Goal: Communication & Community: Answer question/provide support

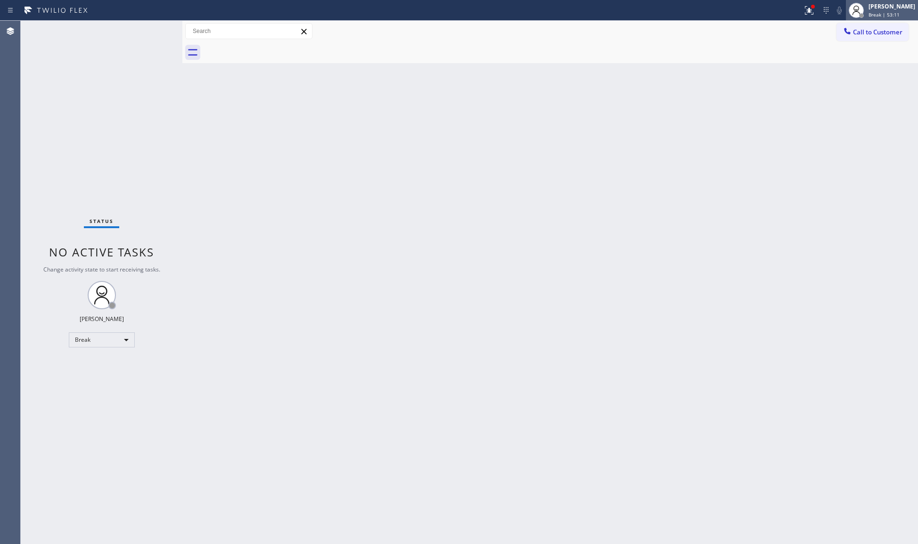
drag, startPoint x: 872, startPoint y: 8, endPoint x: 876, endPoint y: 16, distance: 8.0
click at [872, 8] on div "[PERSON_NAME]" at bounding box center [891, 6] width 47 height 8
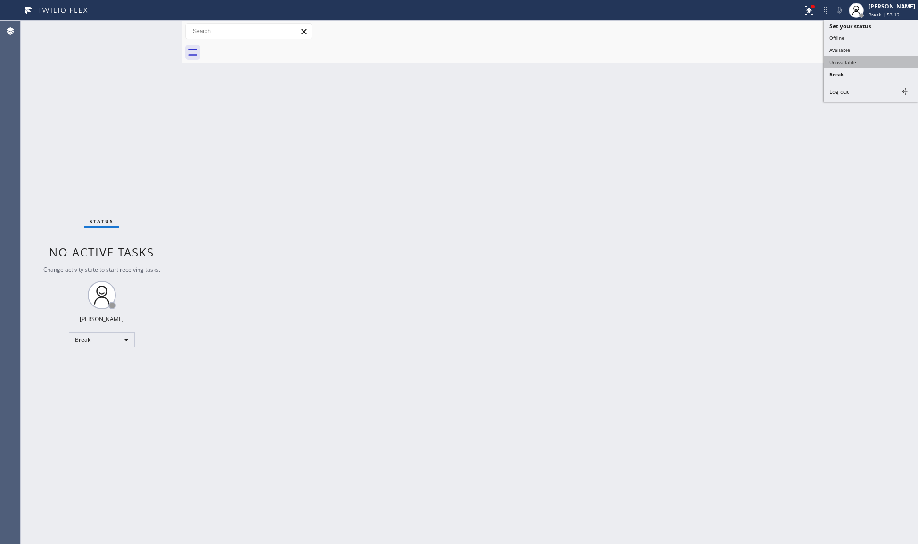
click at [862, 59] on button "Unavailable" at bounding box center [870, 62] width 94 height 12
click at [456, 168] on div "Back to Dashboard Change Sender ID Customers Technicians Select a contact Outbo…" at bounding box center [549, 282] width 735 height 523
click at [807, 6] on icon at bounding box center [808, 9] width 6 height 7
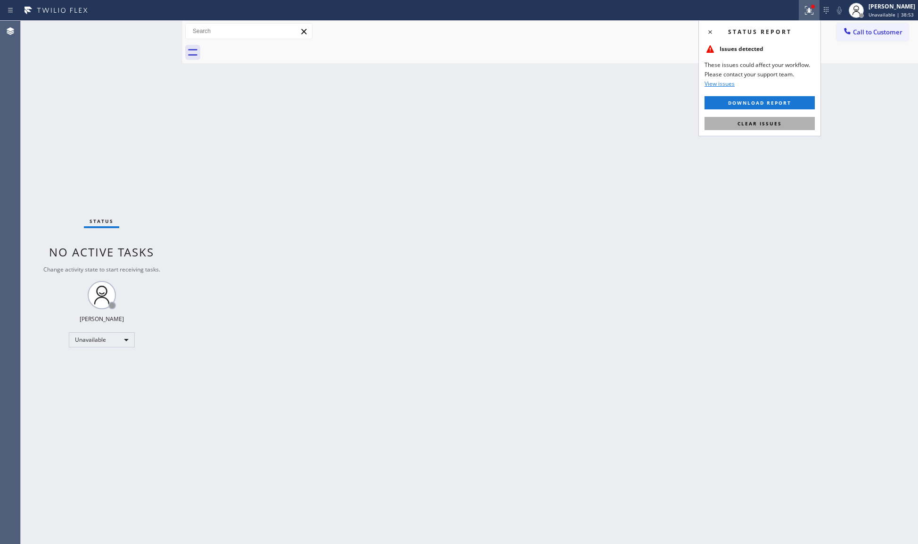
click at [767, 124] on span "Clear issues" at bounding box center [759, 123] width 44 height 7
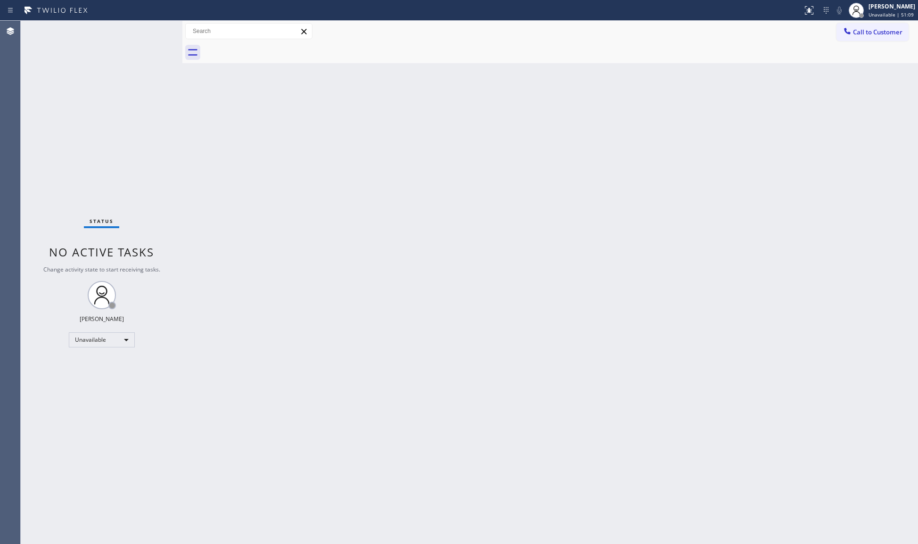
click at [279, 162] on div "Back to Dashboard Change Sender ID Customers Technicians Select a contact Outbo…" at bounding box center [549, 282] width 735 height 523
click at [869, 166] on div "Back to Dashboard Change Sender ID Customers Technicians Select a contact Outbo…" at bounding box center [549, 282] width 735 height 523
drag, startPoint x: 698, startPoint y: 150, endPoint x: 726, endPoint y: 112, distance: 47.1
click at [701, 141] on div "Back to Dashboard Change Sender ID Customers Technicians Select a contact Outbo…" at bounding box center [549, 282] width 735 height 523
click at [832, 31] on div "Call to Customer Outbound call Location Emergency Plumbing Services(TFN) Your c…" at bounding box center [549, 31] width 735 height 16
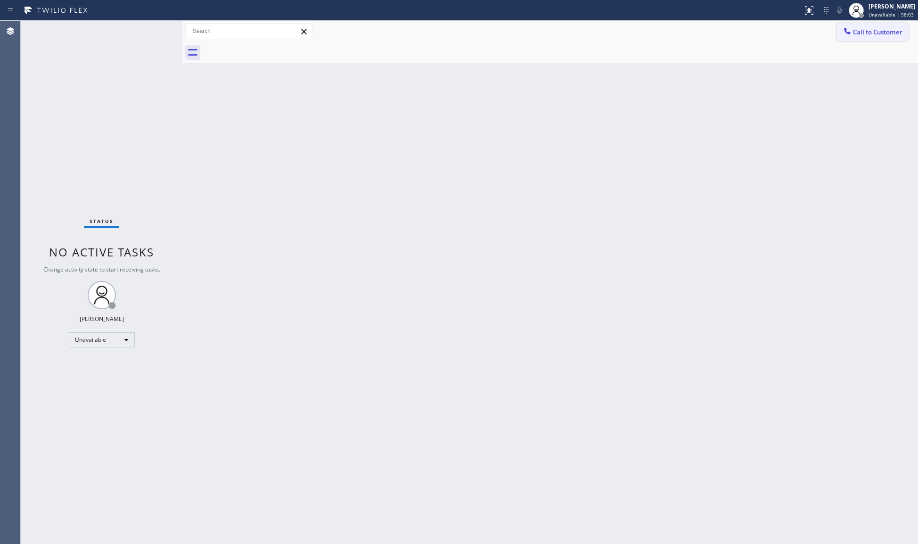
click at [837, 31] on button "Call to Customer" at bounding box center [872, 32] width 72 height 18
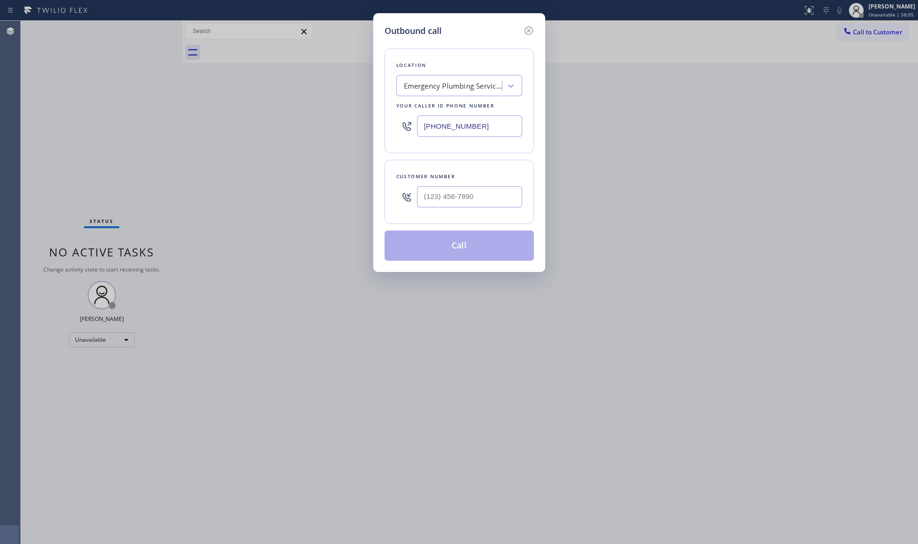
drag, startPoint x: 511, startPoint y: 123, endPoint x: 368, endPoint y: 122, distance: 143.2
click at [370, 123] on div "Outbound call Location Emergency Plumbing Services(TFN) Your caller id phone nu…" at bounding box center [459, 272] width 918 height 544
paste input "623) 263-2166"
type input "[PHONE_NUMBER]"
paste input "833) 716-7362"
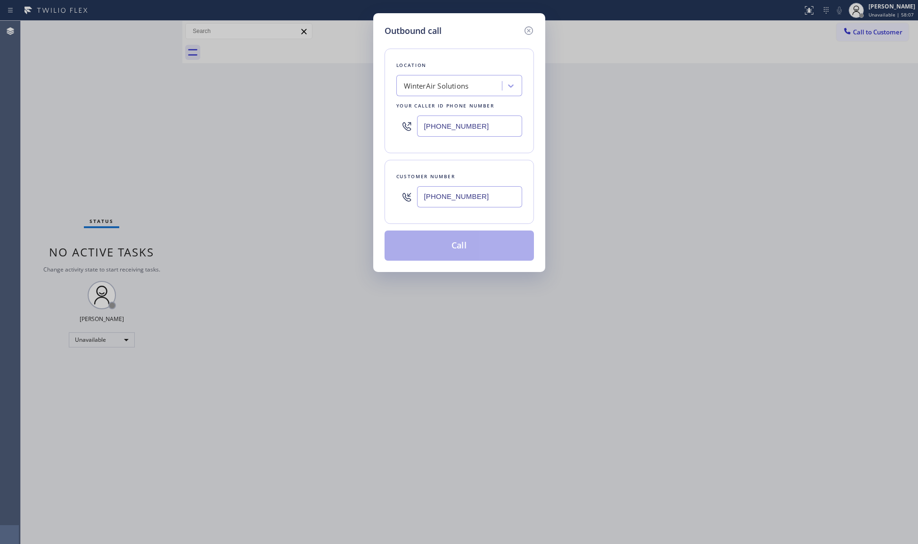
click at [447, 196] on input "[PHONE_NUMBER]" at bounding box center [469, 196] width 105 height 21
type input "[PHONE_NUMBER]"
click at [470, 245] on button "Call" at bounding box center [458, 245] width 149 height 30
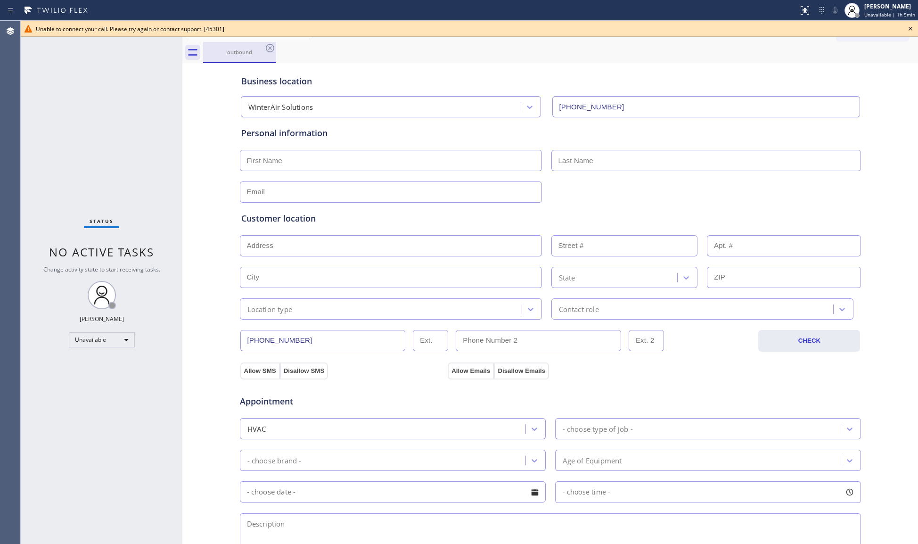
click at [273, 42] on div "outbound" at bounding box center [239, 52] width 71 height 20
drag, startPoint x: 261, startPoint y: 46, endPoint x: 270, endPoint y: 47, distance: 9.1
click at [261, 46] on div "outbound" at bounding box center [239, 52] width 71 height 20
click at [270, 47] on icon at bounding box center [269, 47] width 11 height 11
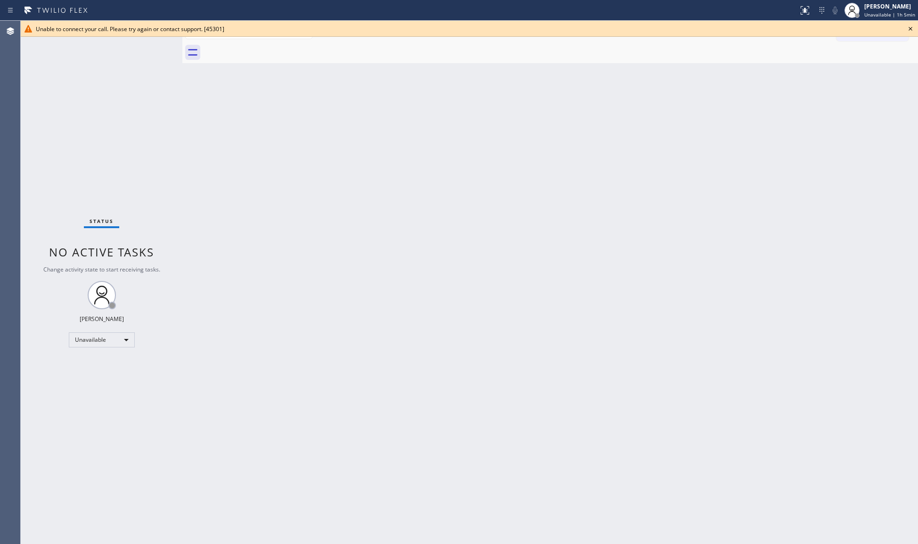
click at [912, 27] on icon at bounding box center [909, 28] width 11 height 11
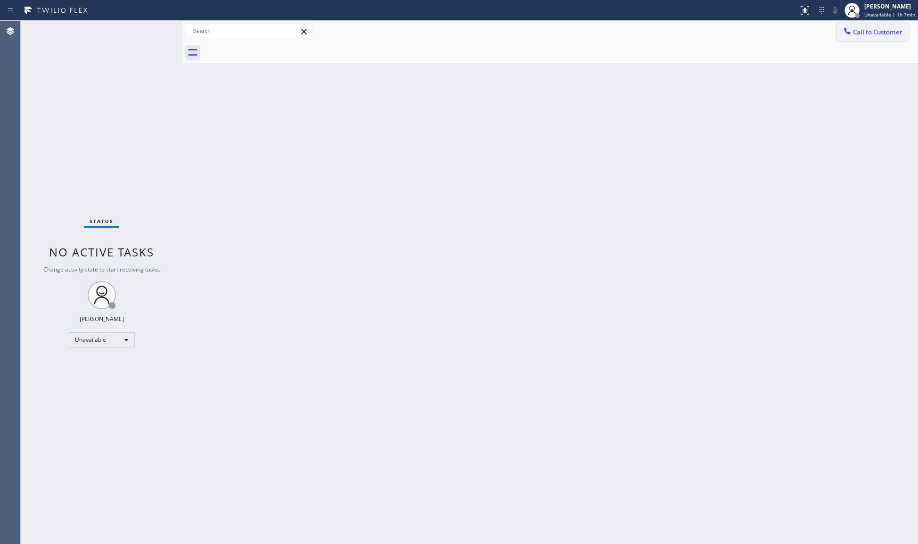
click at [871, 28] on span "Call to Customer" at bounding box center [877, 32] width 49 height 8
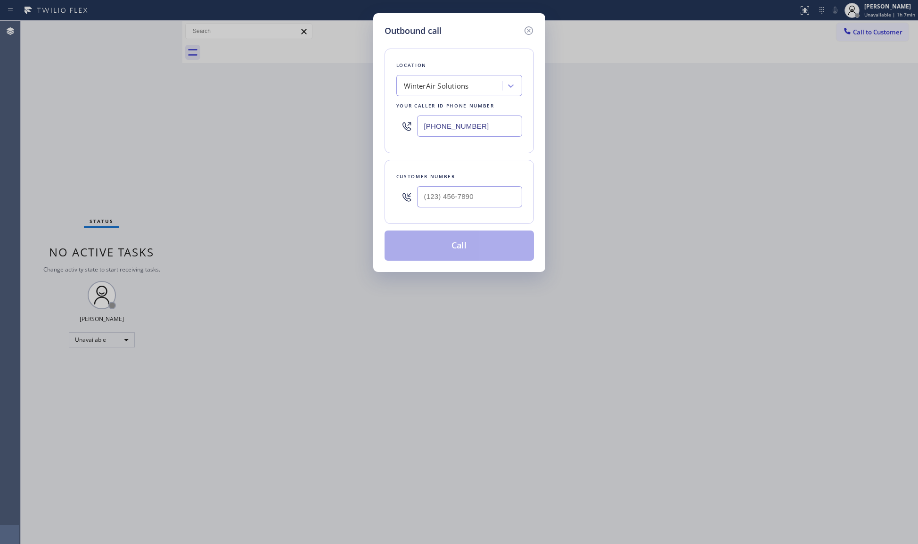
drag, startPoint x: 470, startPoint y: 129, endPoint x: 404, endPoint y: 129, distance: 65.9
click at [404, 129] on div "[PHONE_NUMBER]" at bounding box center [459, 126] width 126 height 31
paste input "323) 214-3471"
type input "[PHONE_NUMBER]"
paste input "321) 726-2920"
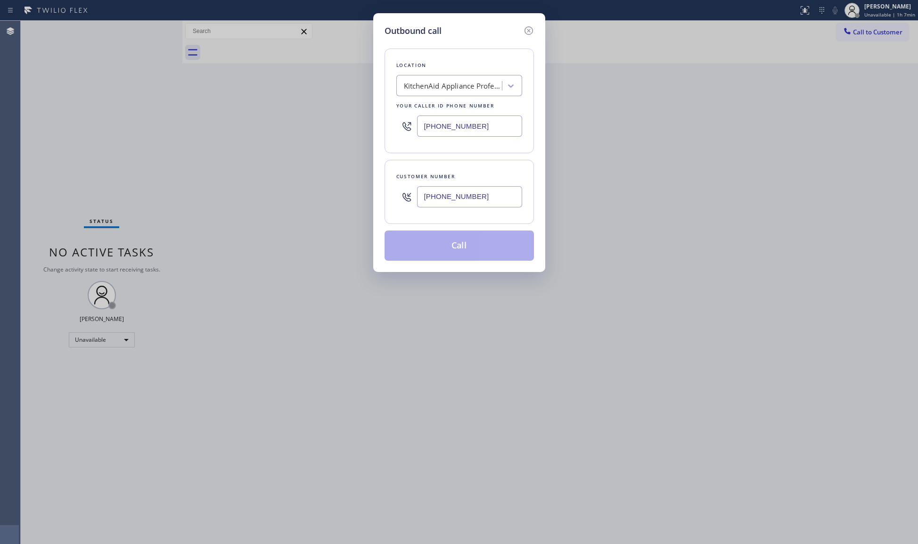
click at [462, 203] on input "[PHONE_NUMBER]" at bounding box center [469, 196] width 105 height 21
type input "[PHONE_NUMBER]"
click at [464, 249] on button "Call" at bounding box center [458, 245] width 149 height 30
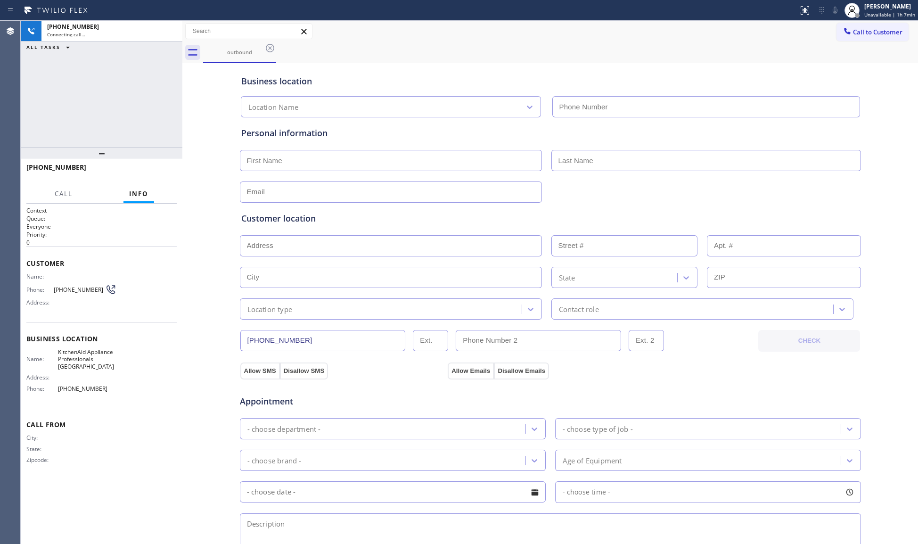
type input "[PHONE_NUMBER]"
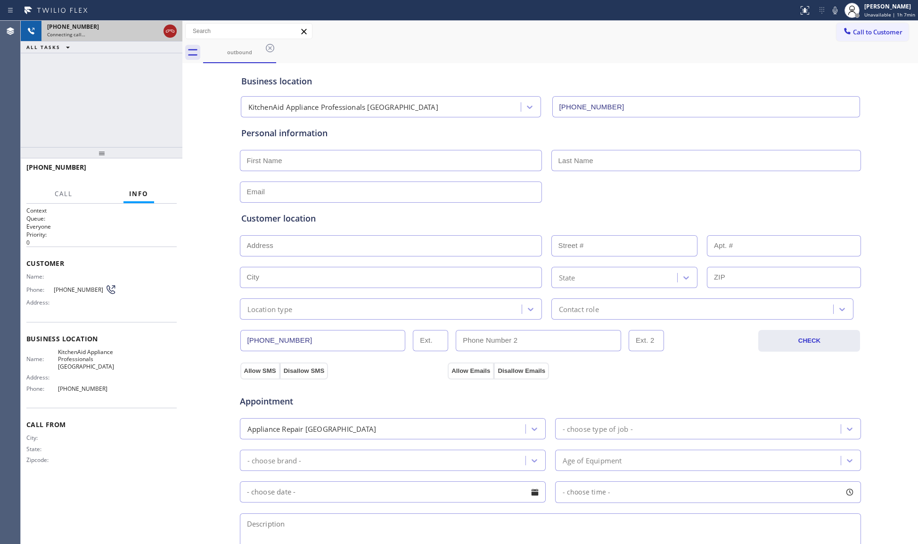
click at [168, 28] on icon at bounding box center [169, 30] width 11 height 11
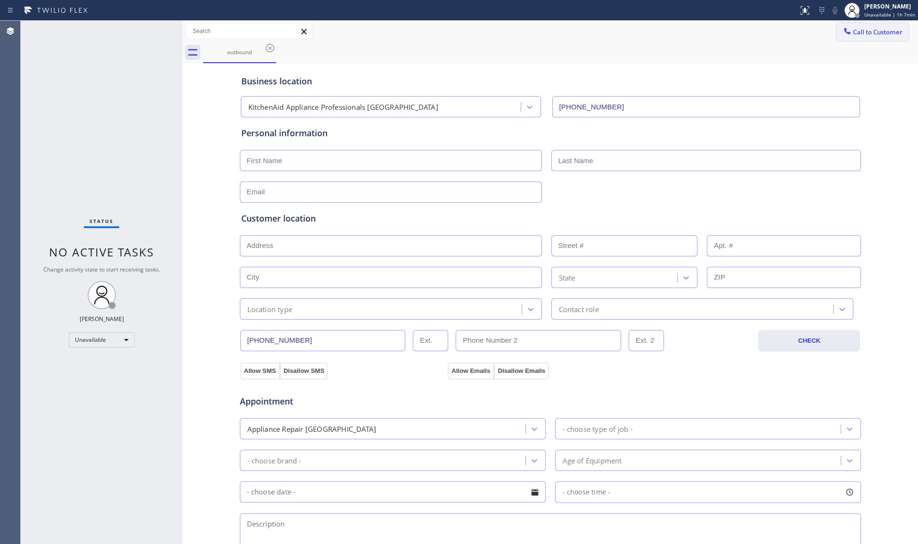
click at [858, 30] on span "Call to Customer" at bounding box center [877, 32] width 49 height 8
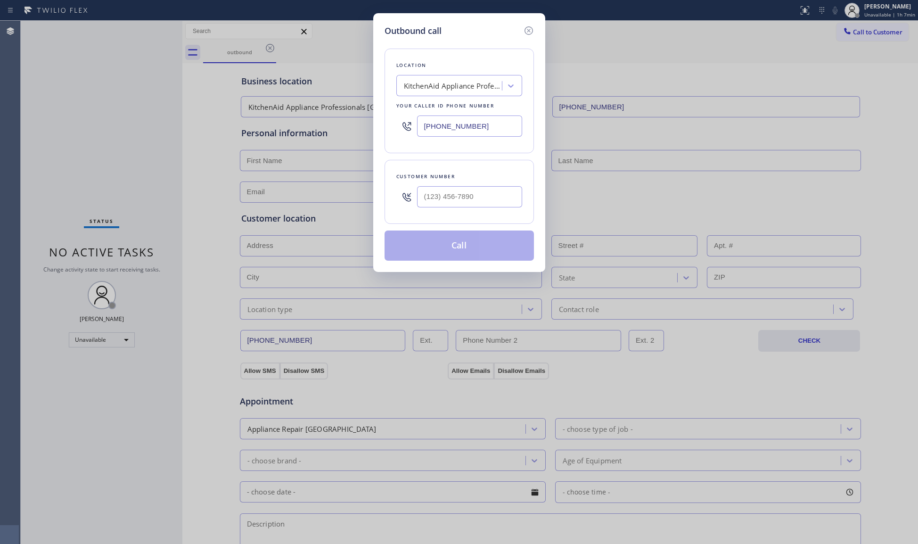
drag, startPoint x: 490, startPoint y: 132, endPoint x: 411, endPoint y: 132, distance: 78.7
click at [411, 132] on div "[PHONE_NUMBER]" at bounding box center [459, 126] width 126 height 31
paste input "215) 876-2714"
type input "[PHONE_NUMBER]"
paste input "267) 625-0422"
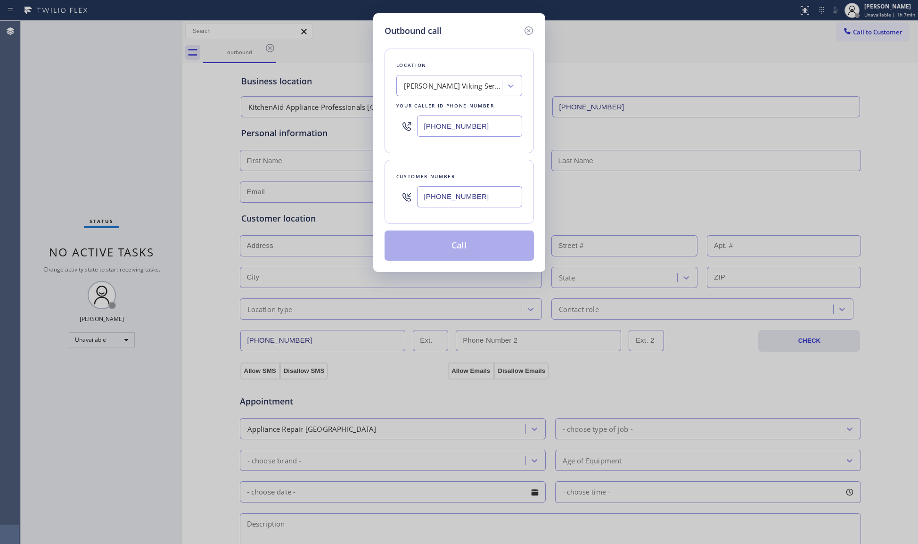
click at [496, 202] on input "[PHONE_NUMBER]" at bounding box center [469, 196] width 105 height 21
click at [501, 196] on input "[PHONE_NUMBER]" at bounding box center [469, 196] width 105 height 21
type input "[PHONE_NUMBER]"
click at [460, 247] on button "Call" at bounding box center [458, 245] width 149 height 30
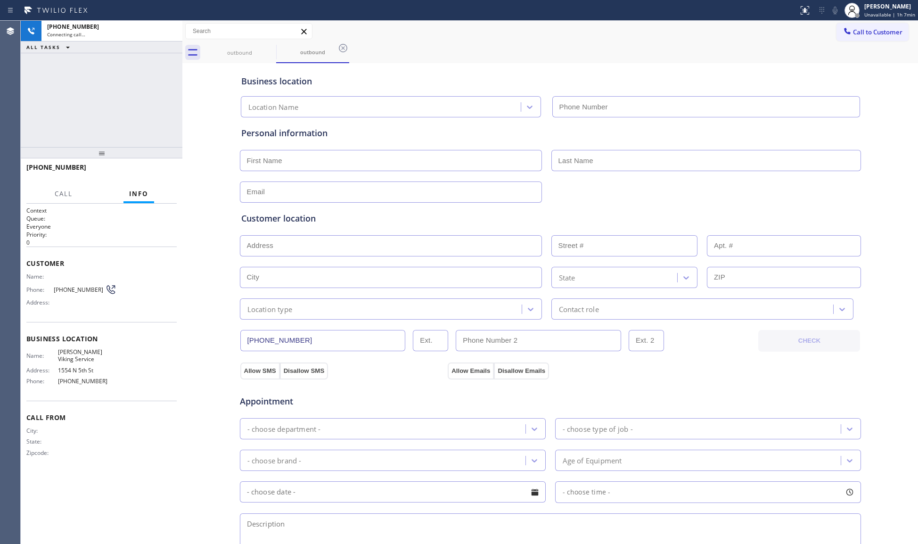
type input "[PHONE_NUMBER]"
click at [704, 68] on div "Business location [PERSON_NAME] Viking Service [PHONE_NUMBER]" at bounding box center [550, 91] width 622 height 52
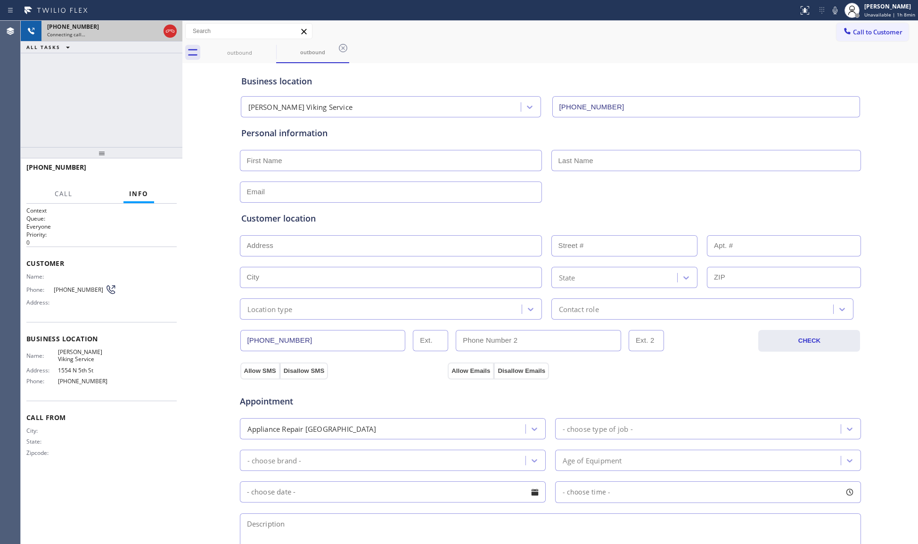
click at [171, 33] on icon at bounding box center [169, 30] width 11 height 11
click at [171, 32] on div "Connecting call…" at bounding box center [112, 34] width 130 height 7
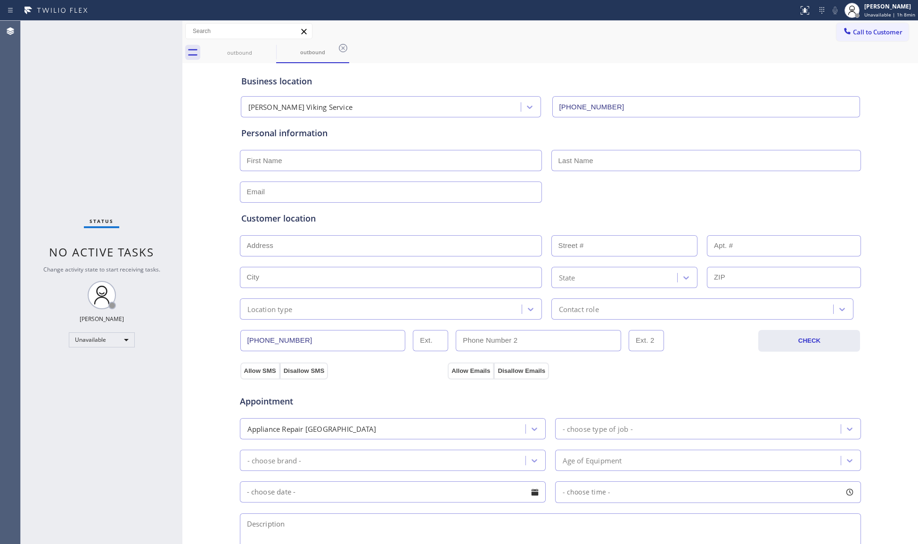
drag, startPoint x: 860, startPoint y: 27, endPoint x: 883, endPoint y: 19, distance: 24.1
click at [860, 28] on span "Call to Customer" at bounding box center [877, 32] width 49 height 8
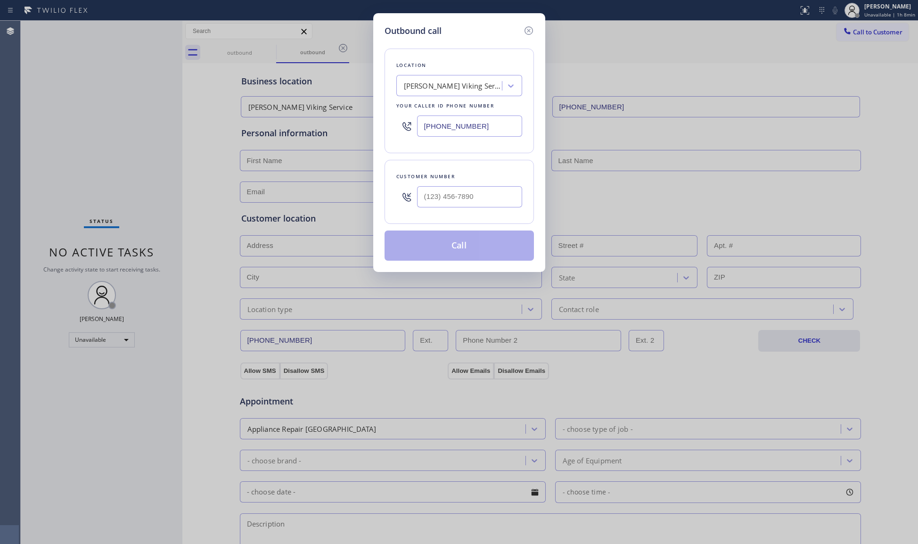
drag, startPoint x: 479, startPoint y: 128, endPoint x: 385, endPoint y: 118, distance: 94.3
click at [390, 123] on div "Location [PERSON_NAME] Viking Service Your caller id phone number [PHONE_NUMBER]" at bounding box center [458, 101] width 149 height 105
paste input "346) 275-2365"
type input "[PHONE_NUMBER]"
paste input "346) 988-6032"
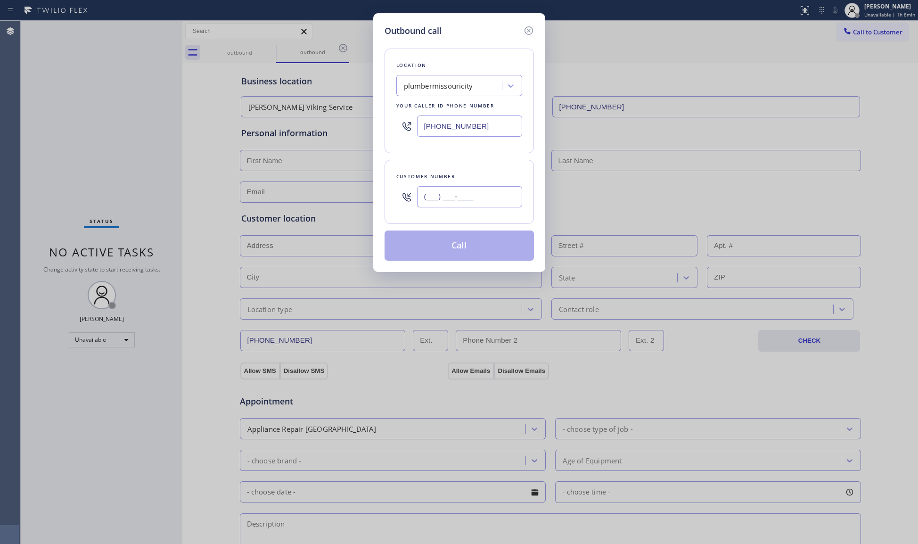
click at [485, 203] on input "(___) ___-____" at bounding box center [469, 196] width 105 height 21
type input "[PHONE_NUMBER]"
click at [447, 260] on button "Call" at bounding box center [458, 245] width 149 height 30
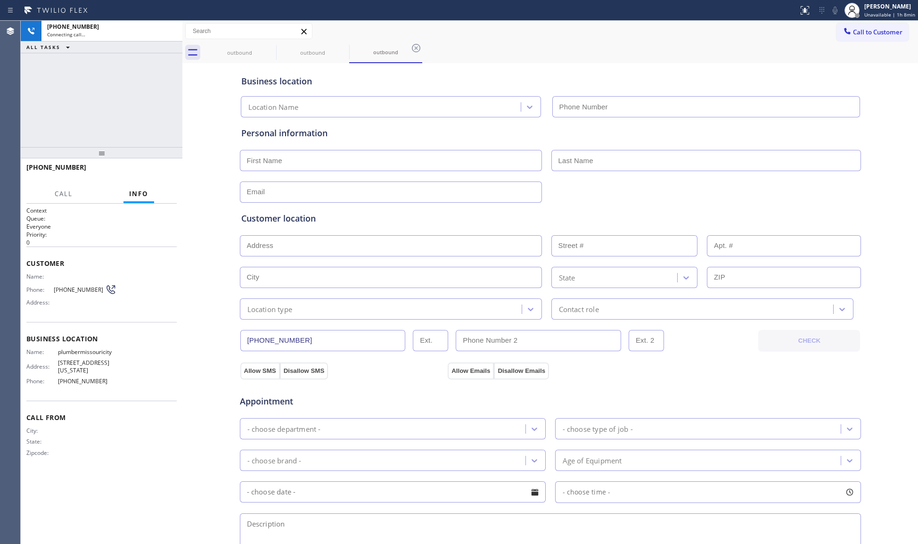
type input "[PHONE_NUMBER]"
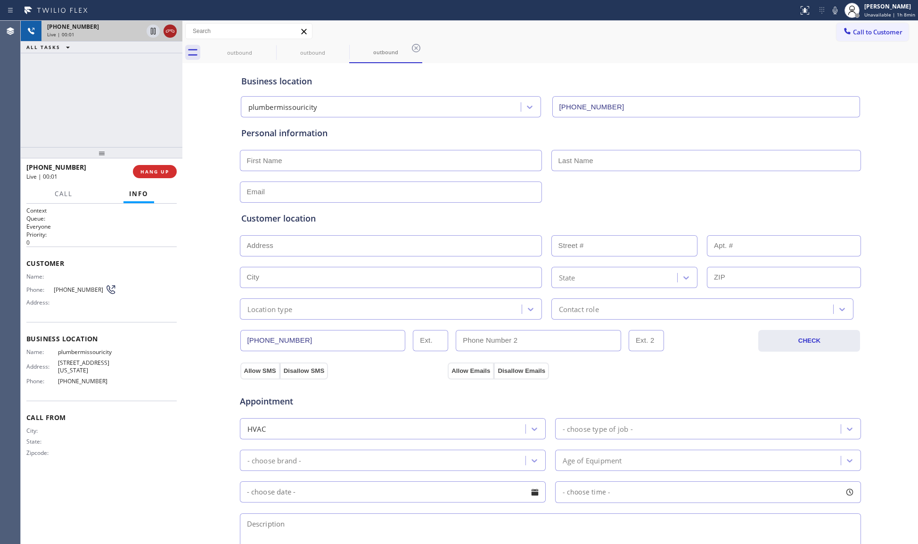
click at [171, 30] on icon at bounding box center [169, 30] width 11 height 11
click at [151, 166] on button "COMPLETE" at bounding box center [153, 171] width 48 height 13
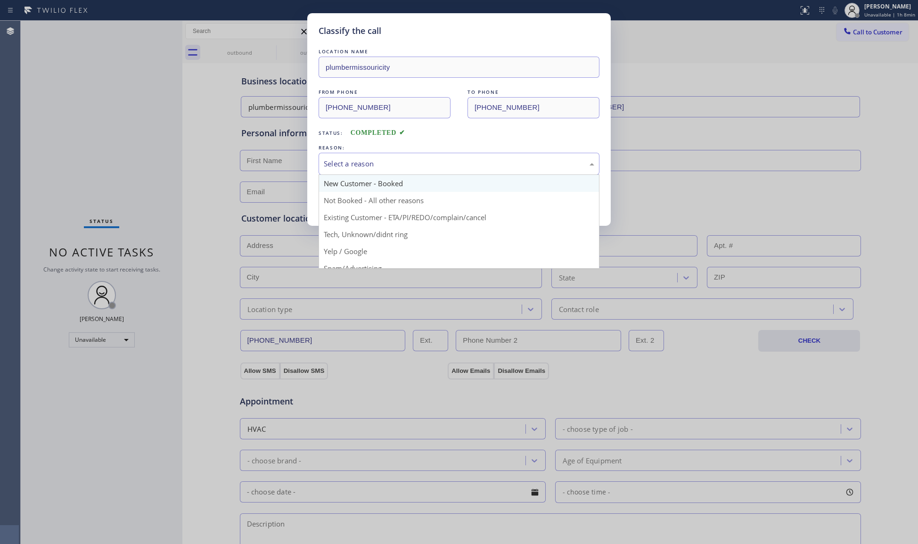
drag, startPoint x: 363, startPoint y: 168, endPoint x: 370, endPoint y: 189, distance: 22.5
click at [366, 173] on div "Select a reason" at bounding box center [458, 164] width 281 height 22
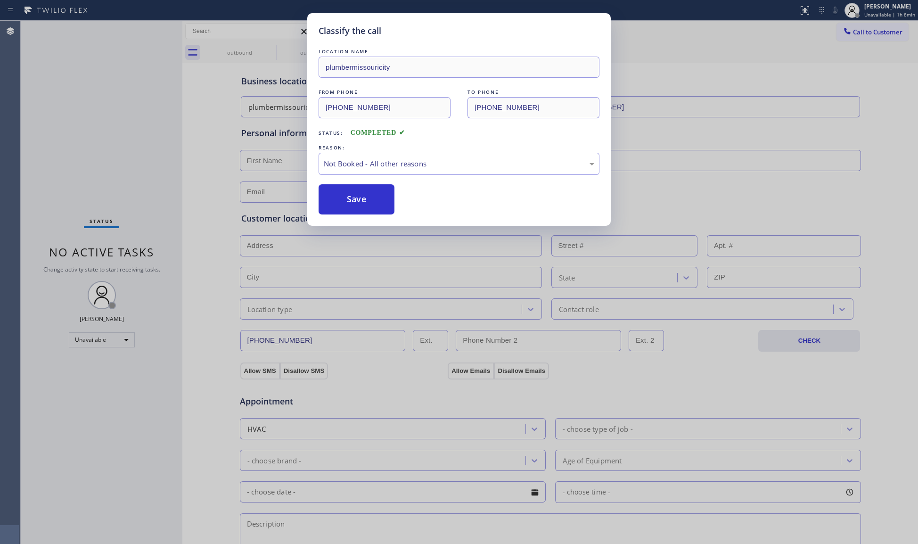
click at [362, 201] on button "Save" at bounding box center [356, 199] width 76 height 30
drag, startPoint x: 862, startPoint y: 23, endPoint x: 850, endPoint y: 44, distance: 24.2
click at [862, 24] on div "Classify the call LOCATION NAME plumbermissouricity FROM PHONE [PHONE_NUMBER] T…" at bounding box center [459, 272] width 918 height 544
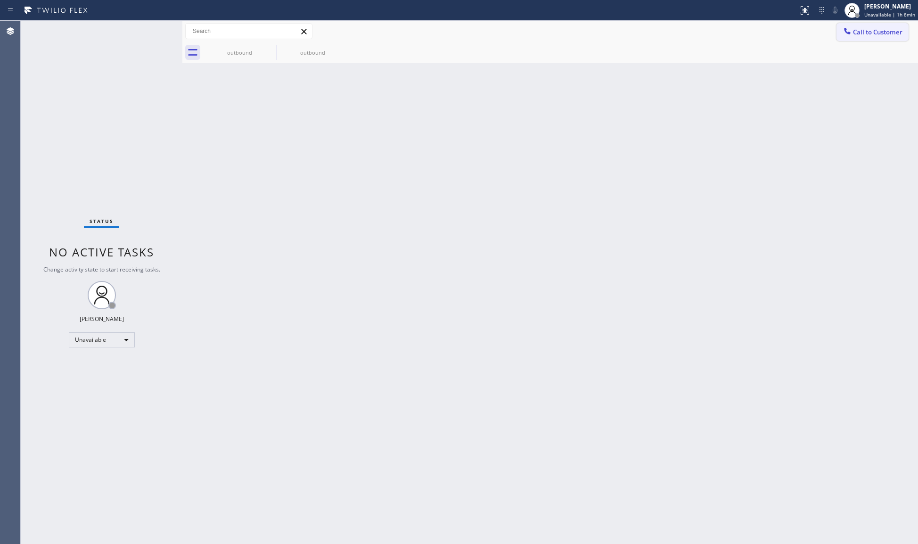
click at [855, 37] on button "Call to Customer" at bounding box center [872, 32] width 72 height 18
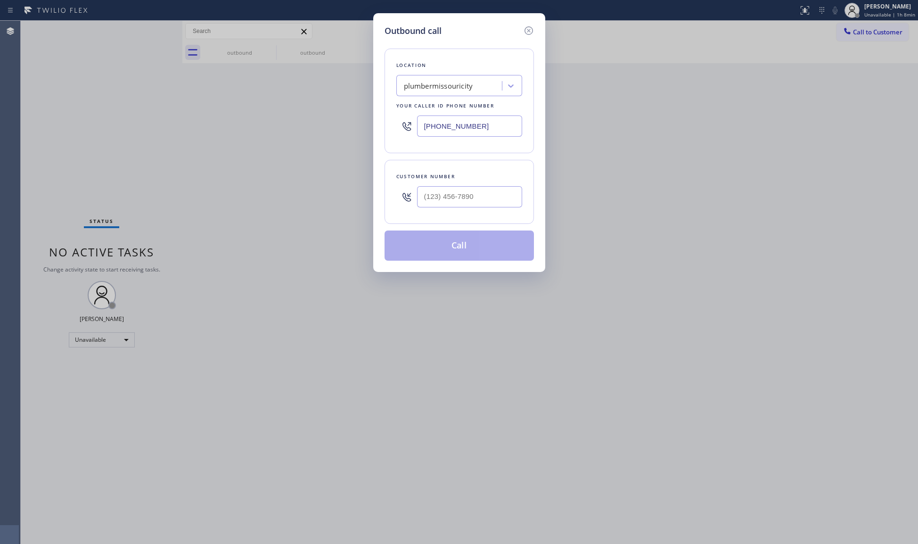
drag, startPoint x: 475, startPoint y: 129, endPoint x: 388, endPoint y: 129, distance: 86.7
click at [388, 129] on div "Location plumbermissouricity Your caller id phone number [PHONE_NUMBER]" at bounding box center [458, 101] width 149 height 105
paste input "708) 554-7898"
type input "[PHONE_NUMBER]"
paste input "312) 508-0839"
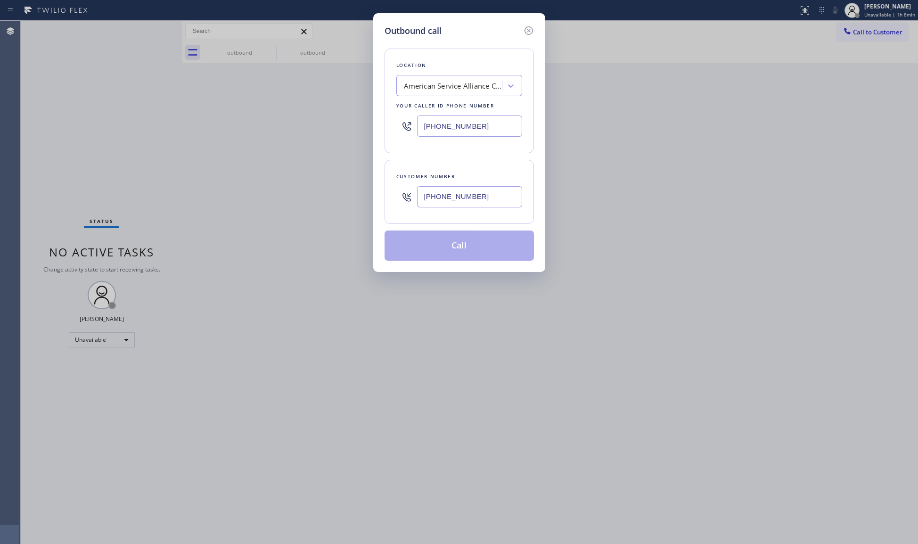
click at [485, 196] on input "[PHONE_NUMBER]" at bounding box center [469, 196] width 105 height 21
type input "[PHONE_NUMBER]"
click at [477, 249] on button "Call" at bounding box center [458, 245] width 149 height 30
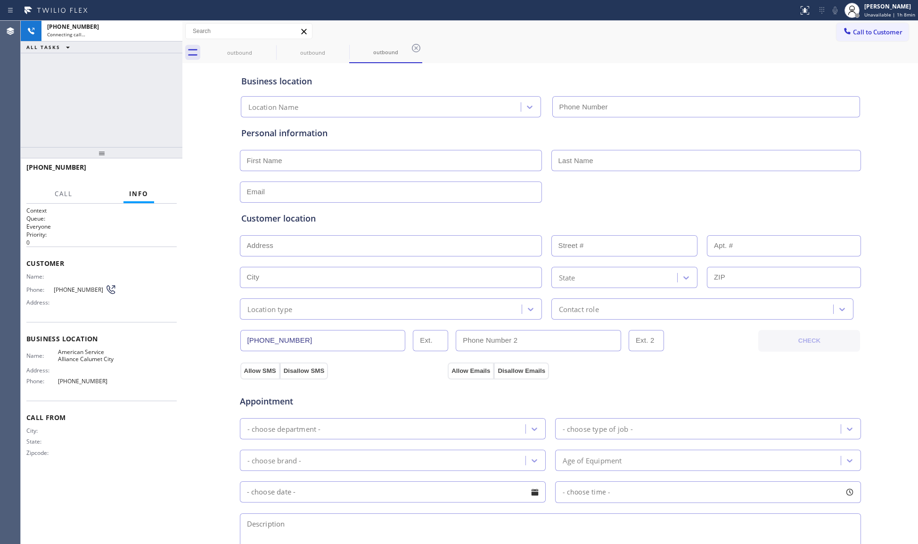
type input "[PHONE_NUMBER]"
click at [834, 17] on div "Status report No issues detected If you experience an issue, please download th…" at bounding box center [855, 10] width 123 height 21
click at [840, 14] on icon at bounding box center [834, 10] width 11 height 11
click at [182, 31] on div at bounding box center [182, 282] width 0 height 523
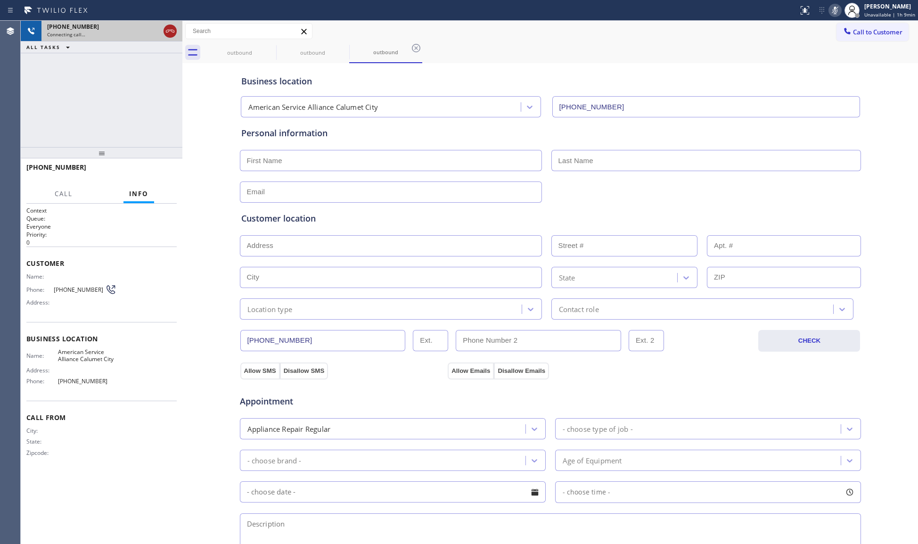
click at [167, 34] on icon at bounding box center [169, 30] width 11 height 11
click at [167, 34] on div "Connecting call…" at bounding box center [112, 34] width 130 height 7
click at [168, 34] on div "Connecting call…" at bounding box center [112, 34] width 130 height 7
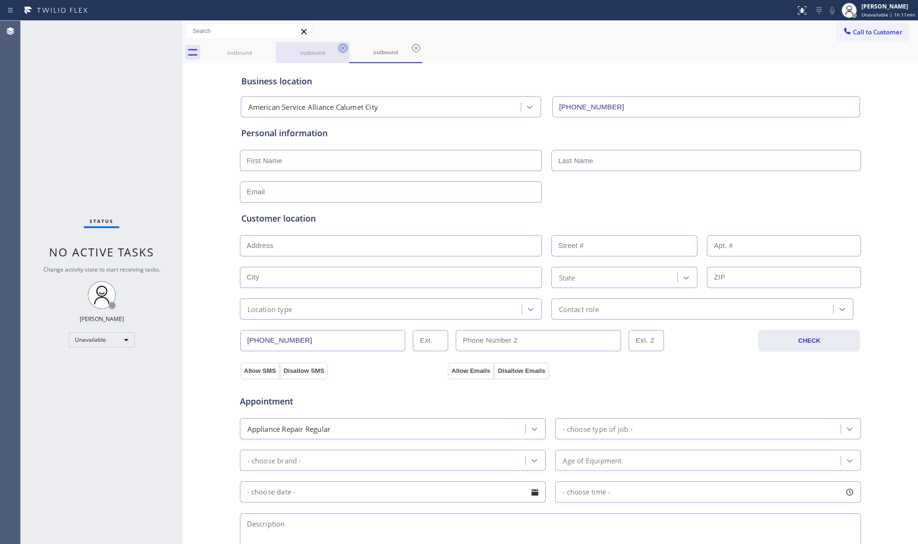
drag, startPoint x: 273, startPoint y: 45, endPoint x: 266, endPoint y: 46, distance: 7.6
click at [0, 0] on icon at bounding box center [0, 0] width 0 height 0
click at [274, 51] on icon at bounding box center [269, 47] width 11 height 11
click at [271, 51] on icon at bounding box center [269, 47] width 11 height 11
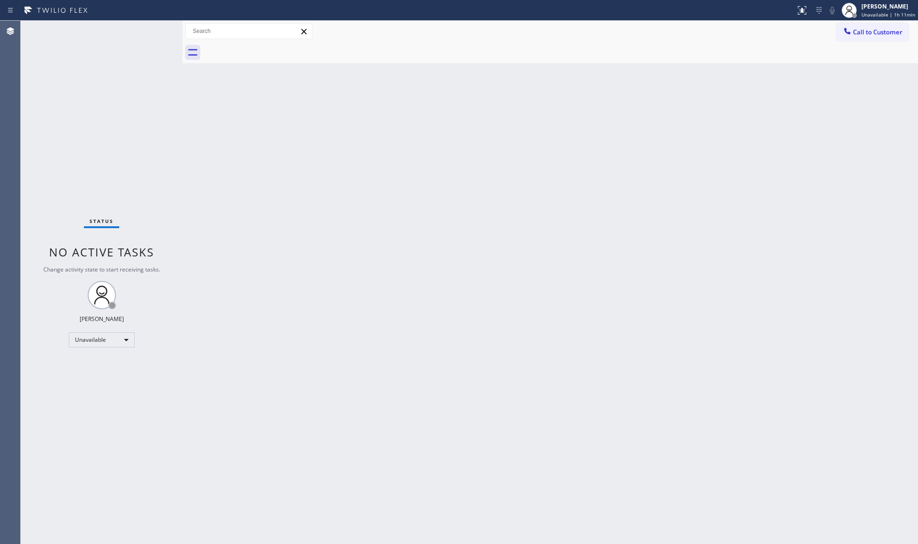
click at [271, 51] on div at bounding box center [560, 52] width 715 height 21
drag, startPoint x: 715, startPoint y: 106, endPoint x: 709, endPoint y: 111, distance: 7.7
click at [713, 106] on div "Back to Dashboard Change Sender ID Customers Technicians Select a contact Outbo…" at bounding box center [549, 282] width 735 height 523
click at [854, 38] on button "Call to Customer" at bounding box center [872, 32] width 72 height 18
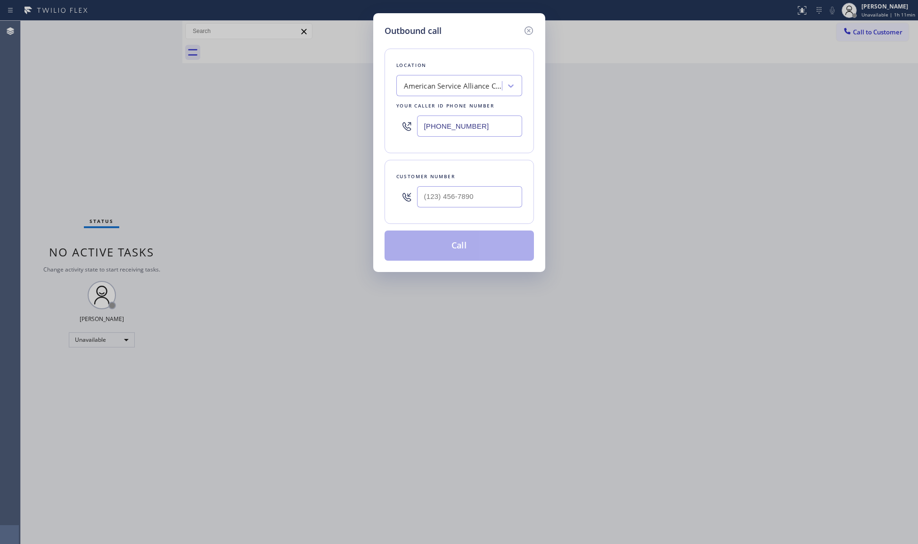
drag, startPoint x: 502, startPoint y: 129, endPoint x: 381, endPoint y: 129, distance: 121.1
click at [383, 129] on div "Outbound call Location American Service Alliance [GEOGRAPHIC_DATA] Your caller …" at bounding box center [459, 142] width 172 height 259
paste input "562) 526-7993"
type input "[PHONE_NUMBER]"
paste input "562) 843-0971"
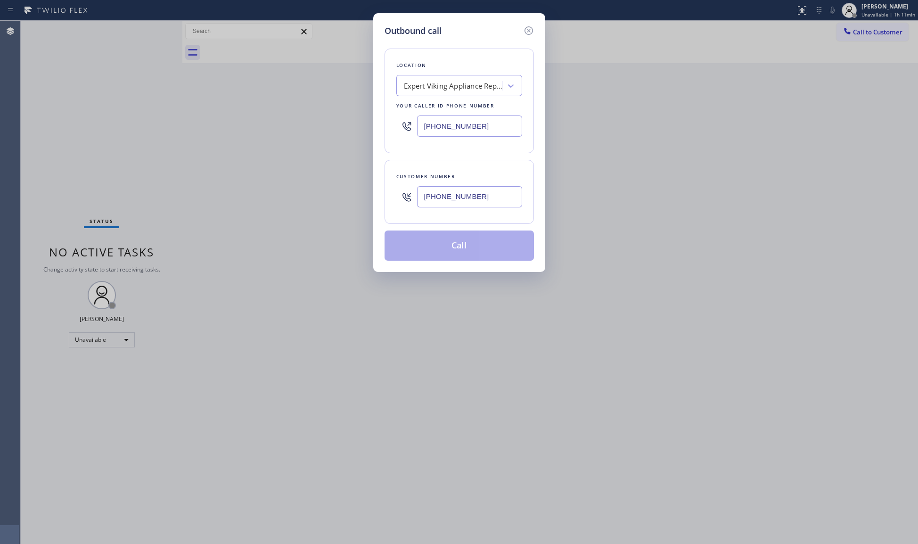
click at [502, 198] on input "[PHONE_NUMBER]" at bounding box center [469, 196] width 105 height 21
type input "[PHONE_NUMBER]"
click at [444, 253] on button "Call" at bounding box center [458, 245] width 149 height 30
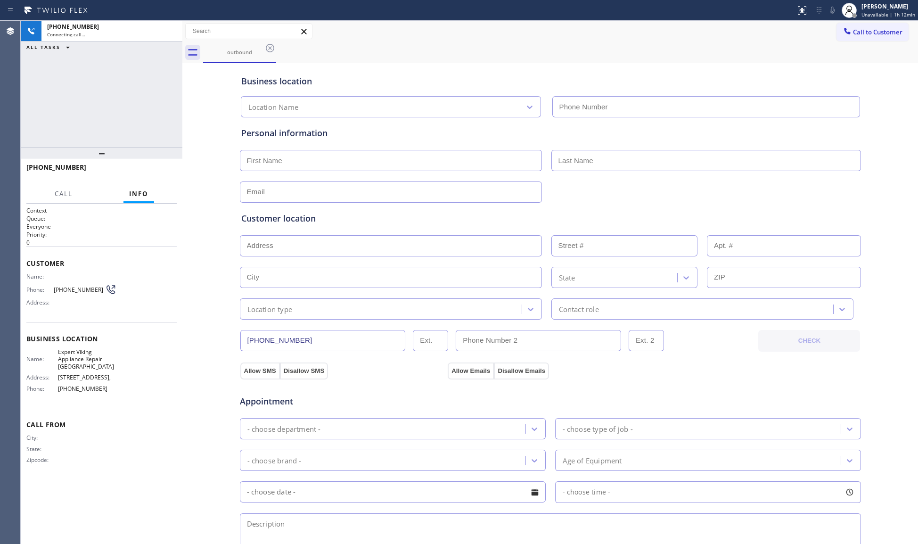
type input "[PHONE_NUMBER]"
drag, startPoint x: 743, startPoint y: 58, endPoint x: 737, endPoint y: 58, distance: 5.7
click at [741, 58] on div "outbound" at bounding box center [560, 52] width 715 height 21
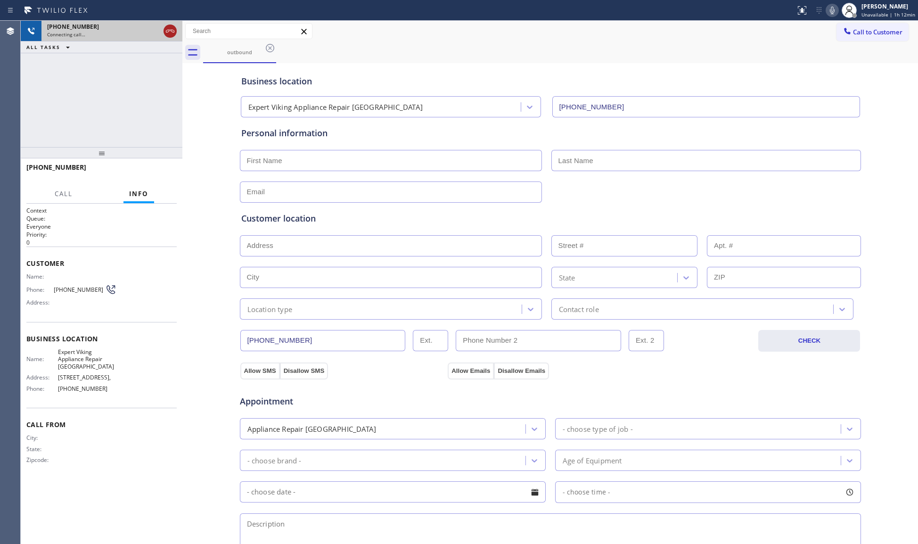
click at [171, 33] on icon at bounding box center [169, 30] width 11 height 11
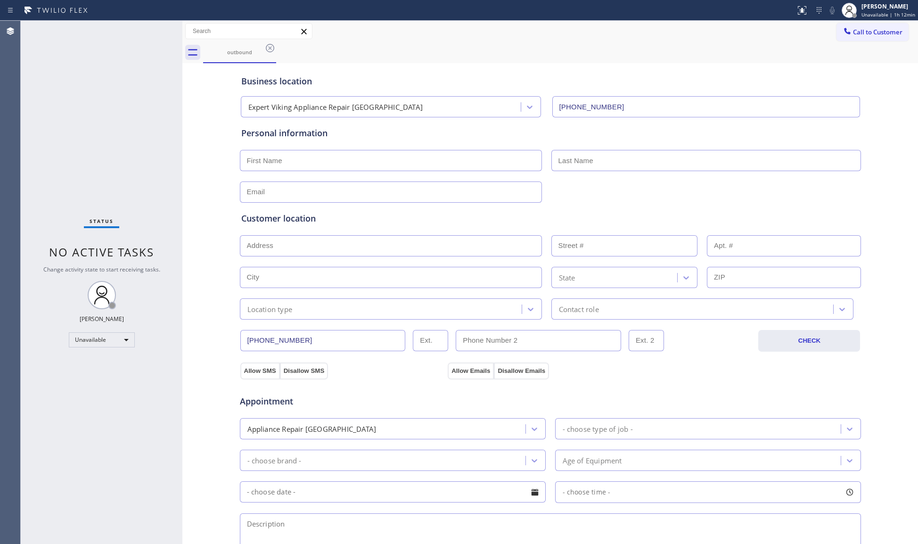
click at [853, 34] on span "Call to Customer" at bounding box center [877, 32] width 49 height 8
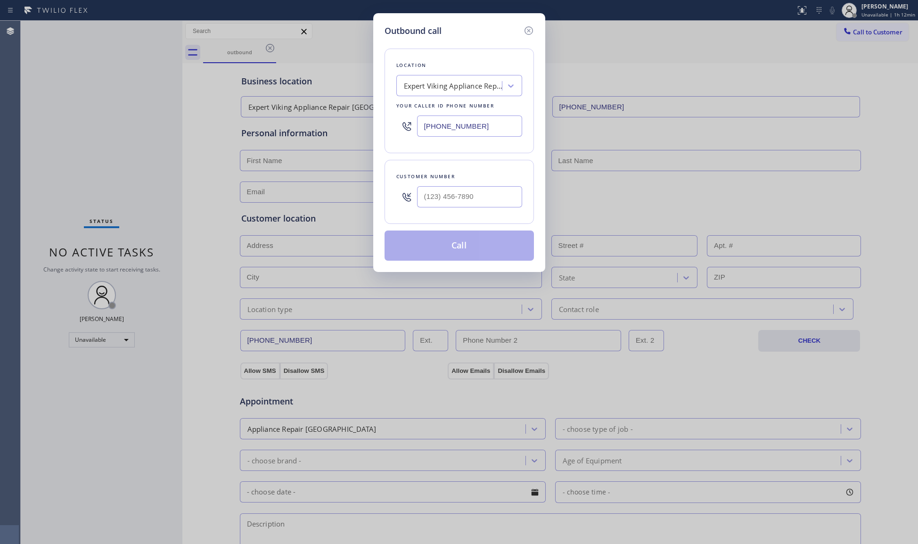
drag, startPoint x: 441, startPoint y: 132, endPoint x: 397, endPoint y: 132, distance: 44.3
click at [397, 132] on div "[PHONE_NUMBER]" at bounding box center [459, 126] width 126 height 31
paste input "10) 660-093"
type input "[PHONE_NUMBER]"
paste input "text"
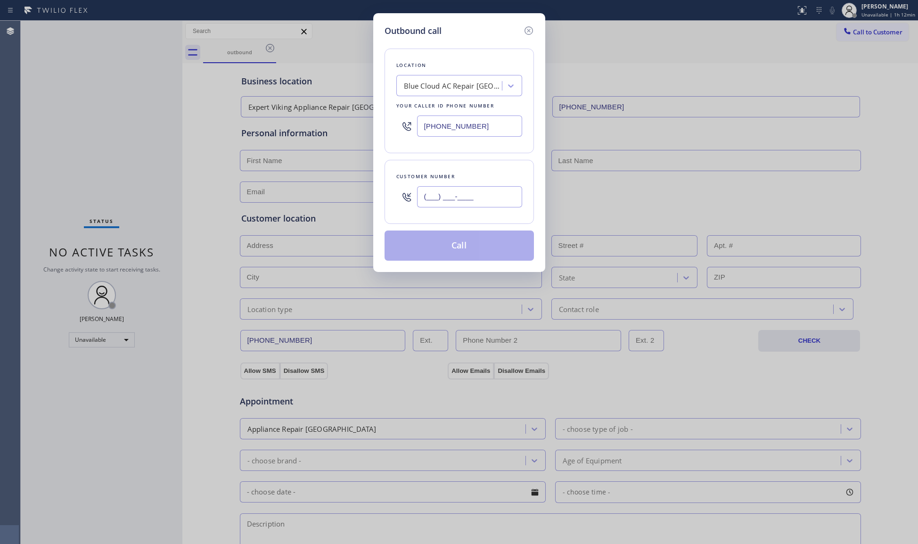
click at [502, 203] on input "(___) ___-____" at bounding box center [469, 196] width 105 height 21
paste input "949) 426-7413"
type input "[PHONE_NUMBER]"
drag, startPoint x: 456, startPoint y: 242, endPoint x: 468, endPoint y: 241, distance: 12.3
click at [456, 242] on button "Call" at bounding box center [458, 245] width 149 height 30
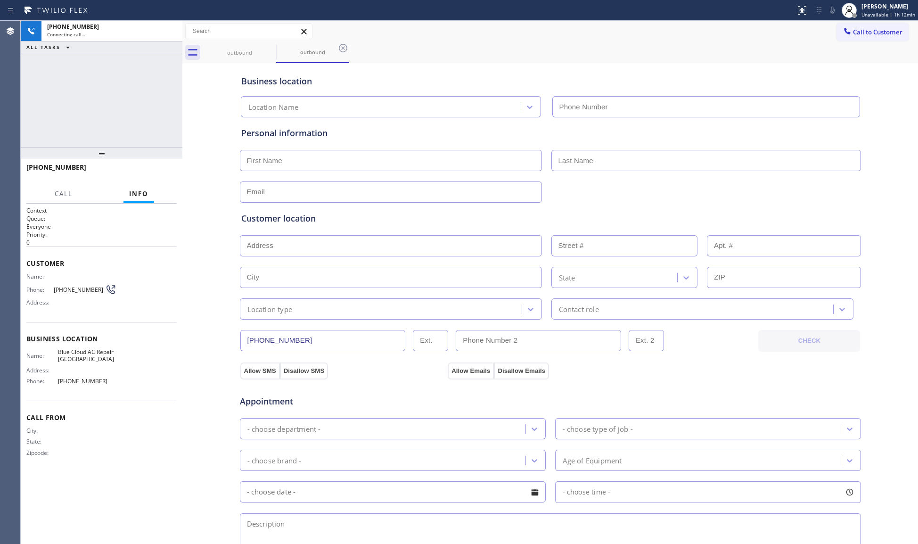
type input "[PHONE_NUMBER]"
click at [665, 63] on div "Business location Blue Cloud AC Repair [GEOGRAPHIC_DATA] [PHONE_NUMBER]" at bounding box center [550, 90] width 622 height 56
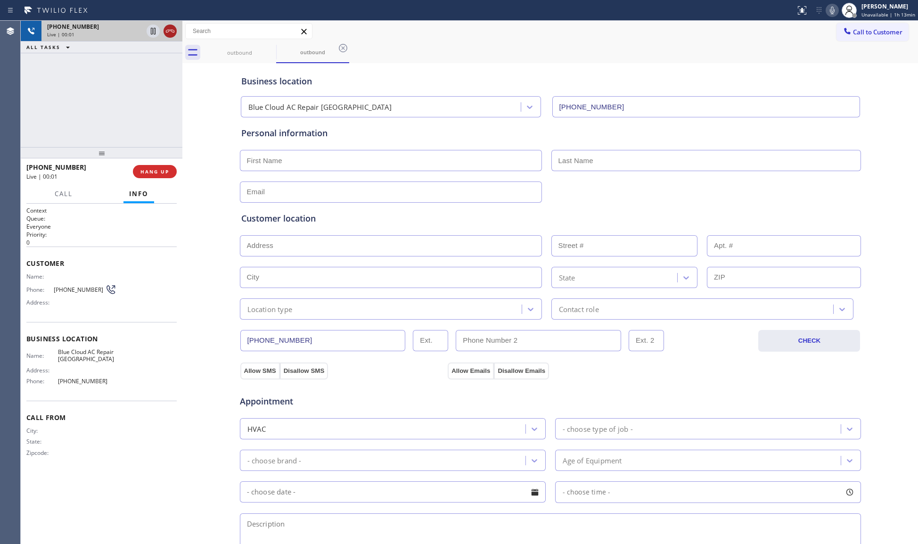
click at [172, 33] on icon at bounding box center [169, 30] width 11 height 11
click at [150, 172] on span "COMPLETE" at bounding box center [153, 171] width 33 height 7
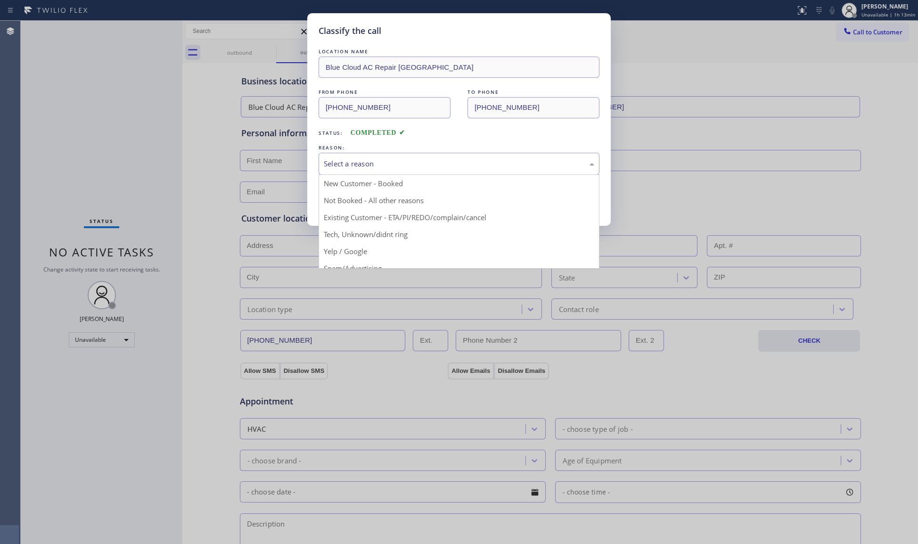
drag, startPoint x: 343, startPoint y: 163, endPoint x: 348, endPoint y: 195, distance: 32.3
click at [343, 164] on div "Select a reason" at bounding box center [459, 163] width 270 height 11
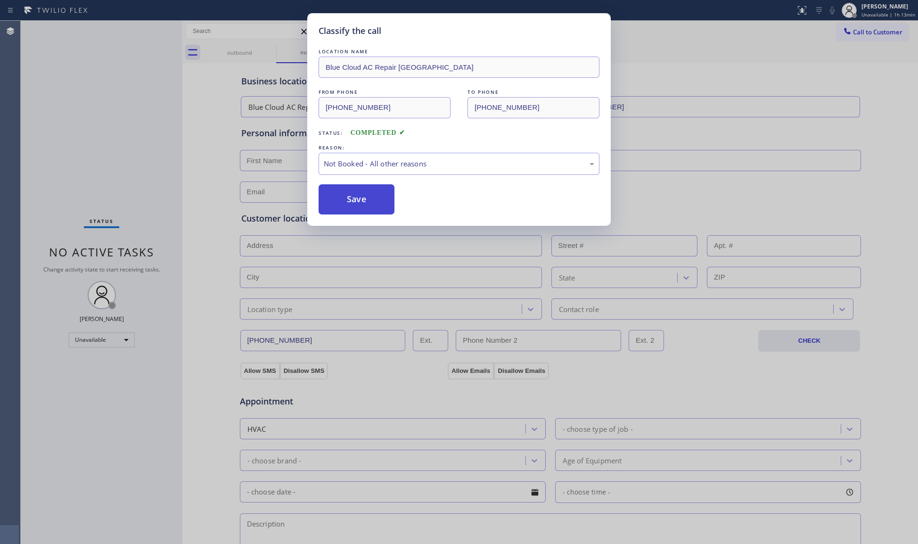
click at [350, 196] on button "Save" at bounding box center [356, 199] width 76 height 30
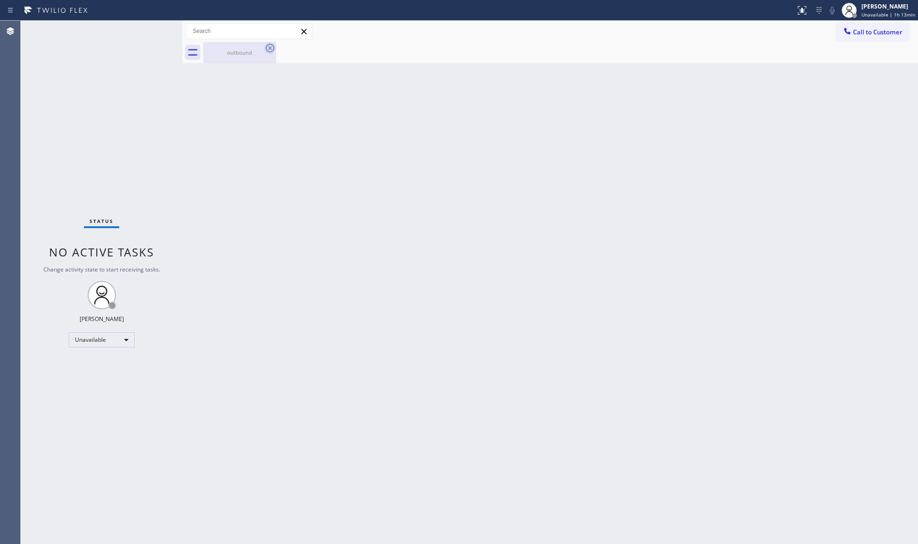
click at [268, 53] on icon at bounding box center [269, 47] width 11 height 11
click at [268, 51] on icon at bounding box center [270, 48] width 8 height 8
click at [851, 35] on icon at bounding box center [846, 30] width 9 height 9
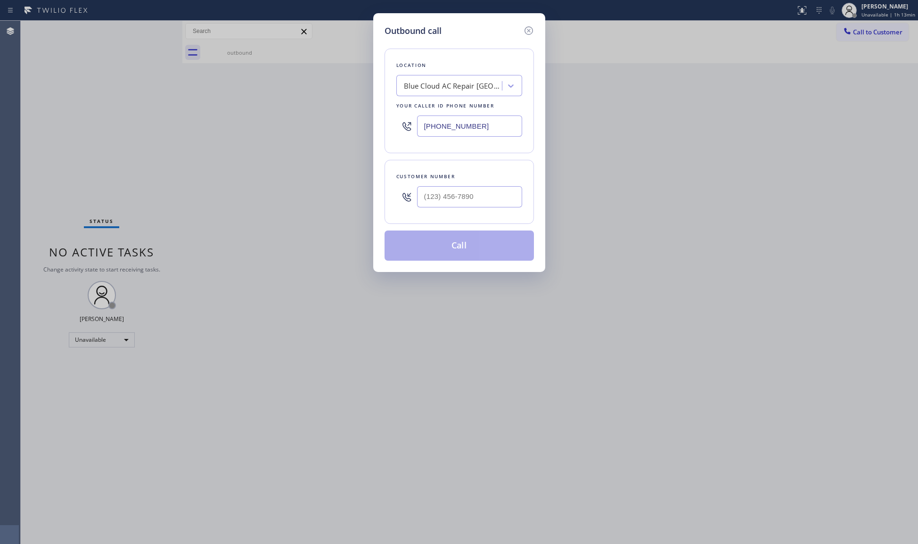
drag, startPoint x: 477, startPoint y: 134, endPoint x: 387, endPoint y: 129, distance: 89.7
click at [375, 132] on div "Outbound call Location Blue Cloud AC Repair [GEOGRAPHIC_DATA] Your caller id ph…" at bounding box center [459, 142] width 172 height 259
paste input "408) 556-9820"
type input "[PHONE_NUMBER]"
paste input "214) 232-2381"
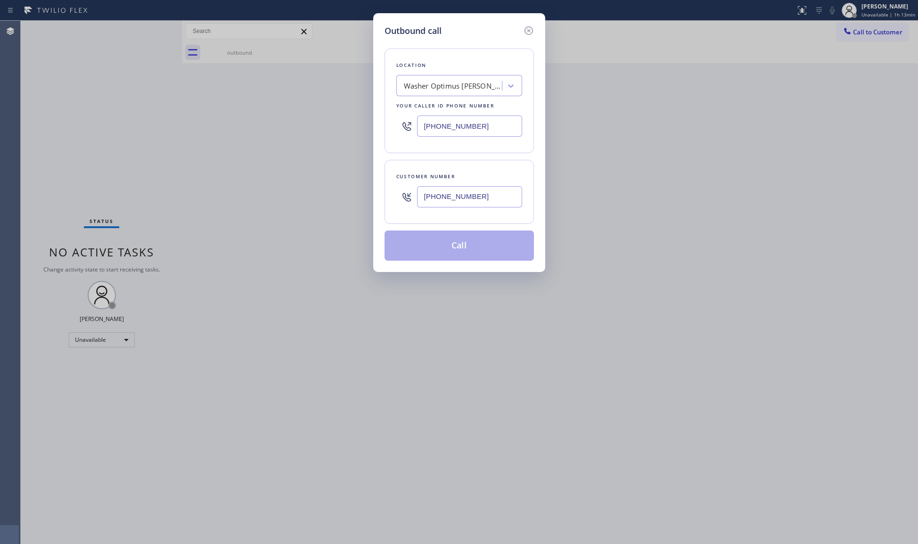
click at [483, 195] on input "[PHONE_NUMBER]" at bounding box center [469, 196] width 105 height 21
type input "[PHONE_NUMBER]"
click at [462, 242] on button "Call" at bounding box center [458, 245] width 149 height 30
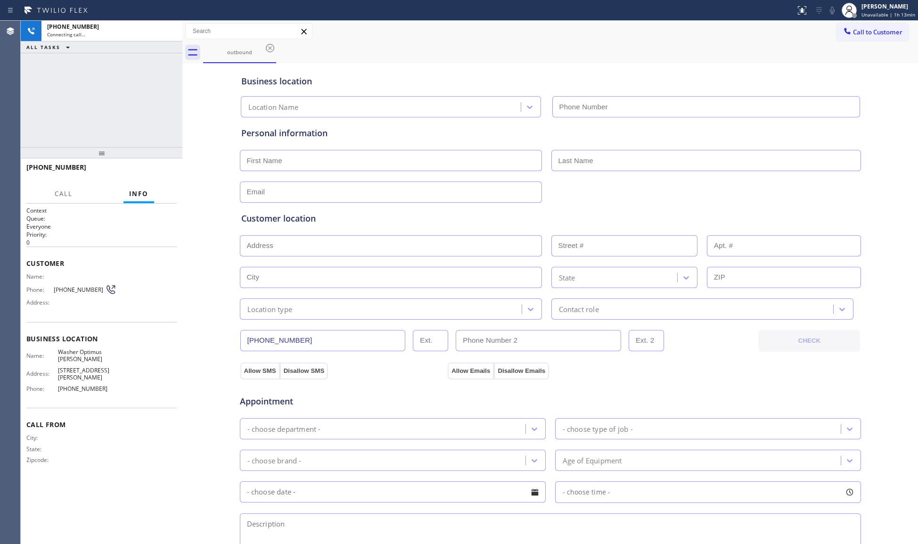
type input "[PHONE_NUMBER]"
drag, startPoint x: 528, startPoint y: 59, endPoint x: 546, endPoint y: 70, distance: 21.3
click at [530, 59] on div "outbound" at bounding box center [560, 52] width 715 height 21
drag, startPoint x: 165, startPoint y: 32, endPoint x: 167, endPoint y: 49, distance: 17.1
click at [165, 32] on icon at bounding box center [169, 30] width 11 height 11
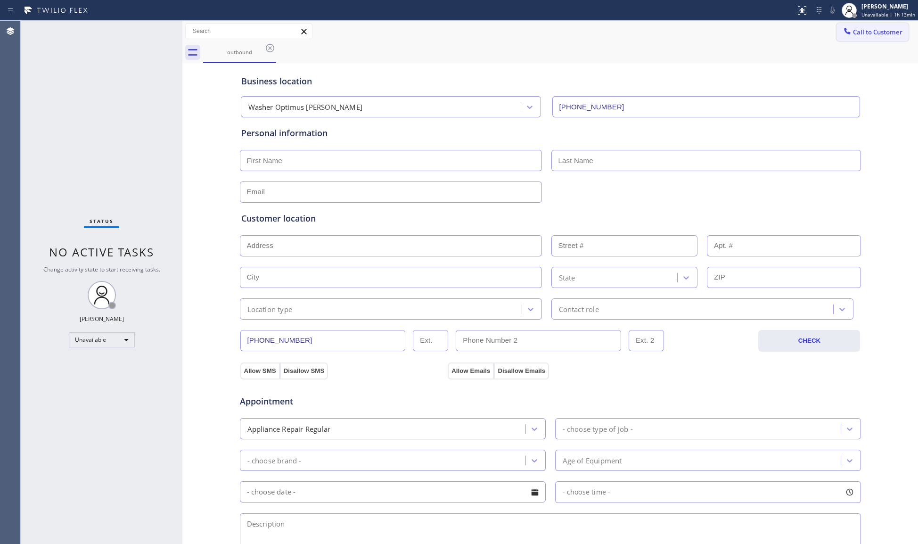
click at [839, 40] on button "Call to Customer" at bounding box center [872, 32] width 72 height 18
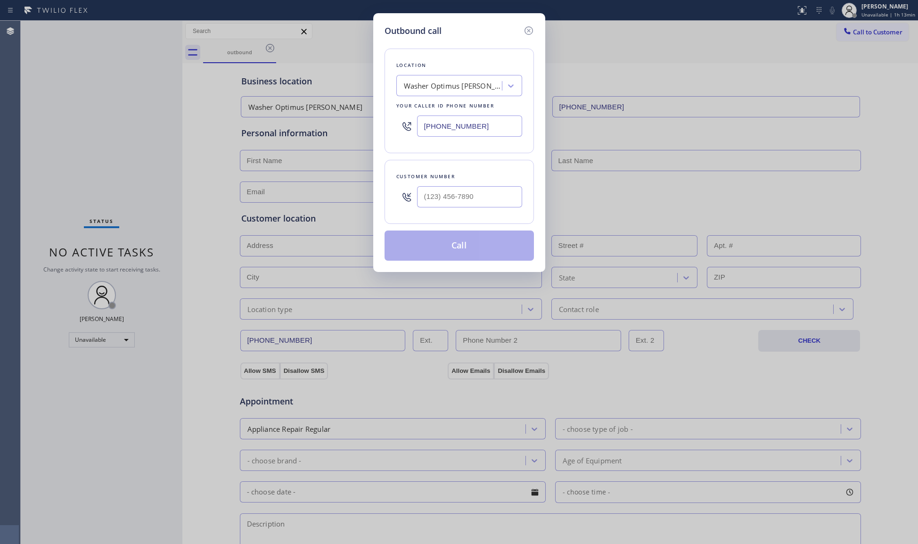
drag, startPoint x: 498, startPoint y: 134, endPoint x: 382, endPoint y: 131, distance: 115.9
click at [377, 134] on div "Outbound call Location Washer Optimus [PERSON_NAME] Your caller id phone number…" at bounding box center [459, 142] width 172 height 259
paste input "818) 740-6341"
type input "[PHONE_NUMBER]"
click at [450, 195] on input "(___) ___-____" at bounding box center [469, 196] width 105 height 21
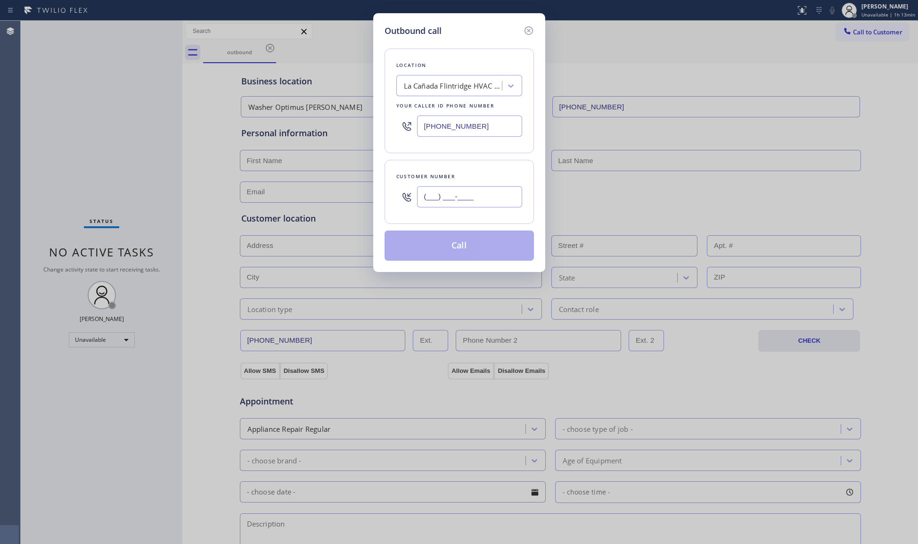
paste input "712) 772-1046"
type input "[PHONE_NUMBER]"
click at [455, 253] on button "Call" at bounding box center [458, 245] width 149 height 30
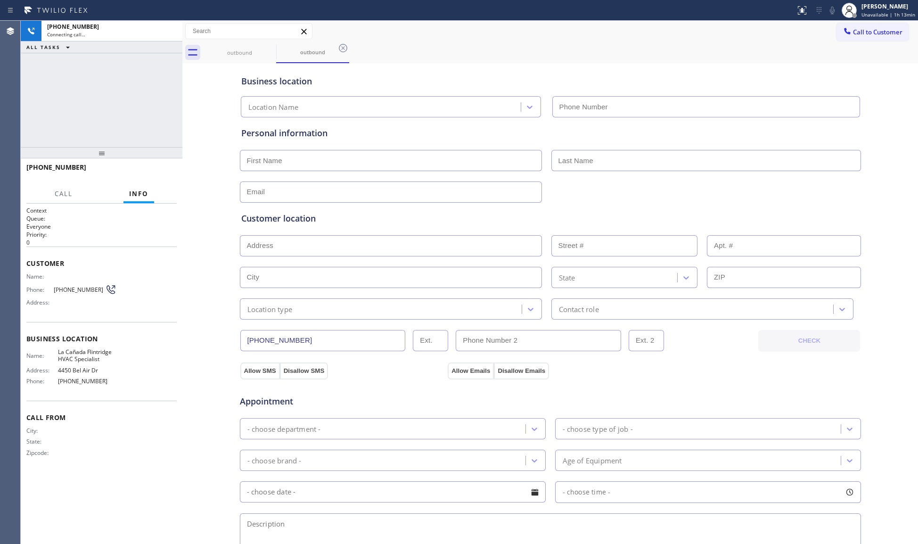
type input "[PHONE_NUMBER]"
drag, startPoint x: 435, startPoint y: 42, endPoint x: 441, endPoint y: 44, distance: 6.6
click at [435, 42] on div "outbound outbound" at bounding box center [560, 52] width 715 height 21
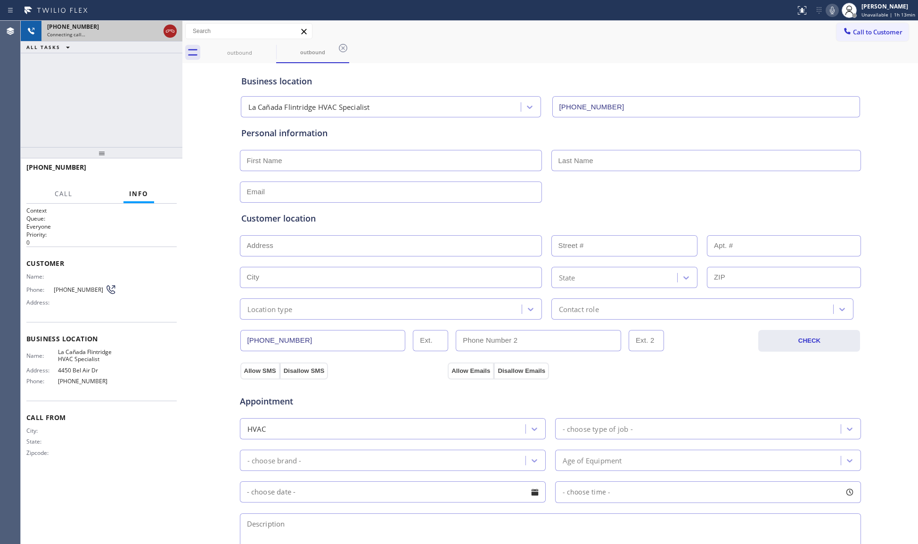
click at [170, 36] on icon at bounding box center [169, 30] width 11 height 11
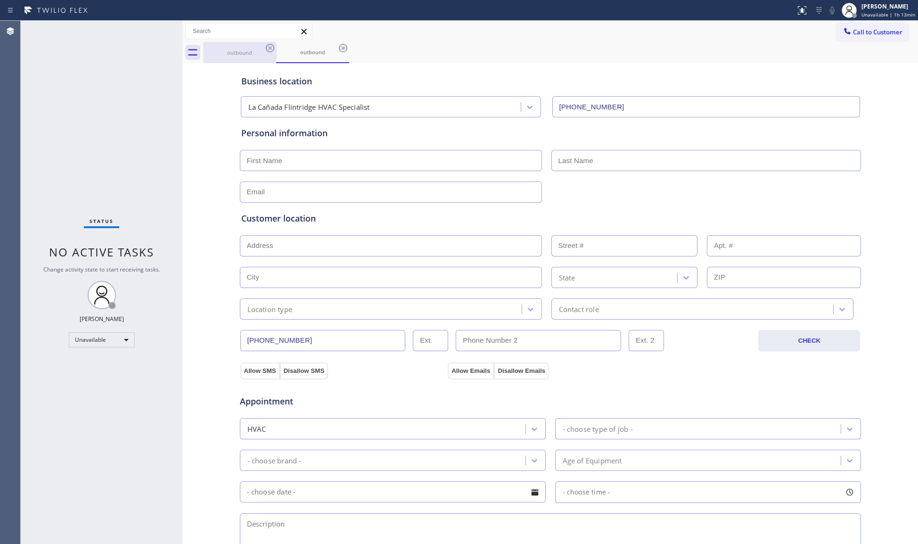
click at [275, 48] on icon at bounding box center [269, 47] width 11 height 11
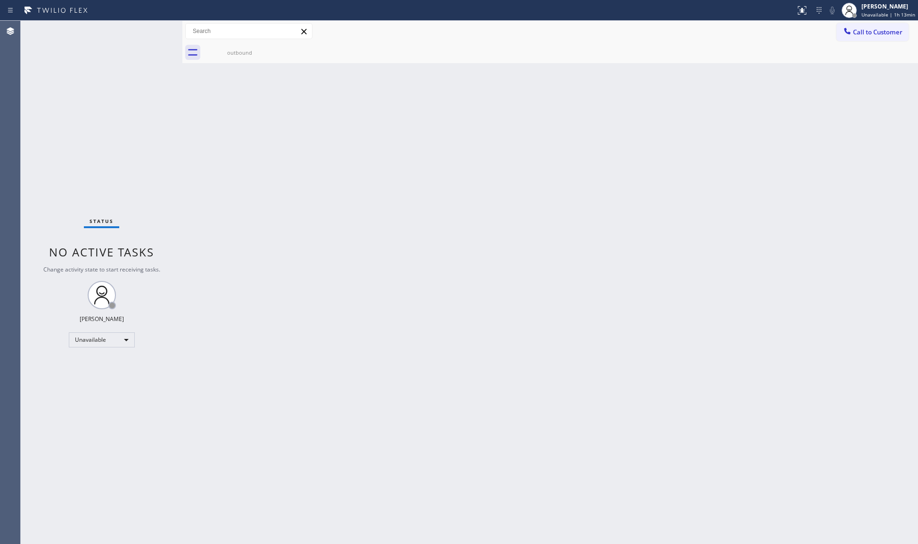
click at [0, 0] on icon at bounding box center [0, 0] width 0 height 0
click at [265, 51] on icon at bounding box center [269, 47] width 11 height 11
click at [264, 51] on icon at bounding box center [269, 47] width 11 height 11
click at [263, 51] on div "outbound" at bounding box center [239, 52] width 73 height 21
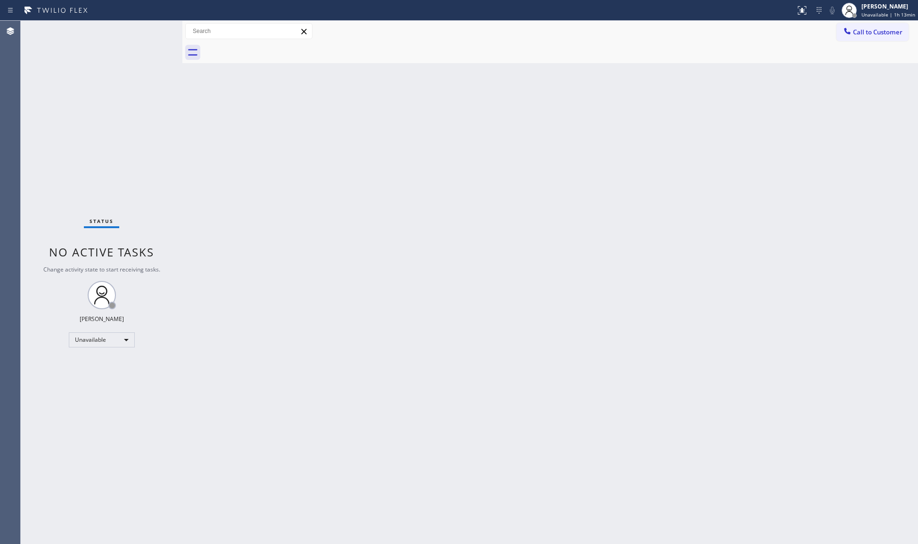
click at [263, 51] on div at bounding box center [560, 52] width 715 height 21
click at [234, 49] on div at bounding box center [560, 52] width 715 height 21
click at [840, 38] on button "Call to Customer" at bounding box center [872, 32] width 72 height 18
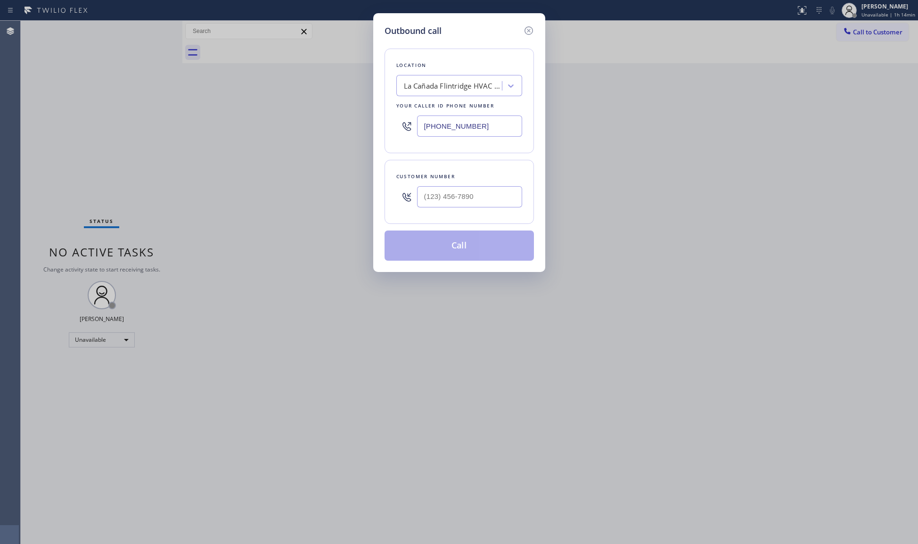
paste input "310) 736-1736"
drag, startPoint x: 494, startPoint y: 121, endPoint x: 313, endPoint y: 105, distance: 181.2
click at [318, 108] on div "Outbound call Location [GEOGRAPHIC_DATA] HVAC Specialist Your caller id phone n…" at bounding box center [459, 272] width 918 height 544
paste input "text"
type input "[PHONE_NUMBER]"
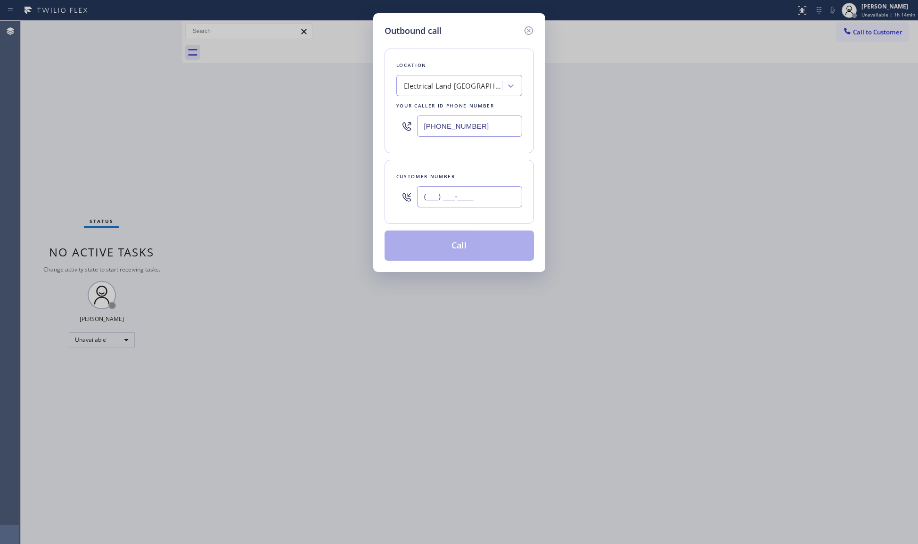
paste input "3109"
click at [456, 202] on input "(___) ___-3109" at bounding box center [469, 196] width 105 height 21
drag, startPoint x: 429, startPoint y: 198, endPoint x: 416, endPoint y: 196, distance: 12.3
click at [416, 196] on div "(___) ___-3109" at bounding box center [459, 196] width 126 height 31
paste input "310) 988-9881"
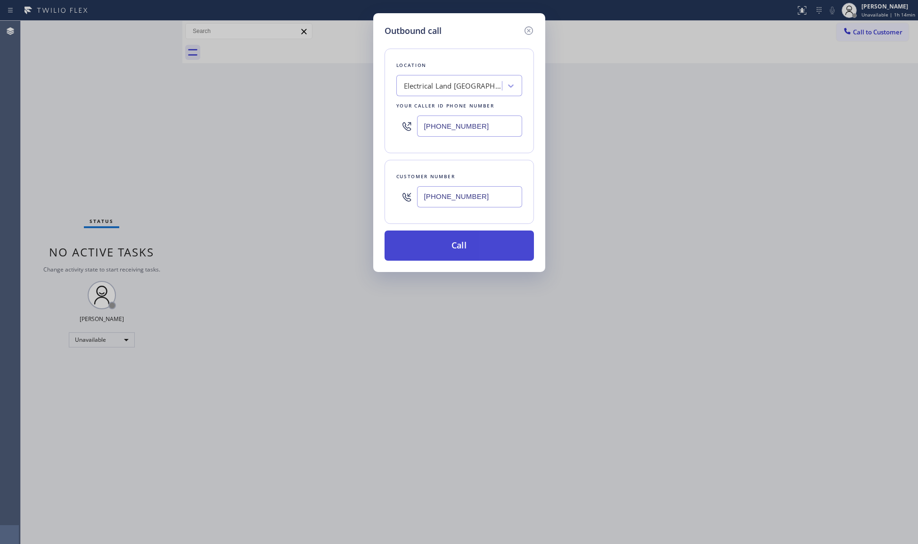
type input "[PHONE_NUMBER]"
click at [459, 252] on button "Call" at bounding box center [458, 245] width 149 height 30
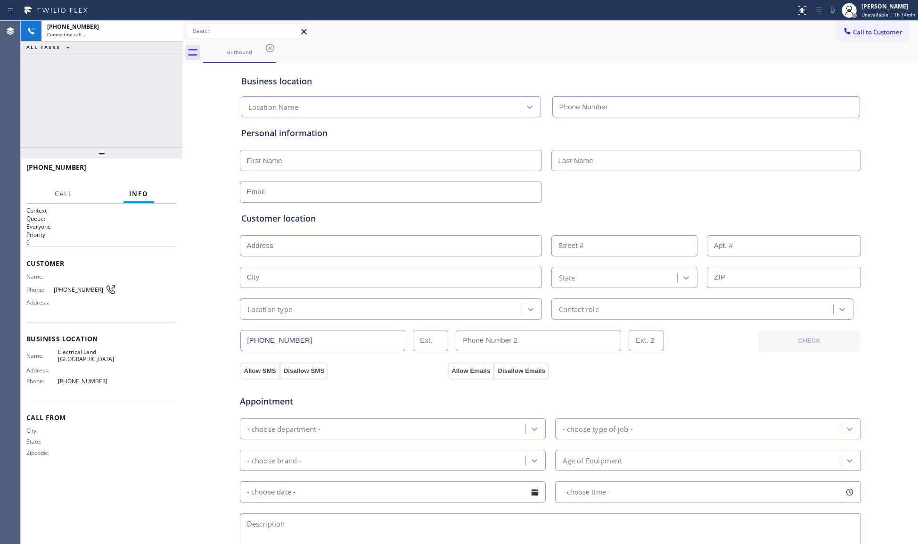
type input "[PHONE_NUMBER]"
click at [193, 49] on icon at bounding box center [192, 52] width 15 height 15
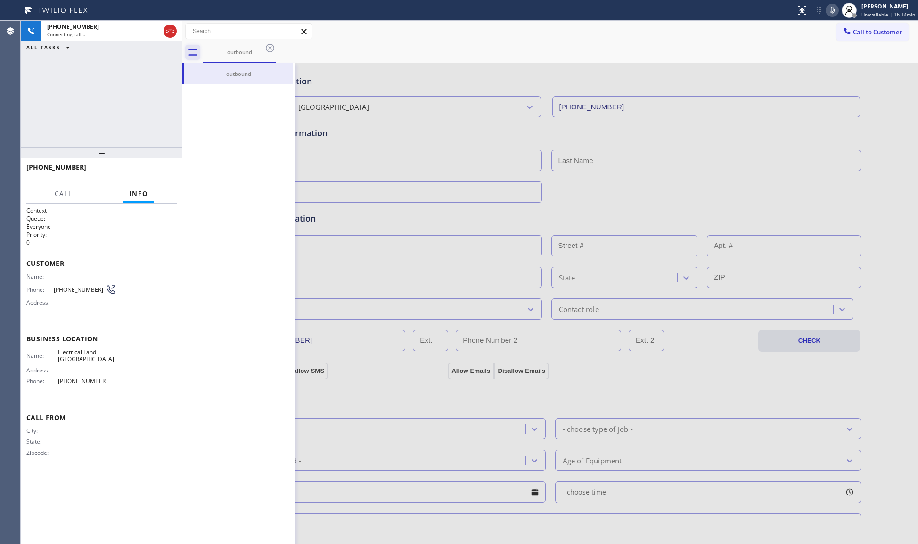
click at [192, 49] on icon at bounding box center [192, 52] width 9 height 7
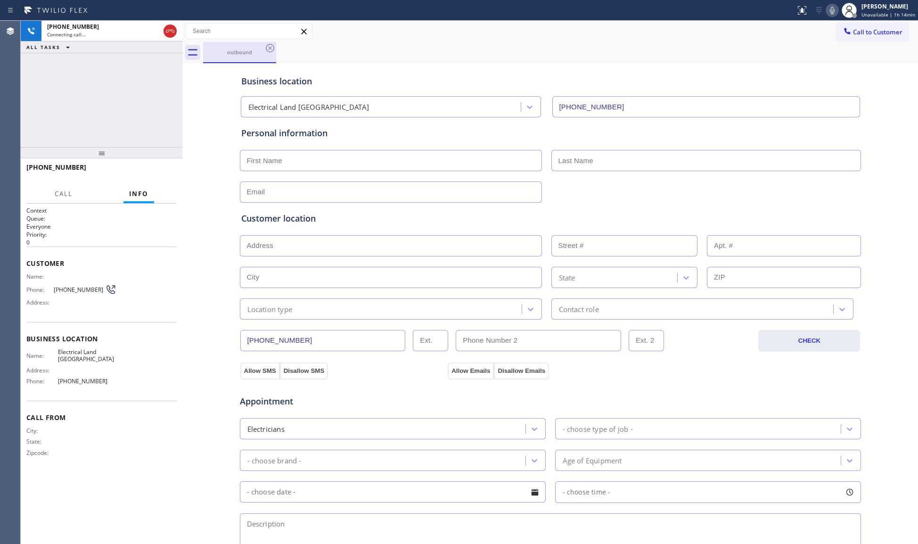
click at [206, 46] on div "outbound" at bounding box center [239, 52] width 71 height 20
click at [171, 36] on icon at bounding box center [169, 30] width 11 height 11
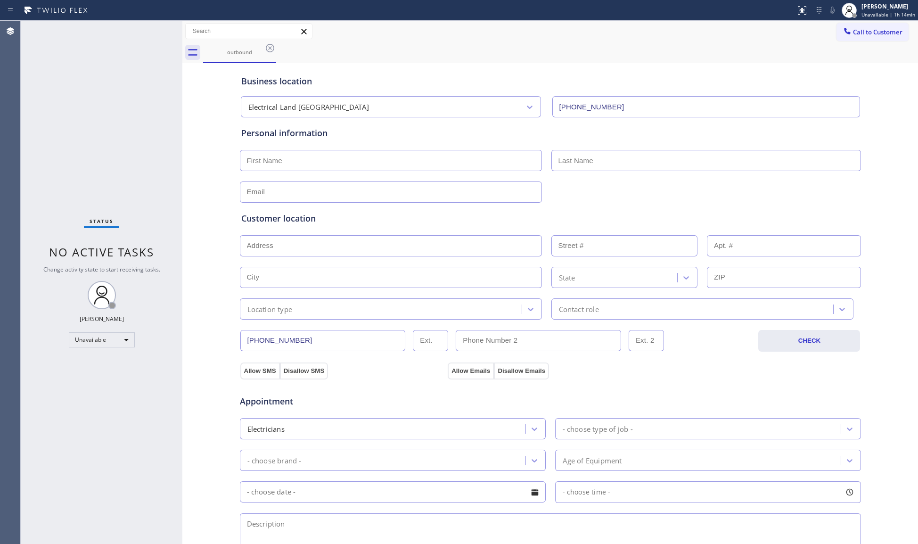
click at [764, 25] on div "Call to Customer Outbound call Location Electrical Land [GEOGRAPHIC_DATA] Your …" at bounding box center [549, 31] width 735 height 16
click at [842, 33] on icon at bounding box center [846, 30] width 9 height 9
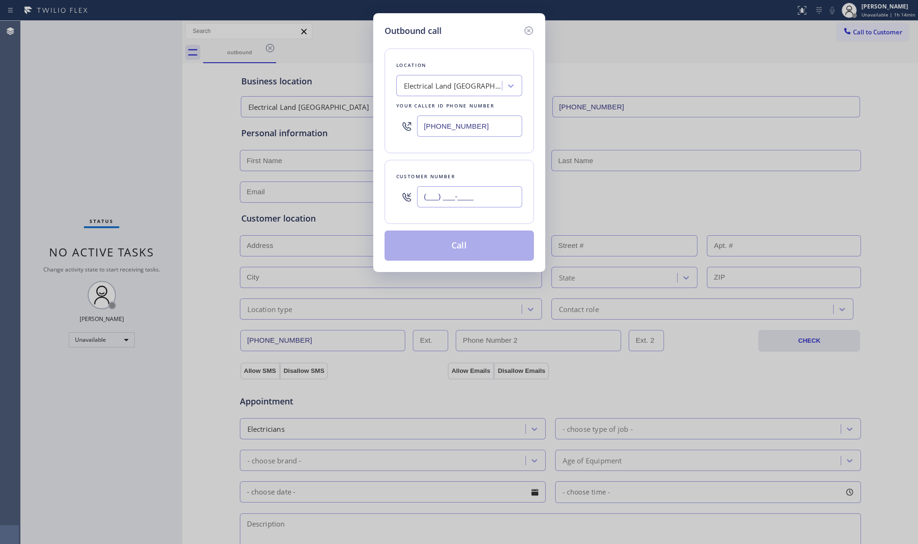
click at [490, 188] on input "(___) ___-____" at bounding box center [469, 196] width 105 height 21
paste input "310) 988-9881"
type input "[PHONE_NUMBER]"
click at [457, 236] on button "Call" at bounding box center [458, 245] width 149 height 30
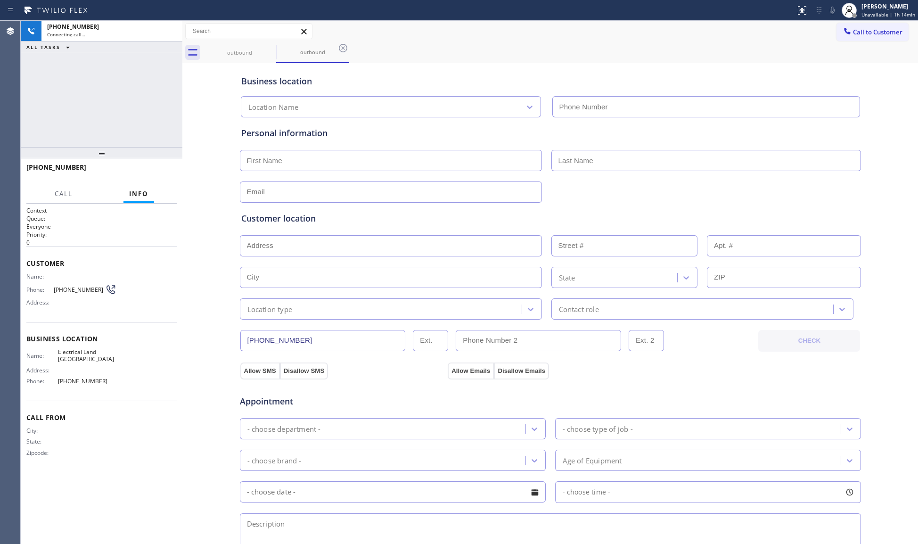
type input "[PHONE_NUMBER]"
click at [344, 51] on icon at bounding box center [342, 47] width 11 height 11
click at [388, 47] on div "outbound" at bounding box center [560, 52] width 715 height 21
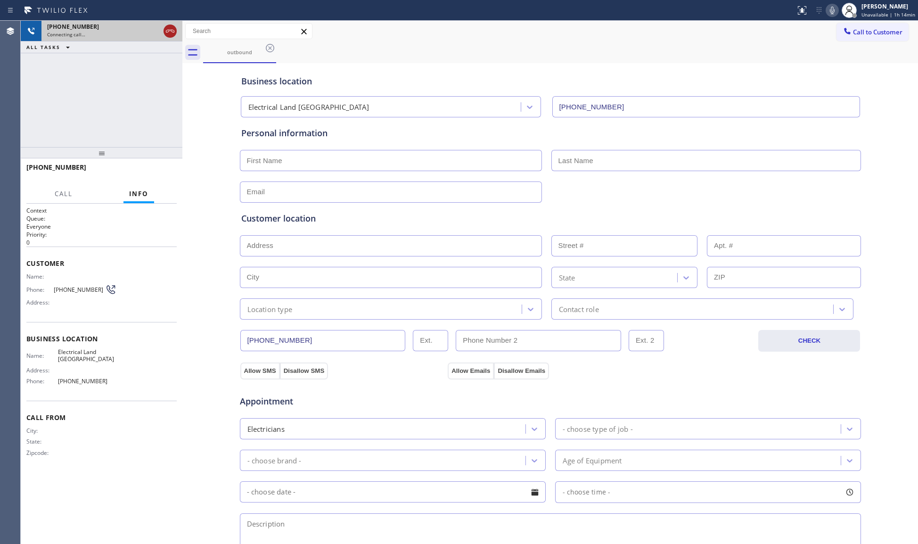
click at [168, 35] on icon at bounding box center [169, 30] width 11 height 11
type input "[PHONE_NUMBER]"
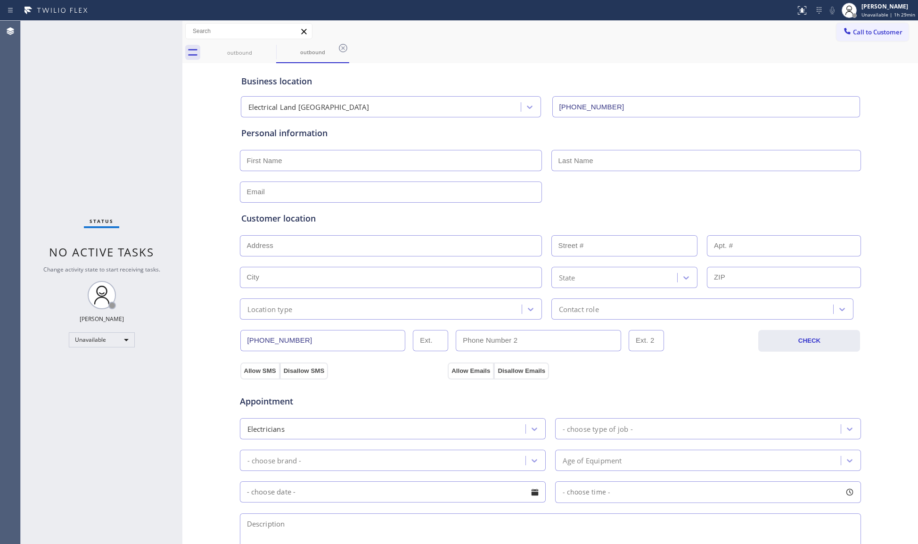
drag, startPoint x: 862, startPoint y: 26, endPoint x: 818, endPoint y: 47, distance: 48.0
click at [855, 29] on button "Call to Customer" at bounding box center [872, 32] width 72 height 18
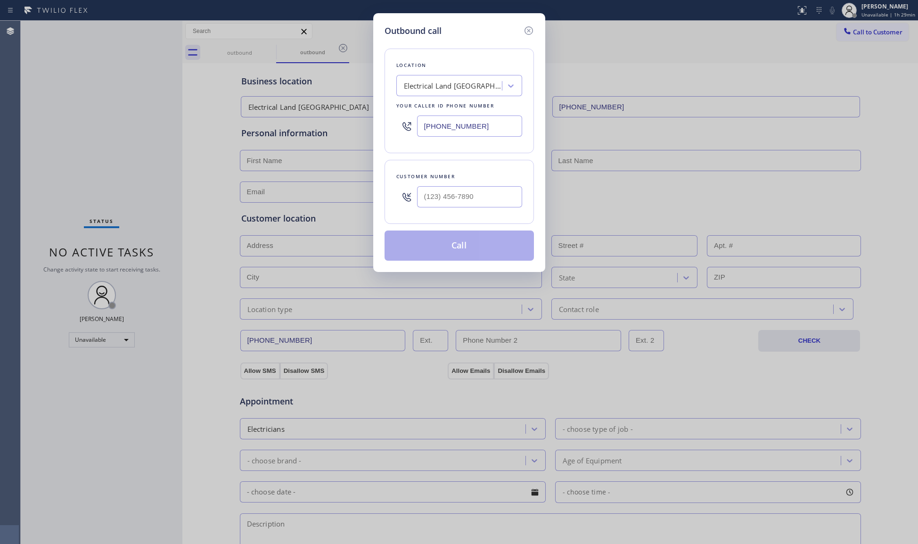
drag, startPoint x: 481, startPoint y: 121, endPoint x: 345, endPoint y: 130, distance: 136.0
click at [342, 130] on div "Outbound call Location Electrical Land [GEOGRAPHIC_DATA] Your caller id phone n…" at bounding box center [459, 272] width 918 height 544
paste input "480) 637-4440"
type input "[PHONE_NUMBER]"
click at [455, 200] on input "(___) ___-____" at bounding box center [469, 196] width 105 height 21
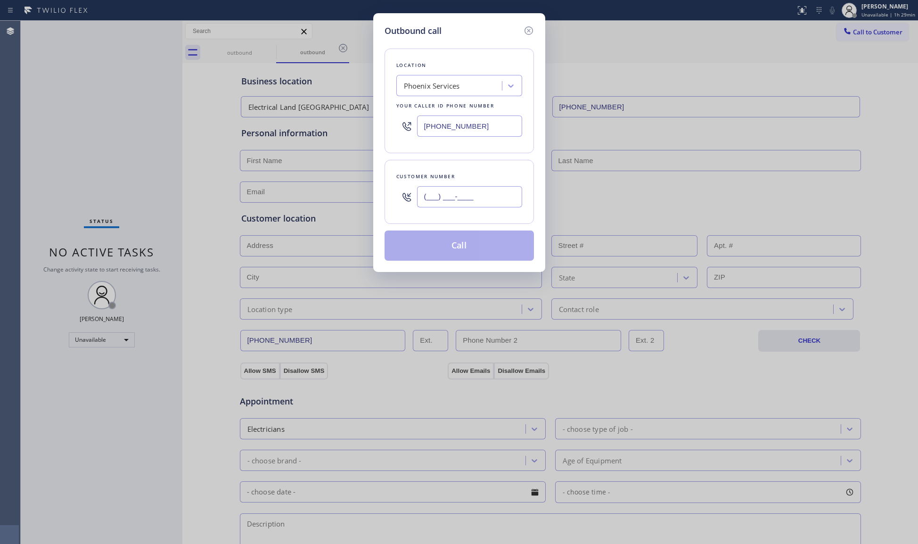
paste input "407) 572-2509"
type input "[PHONE_NUMBER]"
click at [462, 249] on button "Call" at bounding box center [458, 245] width 149 height 30
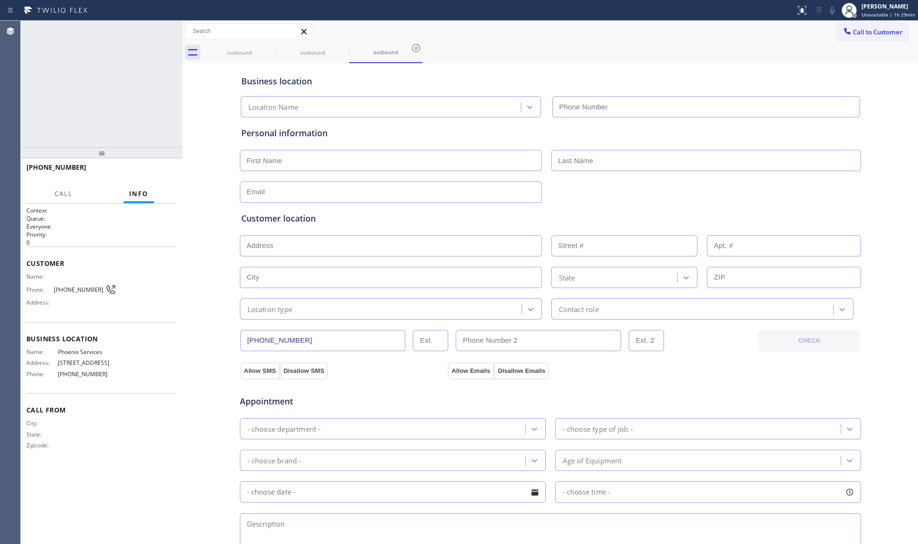
type input "[PHONE_NUMBER]"
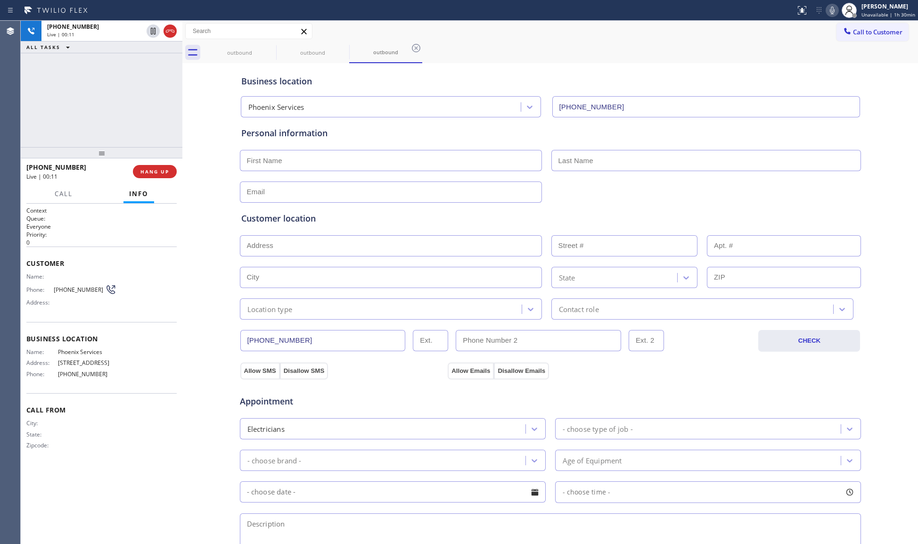
click at [537, 55] on div "outbound outbound outbound" at bounding box center [560, 52] width 715 height 21
click at [419, 49] on icon at bounding box center [415, 47] width 11 height 11
click at [343, 44] on icon at bounding box center [343, 48] width 8 height 8
click at [159, 100] on div "[PHONE_NUMBER] Live | 00:20 ALL TASKS ALL TASKS ACTIVE TASKS TASKS IN WRAP UP" at bounding box center [102, 84] width 162 height 126
click at [158, 148] on div at bounding box center [102, 152] width 162 height 11
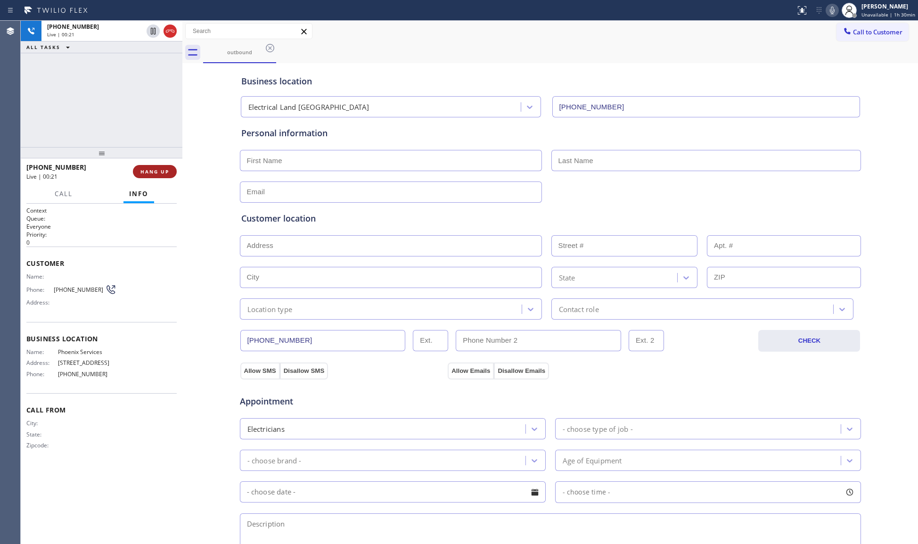
click at [155, 170] on button "HANG UP" at bounding box center [155, 171] width 44 height 13
click at [153, 163] on div "[PHONE_NUMBER] Live | 00:22 HANG UP" at bounding box center [101, 171] width 150 height 24
click at [153, 165] on button "COMPLETE" at bounding box center [153, 171] width 48 height 13
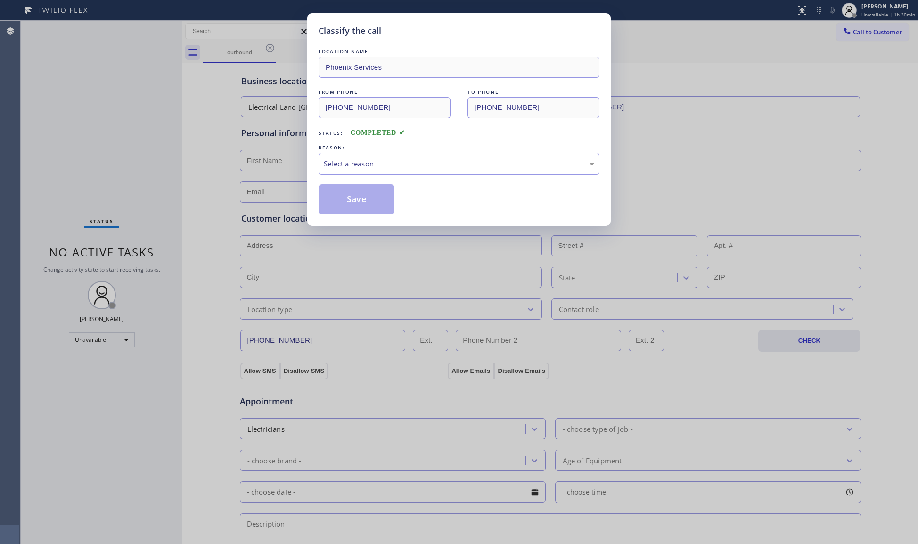
click at [384, 161] on div "Select a reason" at bounding box center [459, 163] width 270 height 11
click at [345, 195] on button "Save" at bounding box center [356, 199] width 76 height 30
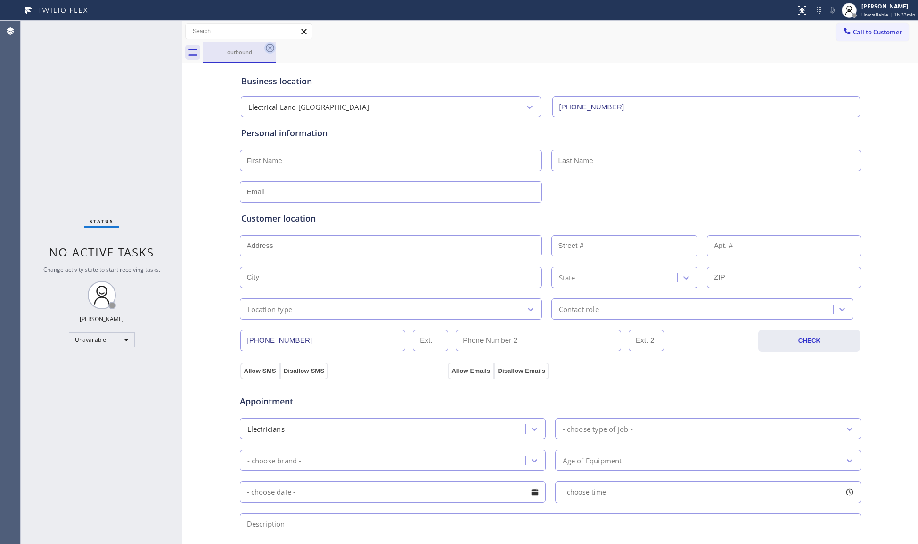
click at [268, 52] on icon at bounding box center [269, 47] width 11 height 11
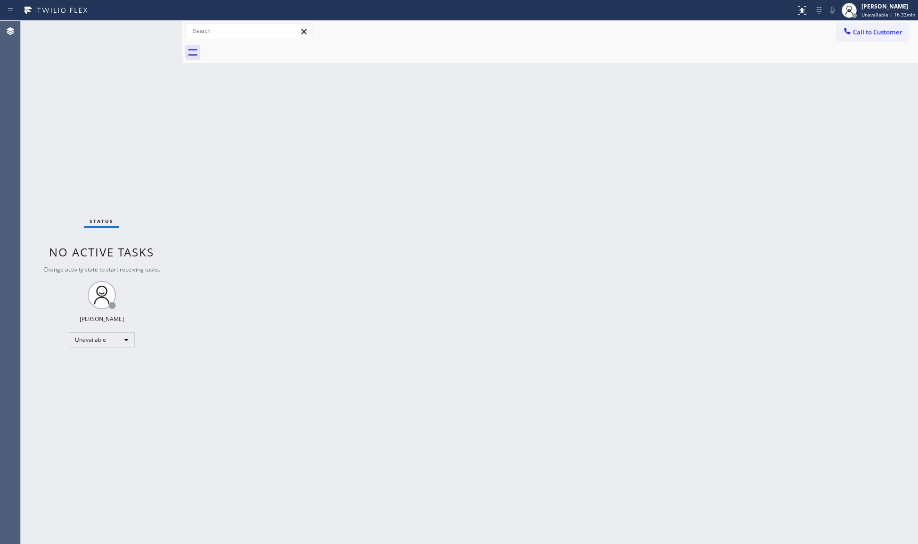
drag, startPoint x: 777, startPoint y: 163, endPoint x: 813, endPoint y: 102, distance: 70.5
click at [780, 155] on div "Back to Dashboard Change Sender ID Customers Technicians Select a contact Outbo…" at bounding box center [549, 282] width 735 height 523
click at [869, 26] on button "Call to Customer" at bounding box center [872, 32] width 72 height 18
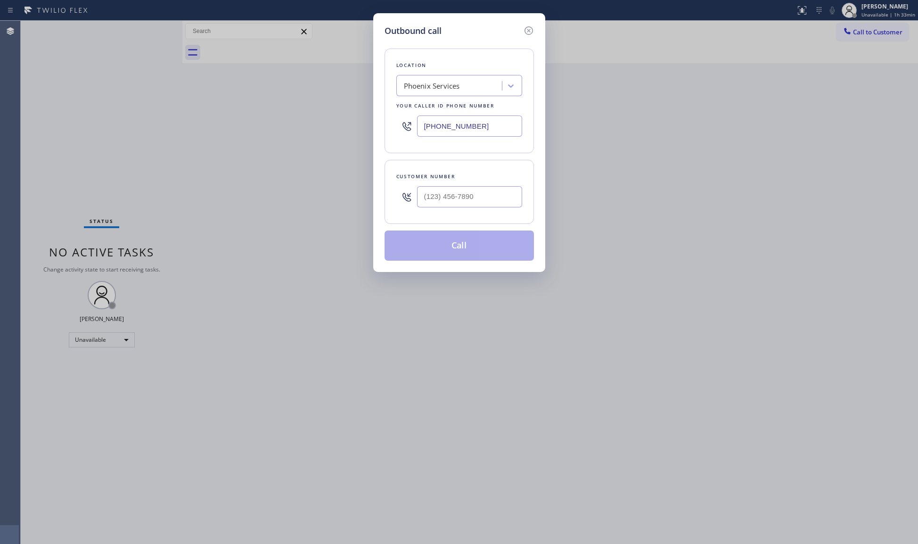
drag, startPoint x: 487, startPoint y: 127, endPoint x: 378, endPoint y: 119, distance: 109.6
click at [380, 119] on div "Outbound call Location Phoenix Services Your caller id phone number [PHONE_NUMB…" at bounding box center [459, 142] width 172 height 259
paste input "305) 239-8487"
type input "[PHONE_NUMBER]"
drag, startPoint x: 457, startPoint y: 201, endPoint x: 461, endPoint y: 185, distance: 16.5
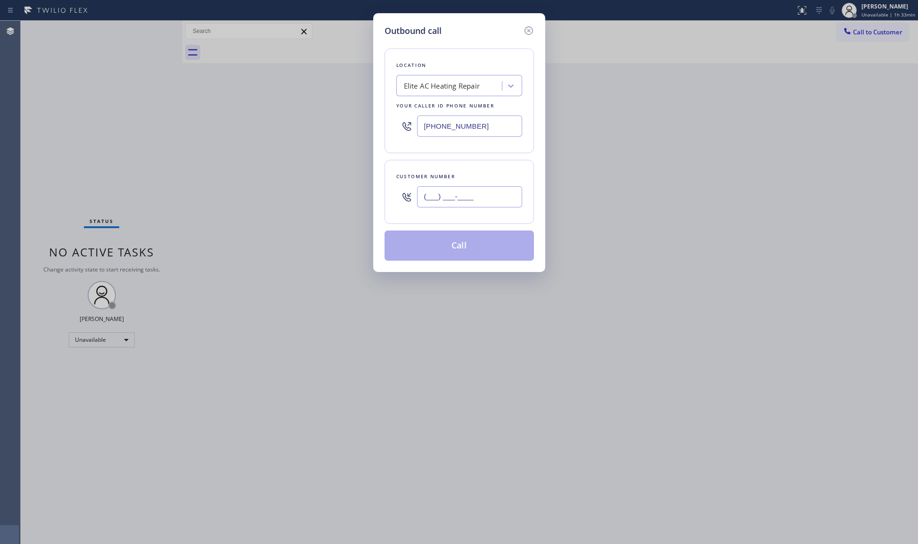
click at [456, 201] on input "(___) ___-____" at bounding box center [469, 196] width 105 height 21
paste input "844) 957-1327"
type input "[PHONE_NUMBER]"
click at [458, 242] on button "Call" at bounding box center [458, 245] width 149 height 30
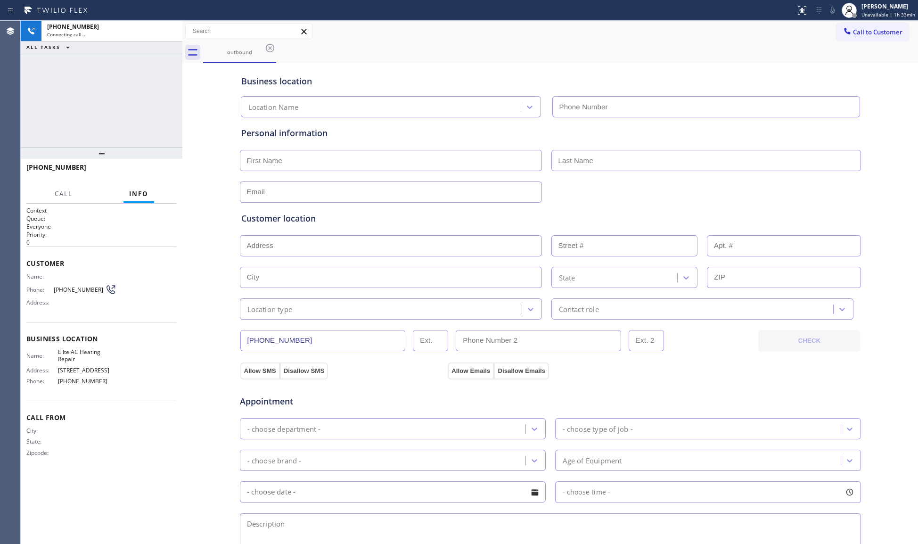
type input "[PHONE_NUMBER]"
click at [145, 173] on span "HANG UP" at bounding box center [154, 171] width 29 height 7
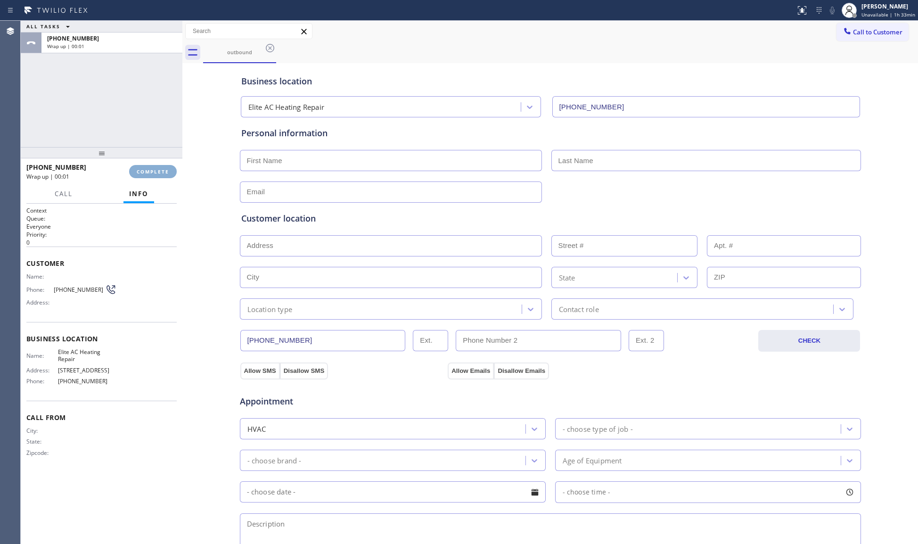
click at [146, 173] on span "COMPLETE" at bounding box center [153, 171] width 33 height 7
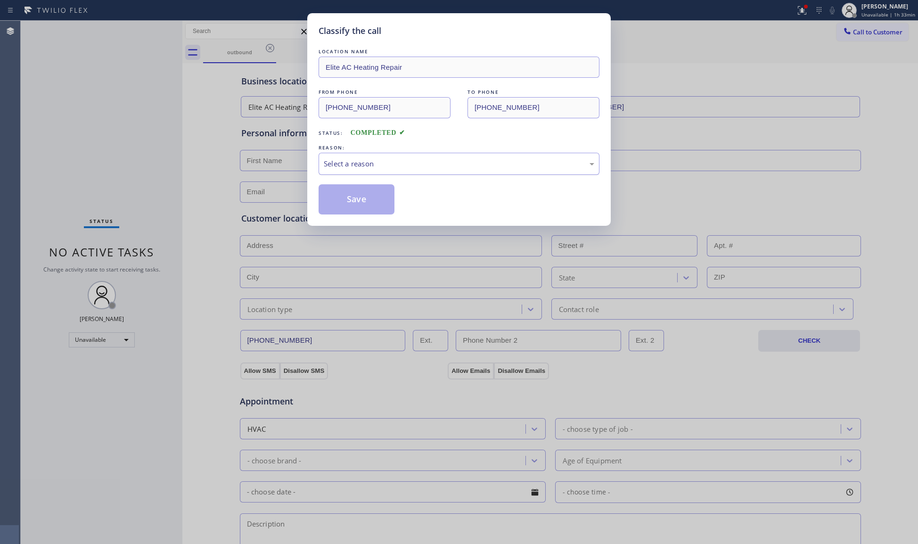
click at [483, 161] on div "Select a reason" at bounding box center [459, 163] width 270 height 11
click at [348, 204] on button "Save" at bounding box center [356, 199] width 76 height 30
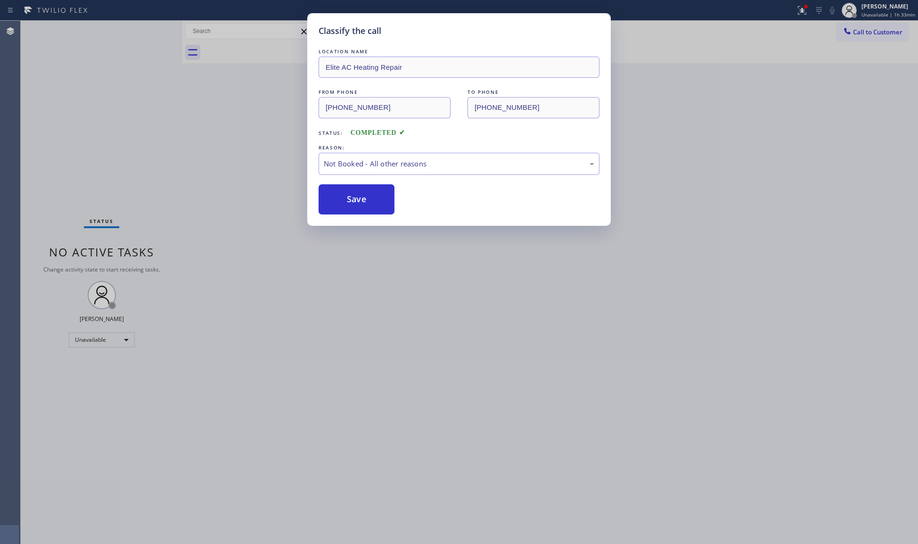
click at [348, 204] on button "Save" at bounding box center [356, 199] width 76 height 30
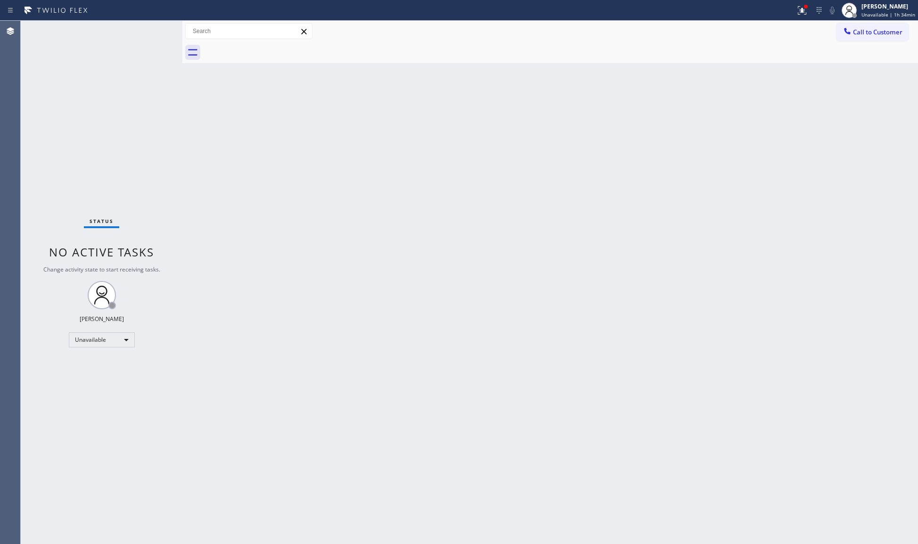
drag, startPoint x: 856, startPoint y: 30, endPoint x: 842, endPoint y: 36, distance: 15.0
click at [856, 30] on span "Call to Customer" at bounding box center [877, 32] width 49 height 8
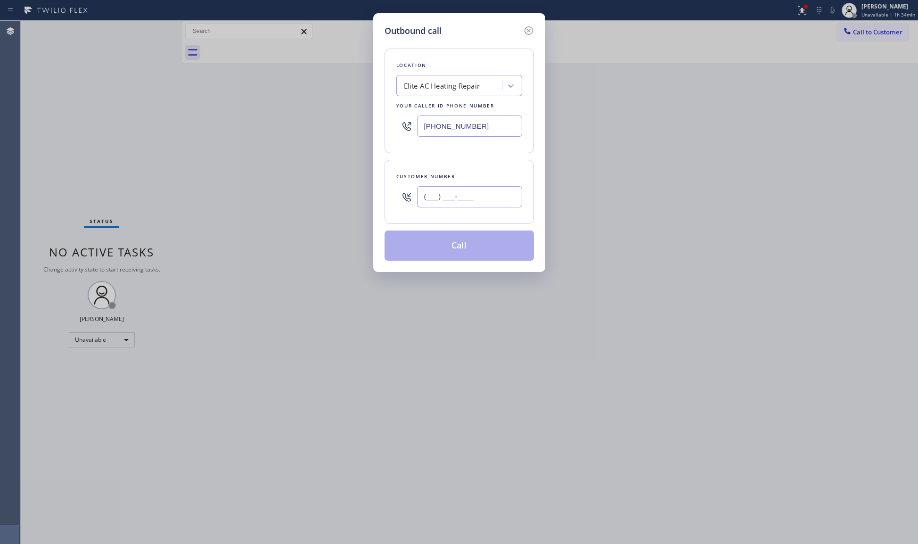
paste input "917) 352-5290"
click at [445, 196] on input "(___) ___-____" at bounding box center [469, 196] width 105 height 21
type input "[PHONE_NUMBER]"
drag, startPoint x: 488, startPoint y: 126, endPoint x: 354, endPoint y: 126, distance: 134.2
click at [340, 126] on div "Outbound call Location Elite AC Heating Repair Your caller id phone number [PHO…" at bounding box center [459, 272] width 918 height 544
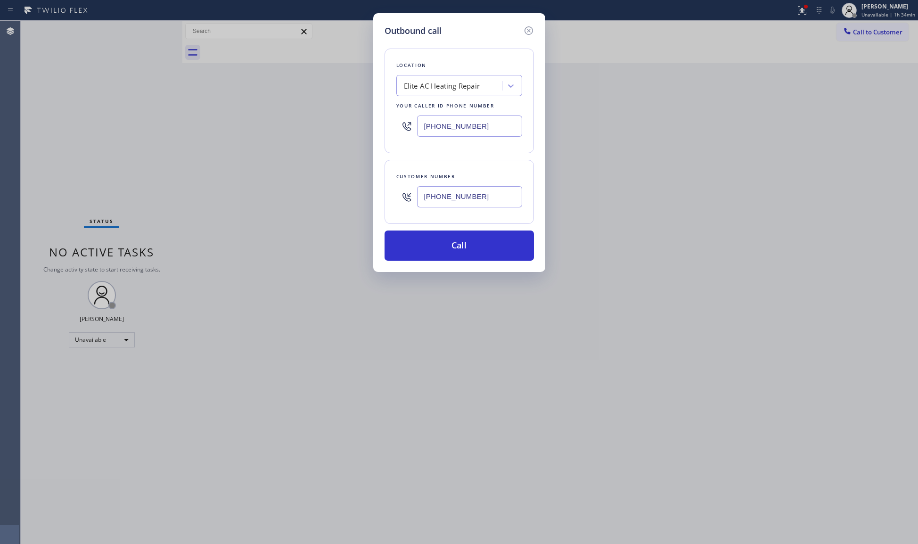
paste input "917) 773-135"
type input "[PHONE_NUMBER]"
drag, startPoint x: 490, startPoint y: 202, endPoint x: 410, endPoint y: 211, distance: 80.6
click at [410, 211] on div "[PHONE_NUMBER]" at bounding box center [459, 196] width 126 height 31
paste input "text"
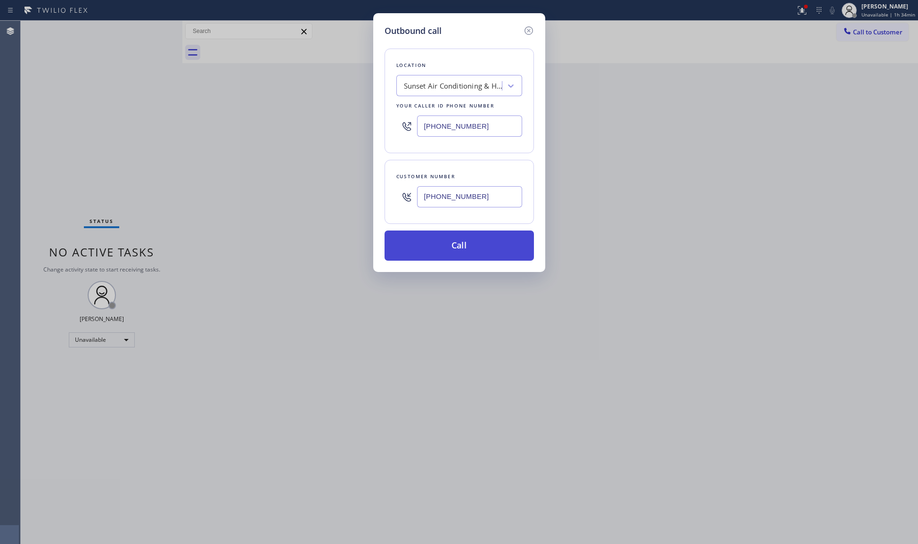
type input "[PHONE_NUMBER]"
click at [465, 245] on button "Call" at bounding box center [458, 245] width 149 height 30
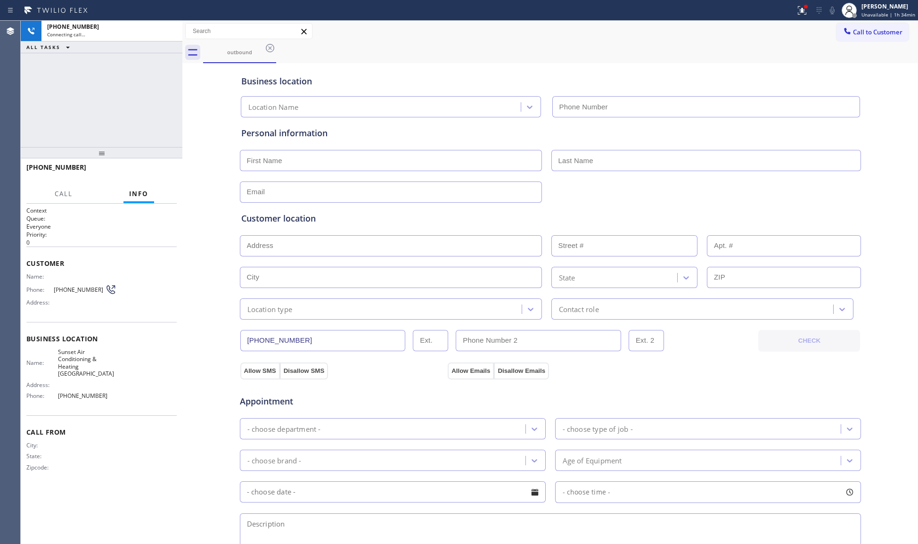
type input "[PHONE_NUMBER]"
click at [172, 172] on button "HANG UP" at bounding box center [155, 171] width 44 height 13
click at [171, 172] on button "HANG UP" at bounding box center [155, 171] width 44 height 13
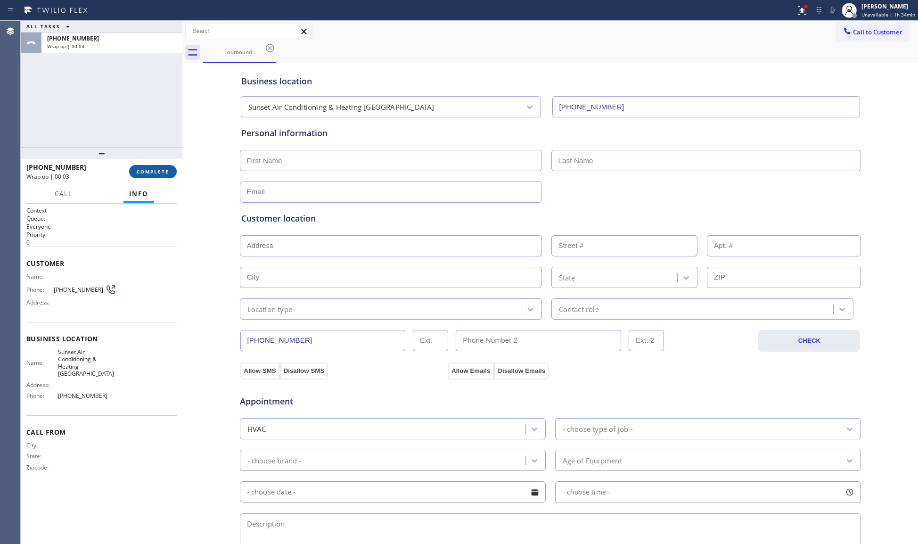
click at [173, 169] on button "COMPLETE" at bounding box center [153, 171] width 48 height 13
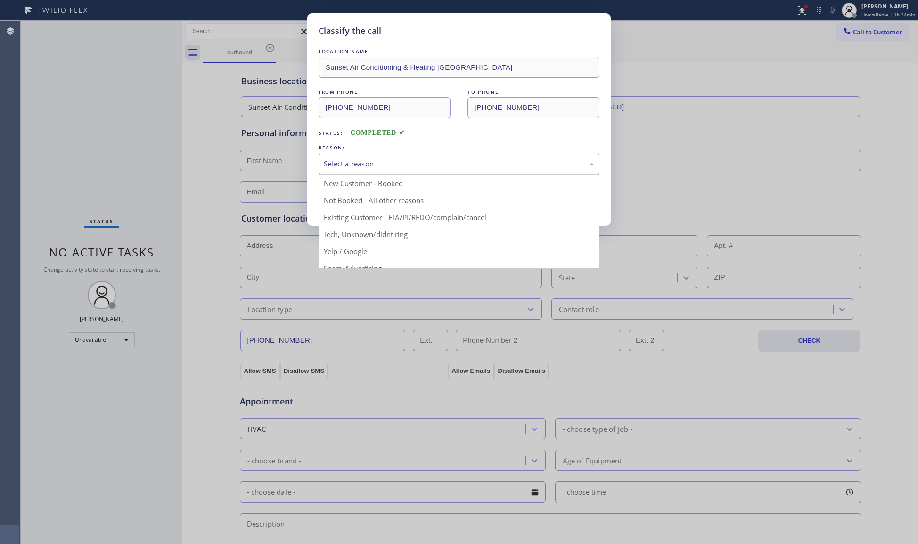
click at [366, 154] on div "Select a reason" at bounding box center [458, 164] width 281 height 22
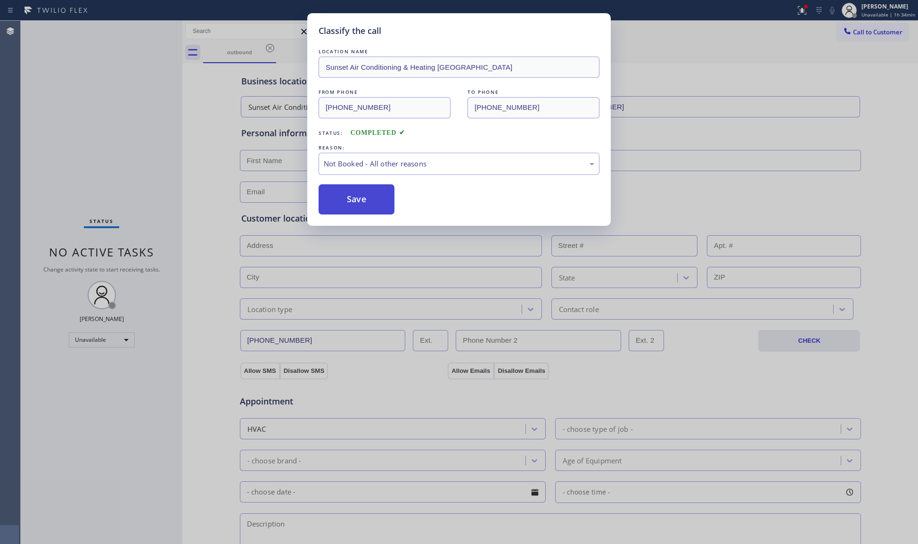
click at [368, 204] on button "Save" at bounding box center [356, 199] width 76 height 30
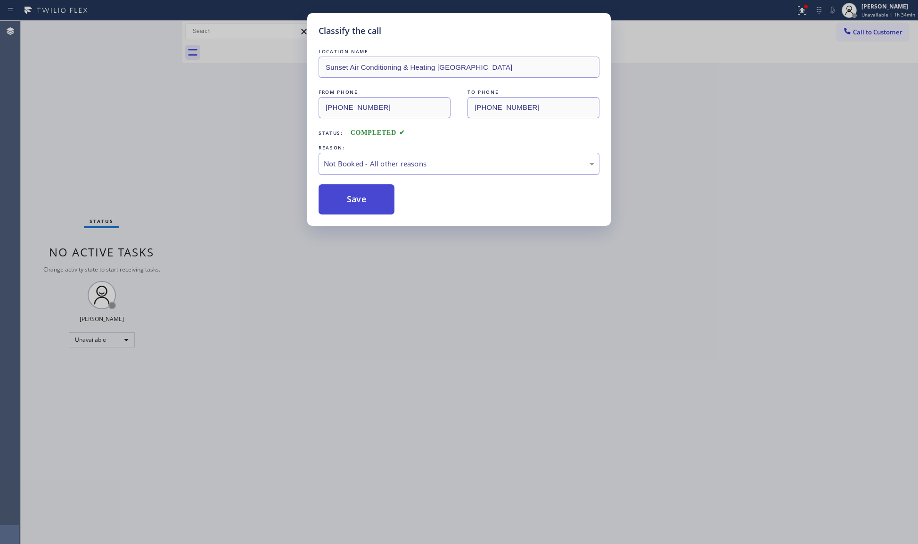
click at [369, 204] on button "Save" at bounding box center [356, 199] width 76 height 30
click at [370, 202] on button "Save" at bounding box center [356, 199] width 76 height 30
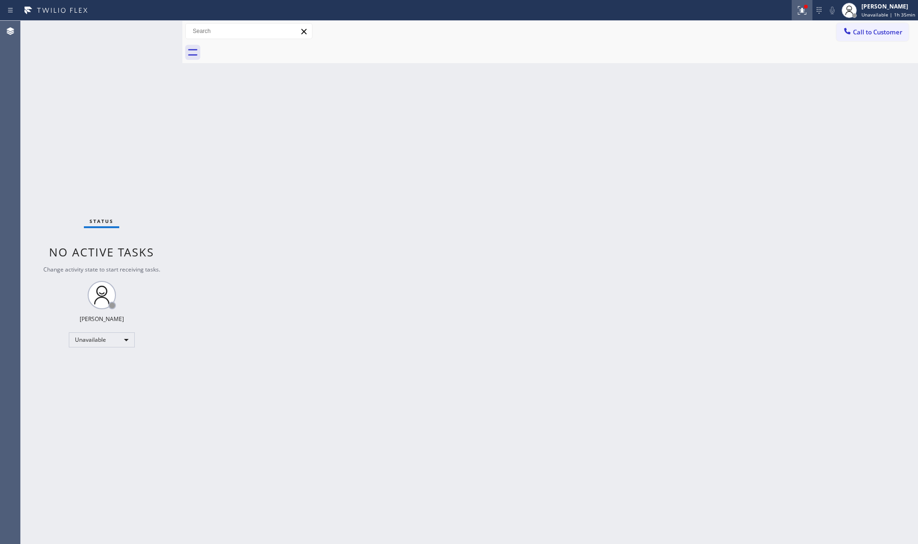
drag, startPoint x: 801, startPoint y: 23, endPoint x: 801, endPoint y: 17, distance: 5.7
click at [801, 22] on div "Call to Customer Outbound call Location Sunset Air Conditioning & Heating [GEOG…" at bounding box center [549, 31] width 735 height 21
click at [801, 12] on icon at bounding box center [801, 10] width 11 height 11
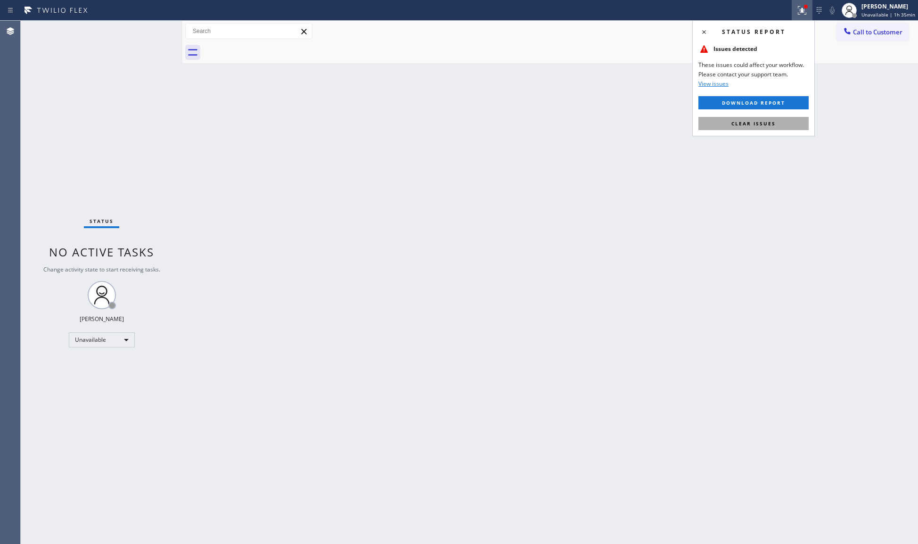
click at [769, 123] on span "Clear issues" at bounding box center [753, 123] width 44 height 7
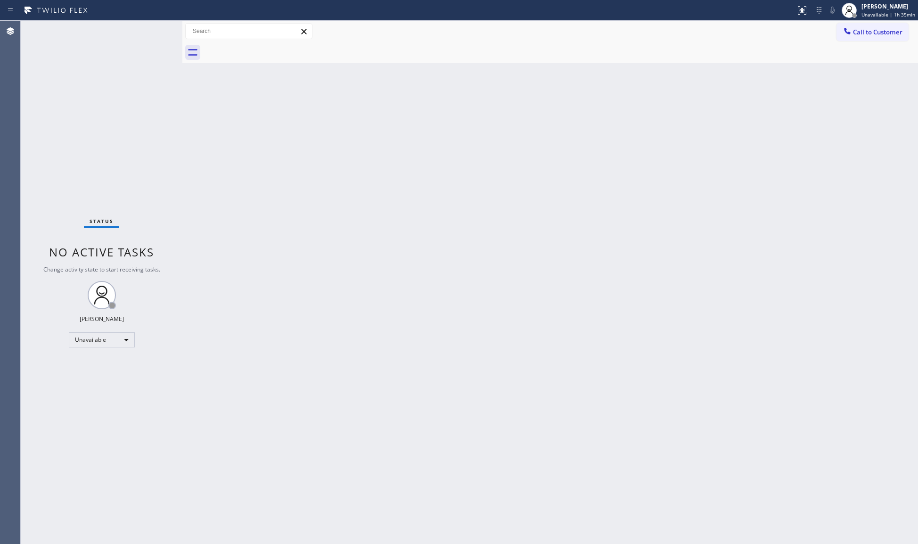
click at [764, 23] on div "Call to Customer Outbound call Location Sunset Air Conditioning & Heating [GEOG…" at bounding box center [549, 31] width 735 height 16
click at [870, 33] on span "Call to Customer" at bounding box center [877, 32] width 49 height 8
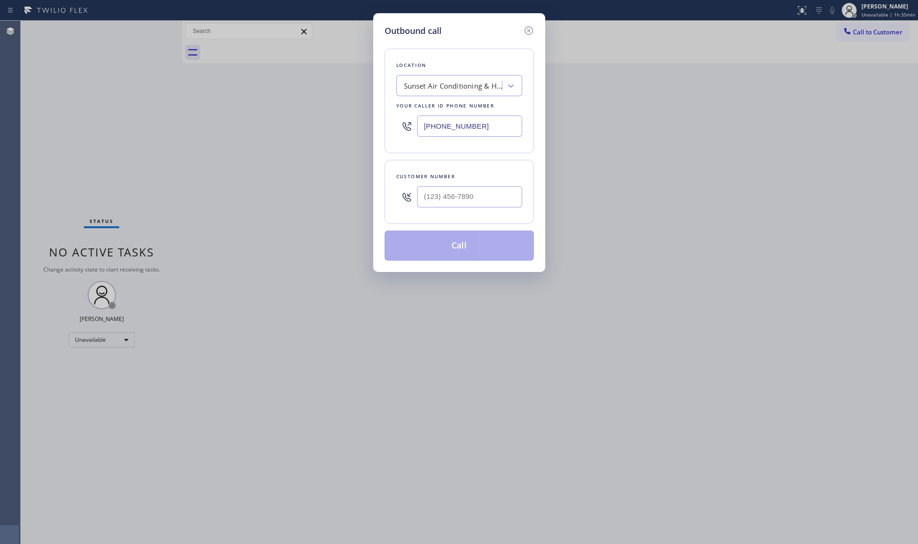
drag, startPoint x: 492, startPoint y: 129, endPoint x: 410, endPoint y: 128, distance: 82.4
click at [410, 128] on div "[PHONE_NUMBER]" at bounding box center [459, 126] width 126 height 31
paste input "602) 353-7310"
type input "[PHONE_NUMBER]"
click at [505, 202] on input "(___) ___-____" at bounding box center [469, 196] width 105 height 21
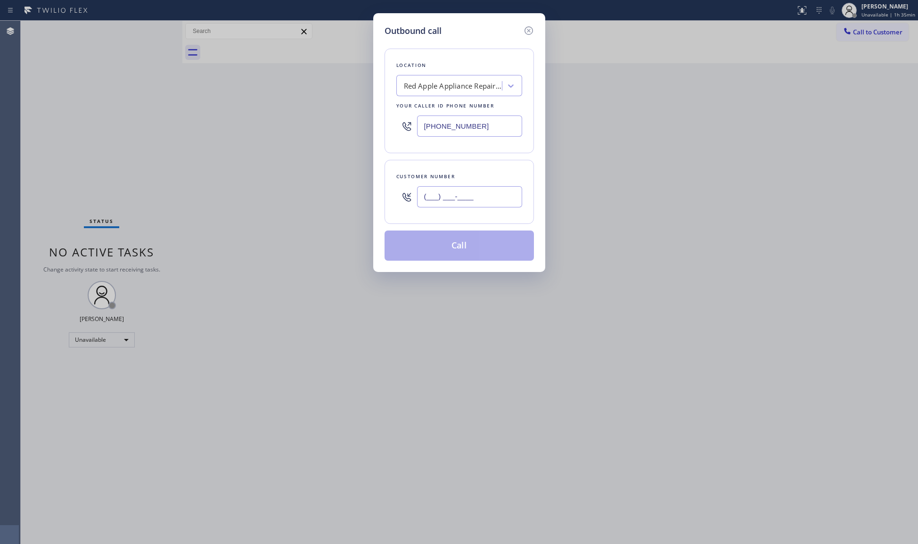
paste input "480) 369-3924"
type input "[PHONE_NUMBER]"
click at [445, 247] on button "Call" at bounding box center [458, 245] width 149 height 30
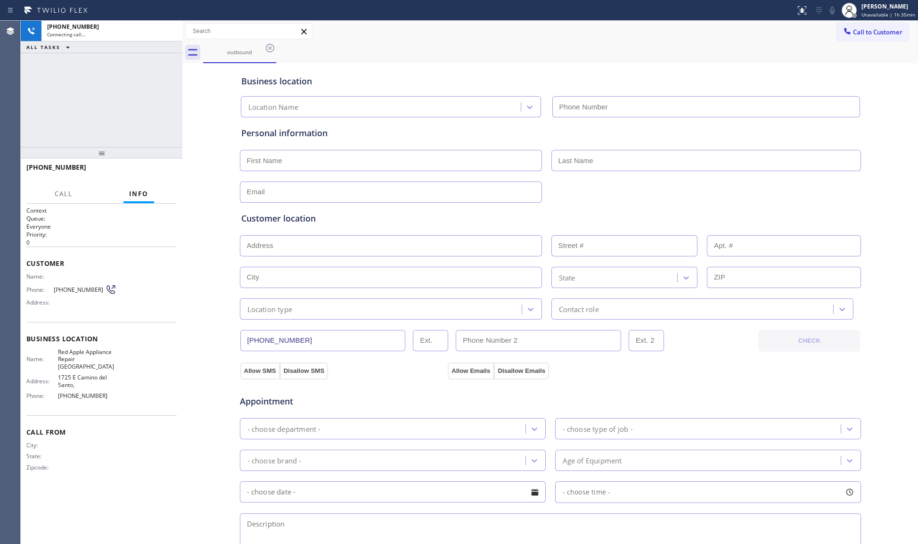
type input "[PHONE_NUMBER]"
drag, startPoint x: 604, startPoint y: 48, endPoint x: 584, endPoint y: 49, distance: 19.8
click at [602, 48] on div "outbound" at bounding box center [560, 52] width 715 height 21
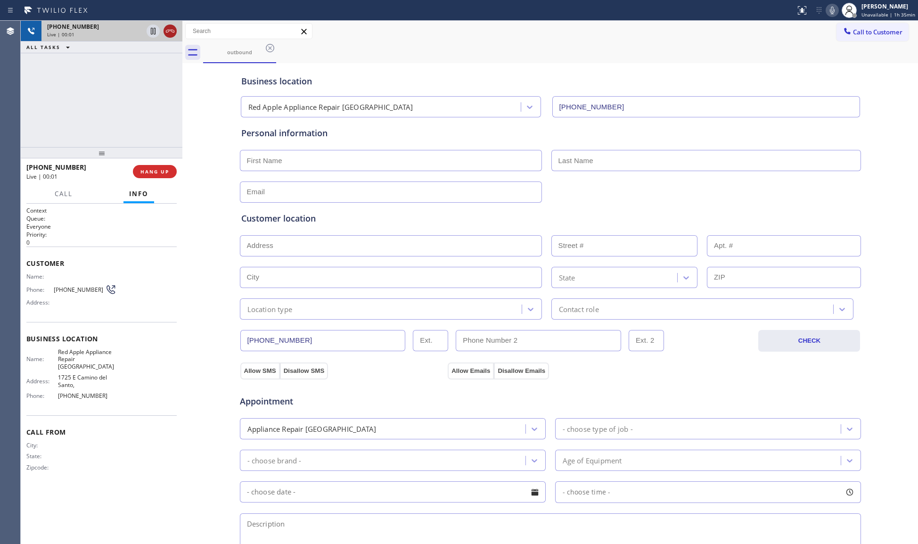
click at [170, 34] on icon at bounding box center [169, 30] width 11 height 11
click at [157, 172] on span "HANG UP" at bounding box center [154, 171] width 29 height 7
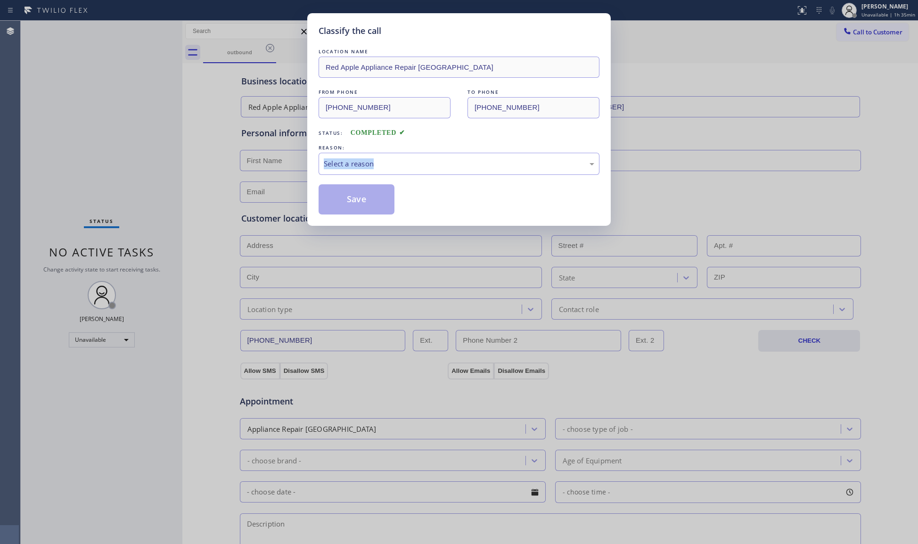
click at [160, 171] on div "Classify the call LOCATION NAME Red Apple Appliance Repair Phoenix FROM PHONE […" at bounding box center [459, 272] width 918 height 544
click at [161, 171] on div "Classify the call LOCATION NAME Red Apple Appliance Repair Phoenix FROM PHONE […" at bounding box center [459, 272] width 918 height 544
drag, startPoint x: 381, startPoint y: 138, endPoint x: 381, endPoint y: 159, distance: 20.3
click at [381, 139] on div "LOCATION NAME Red Apple Appliance Repair Phoenix FROM PHONE [PHONE_NUMBER] TO P…" at bounding box center [458, 131] width 281 height 168
drag, startPoint x: 381, startPoint y: 163, endPoint x: 379, endPoint y: 169, distance: 6.4
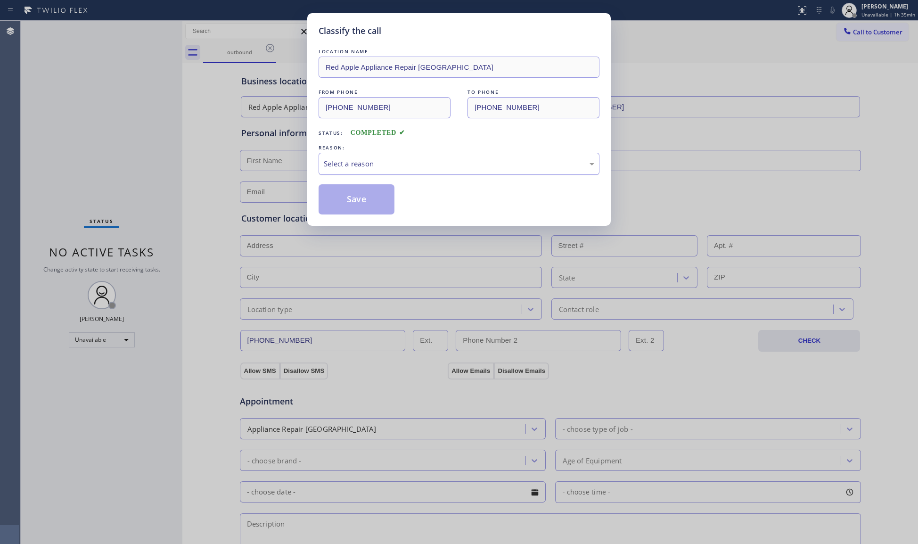
click at [381, 163] on div "Select a reason" at bounding box center [459, 163] width 270 height 11
click at [343, 205] on button "Save" at bounding box center [356, 199] width 76 height 30
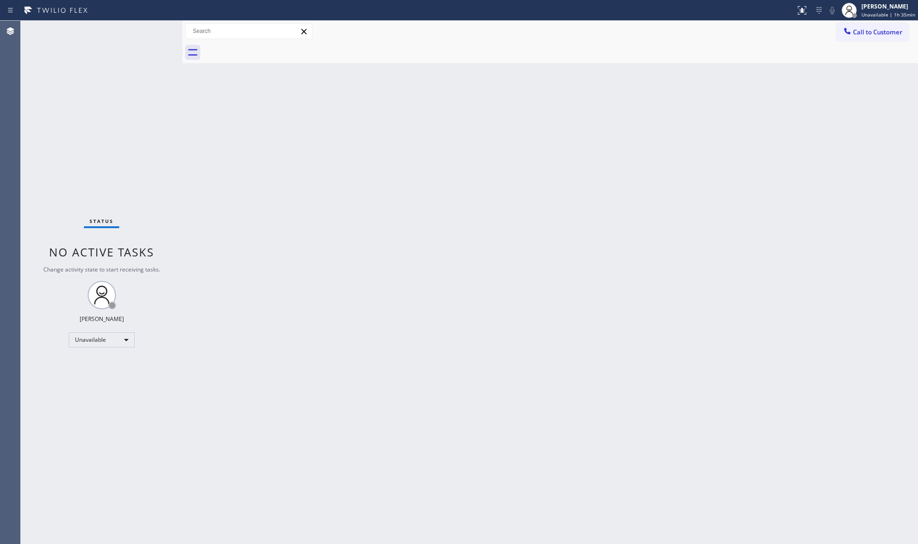
drag, startPoint x: 879, startPoint y: 31, endPoint x: 595, endPoint y: 110, distance: 294.4
click at [878, 31] on span "Call to Customer" at bounding box center [877, 32] width 49 height 8
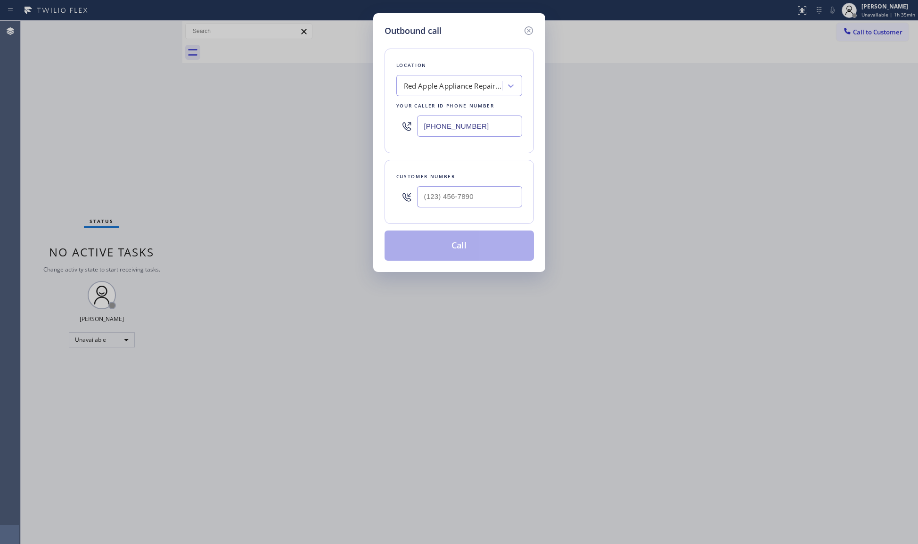
drag, startPoint x: 383, startPoint y: 129, endPoint x: 377, endPoint y: 129, distance: 5.7
click at [377, 129] on div "Outbound call Location Red Apple Appliance Repair [GEOGRAPHIC_DATA] Your caller…" at bounding box center [459, 142] width 172 height 259
paste input "917) 773-1357"
type input "[PHONE_NUMBER]"
paste input "text"
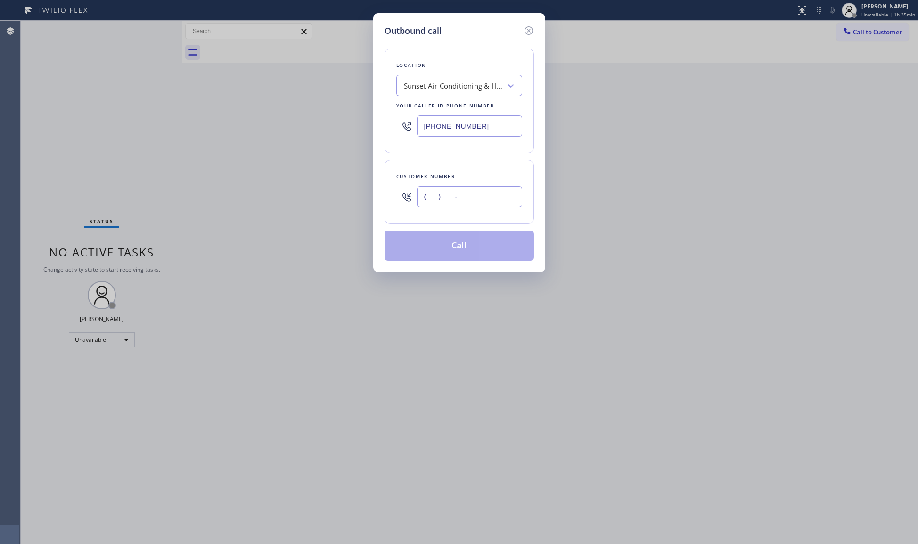
click at [490, 203] on input "(___) ___-____" at bounding box center [469, 196] width 105 height 21
paste input "917) 352-5290"
type input "[PHONE_NUMBER]"
click at [458, 238] on button "Call" at bounding box center [458, 245] width 149 height 30
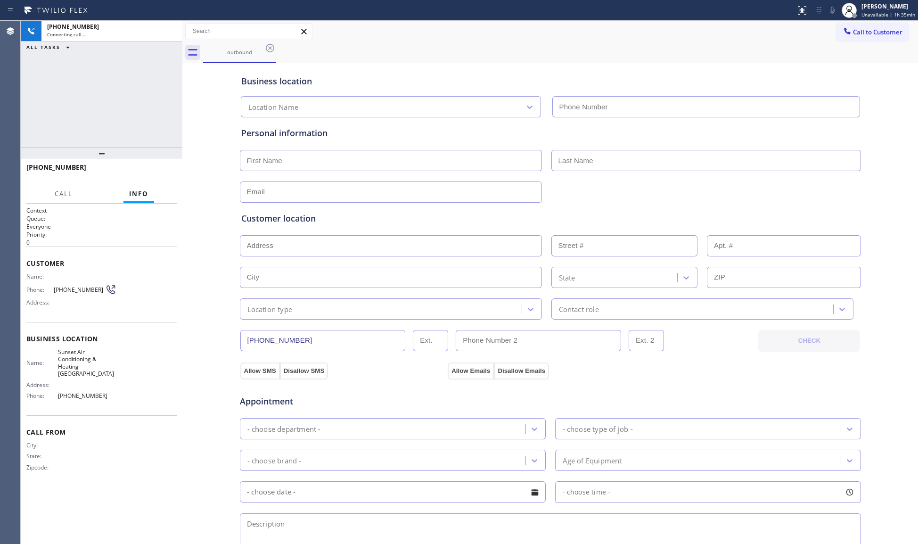
type input "[PHONE_NUMBER]"
click at [147, 173] on span "HANG UP" at bounding box center [154, 171] width 29 height 7
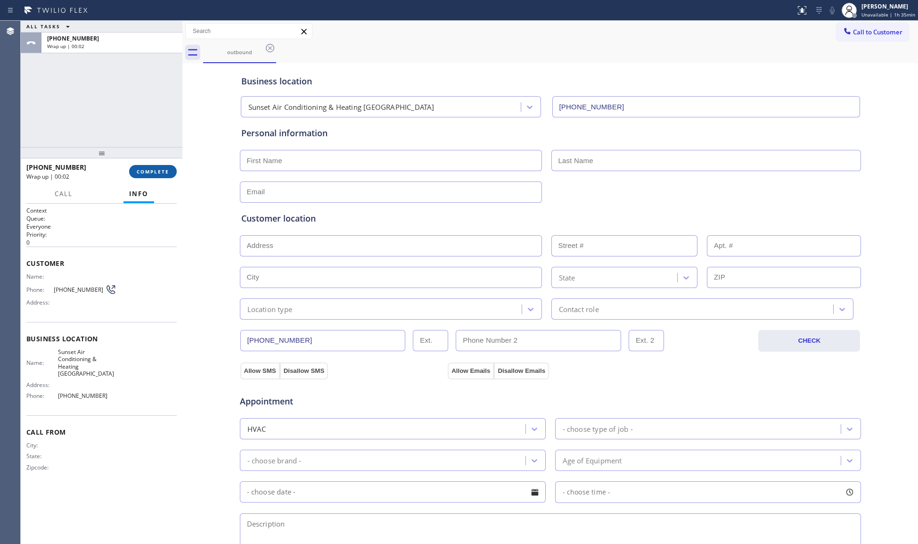
click at [162, 168] on span "COMPLETE" at bounding box center [153, 171] width 33 height 7
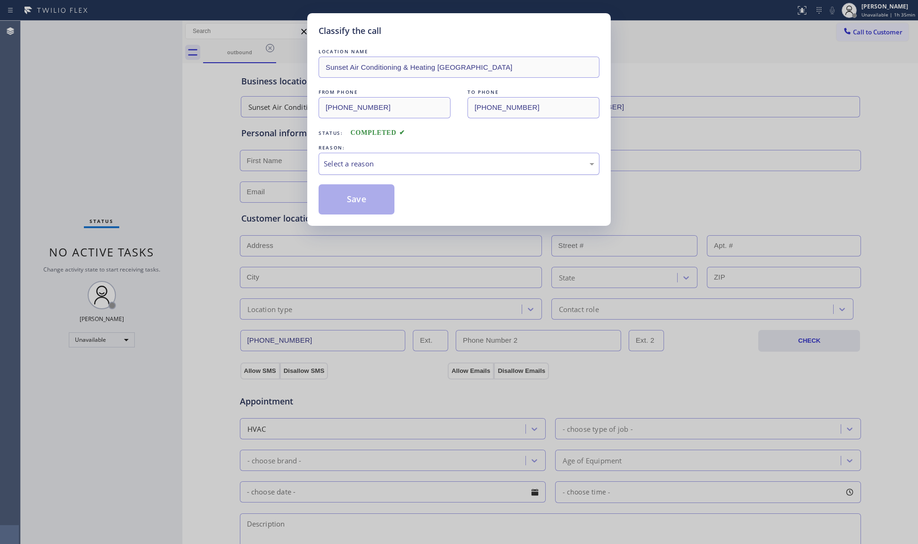
click at [350, 167] on div "Select a reason" at bounding box center [459, 163] width 270 height 11
click at [357, 196] on button "Save" at bounding box center [356, 199] width 76 height 30
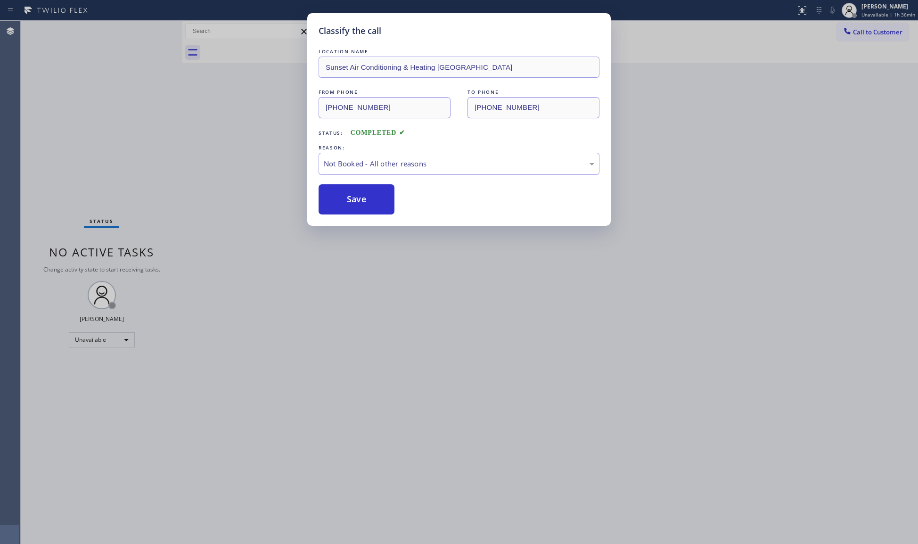
click at [357, 196] on button "Save" at bounding box center [356, 199] width 76 height 30
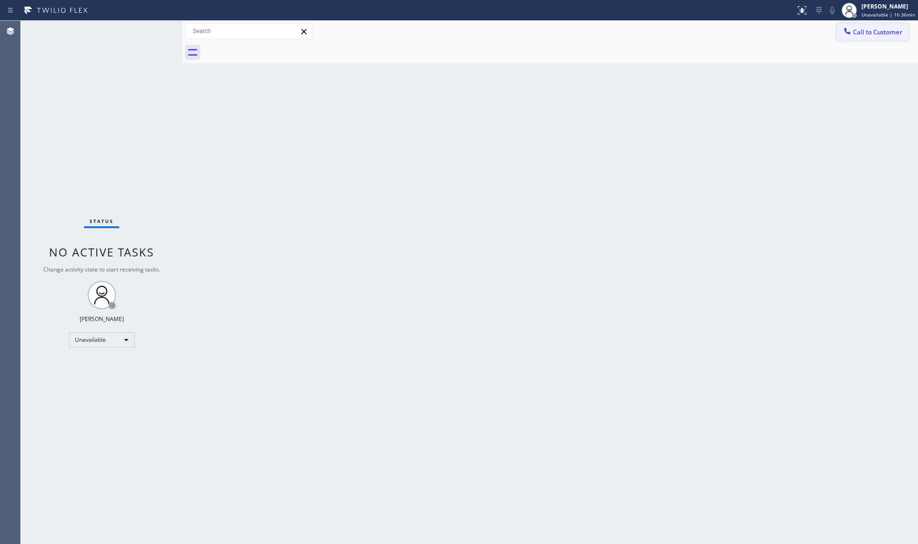
drag, startPoint x: 848, startPoint y: 29, endPoint x: 545, endPoint y: 88, distance: 309.4
click at [848, 29] on icon at bounding box center [846, 30] width 9 height 9
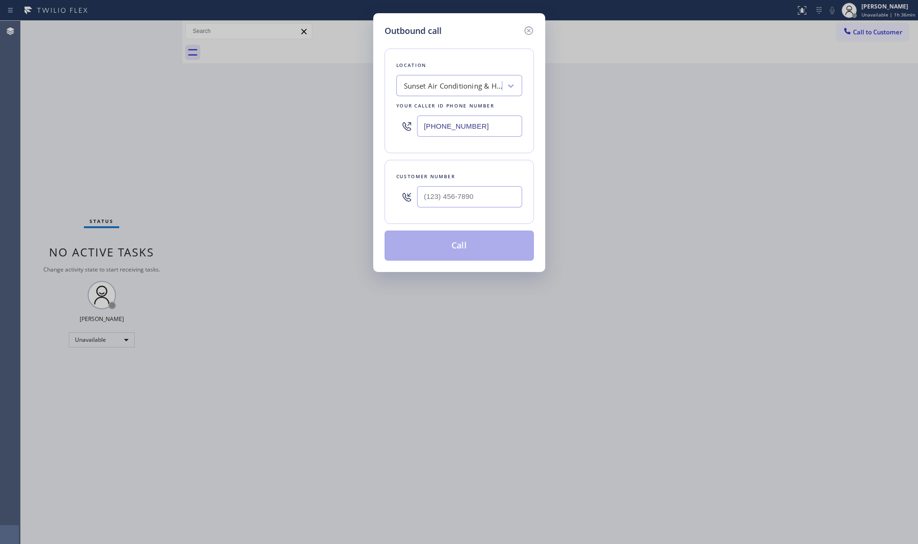
drag, startPoint x: 490, startPoint y: 129, endPoint x: 411, endPoint y: 125, distance: 78.8
click at [414, 132] on div "[PHONE_NUMBER]" at bounding box center [459, 126] width 126 height 31
paste input "805) 608-4088"
type input "[PHONE_NUMBER]"
click at [482, 192] on input "(___) ___-____" at bounding box center [469, 196] width 105 height 21
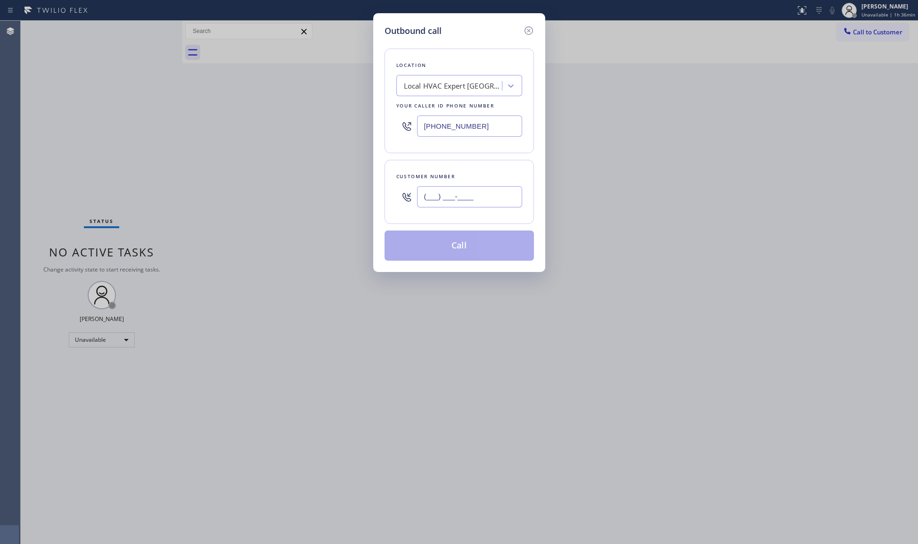
paste input "626) 819-4879"
type input "[PHONE_NUMBER]"
click at [461, 247] on button "Call" at bounding box center [458, 245] width 149 height 30
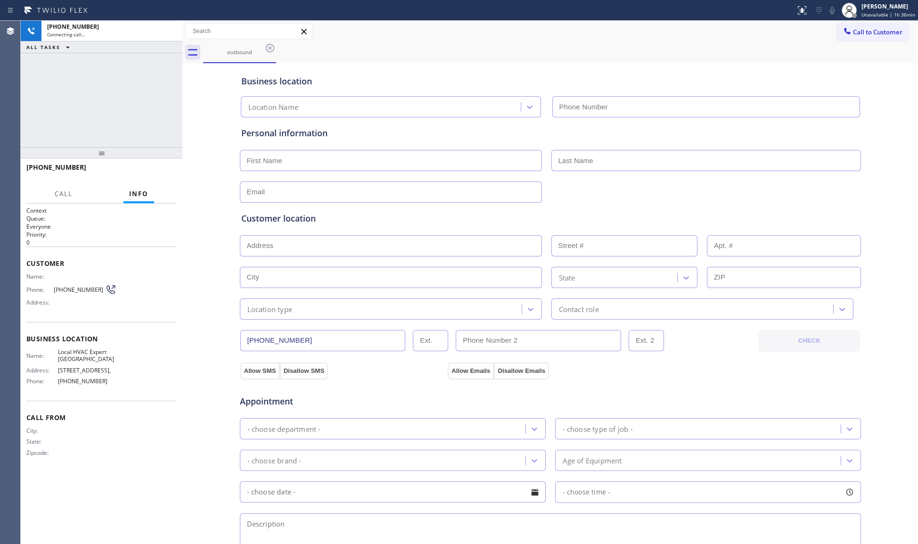
type input "[PHONE_NUMBER]"
click at [681, 55] on div "outbound" at bounding box center [560, 52] width 715 height 21
click at [150, 177] on button "HANG UP" at bounding box center [155, 171] width 44 height 13
click at [150, 176] on button "HANG UP" at bounding box center [155, 171] width 44 height 13
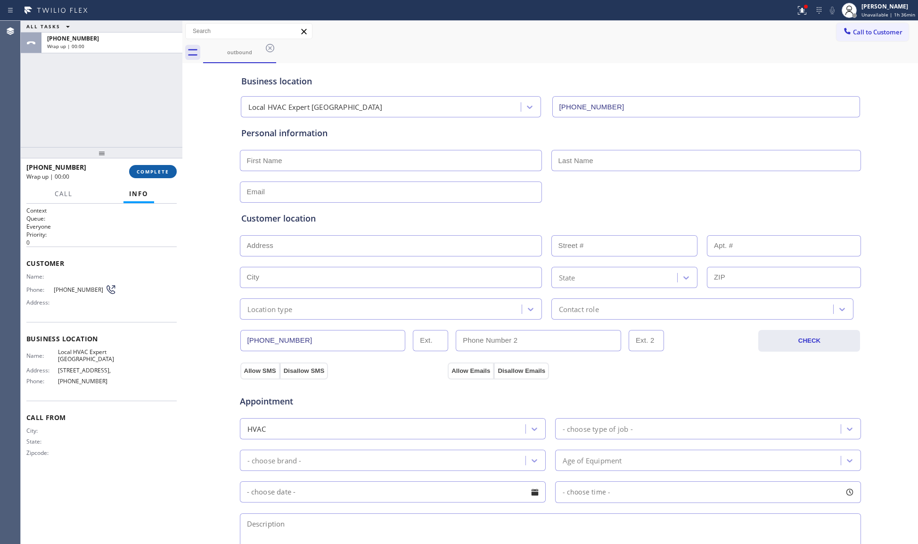
click at [151, 175] on button "COMPLETE" at bounding box center [153, 171] width 48 height 13
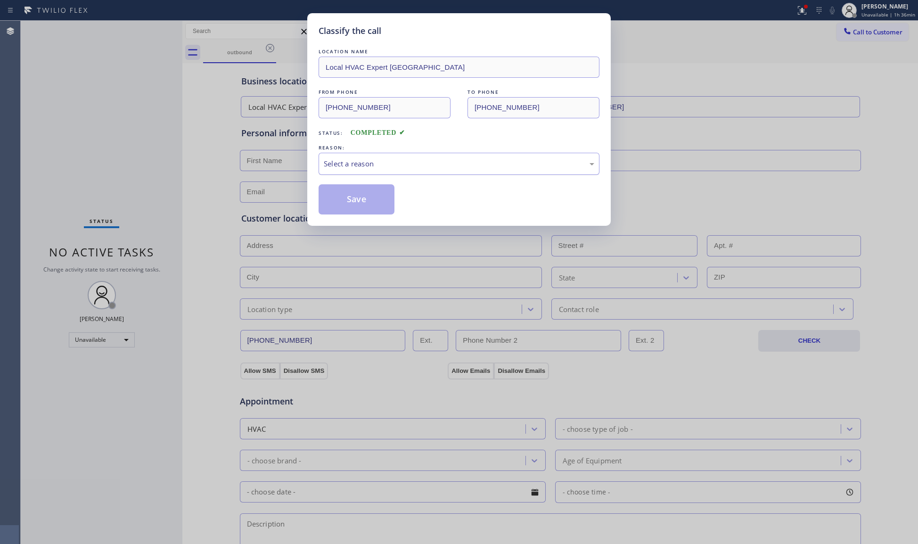
click at [347, 168] on div "Select a reason" at bounding box center [459, 163] width 270 height 11
click at [348, 198] on button "Save" at bounding box center [356, 199] width 76 height 30
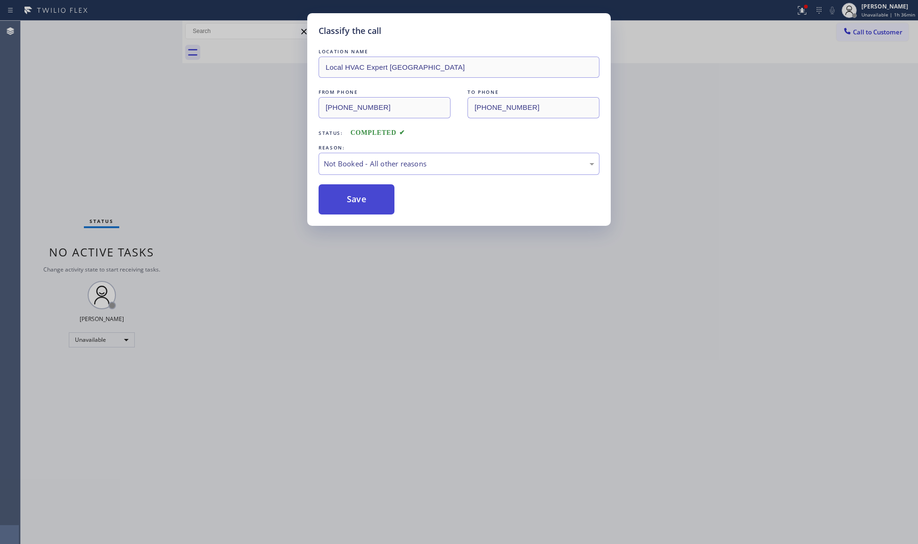
click at [349, 198] on button "Save" at bounding box center [356, 199] width 76 height 30
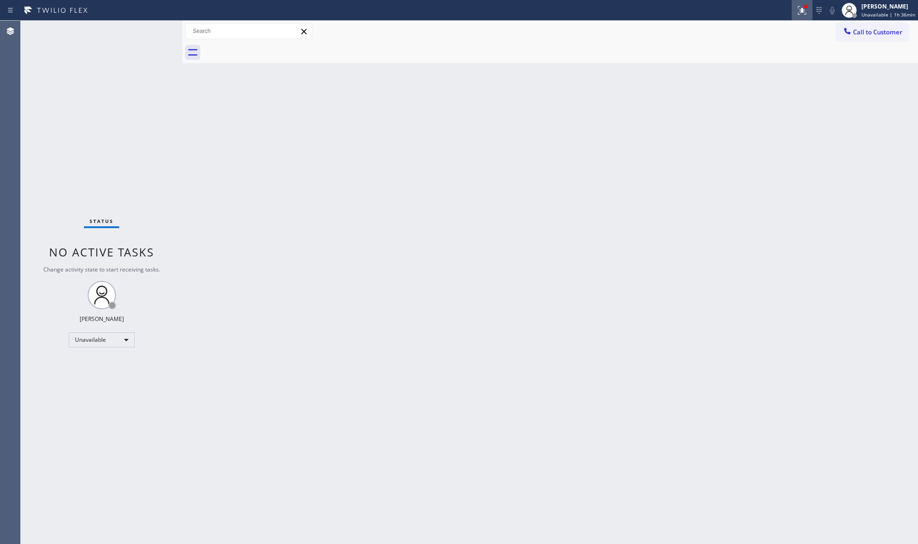
click at [796, 14] on div at bounding box center [801, 10] width 21 height 11
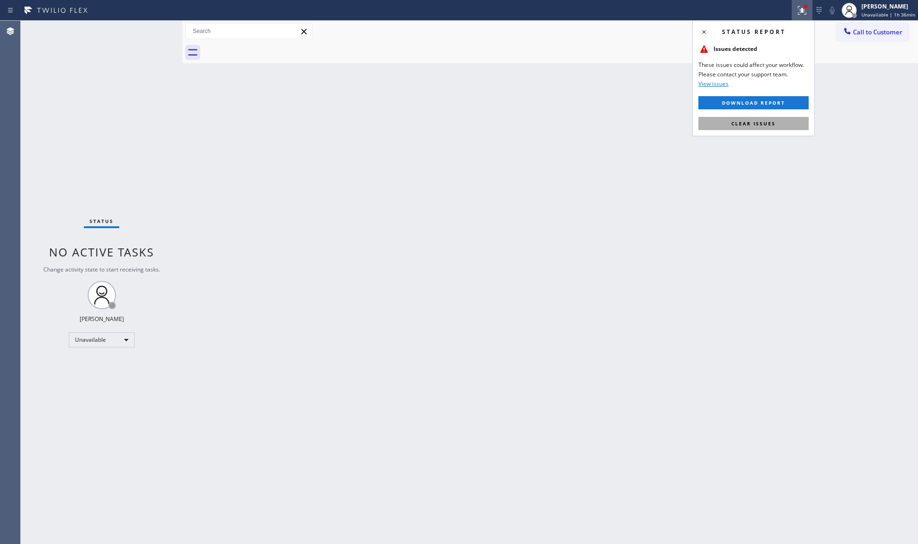
click at [752, 123] on span "Clear issues" at bounding box center [753, 123] width 44 height 7
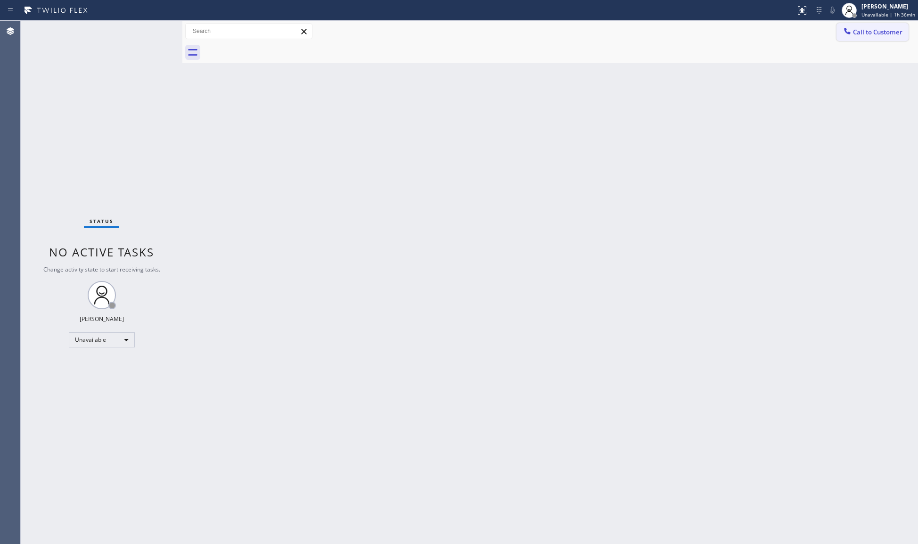
click at [856, 25] on button "Call to Customer" at bounding box center [872, 32] width 72 height 18
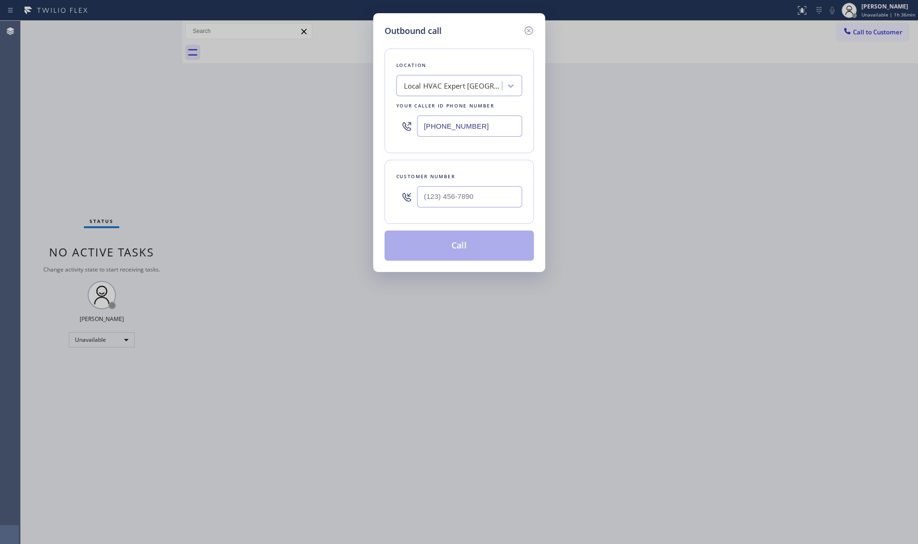
drag, startPoint x: 465, startPoint y: 127, endPoint x: 385, endPoint y: 126, distance: 80.1
click at [385, 126] on div "Location Local HVAC Expert Summerland Your caller id phone number [PHONE_NUMBER]" at bounding box center [458, 101] width 149 height 105
paste input "305) 239-8487"
type input "[PHONE_NUMBER]"
paste input "text"
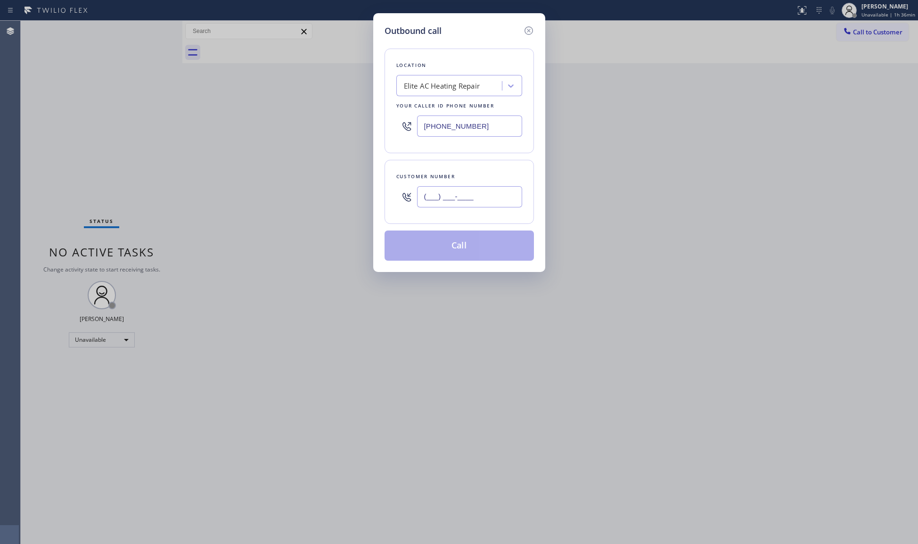
click at [492, 196] on input "(___) ___-____" at bounding box center [469, 196] width 105 height 21
paste input "612) 236-5728"
type input "[PHONE_NUMBER]"
click at [466, 247] on button "Call" at bounding box center [458, 245] width 149 height 30
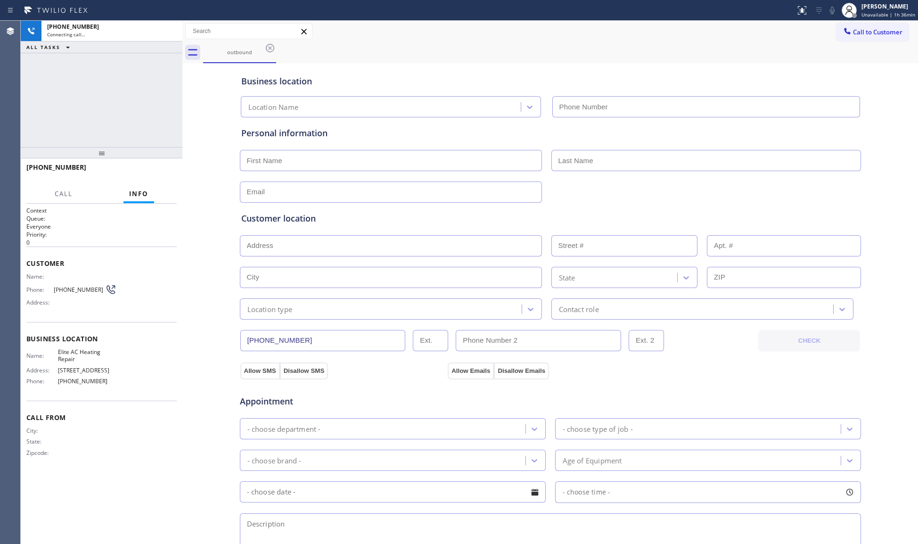
type input "[PHONE_NUMBER]"
click at [673, 77] on div "Business location" at bounding box center [550, 81] width 618 height 13
click at [592, 44] on div "outbound" at bounding box center [560, 52] width 715 height 21
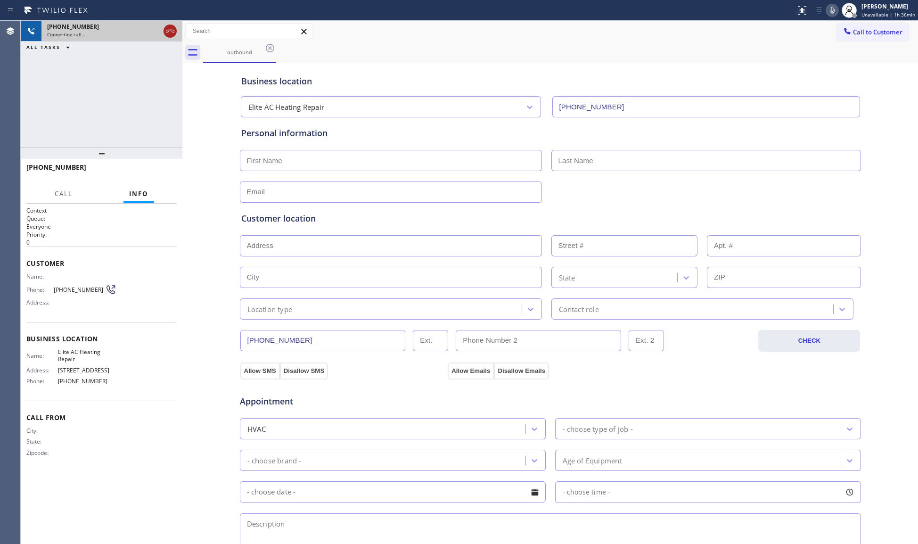
click at [172, 31] on icon at bounding box center [169, 30] width 11 height 11
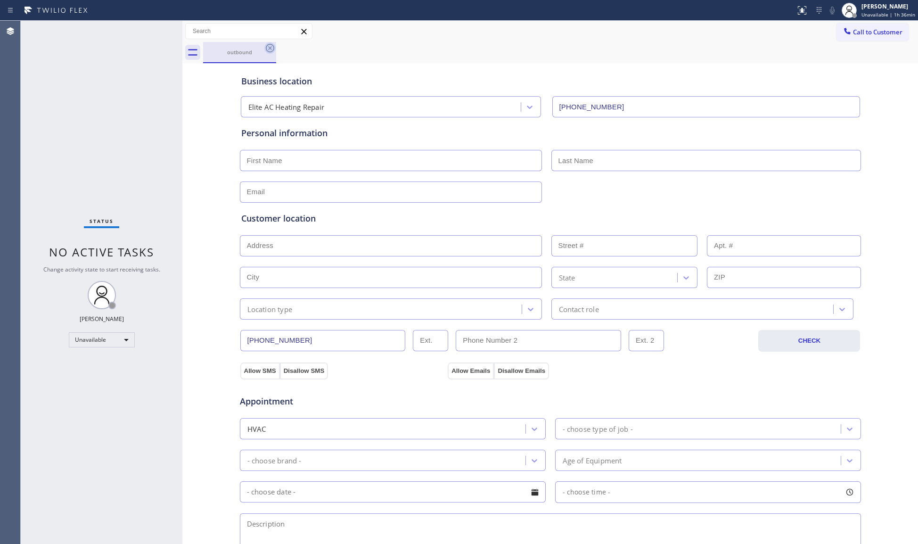
click at [264, 48] on icon at bounding box center [269, 47] width 11 height 11
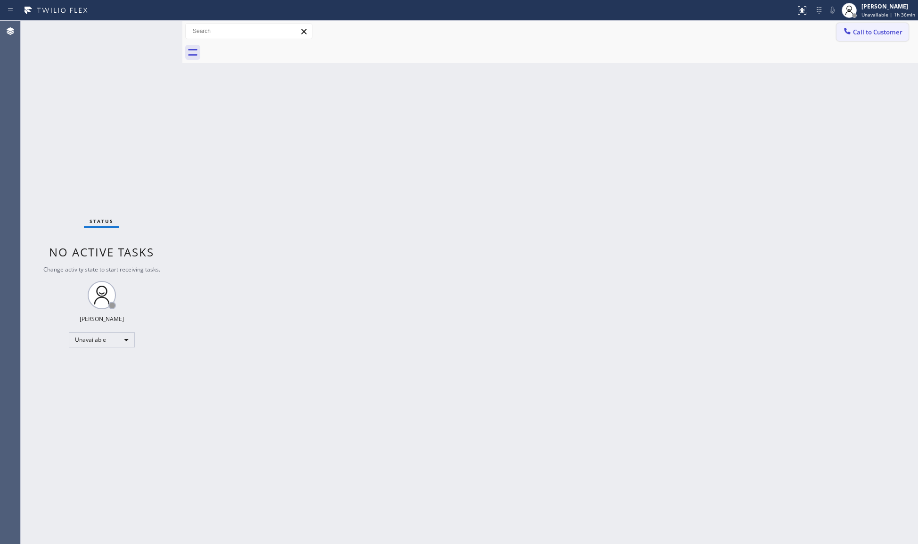
click at [888, 38] on button "Call to Customer" at bounding box center [872, 32] width 72 height 18
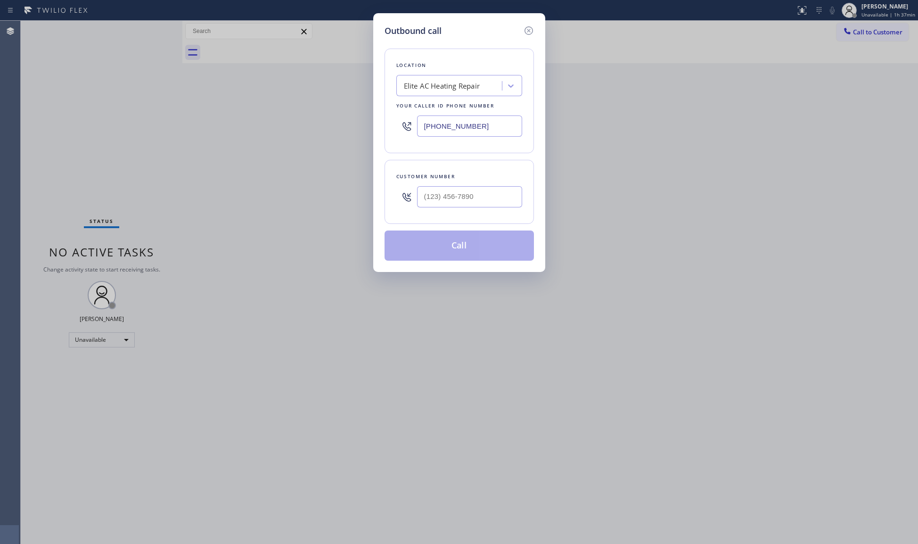
drag, startPoint x: 390, startPoint y: 127, endPoint x: 368, endPoint y: 125, distance: 22.2
click at [367, 126] on div "Outbound call Location Elite AC Heating Repair Your caller id phone number [PHO…" at bounding box center [459, 272] width 918 height 544
paste input "714) 477-7303"
type input "[PHONE_NUMBER]"
click at [489, 206] on input "(___) ___-____" at bounding box center [469, 196] width 105 height 21
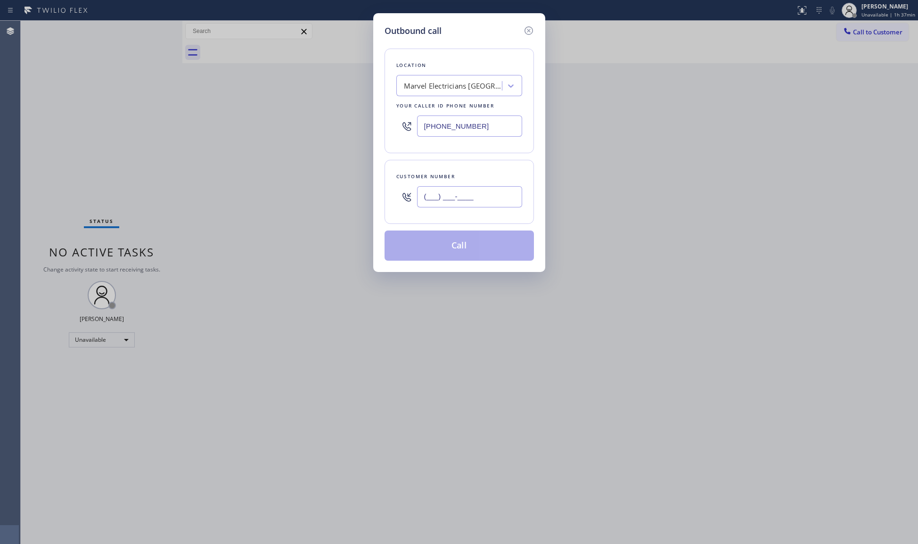
paste input "718) 709-0750"
type input "[PHONE_NUMBER]"
click at [462, 243] on button "Call" at bounding box center [458, 245] width 149 height 30
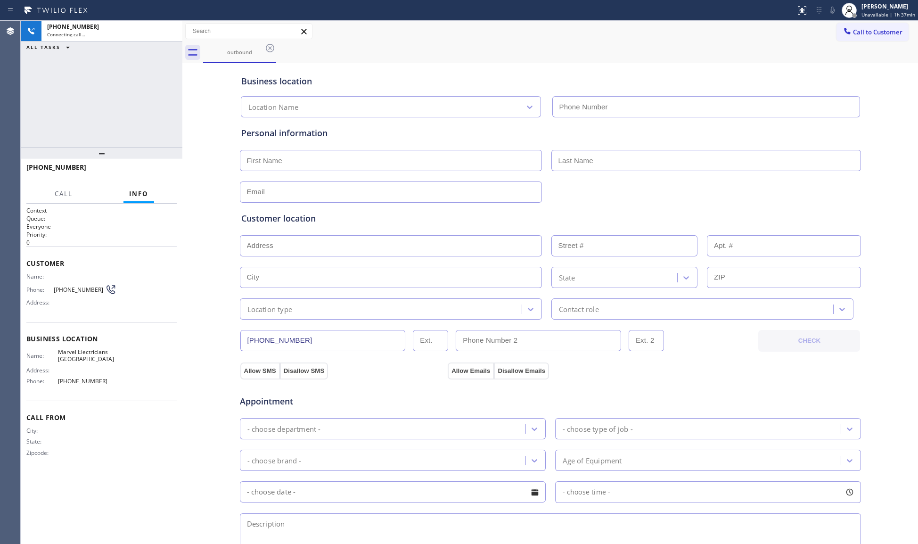
type input "[PHONE_NUMBER]"
click at [168, 176] on button "HANG UP" at bounding box center [155, 171] width 44 height 13
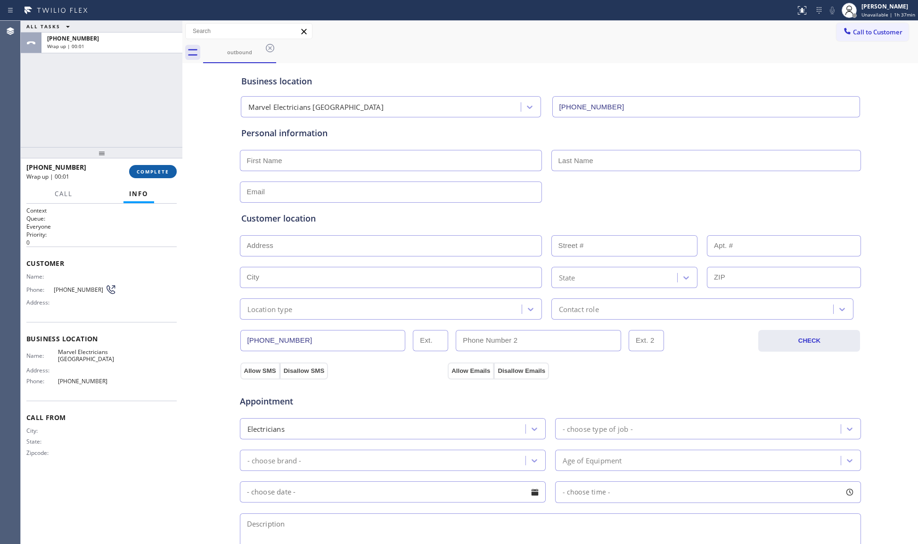
click at [162, 166] on button "COMPLETE" at bounding box center [153, 171] width 48 height 13
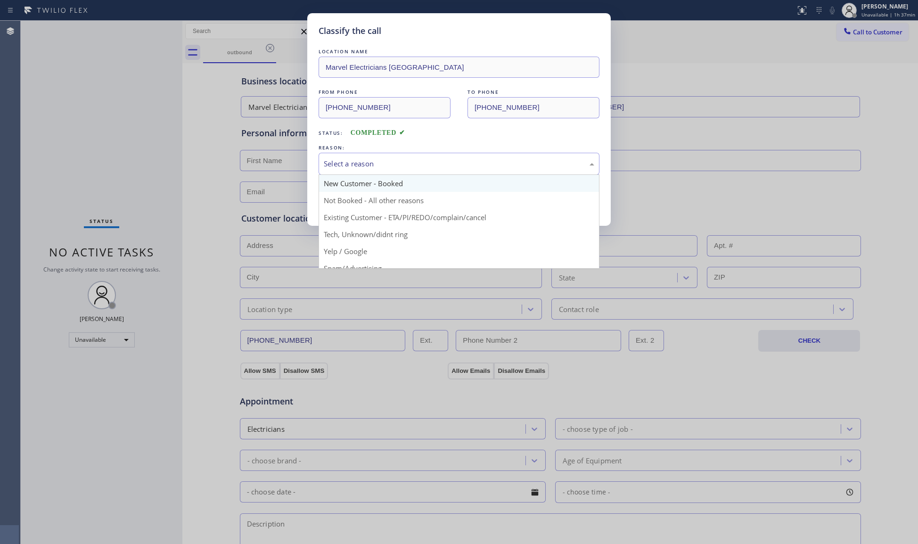
drag, startPoint x: 371, startPoint y: 155, endPoint x: 366, endPoint y: 189, distance: 34.8
click at [372, 156] on div "Select a reason" at bounding box center [458, 164] width 281 height 22
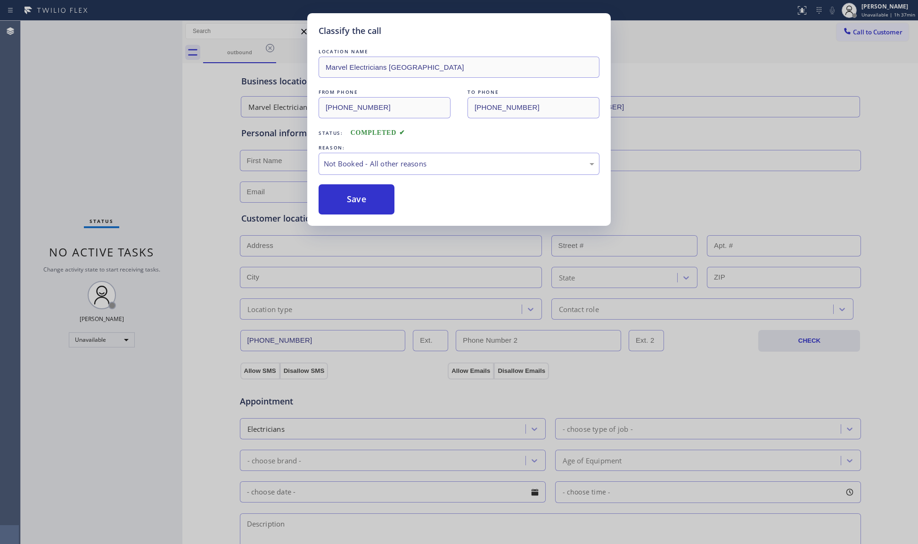
click at [363, 199] on button "Save" at bounding box center [356, 199] width 76 height 30
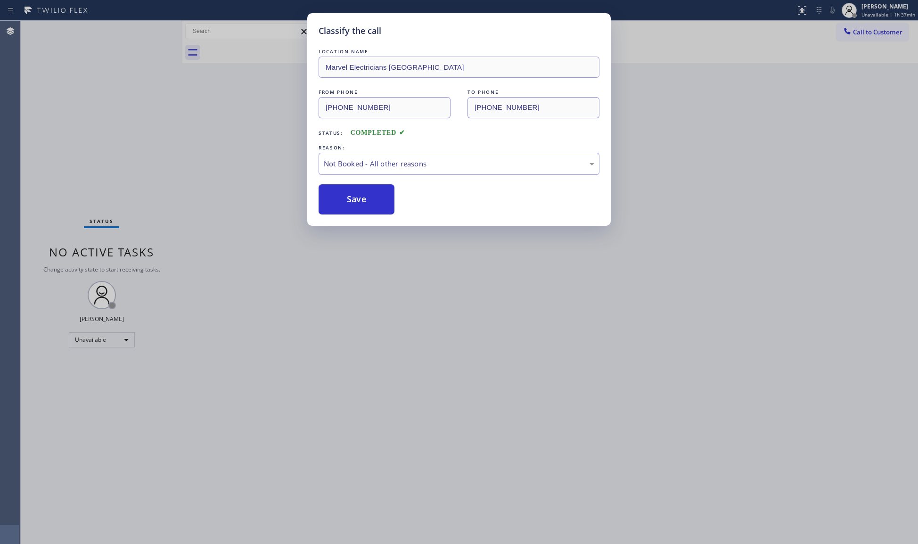
click at [363, 199] on button "Save" at bounding box center [356, 199] width 76 height 30
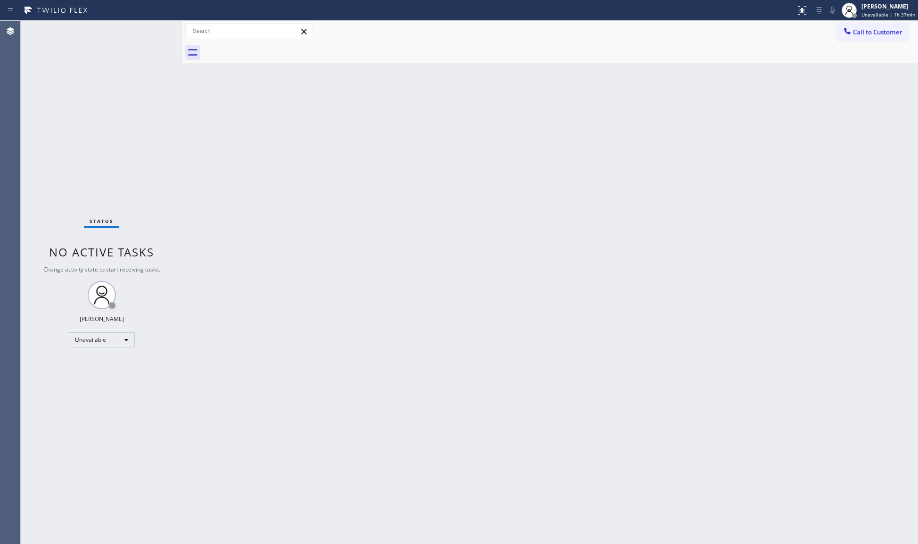
click at [813, 36] on div "Call to Customer Outbound call Location Marvel Electricians [GEOGRAPHIC_DATA] Y…" at bounding box center [549, 31] width 735 height 16
drag, startPoint x: 882, startPoint y: 36, endPoint x: 804, endPoint y: 43, distance: 79.0
click at [880, 35] on button "Call to Customer" at bounding box center [872, 32] width 72 height 18
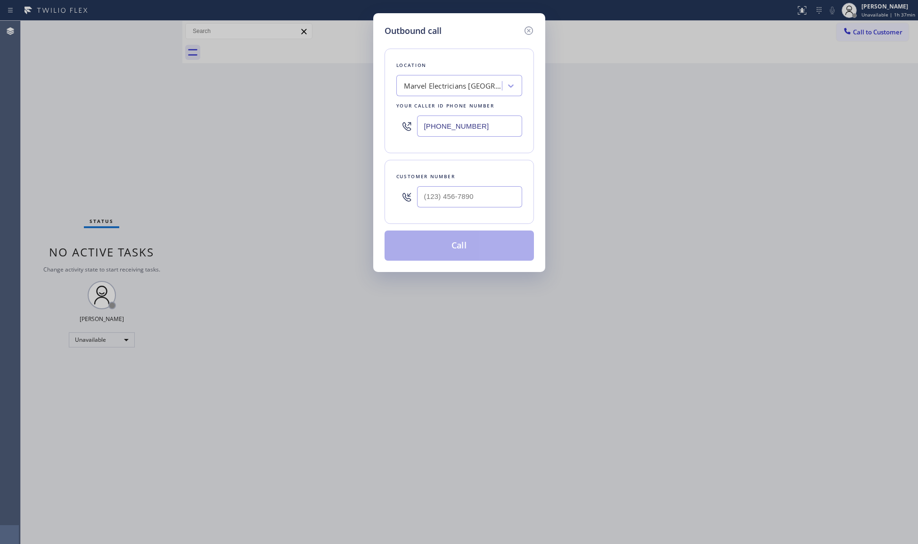
drag, startPoint x: 498, startPoint y: 127, endPoint x: 392, endPoint y: 127, distance: 106.5
click at [392, 127] on div "Location Marvel Electricians [GEOGRAPHIC_DATA] Your caller id phone number [PHO…" at bounding box center [458, 101] width 149 height 105
paste input "818) 746-2787"
type input "[PHONE_NUMBER]"
click at [503, 195] on input "(___) ___-____" at bounding box center [469, 196] width 105 height 21
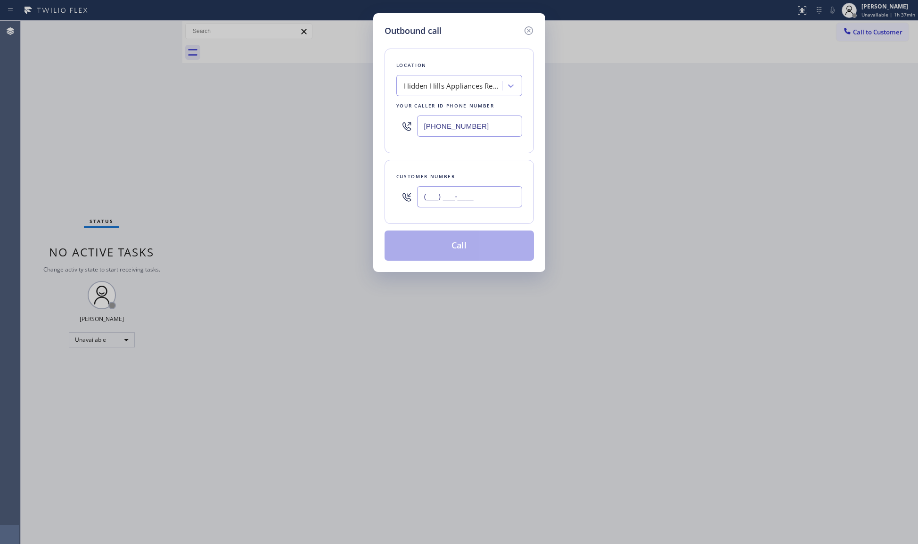
paste input "818) 935-6574"
type input "[PHONE_NUMBER]"
click at [454, 245] on button "Call" at bounding box center [458, 245] width 149 height 30
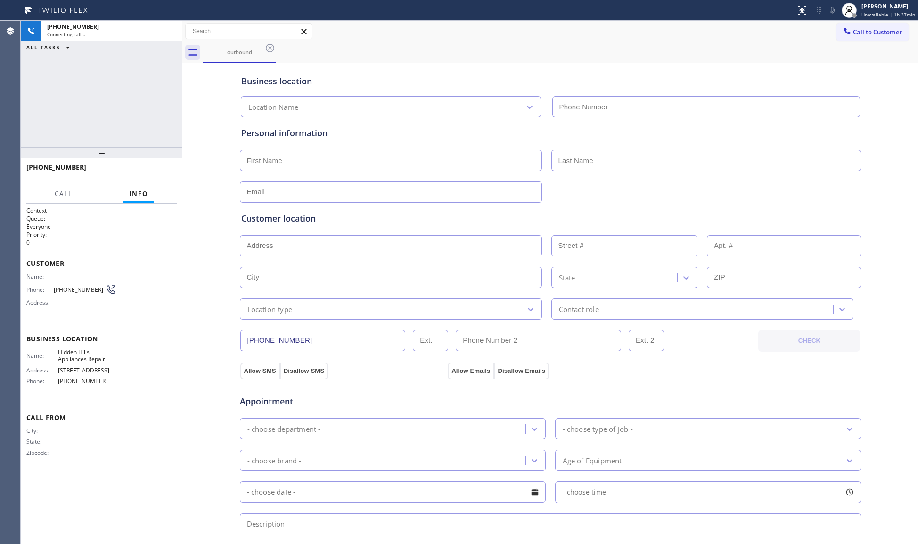
type input "[PHONE_NUMBER]"
click at [564, 72] on div "Business location Hidden Hills Appliances Repair [PHONE_NUMBER]" at bounding box center [550, 91] width 622 height 52
click at [168, 169] on span "HANG UP" at bounding box center [154, 171] width 29 height 7
click at [167, 169] on span "HANG UP" at bounding box center [154, 171] width 29 height 7
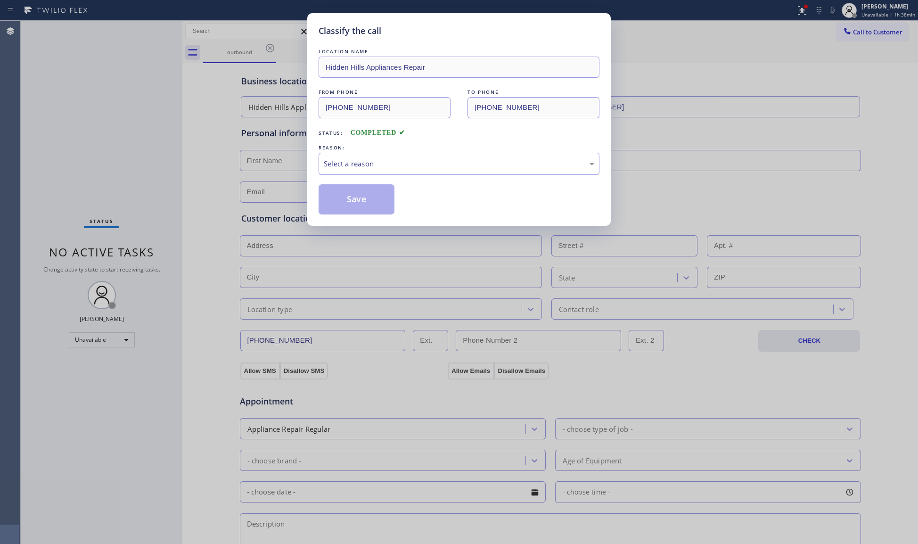
drag, startPoint x: 405, startPoint y: 169, endPoint x: 396, endPoint y: 169, distance: 9.4
click at [404, 169] on div "Select a reason" at bounding box center [459, 163] width 270 height 11
click at [338, 198] on button "Save" at bounding box center [356, 199] width 76 height 30
click at [339, 198] on button "Save" at bounding box center [356, 199] width 76 height 30
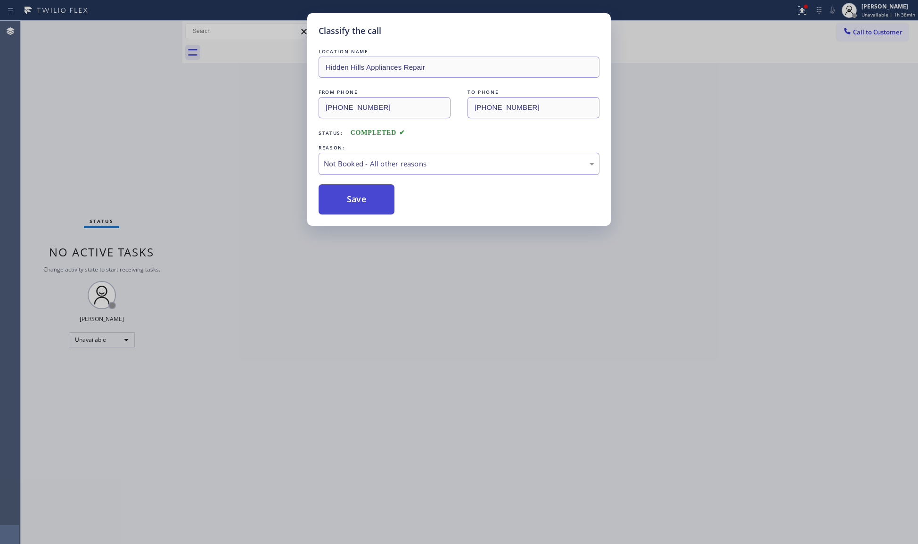
click at [339, 198] on button "Save" at bounding box center [356, 199] width 76 height 30
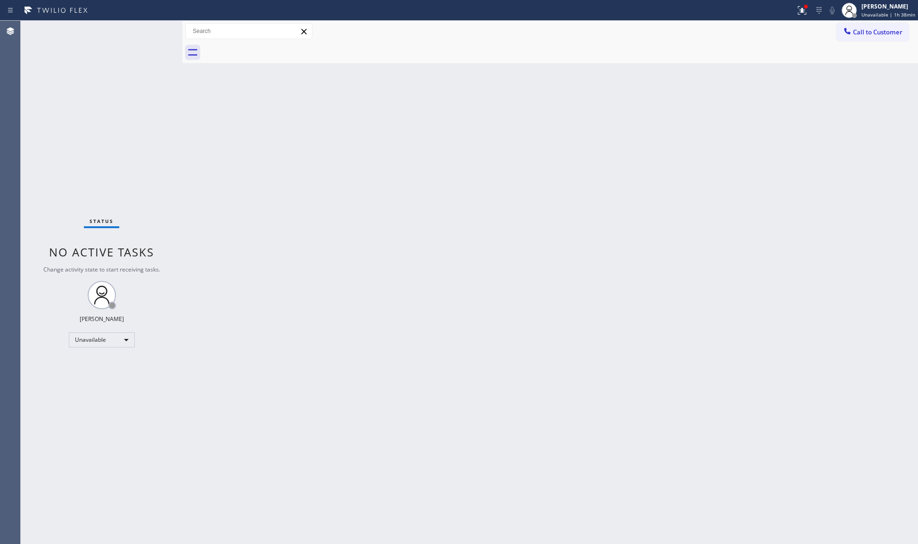
drag, startPoint x: 801, startPoint y: 13, endPoint x: 796, endPoint y: 48, distance: 34.7
click at [797, 21] on div "Status report Issues detected These issues could affect your workflow. Please c…" at bounding box center [459, 272] width 918 height 544
drag, startPoint x: 798, startPoint y: 0, endPoint x: 797, endPoint y: 23, distance: 22.6
click at [798, 4] on button at bounding box center [801, 10] width 21 height 21
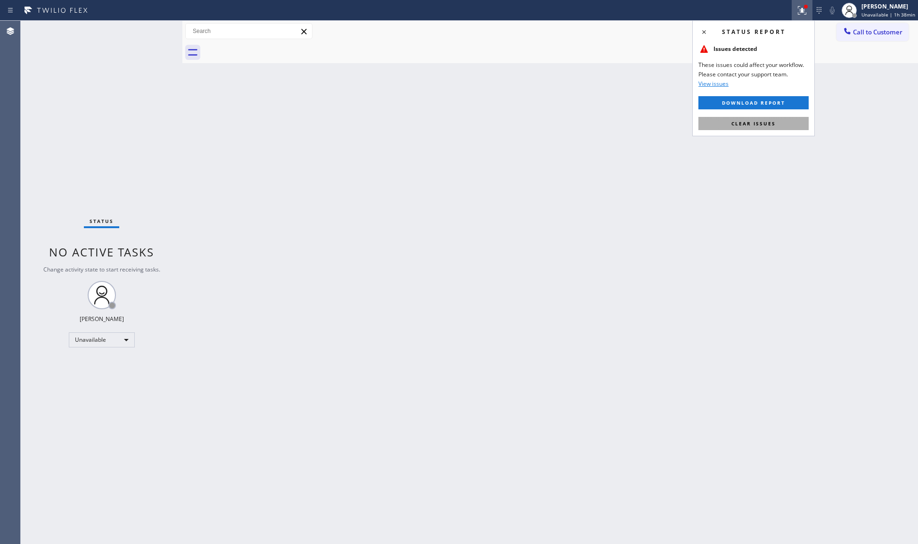
click at [766, 121] on span "Clear issues" at bounding box center [753, 123] width 44 height 7
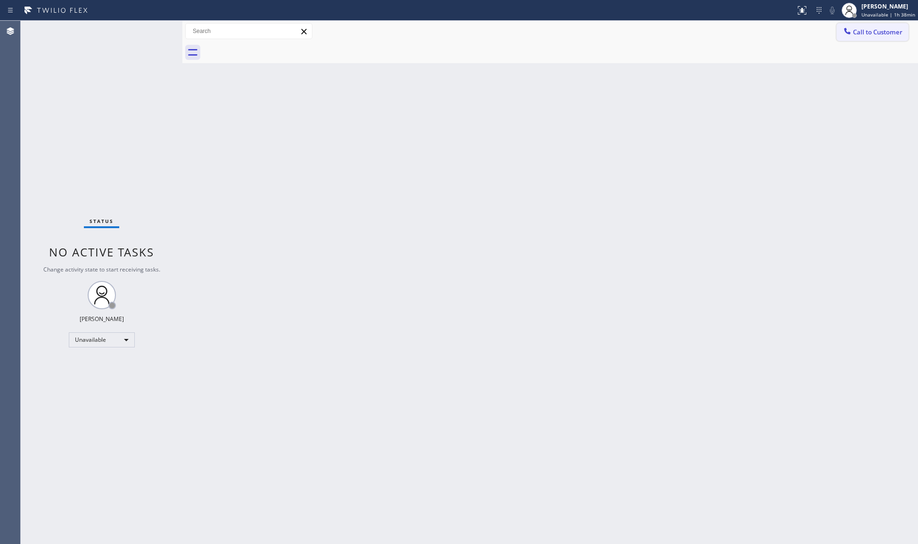
click at [869, 28] on span "Call to Customer" at bounding box center [877, 32] width 49 height 8
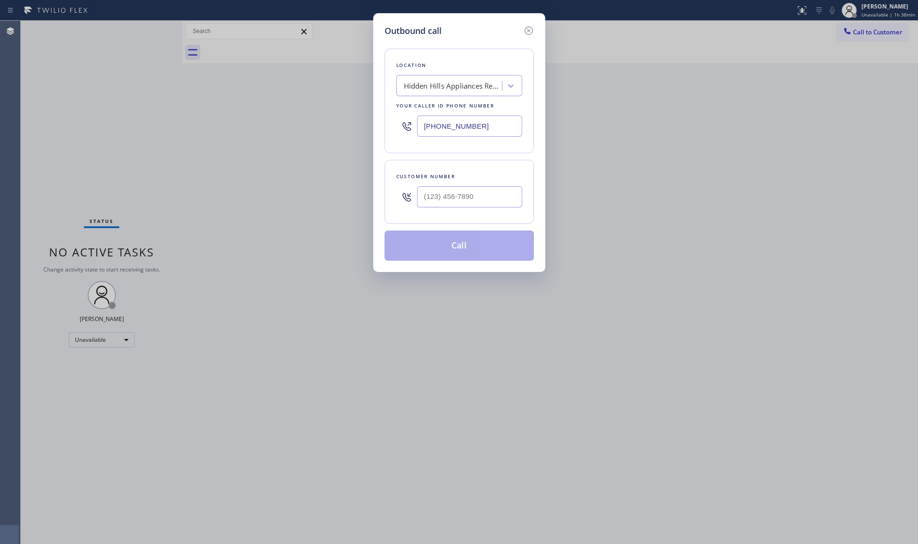
drag, startPoint x: 495, startPoint y: 136, endPoint x: 410, endPoint y: 123, distance: 85.8
click at [411, 123] on div "[PHONE_NUMBER]" at bounding box center [459, 126] width 126 height 31
paste input "661) 218-1040"
type input "[PHONE_NUMBER]"
paste input "805) 336-6637"
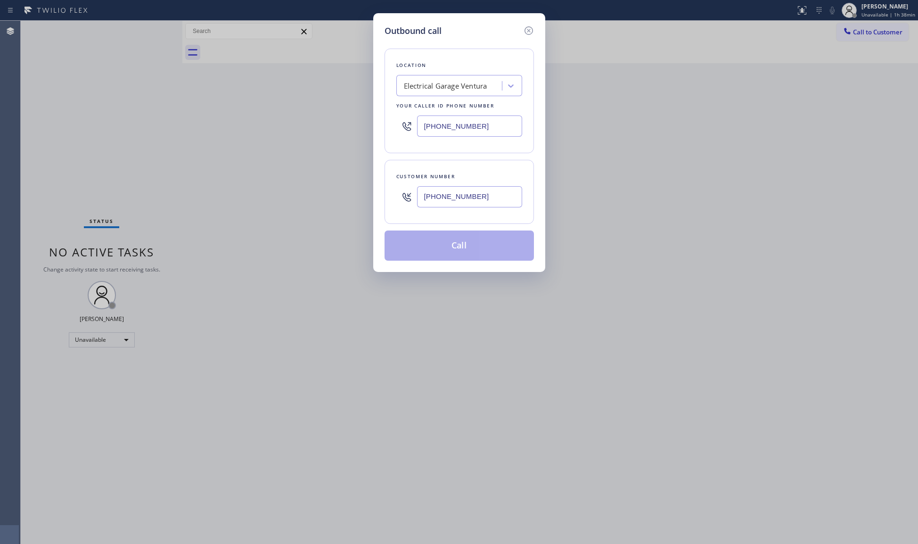
click at [436, 200] on input "[PHONE_NUMBER]" at bounding box center [469, 196] width 105 height 21
type input "[PHONE_NUMBER]"
click at [474, 251] on button "Call" at bounding box center [458, 245] width 149 height 30
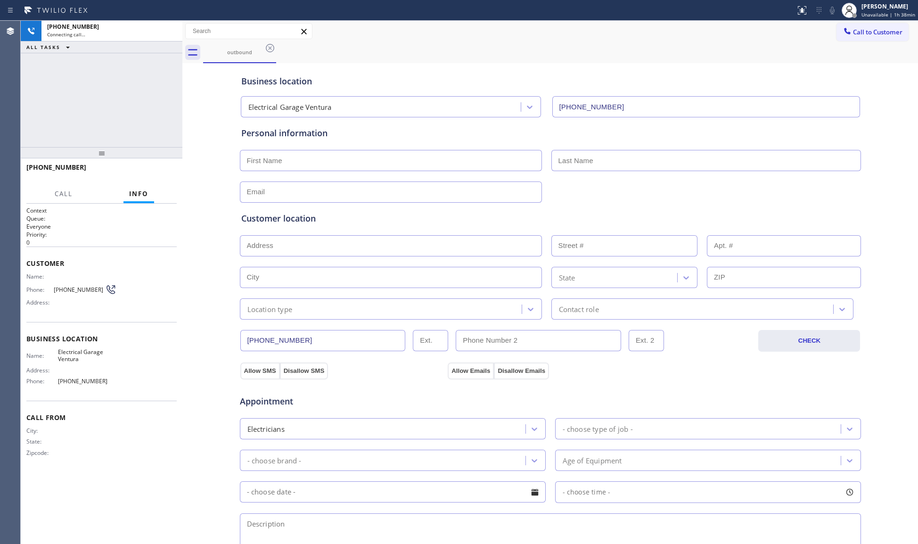
type input "[PHONE_NUMBER]"
click at [487, 57] on div "outbound" at bounding box center [560, 52] width 715 height 21
click at [170, 31] on icon at bounding box center [169, 30] width 11 height 11
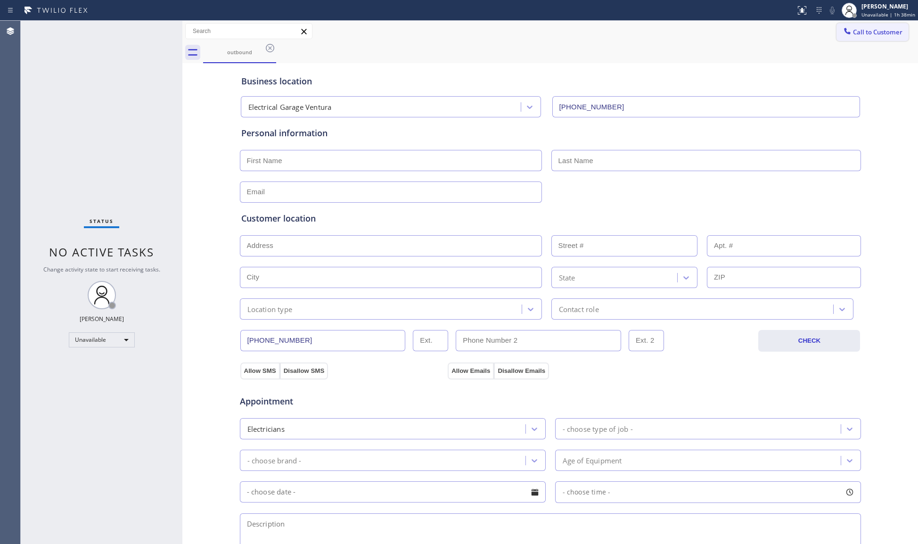
click at [836, 41] on button "Call to Customer" at bounding box center [872, 32] width 72 height 18
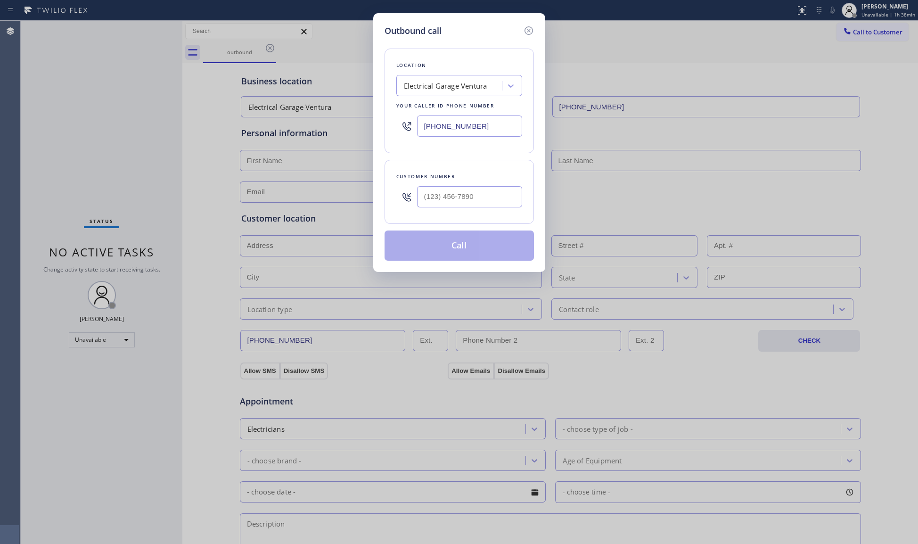
drag, startPoint x: 421, startPoint y: 129, endPoint x: 373, endPoint y: 129, distance: 48.0
click at [373, 129] on div "Outbound call Location Electrical Garage [GEOGRAPHIC_DATA] Your caller id phone…" at bounding box center [459, 142] width 172 height 259
paste input "973) 798-1938"
type input "[PHONE_NUMBER]"
paste input "973) 507-6912"
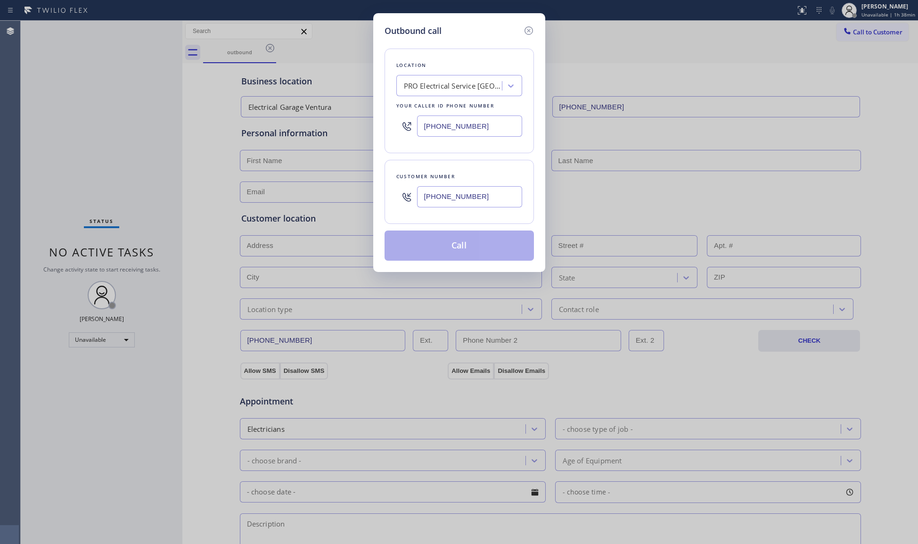
click at [486, 191] on input "[PHONE_NUMBER]" at bounding box center [469, 196] width 105 height 21
type input "[PHONE_NUMBER]"
click at [445, 247] on button "Call" at bounding box center [458, 245] width 149 height 30
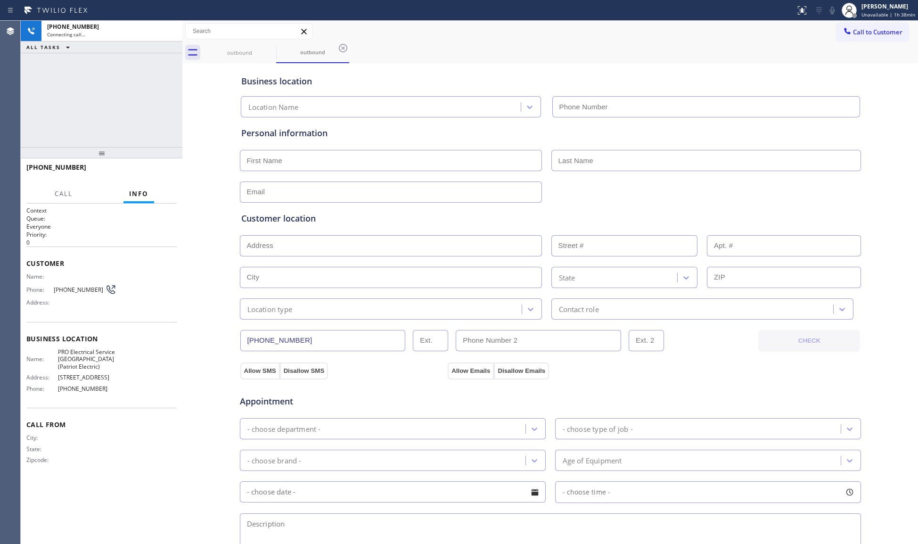
type input "[PHONE_NUMBER]"
click at [472, 64] on div "Business location PRO Electrical Service [GEOGRAPHIC_DATA](Patriot Electric) [P…" at bounding box center [550, 90] width 622 height 56
click at [458, 66] on div "Business location PRO Electrical Service [GEOGRAPHIC_DATA](Patriot Electric) [P…" at bounding box center [550, 91] width 622 height 52
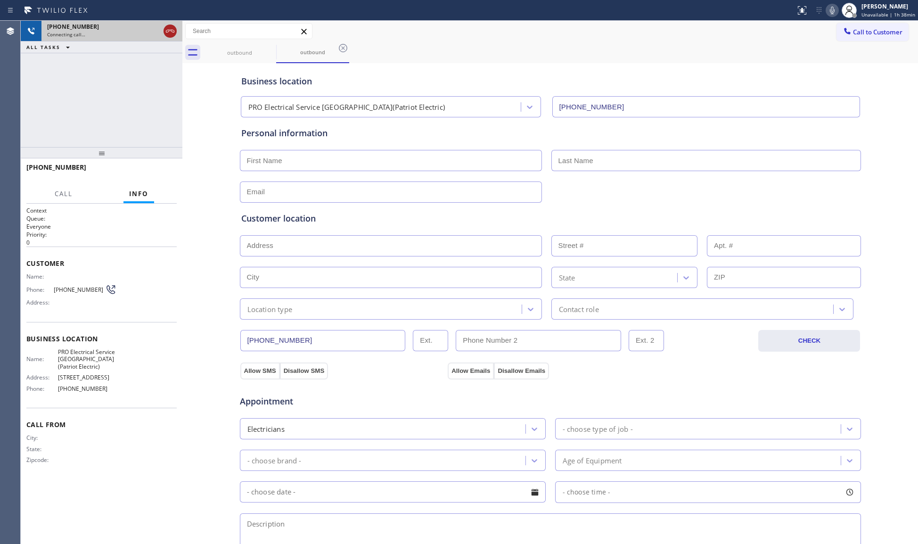
click at [166, 29] on icon at bounding box center [169, 30] width 11 height 11
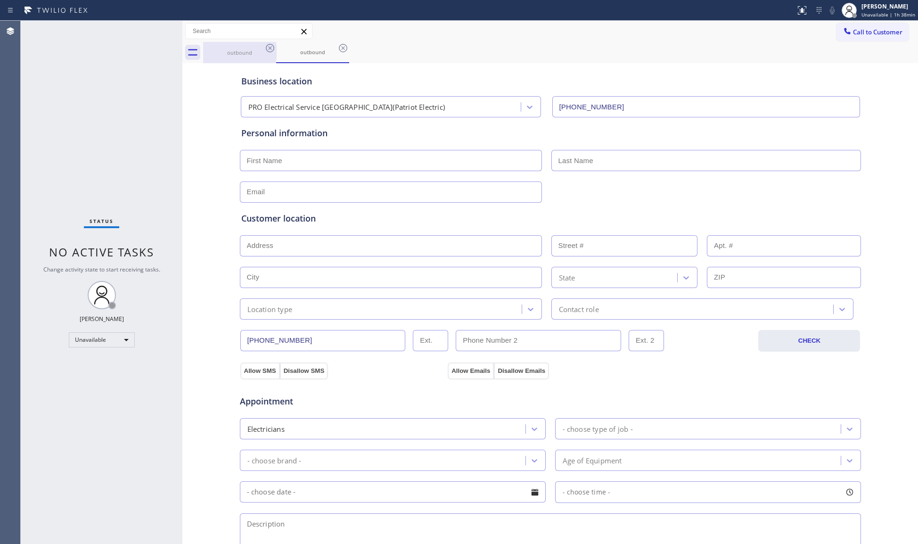
drag, startPoint x: 252, startPoint y: 49, endPoint x: 262, endPoint y: 48, distance: 10.5
click at [253, 50] on div "outbound" at bounding box center [239, 52] width 71 height 7
click at [269, 48] on icon at bounding box center [270, 48] width 8 height 8
click at [0, 0] on icon at bounding box center [0, 0] width 0 height 0
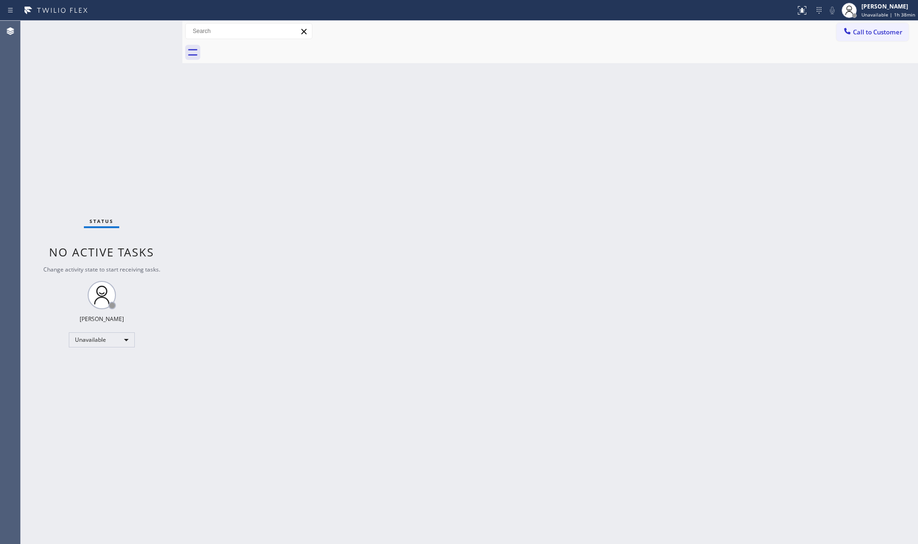
click at [269, 48] on div at bounding box center [560, 52] width 715 height 21
click at [852, 31] on div at bounding box center [846, 31] width 11 height 11
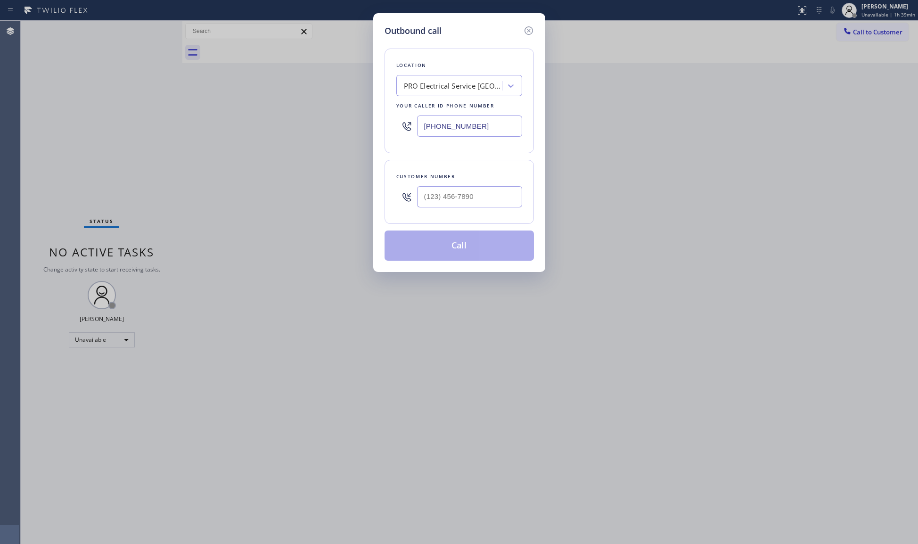
drag, startPoint x: 485, startPoint y: 127, endPoint x: 366, endPoint y: 124, distance: 118.7
click at [366, 124] on div "Outbound call Location PRO Electrical Service [GEOGRAPHIC_DATA](Patriot Electri…" at bounding box center [459, 272] width 918 height 544
paste input "49) 873-0851"
type input "[PHONE_NUMBER]"
click at [503, 204] on input "(___) ___-____" at bounding box center [469, 196] width 105 height 21
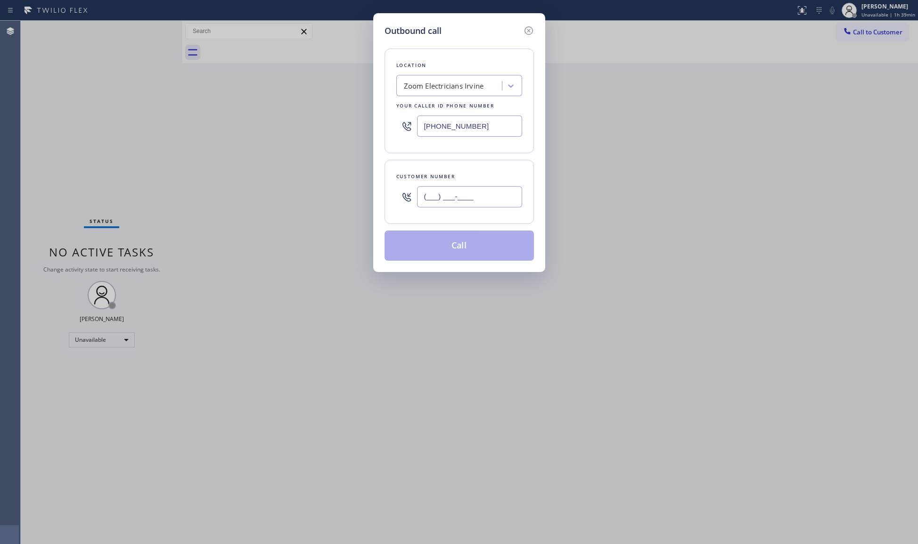
paste input "718) 709-0750"
type input "[PHONE_NUMBER]"
click at [458, 251] on button "Call" at bounding box center [458, 245] width 149 height 30
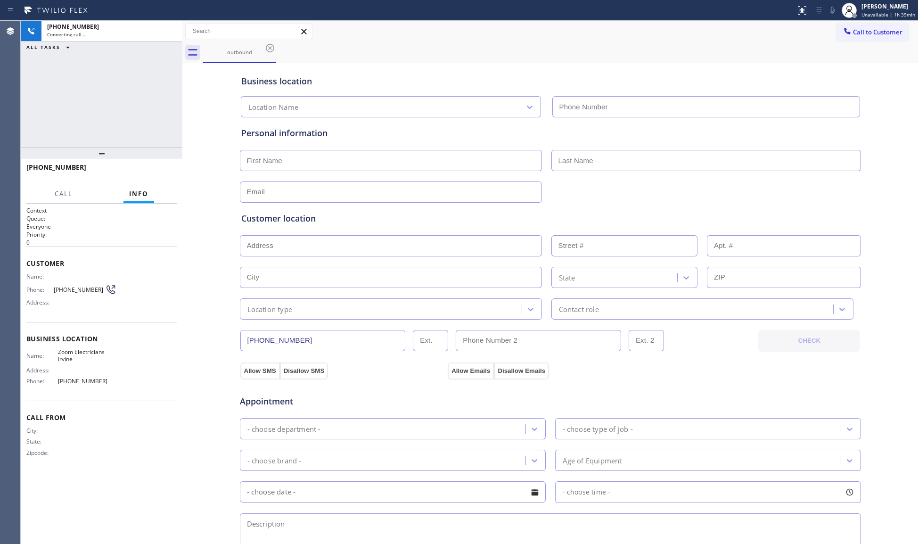
type input "[PHONE_NUMBER]"
drag, startPoint x: 592, startPoint y: 44, endPoint x: 132, endPoint y: 89, distance: 461.9
click at [590, 45] on div "outbound" at bounding box center [560, 52] width 715 height 21
click at [164, 178] on div "[PHONE_NUMBER] Live | 00:03 HANG UP" at bounding box center [101, 171] width 150 height 24
click at [163, 172] on span "HANG UP" at bounding box center [154, 171] width 29 height 7
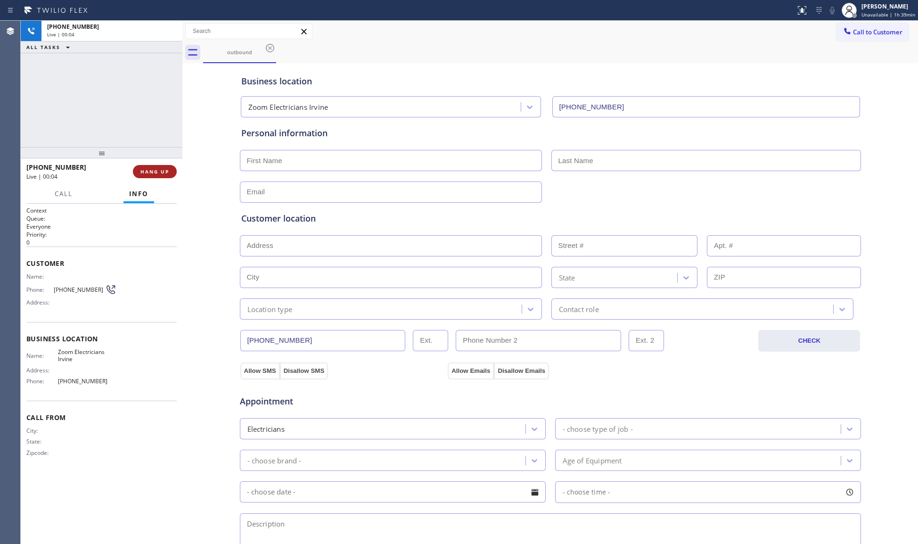
click at [163, 172] on span "HANG UP" at bounding box center [154, 171] width 29 height 7
drag, startPoint x: 163, startPoint y: 172, endPoint x: 168, endPoint y: 172, distance: 5.2
click at [164, 173] on span "COMPLETE" at bounding box center [153, 171] width 33 height 7
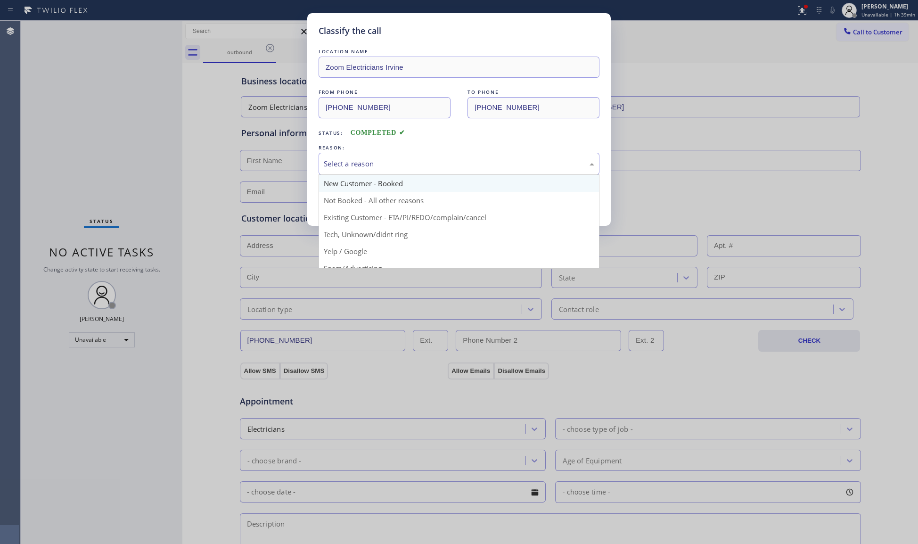
drag, startPoint x: 406, startPoint y: 164, endPoint x: 360, endPoint y: 183, distance: 49.0
click at [404, 165] on div "Select a reason" at bounding box center [459, 163] width 270 height 11
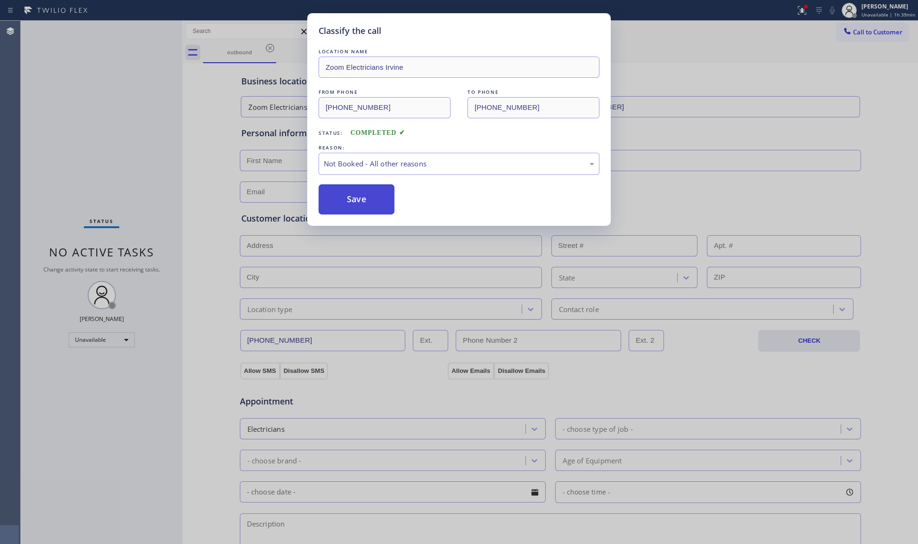
click at [339, 198] on button "Save" at bounding box center [356, 199] width 76 height 30
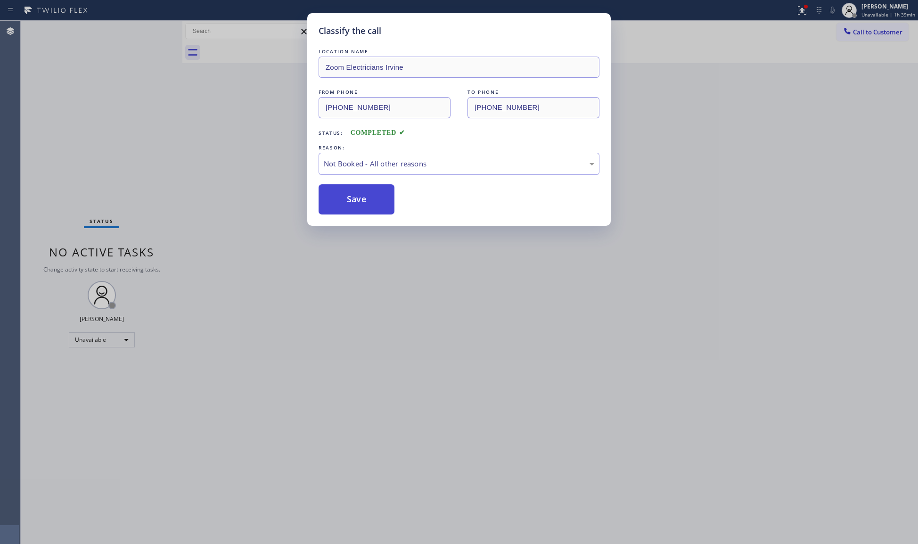
click at [340, 198] on button "Save" at bounding box center [356, 199] width 76 height 30
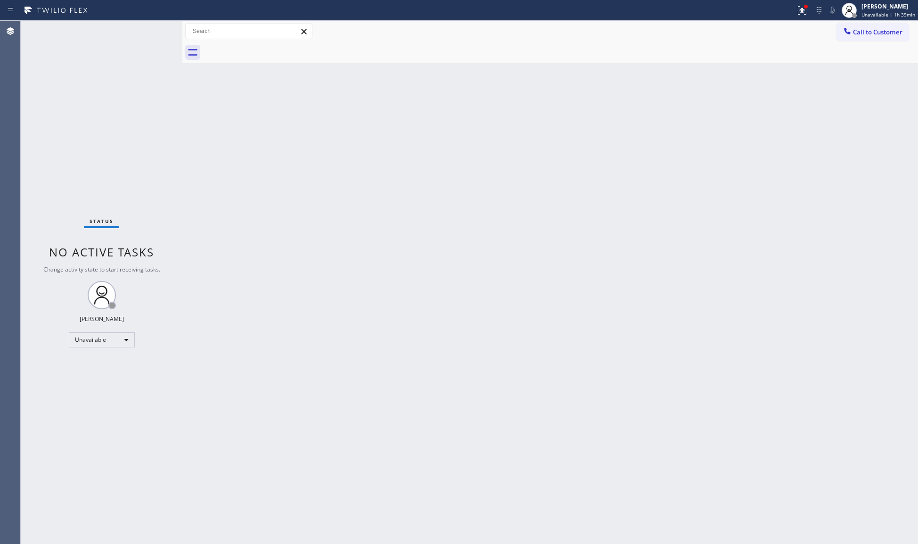
drag, startPoint x: 876, startPoint y: 31, endPoint x: 688, endPoint y: 97, distance: 199.6
click at [873, 31] on span "Call to Customer" at bounding box center [877, 32] width 49 height 8
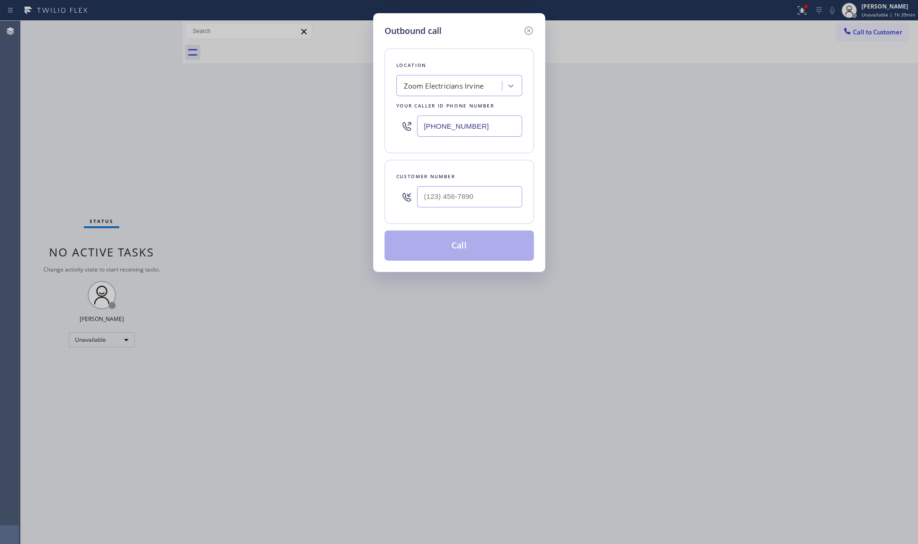
drag, startPoint x: 441, startPoint y: 132, endPoint x: 386, endPoint y: 131, distance: 55.1
click at [383, 132] on div "Outbound call Location Zoom Electricians [GEOGRAPHIC_DATA] Your caller id phone…" at bounding box center [459, 142] width 172 height 259
paste input "28-0490"
type input "[PHONE_NUMBER]"
click at [498, 203] on input "(___) ___-____" at bounding box center [469, 196] width 105 height 21
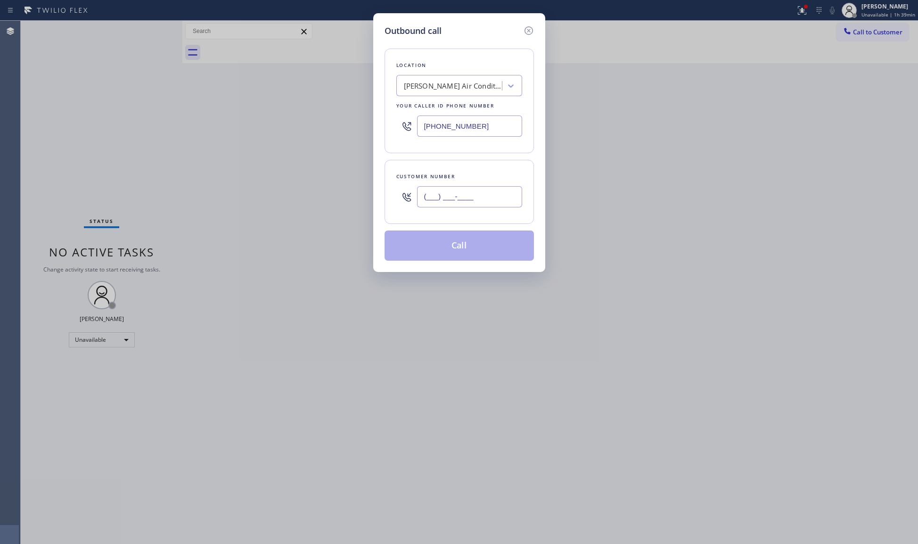
paste input "949) 291-1123"
type input "[PHONE_NUMBER]"
click at [447, 252] on button "Call" at bounding box center [458, 245] width 149 height 30
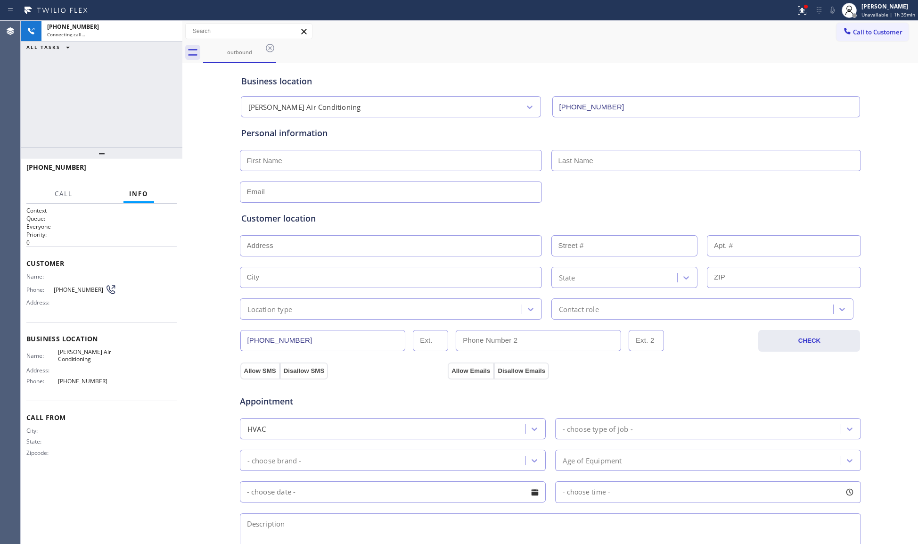
type input "[PHONE_NUMBER]"
click at [809, 12] on div at bounding box center [801, 10] width 21 height 11
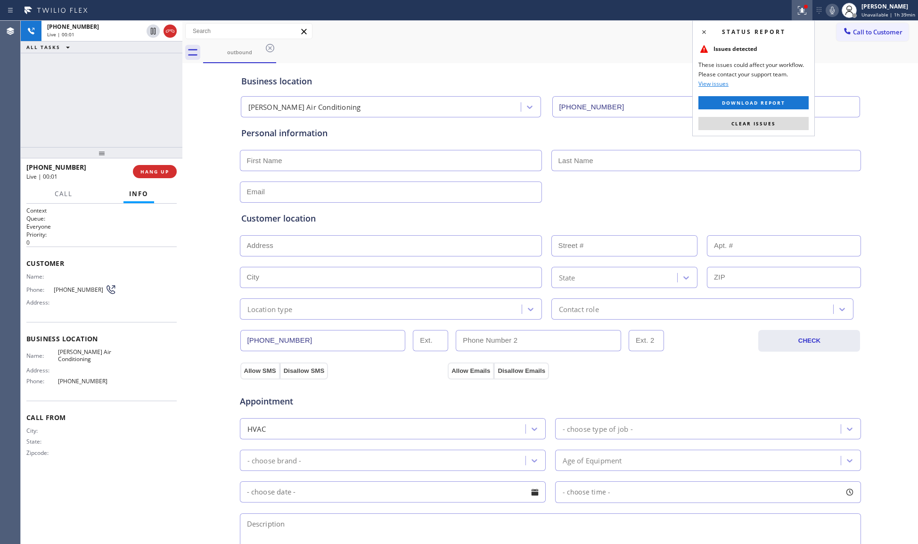
drag, startPoint x: 758, startPoint y: 123, endPoint x: 723, endPoint y: 123, distance: 35.8
click at [758, 123] on span "Clear issues" at bounding box center [753, 123] width 44 height 7
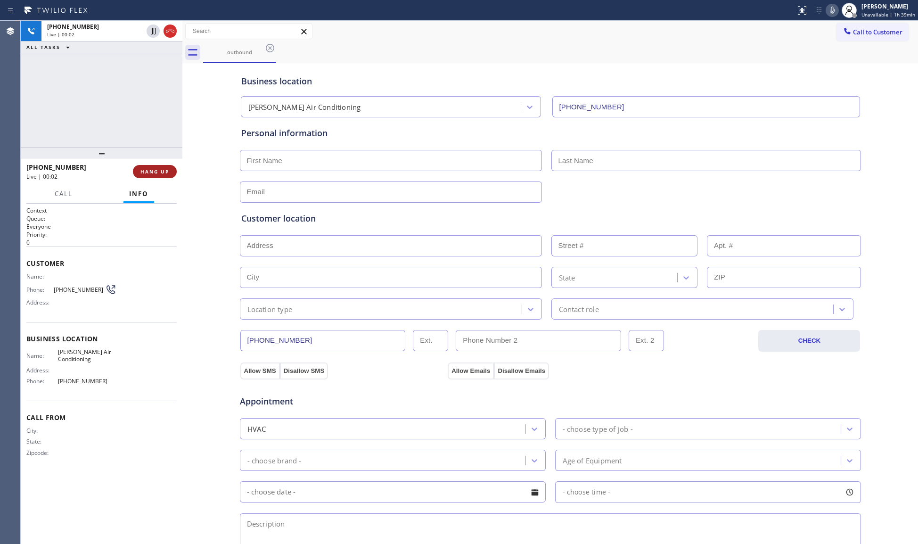
click at [150, 175] on button "HANG UP" at bounding box center [155, 171] width 44 height 13
click at [151, 172] on span "COMPLETE" at bounding box center [153, 171] width 33 height 7
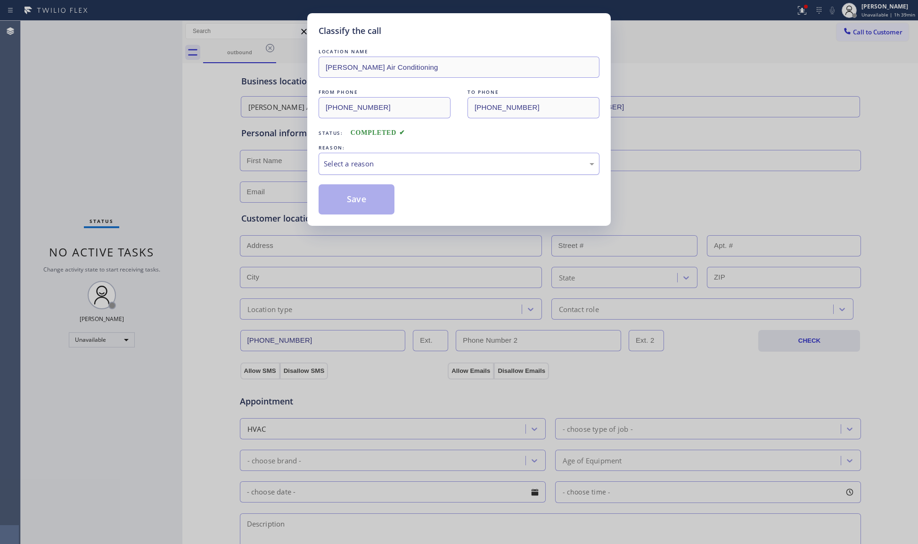
drag, startPoint x: 456, startPoint y: 172, endPoint x: 432, endPoint y: 173, distance: 24.0
click at [456, 172] on div "Select a reason" at bounding box center [458, 164] width 281 height 22
click at [355, 199] on button "Save" at bounding box center [356, 199] width 76 height 30
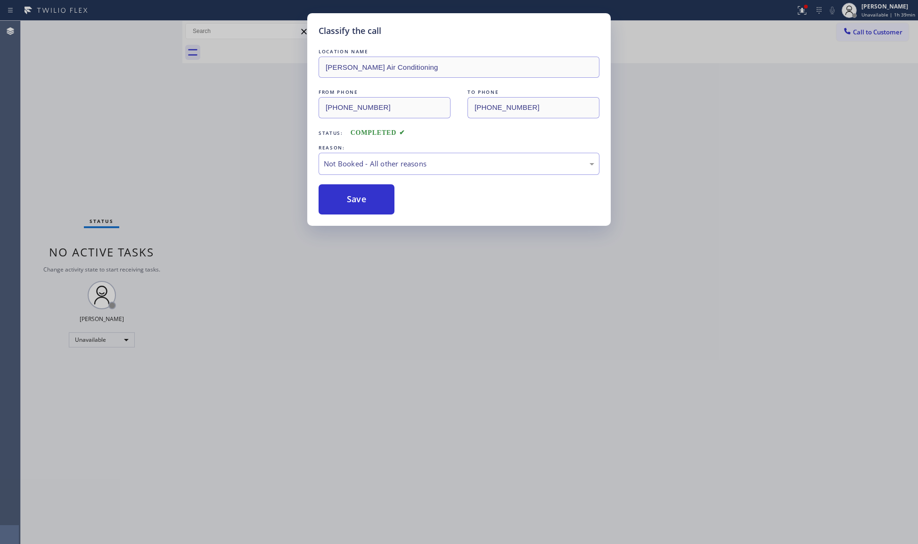
click at [355, 199] on button "Save" at bounding box center [356, 199] width 76 height 30
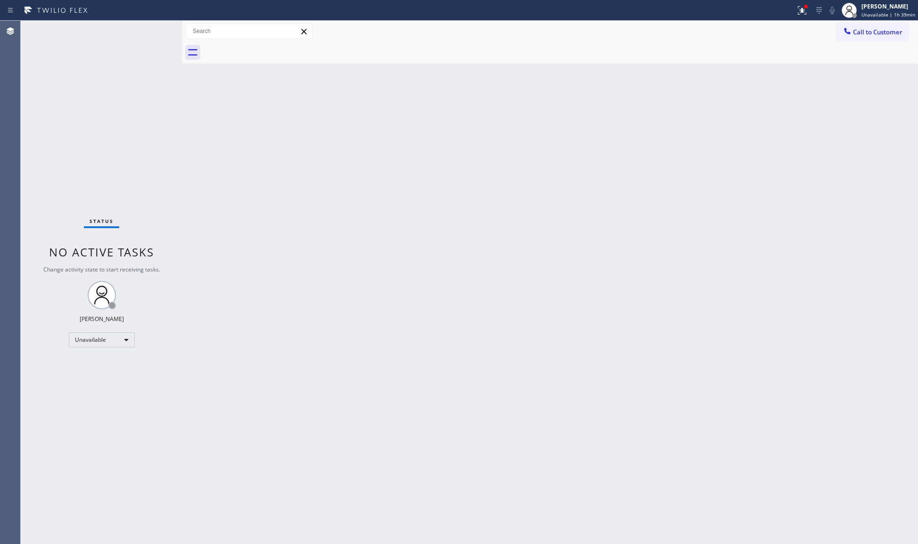
drag, startPoint x: 776, startPoint y: 154, endPoint x: 822, endPoint y: 93, distance: 75.6
click at [781, 145] on div "Back to Dashboard Change Sender ID Customers Technicians Select a contact Outbo…" at bounding box center [549, 282] width 735 height 523
click at [862, 33] on span "Call to Customer" at bounding box center [877, 32] width 49 height 8
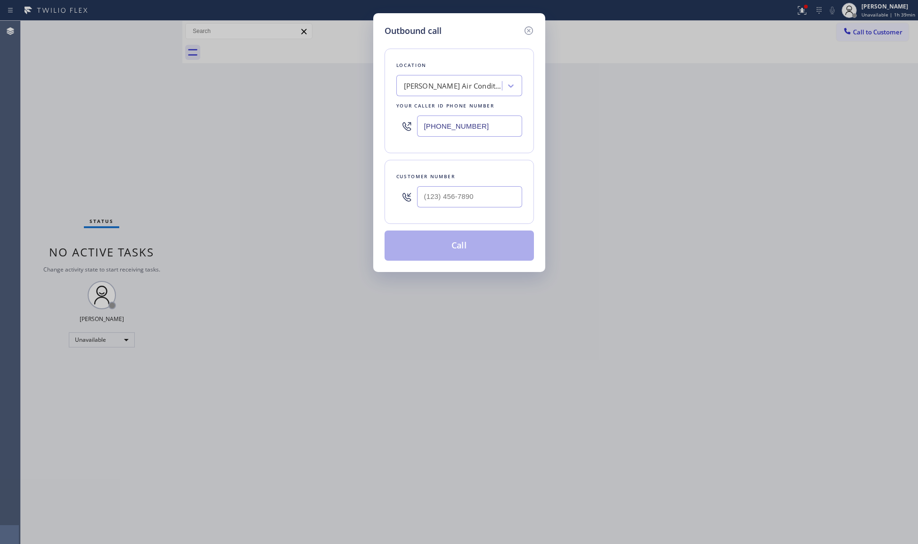
drag, startPoint x: 483, startPoint y: 123, endPoint x: 313, endPoint y: 108, distance: 171.2
click at [305, 110] on div "Outbound call Location [PERSON_NAME] Air Conditioning Your caller id phone numb…" at bounding box center [459, 272] width 918 height 544
paste input "848) 371-0378"
type input "[PHONE_NUMBER]"
paste input "973) 507-6912"
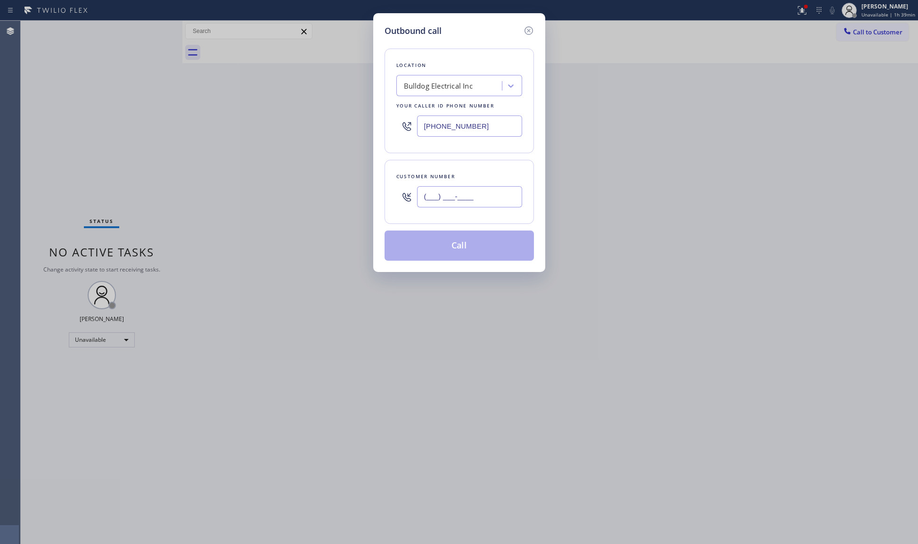
drag, startPoint x: 497, startPoint y: 196, endPoint x: 394, endPoint y: 189, distance: 103.4
click at [398, 195] on div "(___) ___-____" at bounding box center [459, 196] width 126 height 31
type input "[PHONE_NUMBER]"
click at [461, 248] on button "Call" at bounding box center [458, 245] width 149 height 30
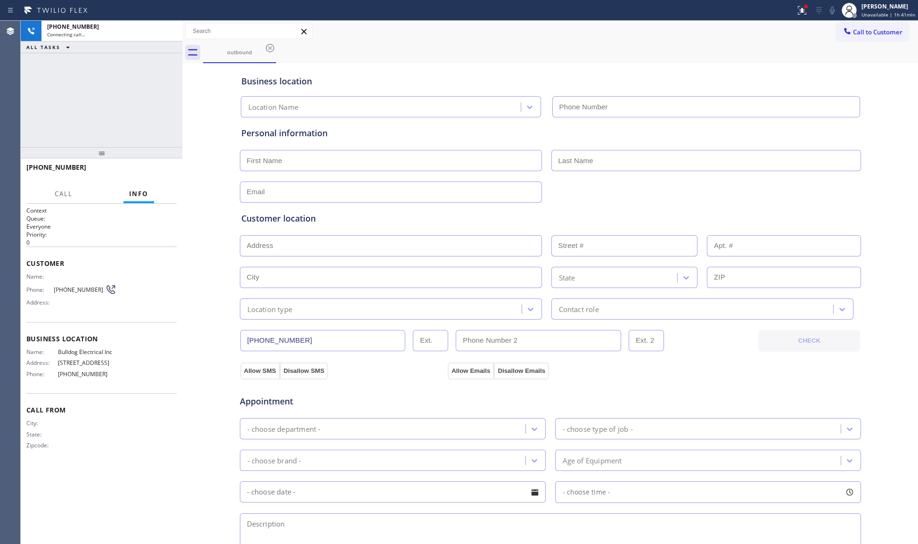
type input "[PHONE_NUMBER]"
click at [288, 337] on input "[PHONE_NUMBER]" at bounding box center [322, 340] width 165 height 21
click at [288, 338] on input "[PHONE_NUMBER]" at bounding box center [322, 340] width 165 height 21
click at [289, 338] on input "[PHONE_NUMBER]" at bounding box center [322, 340] width 165 height 21
click at [290, 337] on input "[PHONE_NUMBER]" at bounding box center [322, 340] width 165 height 21
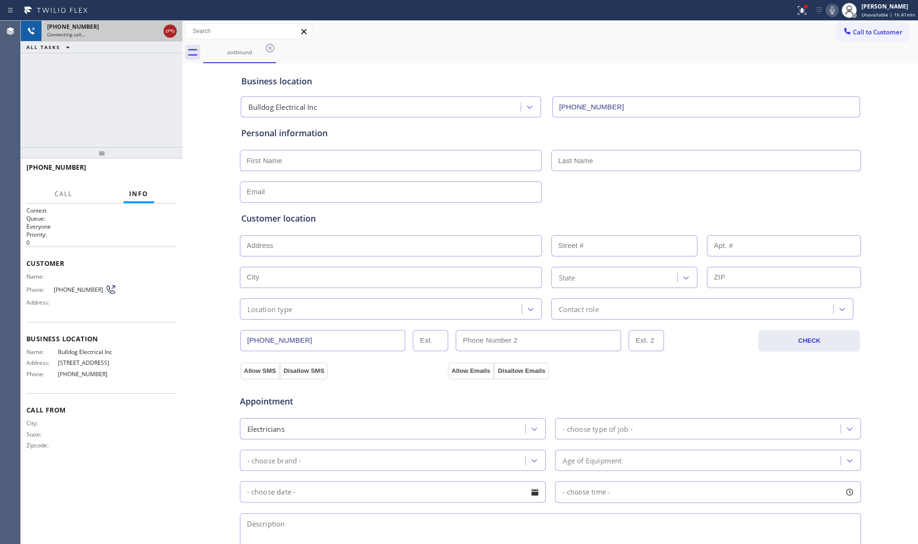
click at [174, 36] on icon at bounding box center [169, 30] width 11 height 11
click at [174, 36] on div "Connecting call…" at bounding box center [112, 34] width 130 height 7
click at [174, 35] on div "Connecting call…" at bounding box center [112, 34] width 130 height 7
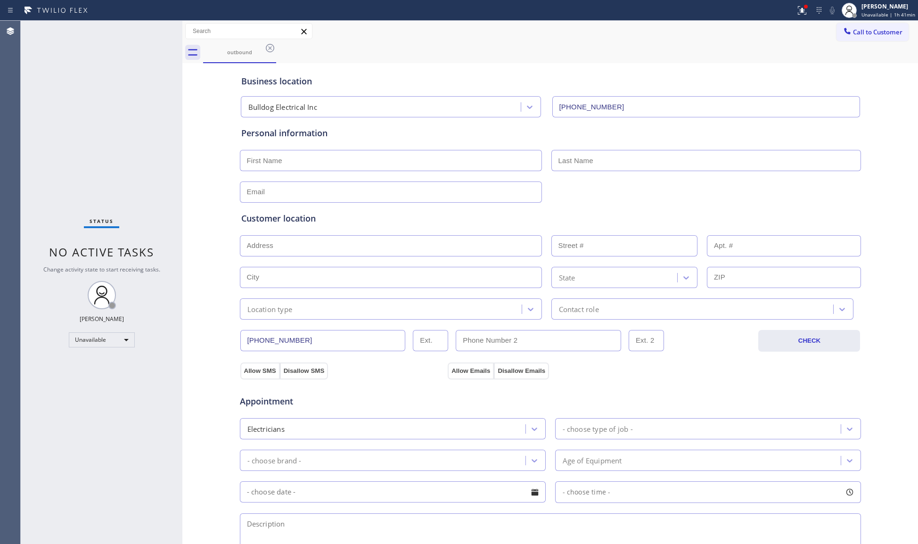
click at [265, 42] on icon at bounding box center [269, 47] width 11 height 11
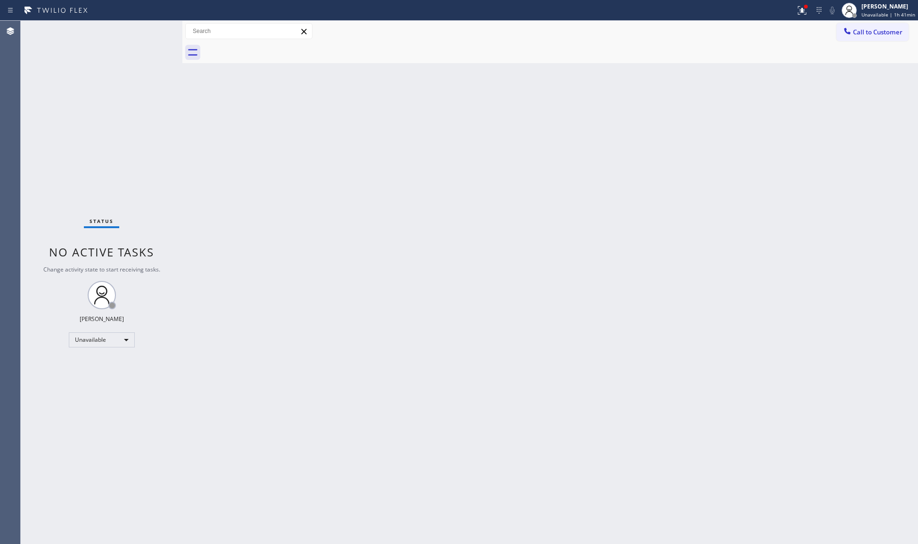
click at [271, 46] on div at bounding box center [560, 52] width 715 height 21
drag, startPoint x: 862, startPoint y: 31, endPoint x: 602, endPoint y: 125, distance: 276.7
click at [860, 31] on span "Call to Customer" at bounding box center [877, 32] width 49 height 8
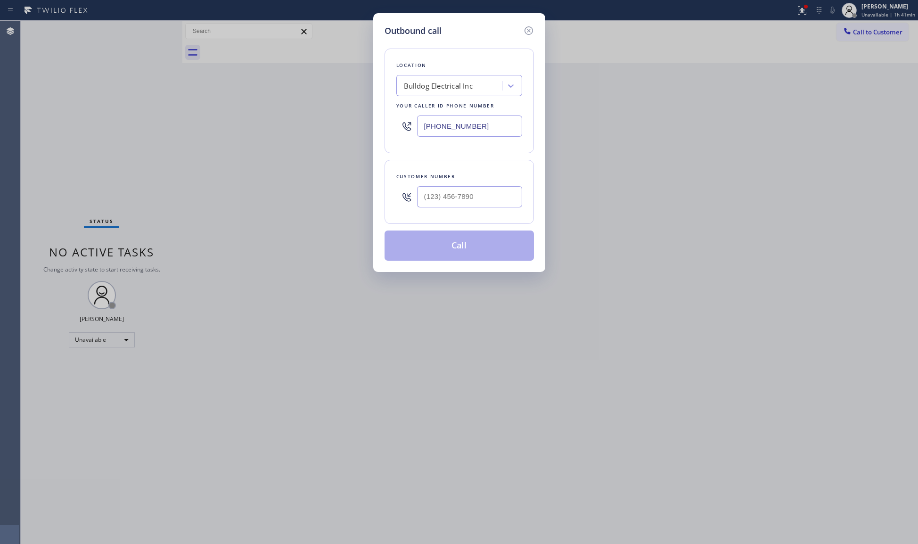
click at [507, 211] on div at bounding box center [469, 196] width 105 height 31
click at [500, 199] on input "(___) ___-____" at bounding box center [469, 196] width 105 height 21
paste input "973) 507-6912"
type input "[PHONE_NUMBER]"
click at [451, 245] on button "Call" at bounding box center [458, 245] width 149 height 30
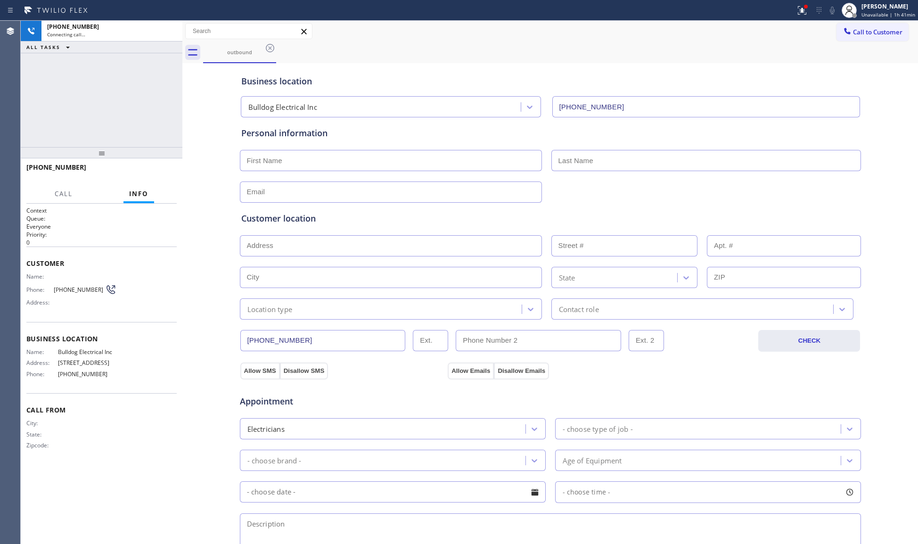
type input "[PHONE_NUMBER]"
click at [166, 30] on icon at bounding box center [169, 30] width 11 height 11
click at [160, 30] on div "[PHONE_NUMBER]" at bounding box center [103, 27] width 113 height 8
click at [166, 30] on div "[PHONE_NUMBER]" at bounding box center [112, 27] width 130 height 8
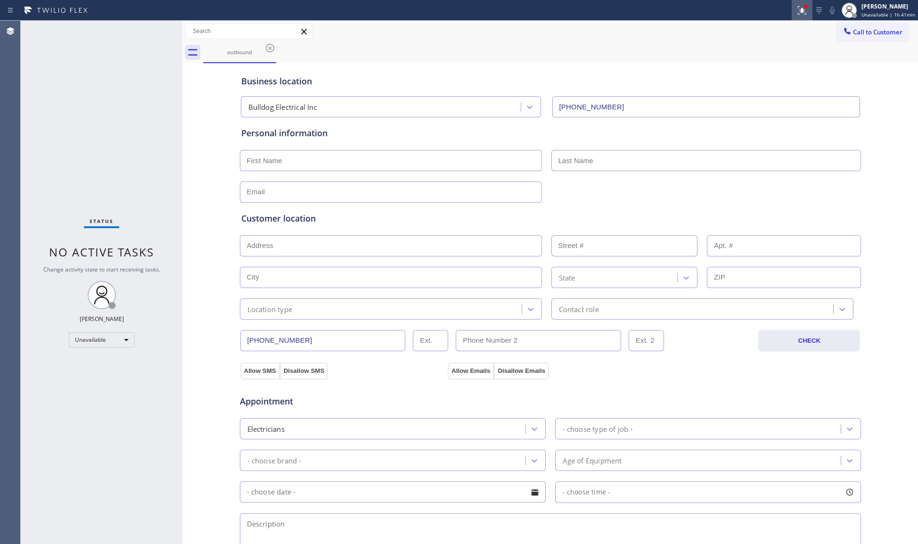
drag, startPoint x: 802, startPoint y: 3, endPoint x: 793, endPoint y: 14, distance: 13.8
click at [801, 5] on button at bounding box center [801, 10] width 21 height 21
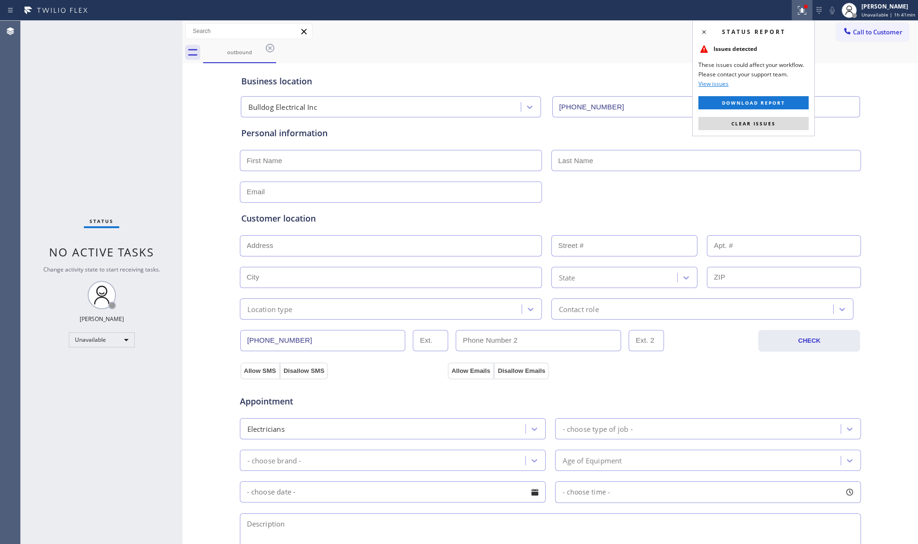
click at [752, 115] on div "Status report Issues detected These issues could affect your workflow. Please c…" at bounding box center [753, 78] width 122 height 116
click at [748, 120] on button "Clear issues" at bounding box center [753, 123] width 110 height 13
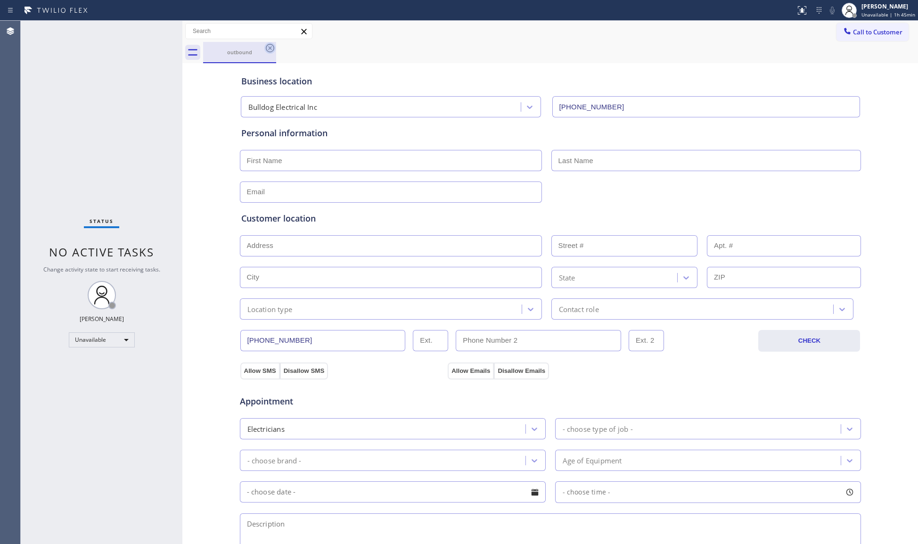
click at [268, 49] on icon at bounding box center [269, 47] width 11 height 11
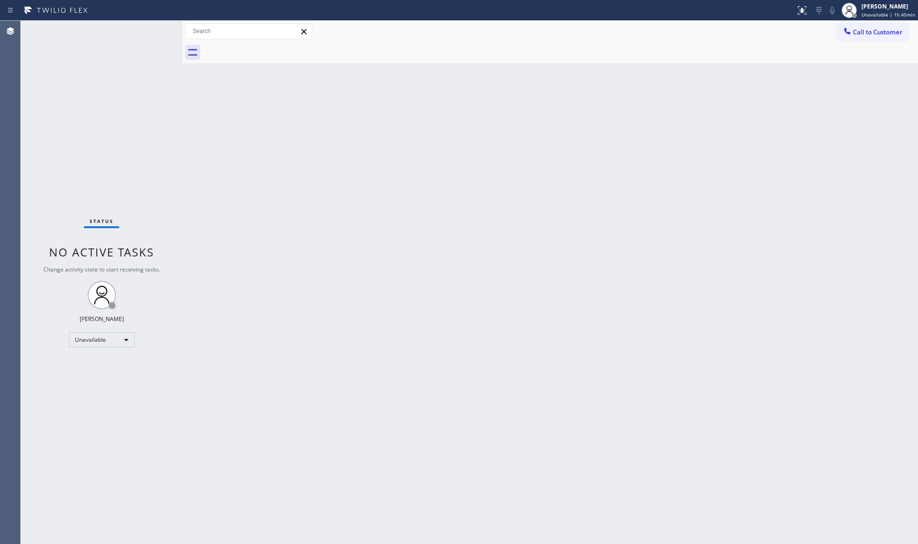
click at [387, 58] on div at bounding box center [560, 52] width 715 height 21
click at [721, 135] on div "Back to Dashboard Change Sender ID Customers Technicians Select a contact Outbo…" at bounding box center [549, 282] width 735 height 523
drag, startPoint x: 839, startPoint y: 39, endPoint x: 844, endPoint y: 38, distance: 4.8
click at [841, 38] on button "Call to Customer" at bounding box center [872, 32] width 72 height 18
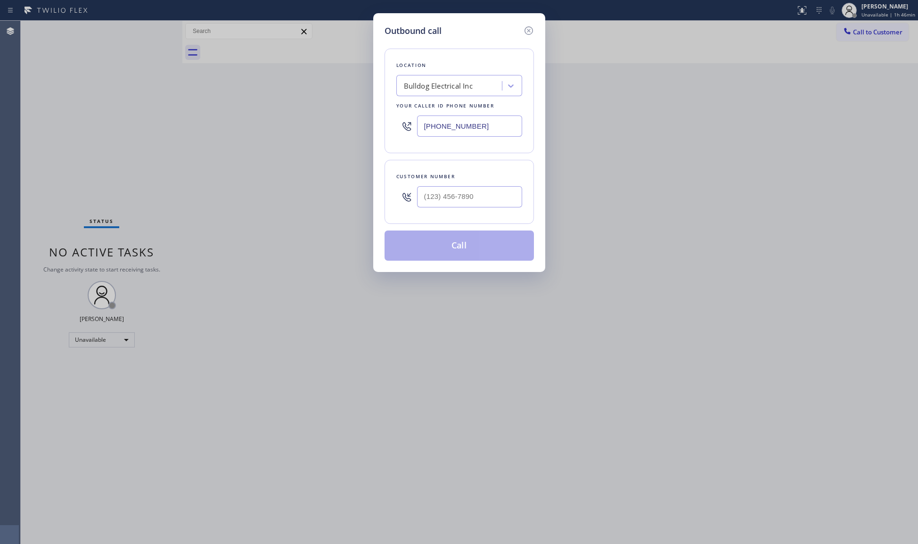
drag, startPoint x: 485, startPoint y: 124, endPoint x: 411, endPoint y: 123, distance: 74.0
click at [412, 125] on div "[PHONE_NUMBER]" at bounding box center [459, 126] width 126 height 31
paste input "480) 637-4440"
type input "[PHONE_NUMBER]"
paste input "407) 572-2509"
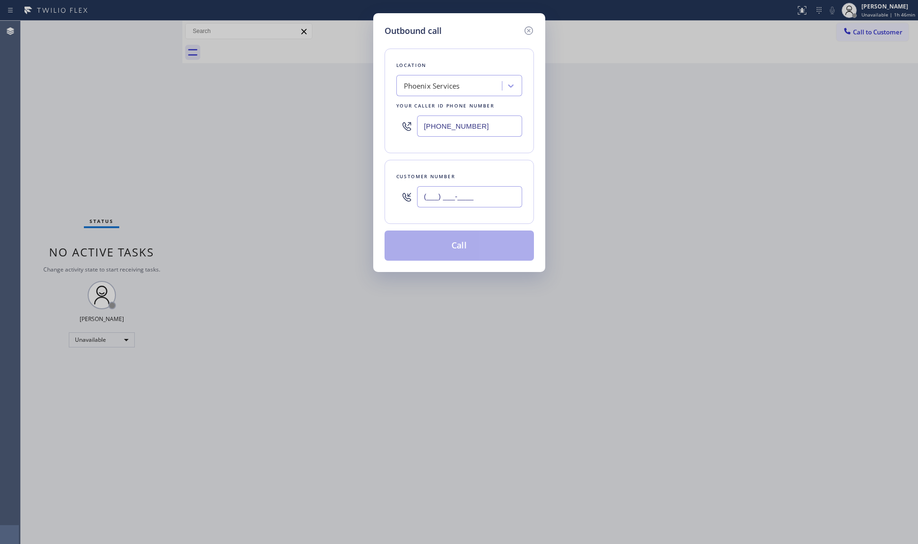
click at [494, 193] on input "(___) ___-____" at bounding box center [469, 196] width 105 height 21
type input "[PHONE_NUMBER]"
click at [485, 246] on button "Call" at bounding box center [458, 245] width 149 height 30
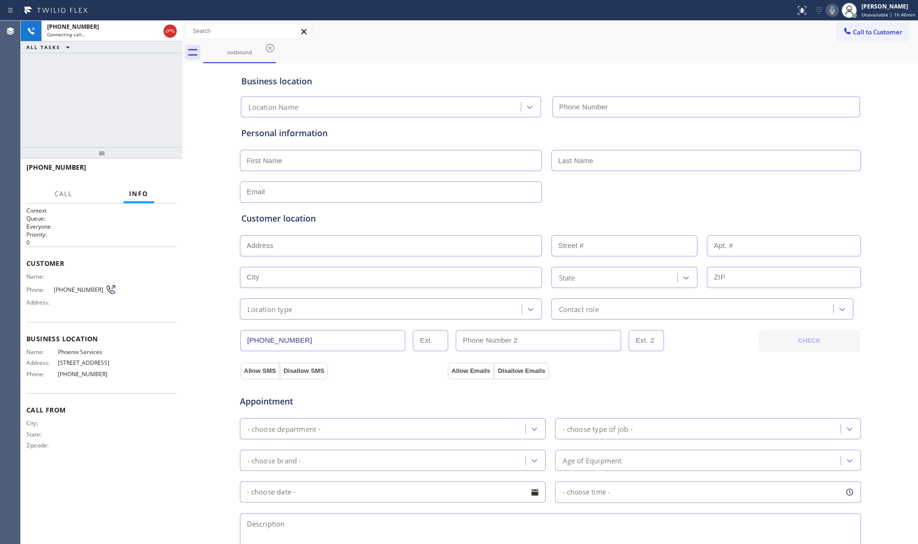
type input "[PHONE_NUMBER]"
click at [152, 167] on button "HANG UP" at bounding box center [155, 171] width 44 height 13
click at [154, 168] on span "HANG UP" at bounding box center [154, 171] width 29 height 7
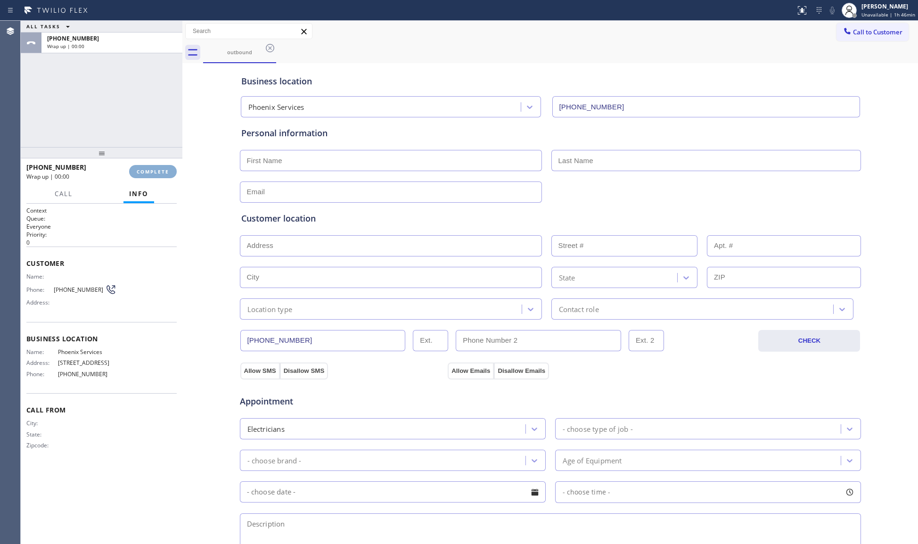
click at [155, 168] on button "COMPLETE" at bounding box center [153, 171] width 48 height 13
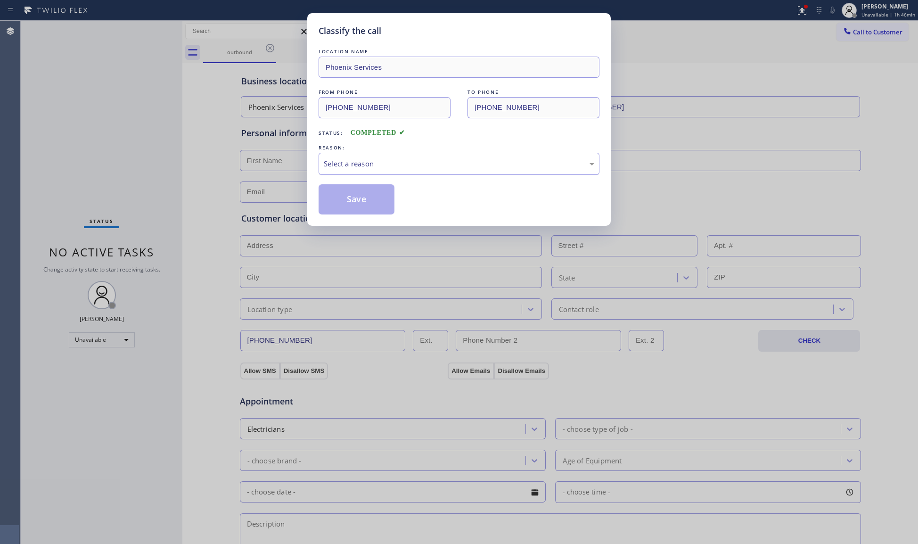
drag, startPoint x: 502, startPoint y: 155, endPoint x: 458, endPoint y: 166, distance: 45.6
click at [502, 155] on div "Select a reason" at bounding box center [458, 164] width 281 height 22
click at [340, 200] on button "Save" at bounding box center [356, 199] width 76 height 30
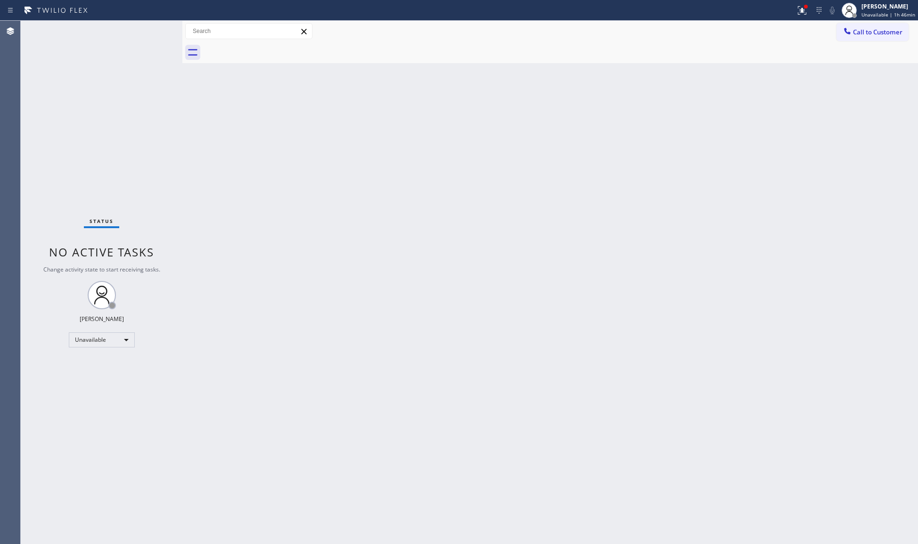
drag, startPoint x: 575, startPoint y: 73, endPoint x: 586, endPoint y: 71, distance: 11.5
click at [581, 72] on div "Back to Dashboard Change Sender ID Customers Technicians Select a contact Outbo…" at bounding box center [549, 282] width 735 height 523
drag, startPoint x: 797, startPoint y: 7, endPoint x: 794, endPoint y: 65, distance: 58.5
click at [797, 8] on div at bounding box center [801, 10] width 21 height 11
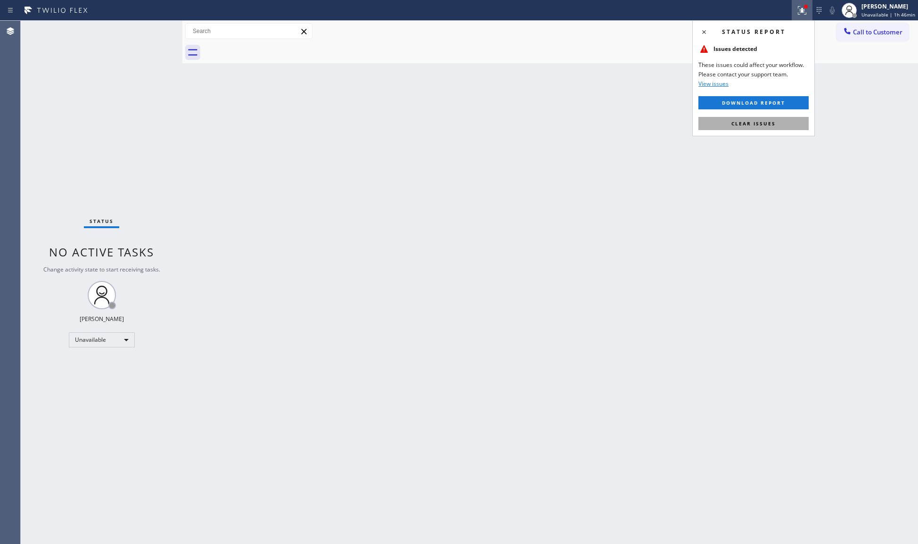
click at [767, 121] on span "Clear issues" at bounding box center [753, 123] width 44 height 7
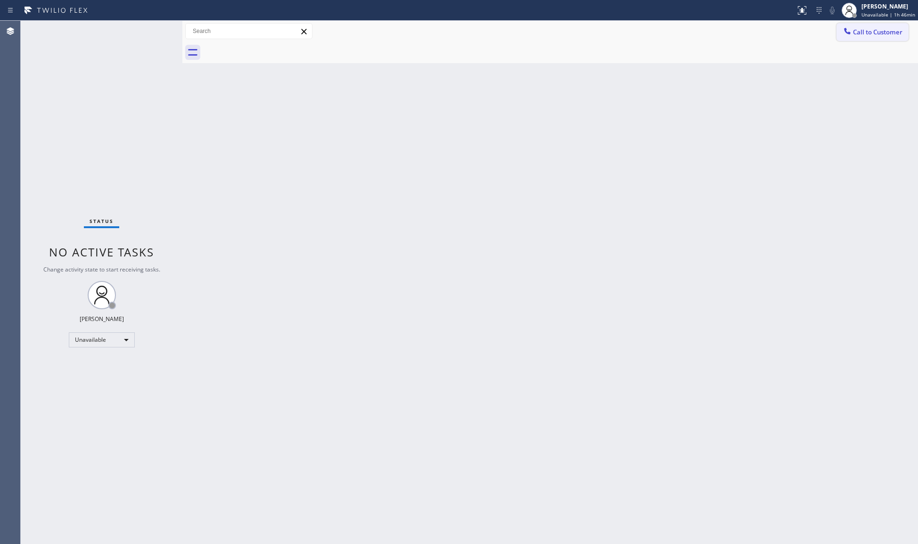
click at [850, 33] on icon at bounding box center [846, 30] width 9 height 9
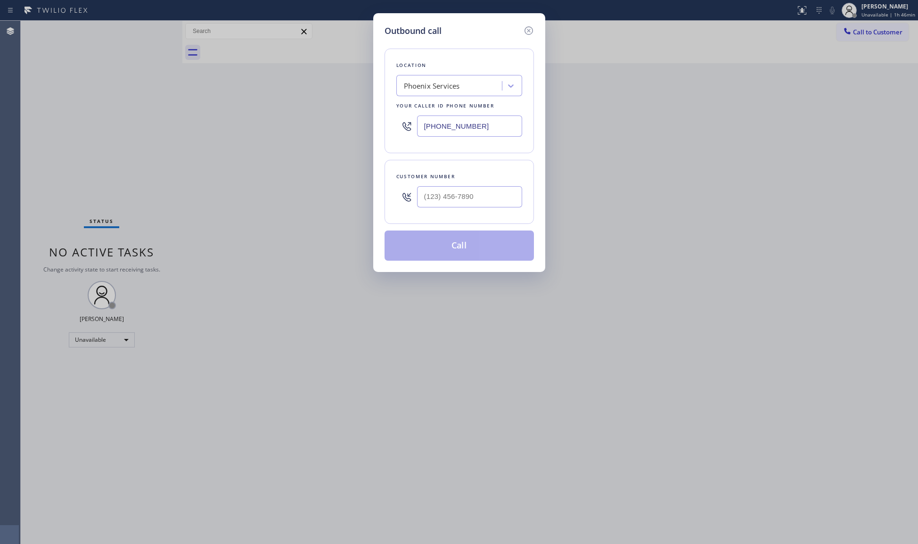
drag, startPoint x: 472, startPoint y: 127, endPoint x: 426, endPoint y: 131, distance: 46.3
click at [426, 131] on input "[PHONE_NUMBER]" at bounding box center [469, 125] width 105 height 21
paste input "786) 305-6606"
drag, startPoint x: 481, startPoint y: 119, endPoint x: 389, endPoint y: 121, distance: 91.9
click at [389, 122] on div "Location Equinox Air Conditioning [GEOGRAPHIC_DATA] Your caller id phone number…" at bounding box center [458, 101] width 149 height 105
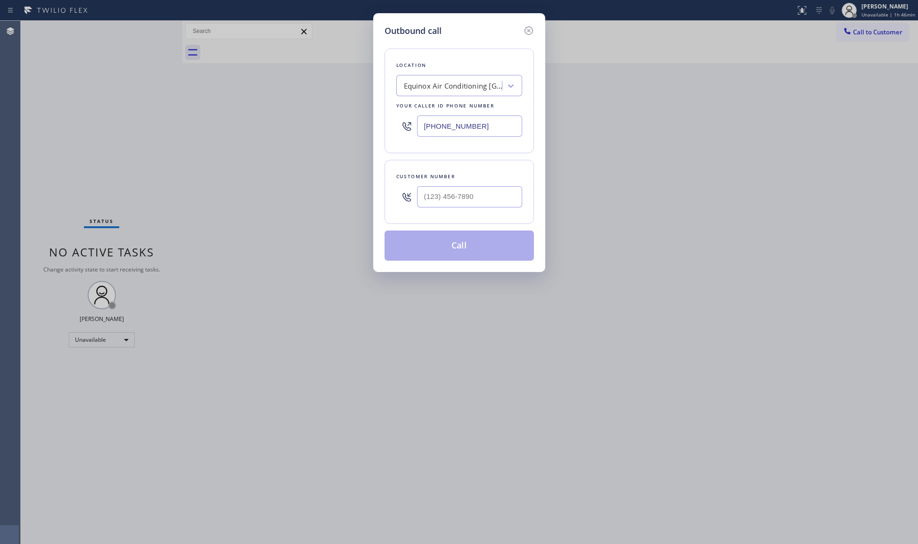
paste input "text"
type input "[PHONE_NUMBER]"
click at [492, 203] on input "(___) ___-____" at bounding box center [469, 196] width 105 height 21
paste input "786) 639-2579"
type input "[PHONE_NUMBER]"
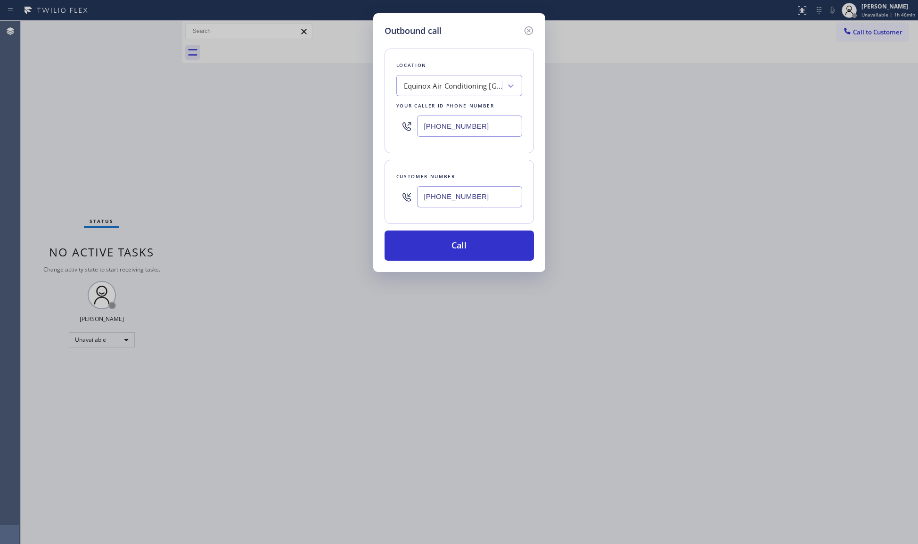
click at [515, 189] on input "[PHONE_NUMBER]" at bounding box center [469, 196] width 105 height 21
click at [490, 238] on button "Call" at bounding box center [458, 245] width 149 height 30
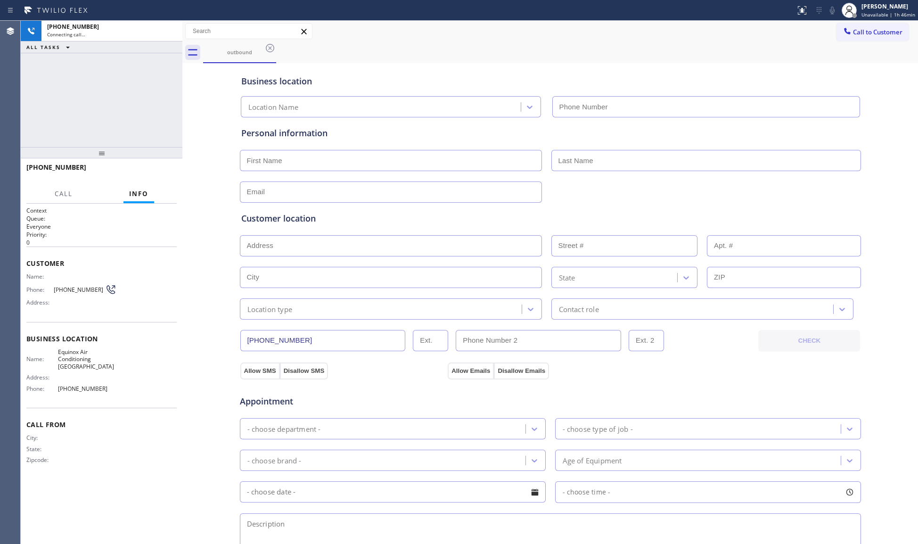
type input "[PHONE_NUMBER]"
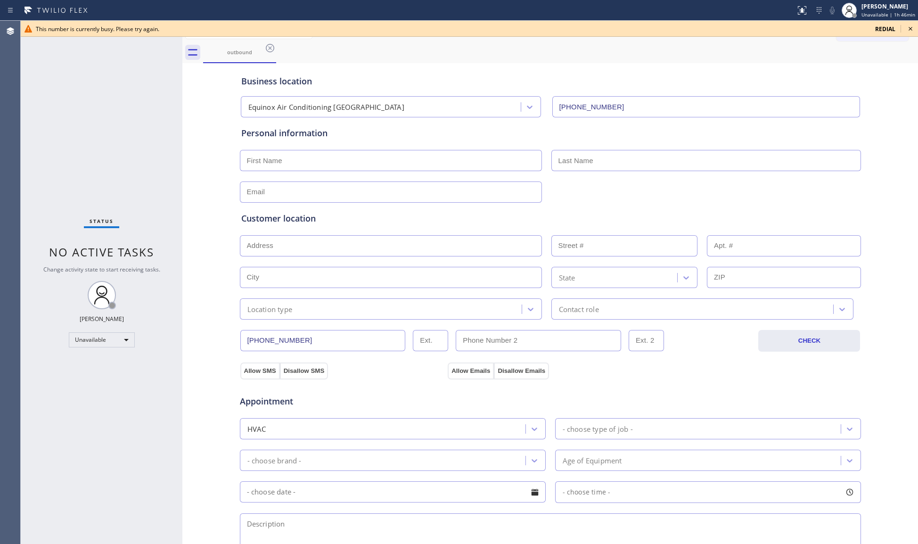
drag, startPoint x: 266, startPoint y: 44, endPoint x: 276, endPoint y: 51, distance: 12.1
click at [267, 45] on icon at bounding box center [269, 47] width 11 height 11
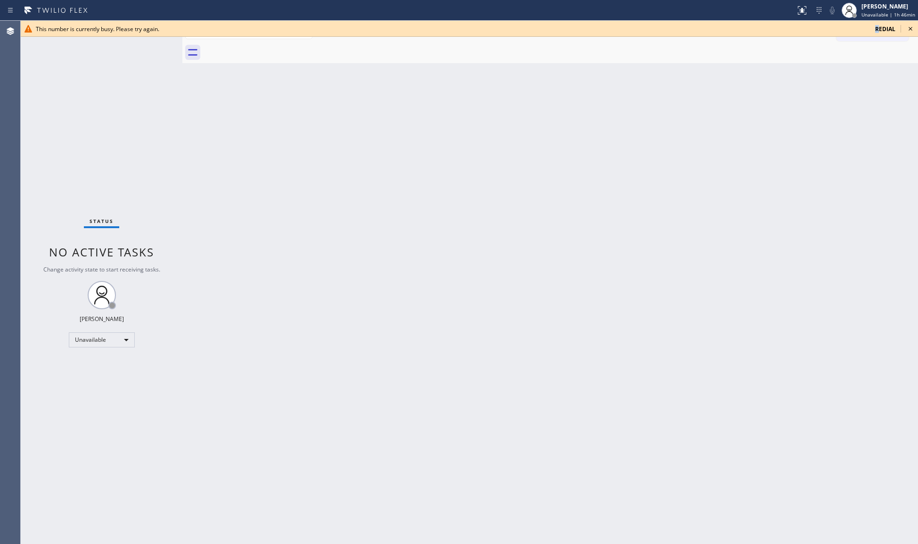
click at [877, 29] on span "redial" at bounding box center [885, 29] width 20 height 8
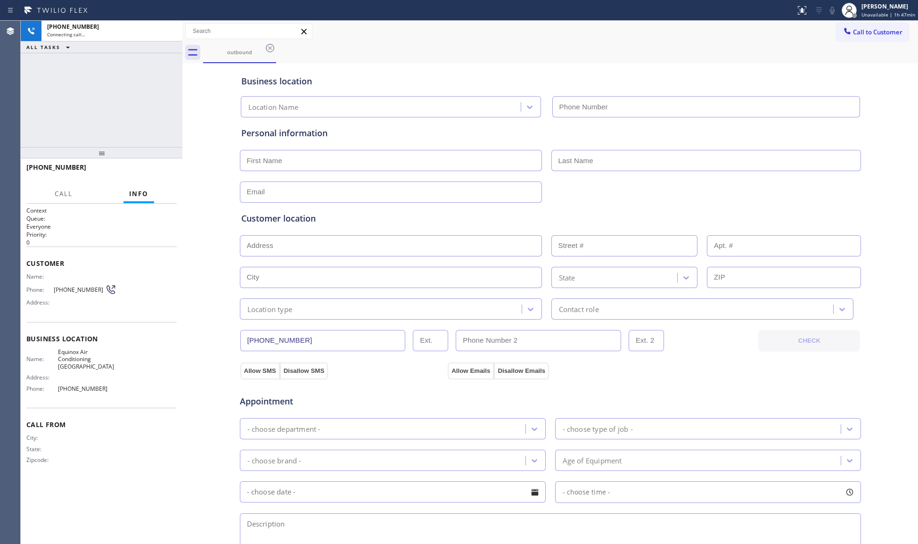
type input "[PHONE_NUMBER]"
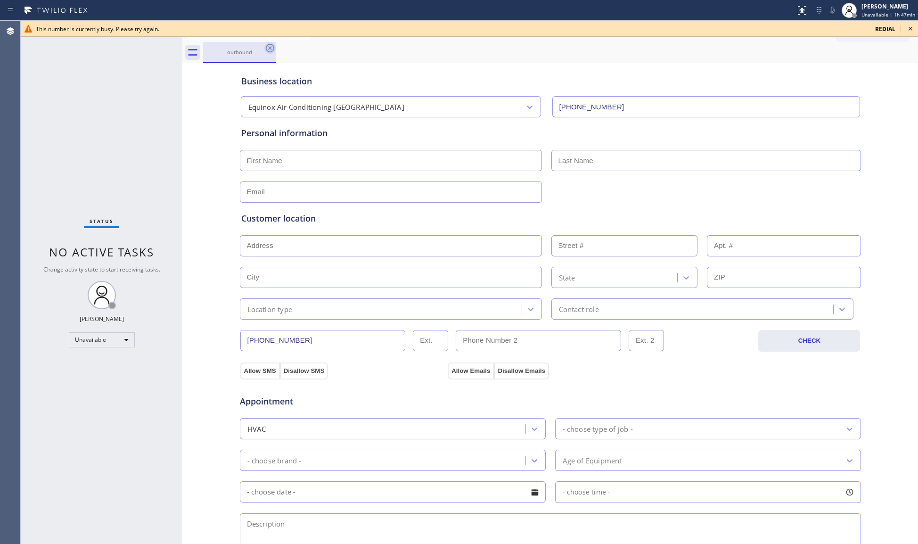
click at [272, 48] on icon at bounding box center [269, 47] width 11 height 11
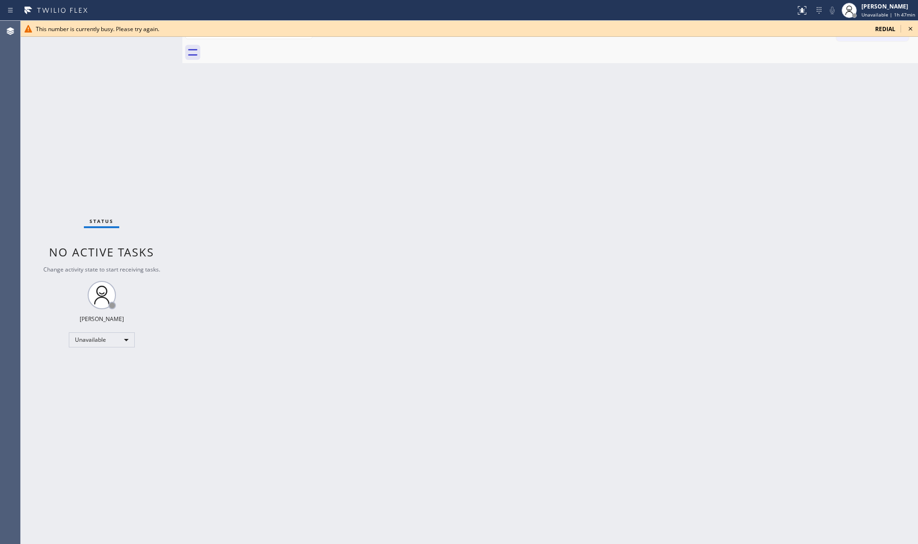
click at [880, 28] on span "redial" at bounding box center [885, 29] width 20 height 8
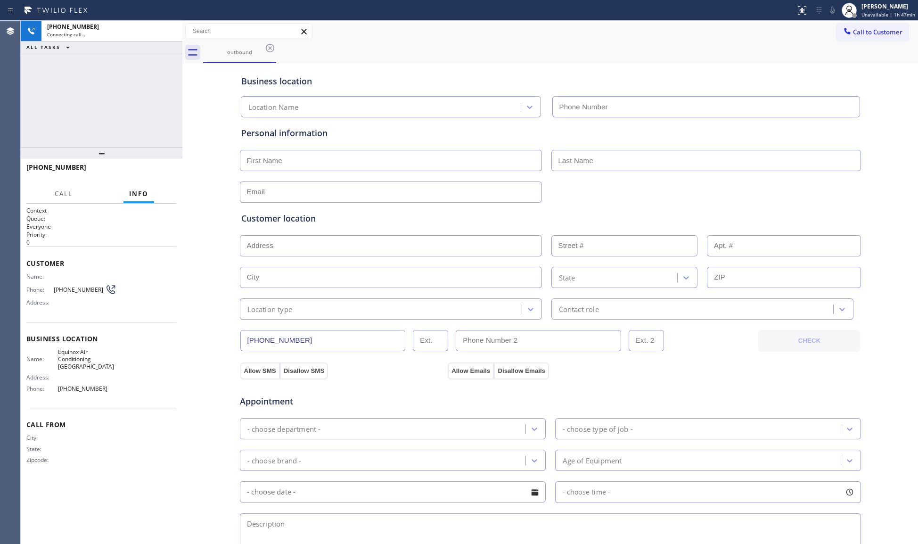
type input "[PHONE_NUMBER]"
click at [419, 46] on div "outbound" at bounding box center [560, 52] width 715 height 21
drag, startPoint x: 625, startPoint y: 63, endPoint x: 632, endPoint y: 66, distance: 8.0
click at [632, 66] on div "Business location Equinox Air Conditioning [GEOGRAPHIC_DATA] [PHONE_NUMBER]" at bounding box center [550, 90] width 622 height 56
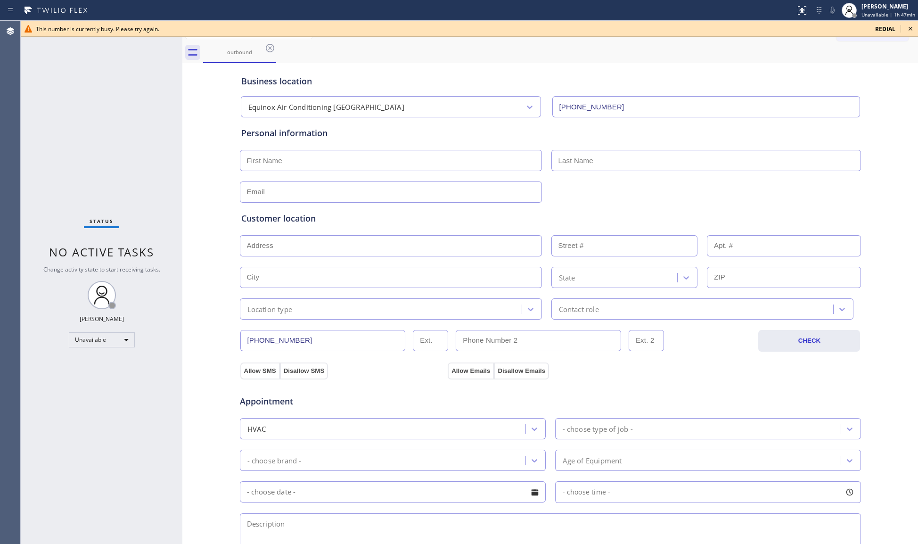
click at [176, 33] on div "This number is currently busy. Please try again. redial" at bounding box center [469, 29] width 897 height 16
click at [269, 53] on icon at bounding box center [269, 47] width 11 height 11
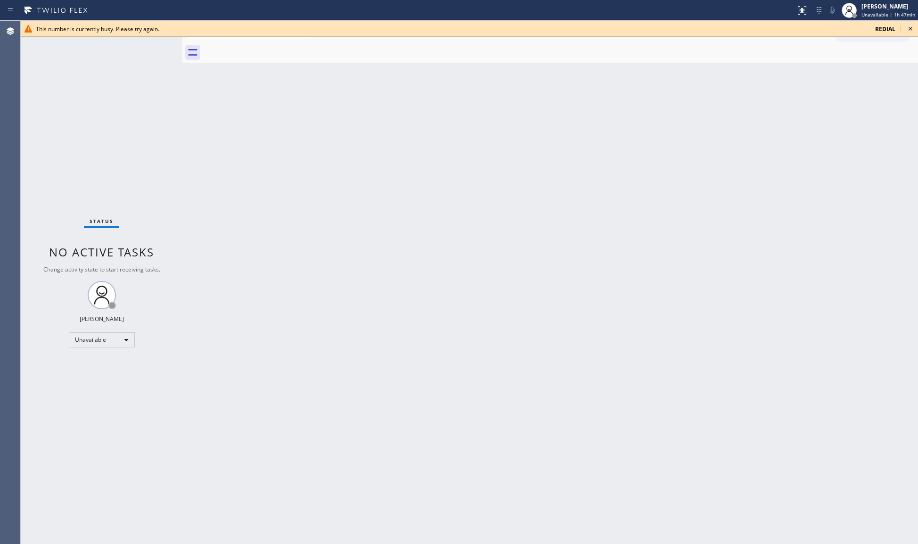
drag, startPoint x: 906, startPoint y: 29, endPoint x: 894, endPoint y: 29, distance: 12.7
click at [907, 29] on icon at bounding box center [909, 28] width 11 height 11
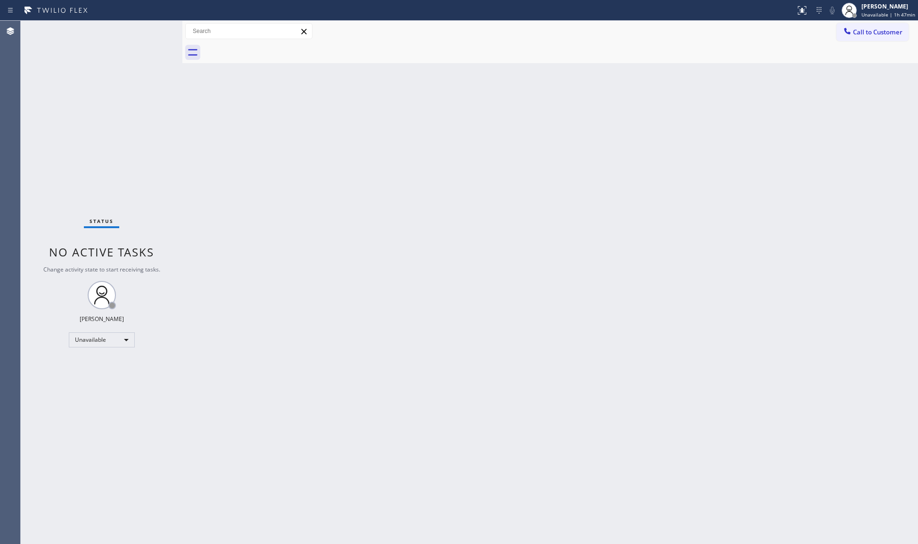
drag, startPoint x: 882, startPoint y: 29, endPoint x: 876, endPoint y: 32, distance: 6.3
click at [878, 31] on span "Call to Customer" at bounding box center [877, 32] width 49 height 8
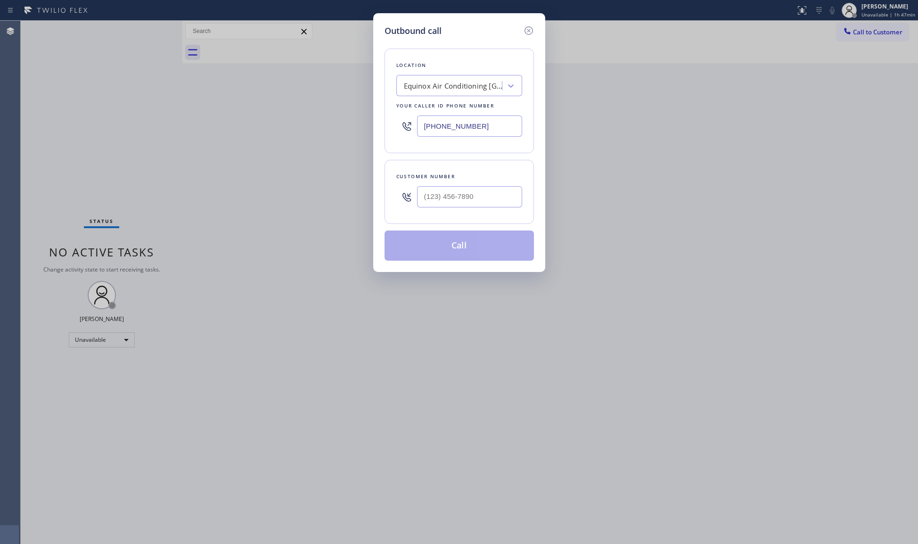
drag, startPoint x: 498, startPoint y: 125, endPoint x: 411, endPoint y: 127, distance: 87.2
click at [411, 127] on div "[PHONE_NUMBER]" at bounding box center [459, 126] width 126 height 31
paste input "949) 569-6029"
type input "[PHONE_NUMBER]"
click at [498, 195] on input "(___) ___-____" at bounding box center [469, 196] width 105 height 21
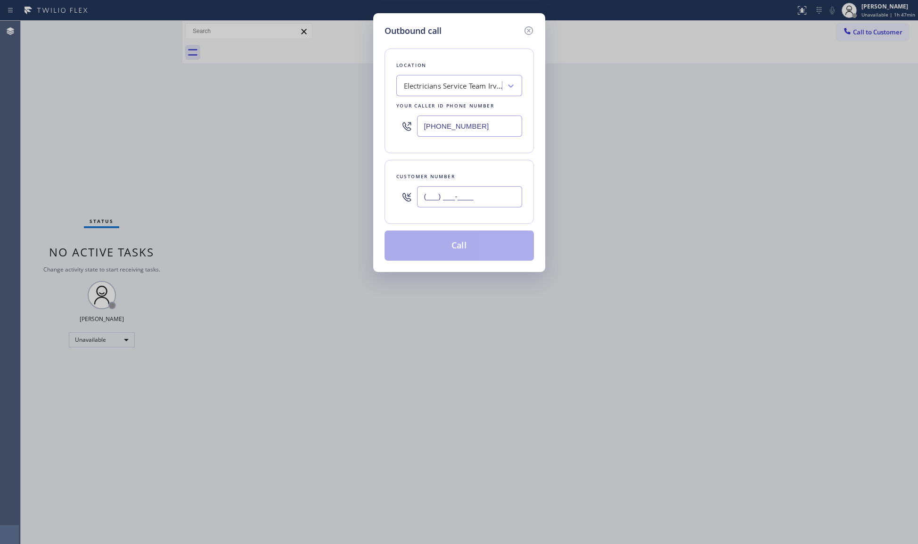
paste input "365) 689-0786"
type input "[PHONE_NUMBER]"
click at [470, 249] on button "Call" at bounding box center [458, 245] width 149 height 30
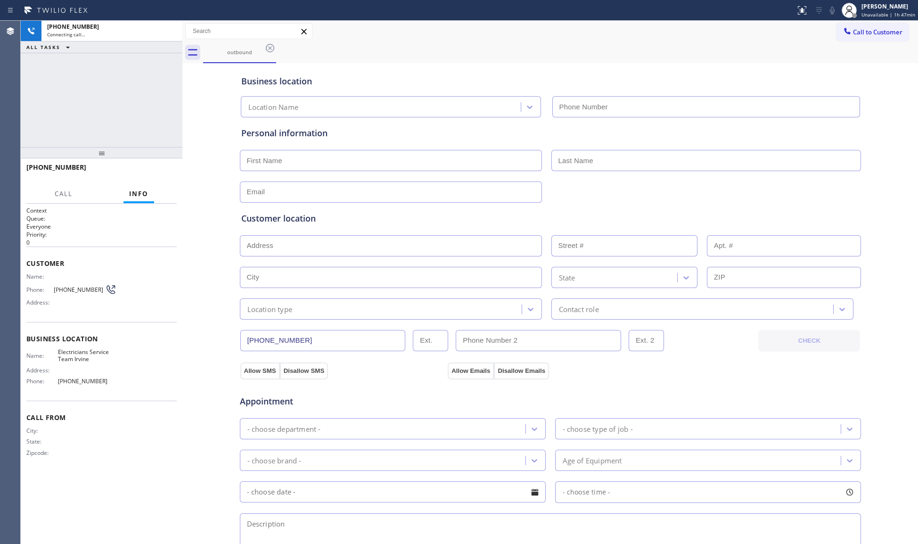
type input "[PHONE_NUMBER]"
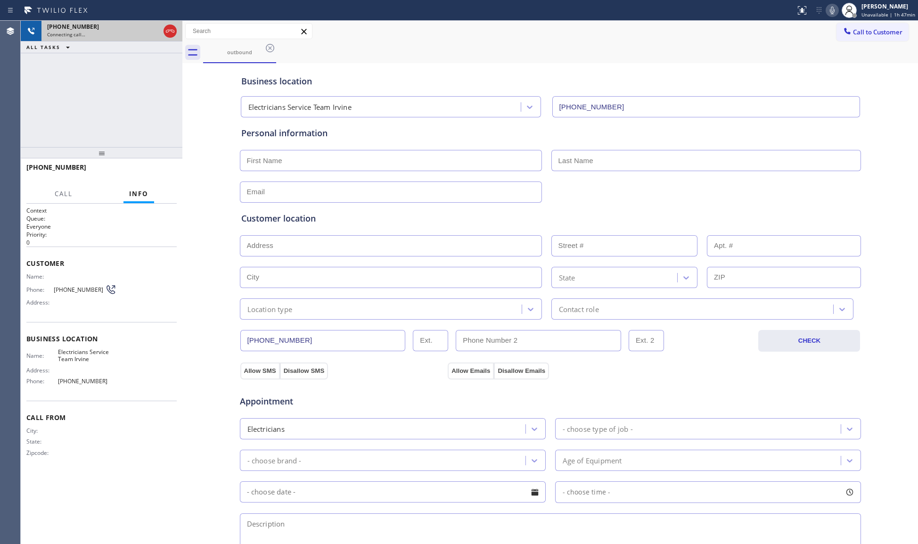
click at [172, 25] on icon at bounding box center [169, 30] width 11 height 11
click at [172, 25] on div "[PHONE_NUMBER]" at bounding box center [112, 27] width 130 height 8
click at [174, 27] on div "[PHONE_NUMBER]" at bounding box center [112, 27] width 130 height 8
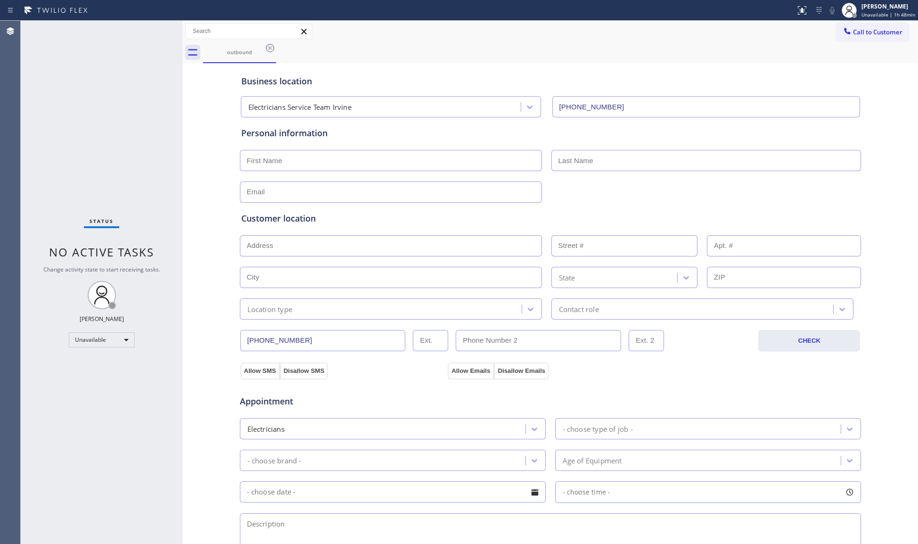
drag, startPoint x: 677, startPoint y: 57, endPoint x: 705, endPoint y: 55, distance: 27.9
click at [699, 56] on div "outbound" at bounding box center [560, 52] width 715 height 21
drag, startPoint x: 835, startPoint y: 31, endPoint x: 820, endPoint y: 36, distance: 15.8
click at [836, 34] on button "Call to Customer" at bounding box center [872, 32] width 72 height 18
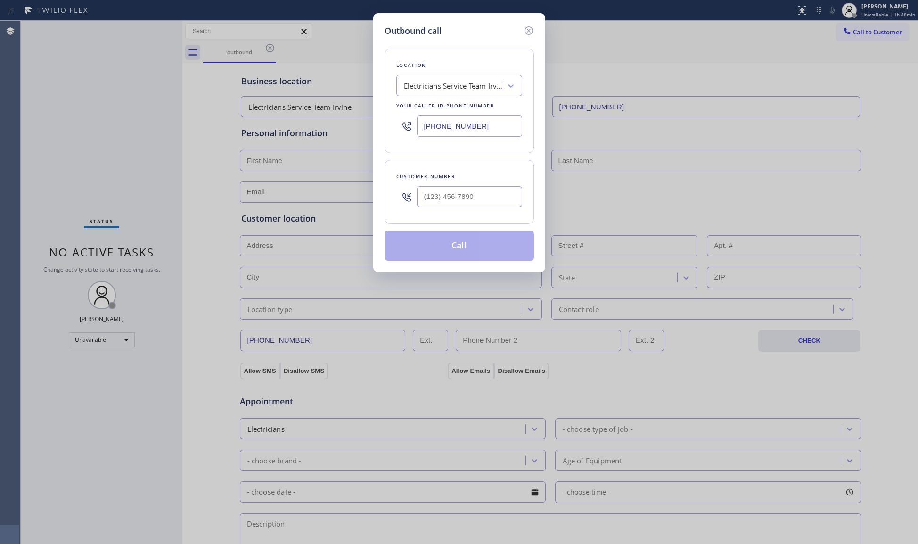
drag, startPoint x: 487, startPoint y: 130, endPoint x: 317, endPoint y: 138, distance: 169.3
click at [317, 138] on div "Outbound call Location Electricians Service Team Irvine Your caller id phone nu…" at bounding box center [459, 272] width 918 height 544
paste input "818) 210-4574"
type input "[PHONE_NUMBER]"
click at [444, 200] on input "(___) ___-____" at bounding box center [469, 196] width 105 height 21
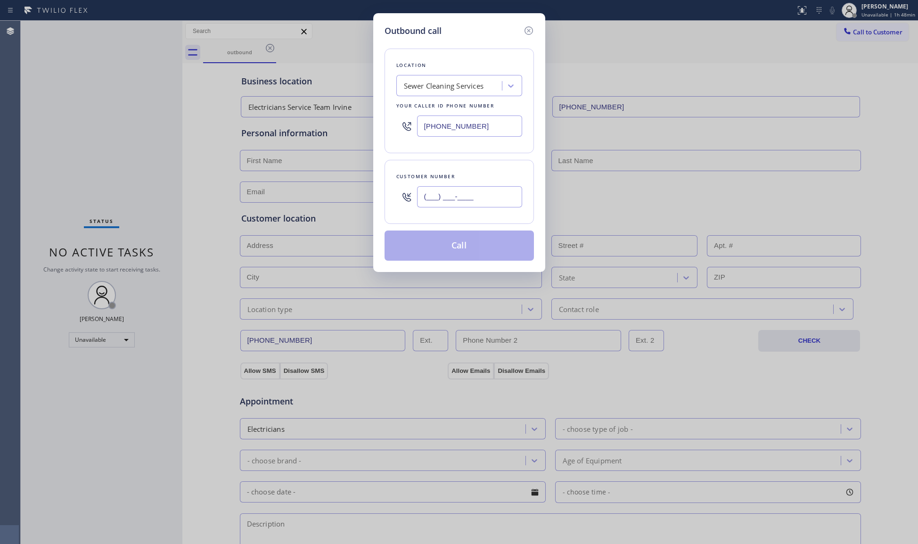
paste input "818) 687-7416"
type input "[PHONE_NUMBER]"
click at [463, 245] on button "Call" at bounding box center [458, 245] width 149 height 30
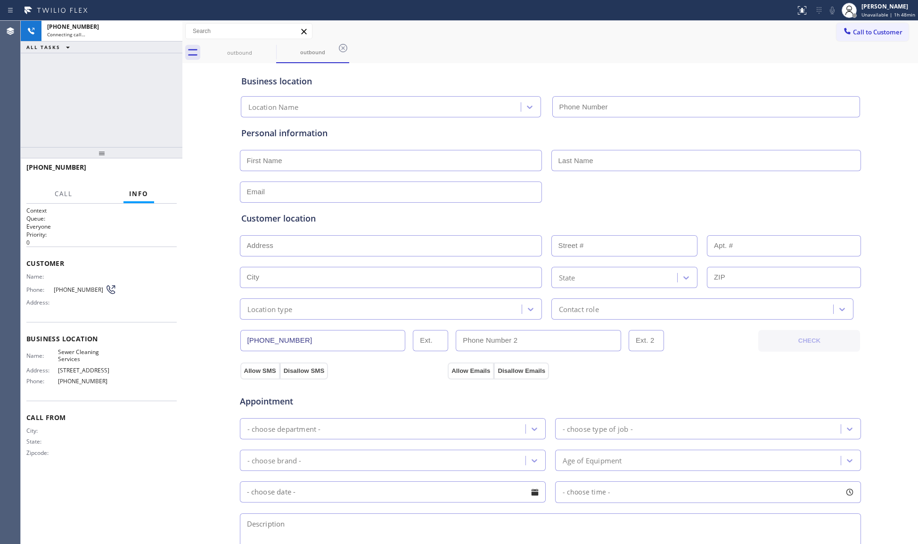
type input "[PHONE_NUMBER]"
click at [562, 81] on div "Business location" at bounding box center [550, 81] width 618 height 13
click at [166, 174] on span "HANG UP" at bounding box center [154, 171] width 29 height 7
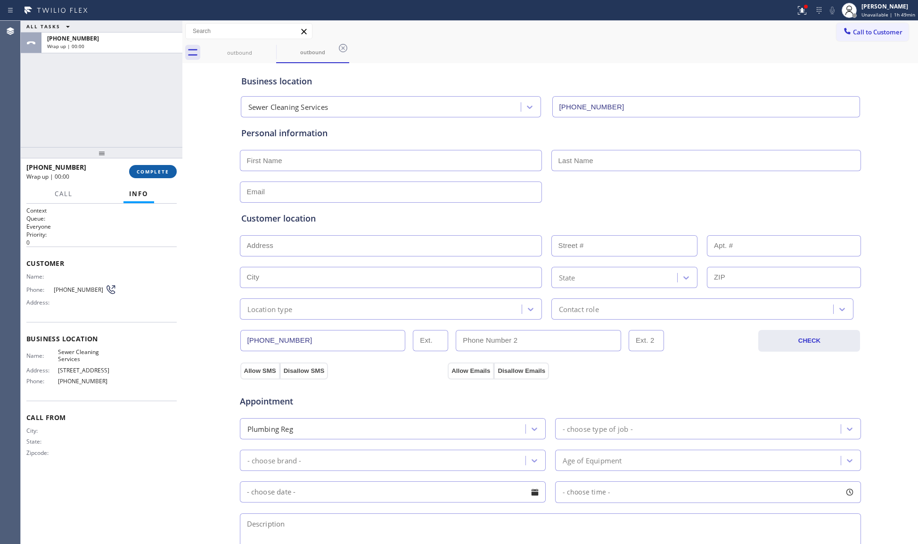
click at [166, 171] on span "COMPLETE" at bounding box center [153, 171] width 33 height 7
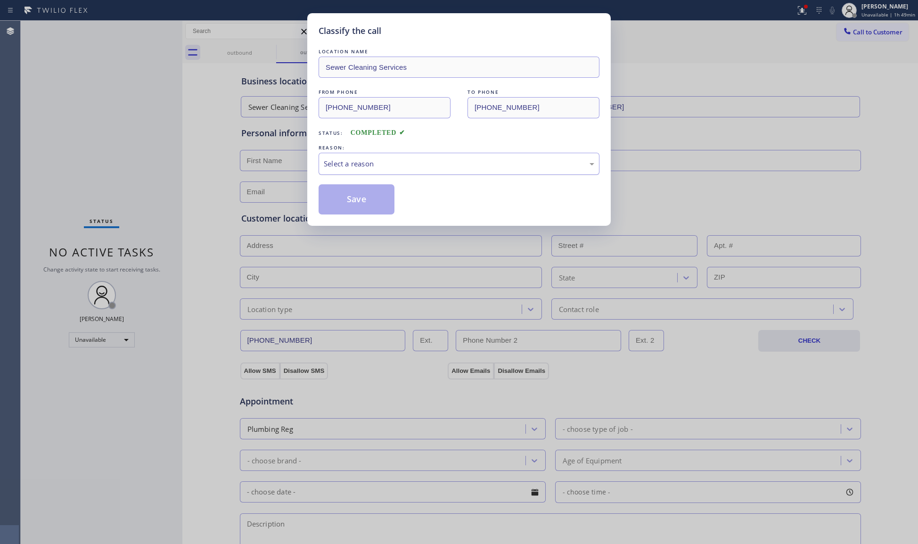
drag, startPoint x: 336, startPoint y: 161, endPoint x: 338, endPoint y: 172, distance: 11.5
click at [337, 164] on div "Select a reason" at bounding box center [459, 163] width 270 height 11
drag, startPoint x: 342, startPoint y: 199, endPoint x: 347, endPoint y: 200, distance: 5.3
click at [342, 199] on button "Save" at bounding box center [356, 199] width 76 height 30
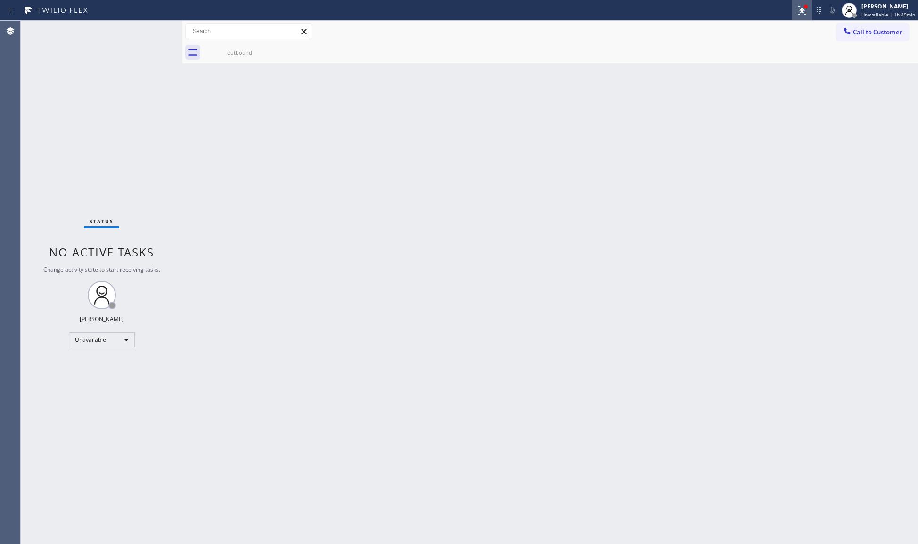
click at [803, 6] on icon at bounding box center [801, 10] width 11 height 11
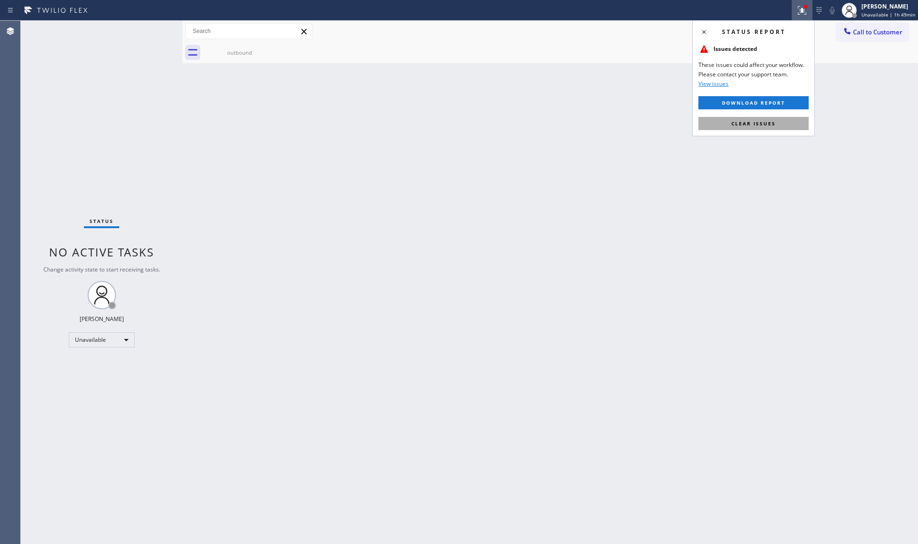
click at [769, 129] on button "Clear issues" at bounding box center [753, 123] width 110 height 13
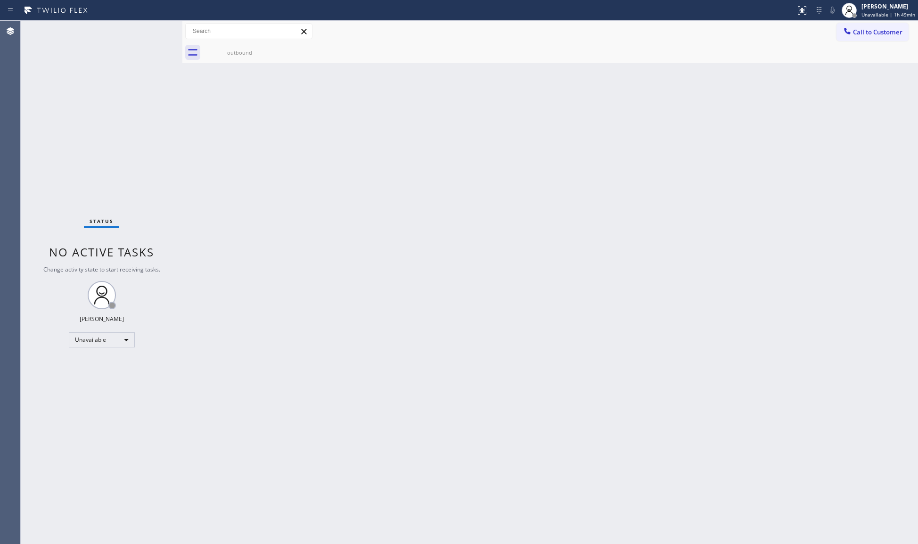
click at [874, 40] on button "Call to Customer" at bounding box center [872, 32] width 72 height 18
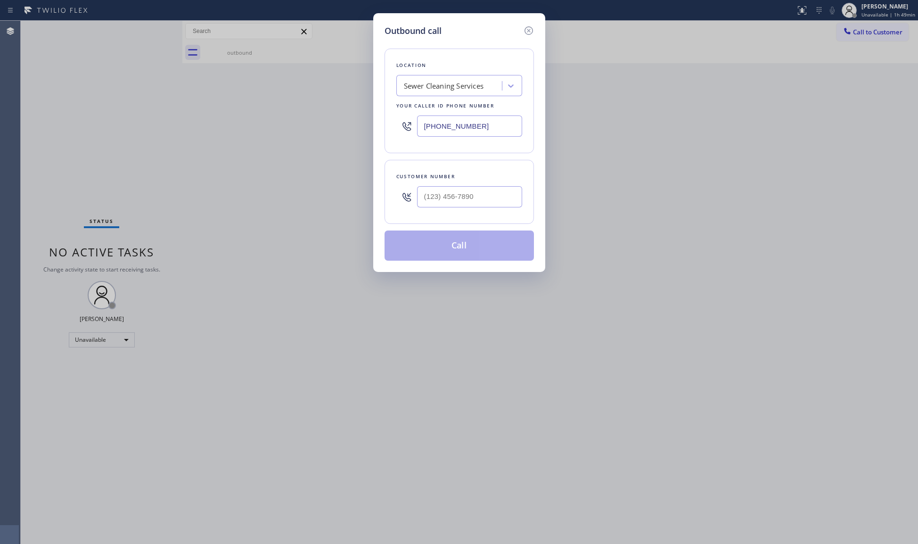
drag, startPoint x: 499, startPoint y: 125, endPoint x: 372, endPoint y: 127, distance: 127.7
click at [366, 129] on div "Outbound call Location Sewer Cleaning Services Your caller id phone number [PHO…" at bounding box center [459, 272] width 918 height 544
paste input "714) 584-6140"
type input "[PHONE_NUMBER]"
drag, startPoint x: 496, startPoint y: 202, endPoint x: 515, endPoint y: 190, distance: 21.6
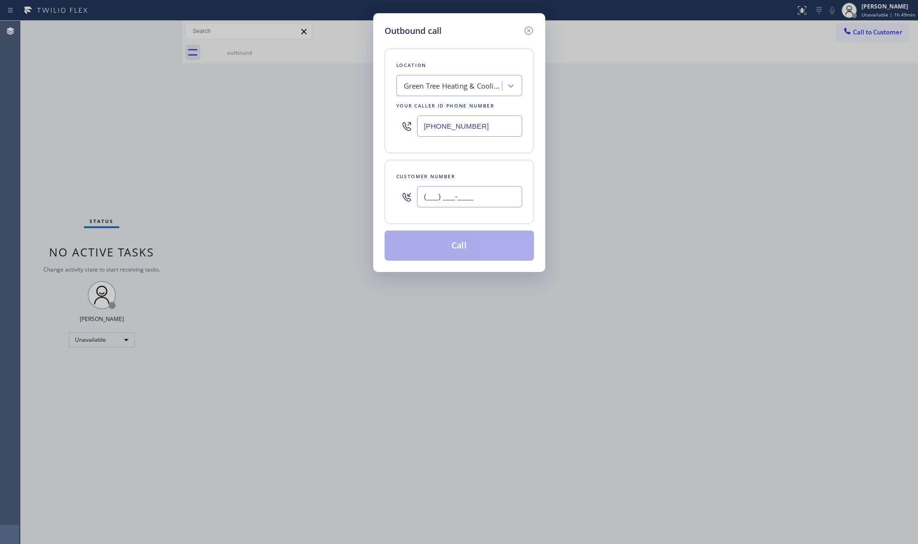
click at [496, 202] on input "(___) ___-____" at bounding box center [469, 196] width 105 height 21
paste input "562) 400-3814"
type input "[PHONE_NUMBER]"
click at [462, 243] on button "Call" at bounding box center [458, 245] width 149 height 30
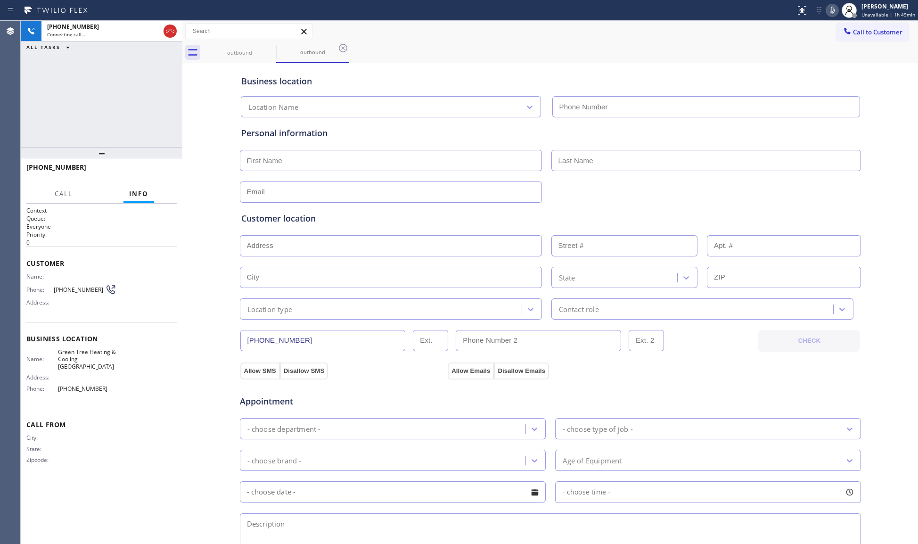
type input "[PHONE_NUMBER]"
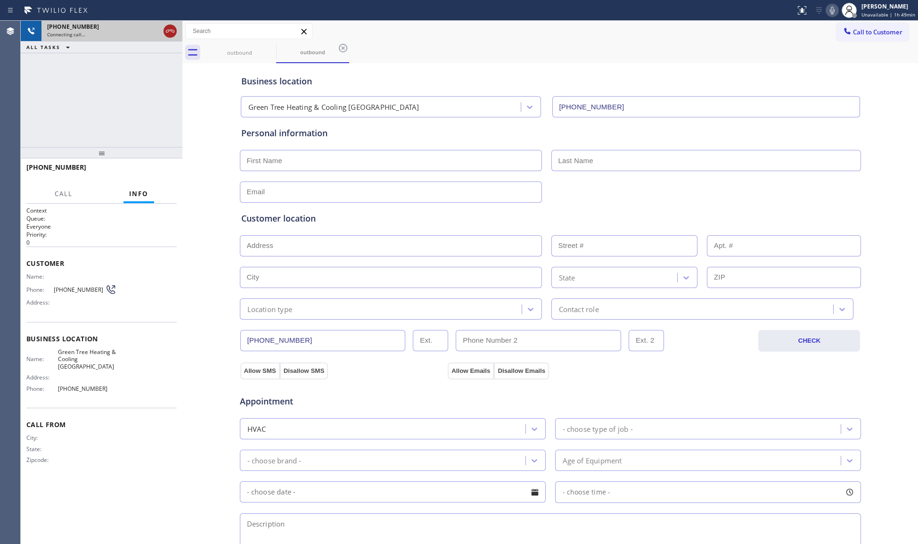
click at [164, 25] on icon at bounding box center [169, 30] width 11 height 11
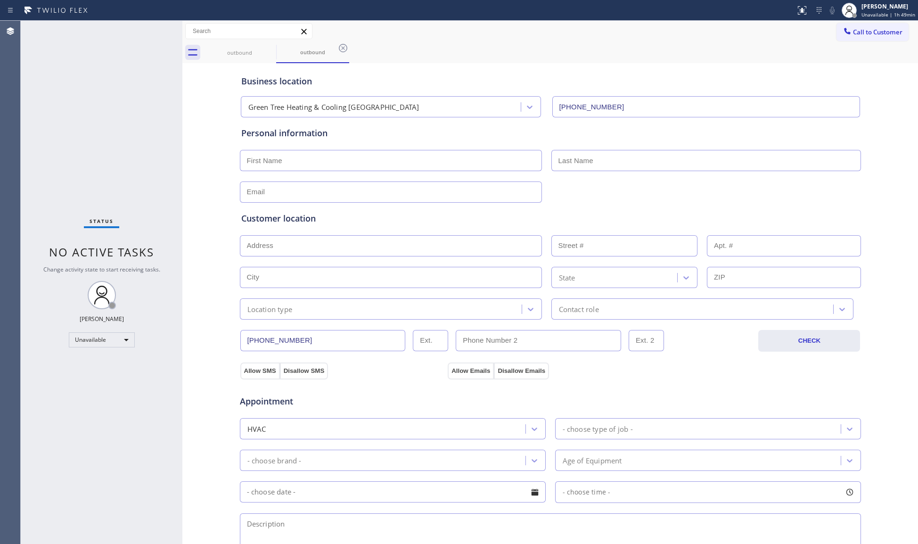
click at [171, 27] on div "Status No active tasks Change activity state to start receiving tasks. [PERSON_…" at bounding box center [102, 282] width 162 height 523
click at [268, 49] on icon at bounding box center [270, 48] width 8 height 8
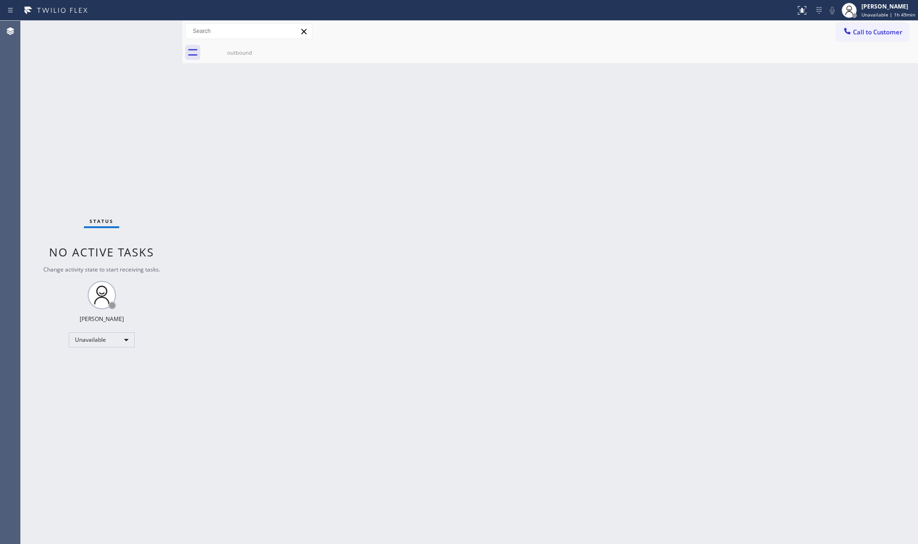
click at [0, 0] on icon at bounding box center [0, 0] width 0 height 0
click at [236, 59] on div "outbound" at bounding box center [239, 52] width 71 height 21
click at [892, 34] on span "Call to Customer" at bounding box center [877, 32] width 49 height 8
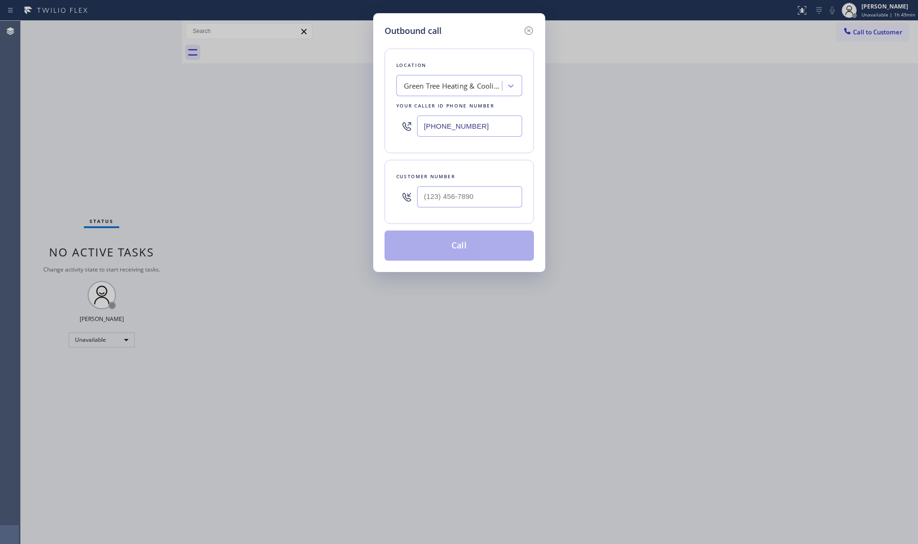
drag, startPoint x: 473, startPoint y: 125, endPoint x: 397, endPoint y: 125, distance: 76.8
click at [395, 124] on div "Location Green Tree Heating & Cooling [GEOGRAPHIC_DATA] Your caller id phone nu…" at bounding box center [458, 101] width 149 height 105
paste input "213) 699-4081"
type input "[PHONE_NUMBER]"
drag, startPoint x: 482, startPoint y: 205, endPoint x: 317, endPoint y: 205, distance: 165.3
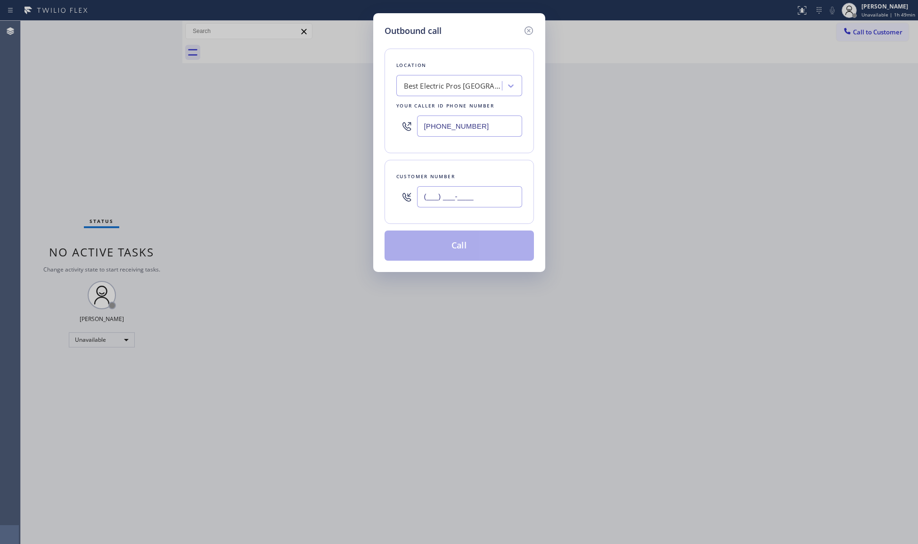
click at [317, 205] on div "Outbound call Location Best Electric Pros [GEOGRAPHIC_DATA][PERSON_NAME] Your c…" at bounding box center [459, 272] width 918 height 544
paste input "917) 992-9849"
type input "[PHONE_NUMBER]"
click at [459, 245] on button "Call" at bounding box center [458, 245] width 149 height 30
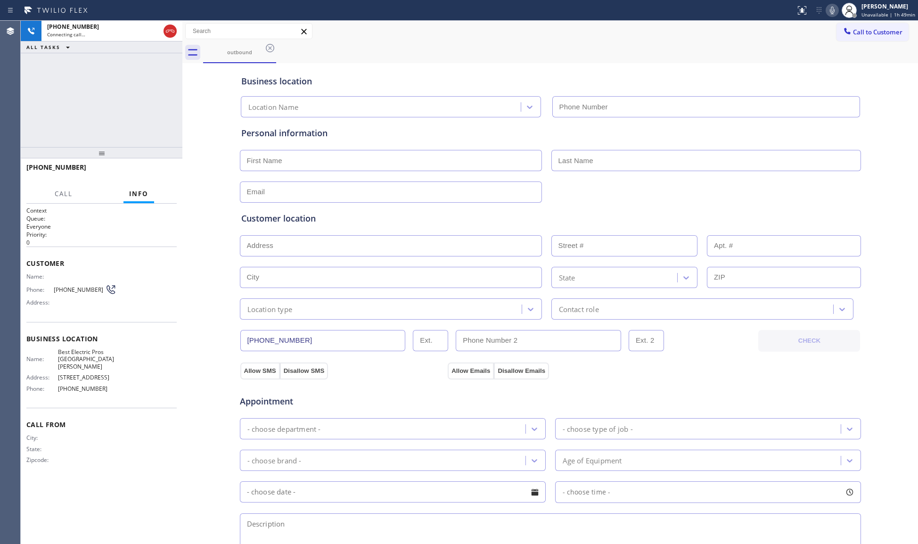
type input "[PHONE_NUMBER]"
drag, startPoint x: 349, startPoint y: 60, endPoint x: 357, endPoint y: 61, distance: 7.6
click at [350, 60] on div "outbound" at bounding box center [560, 52] width 715 height 21
click at [160, 179] on div "[PHONE_NUMBER] Live | 00:01 HANG UP" at bounding box center [101, 171] width 150 height 24
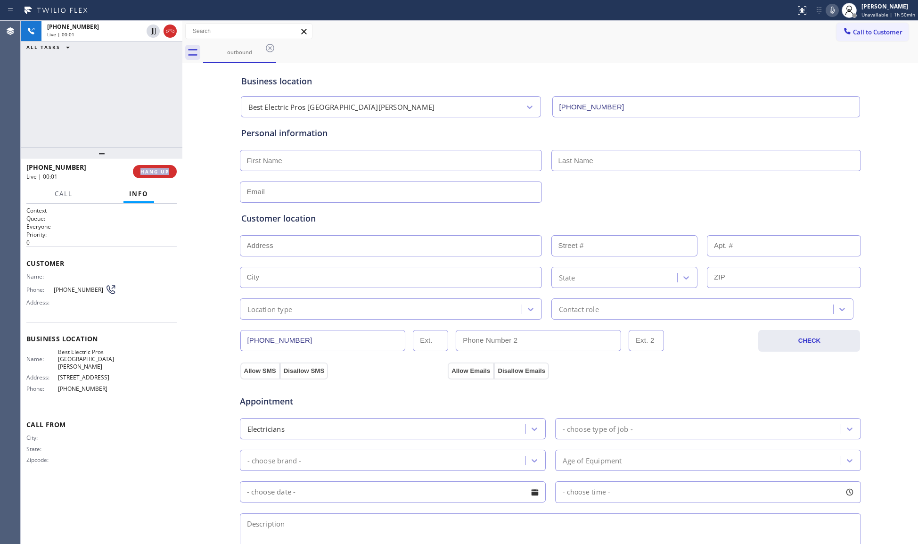
click at [161, 178] on div "[PHONE_NUMBER] Live | 00:01 HANG UP" at bounding box center [101, 171] width 150 height 24
click at [161, 178] on div "[PHONE_NUMBER] Live | 00:02 HANG UP" at bounding box center [101, 171] width 150 height 24
click at [157, 176] on button "HANG UP" at bounding box center [155, 171] width 44 height 13
click at [153, 173] on span "HANG UP" at bounding box center [154, 171] width 29 height 7
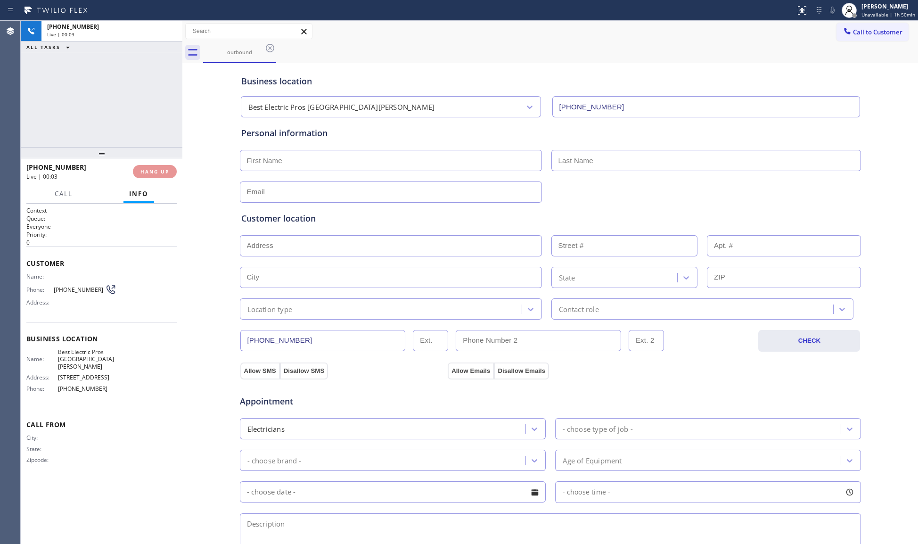
click at [146, 157] on div at bounding box center [102, 152] width 162 height 11
click at [161, 183] on div "[PHONE_NUMBER] Wrap up | 00:01 COMPLETE" at bounding box center [101, 171] width 150 height 24
click at [149, 168] on span "COMPLETE" at bounding box center [153, 171] width 33 height 7
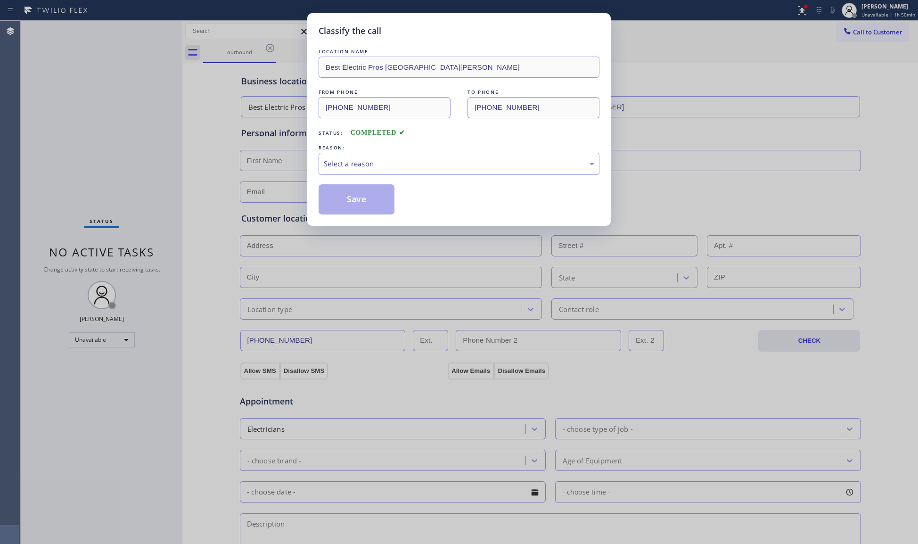
click at [162, 173] on div "Classify the call LOCATION NAME Best Electric Pros [GEOGRAPHIC_DATA][PERSON_NAM…" at bounding box center [459, 272] width 918 height 544
click at [370, 162] on div "Select a reason" at bounding box center [459, 163] width 270 height 11
click at [357, 196] on button "Save" at bounding box center [356, 199] width 76 height 30
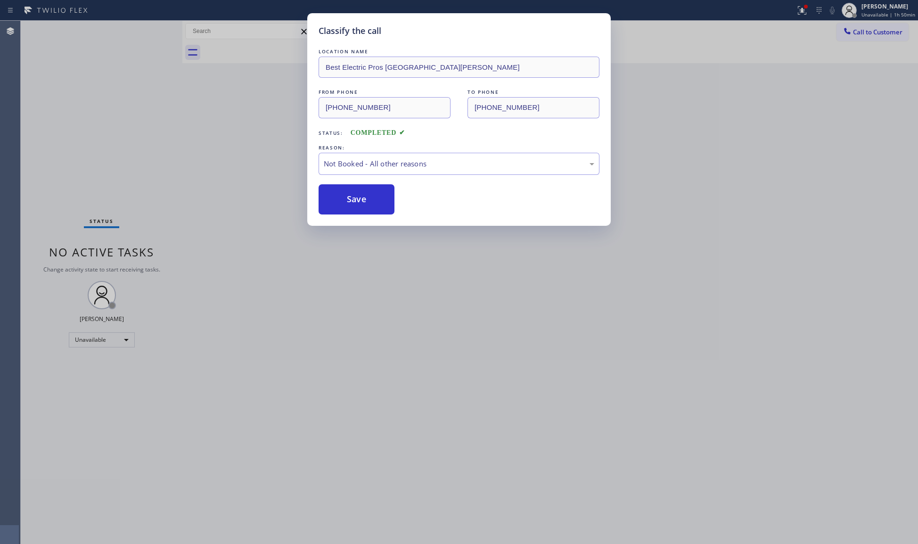
click at [357, 196] on button "Save" at bounding box center [356, 199] width 76 height 30
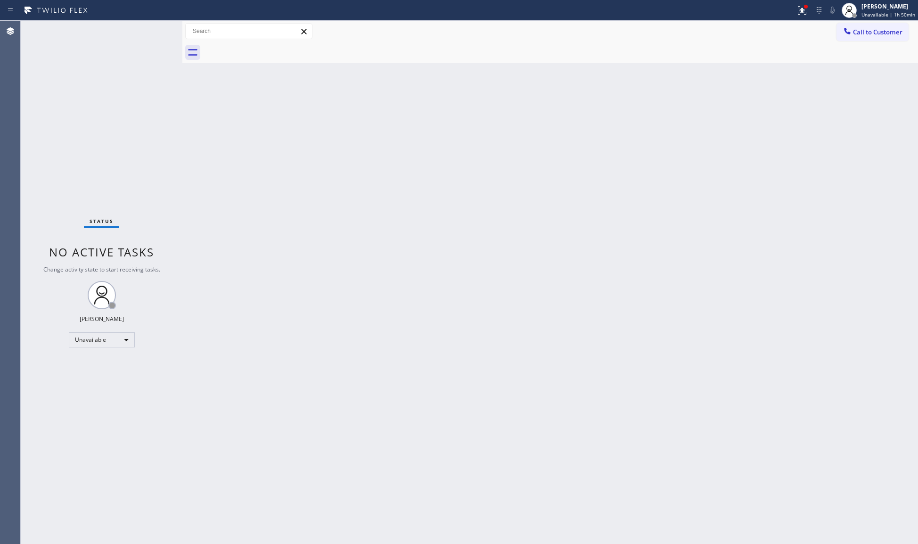
drag, startPoint x: 799, startPoint y: 8, endPoint x: 779, endPoint y: 57, distance: 53.2
click at [799, 8] on icon at bounding box center [801, 10] width 11 height 11
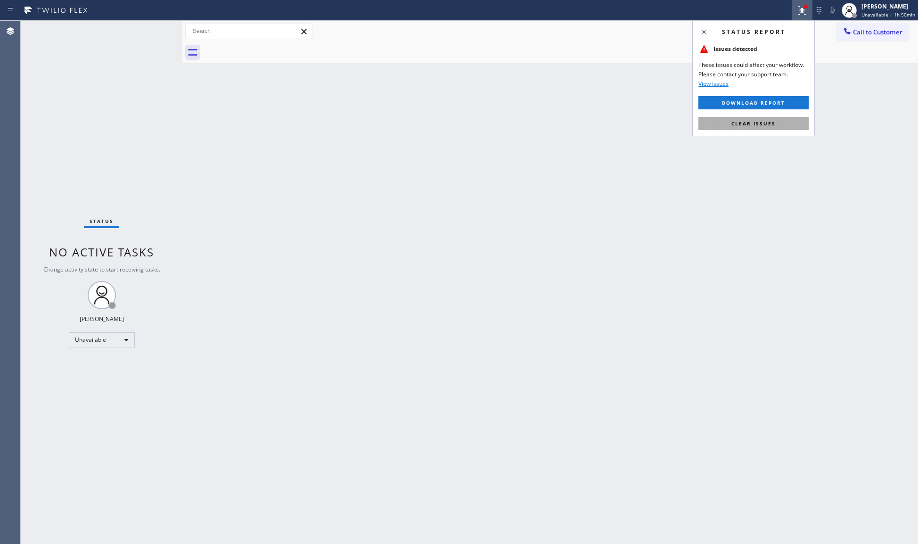
click at [746, 117] on button "Clear issues" at bounding box center [753, 123] width 110 height 13
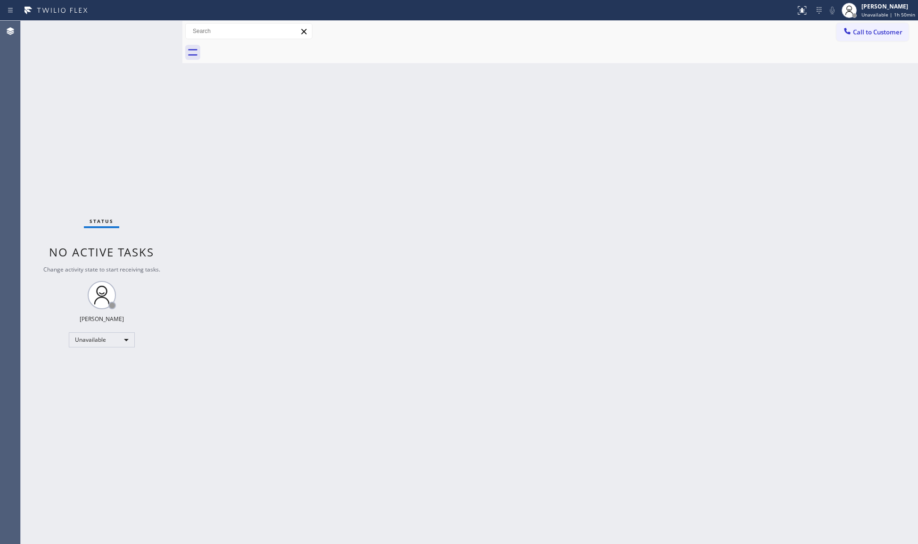
drag, startPoint x: 758, startPoint y: 122, endPoint x: 760, endPoint y: 92, distance: 29.3
click at [754, 113] on div "Back to Dashboard Change Sender ID Customers Technicians Select a contact Outbo…" at bounding box center [549, 282] width 735 height 523
click at [858, 34] on span "Call to Customer" at bounding box center [877, 32] width 49 height 8
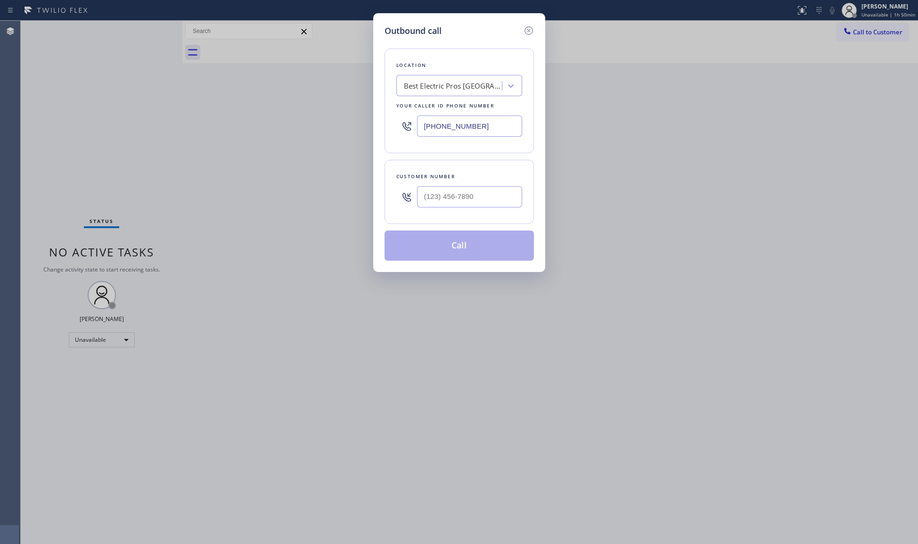
drag, startPoint x: 494, startPoint y: 130, endPoint x: 404, endPoint y: 123, distance: 90.7
click at [390, 128] on div "Location Best Electric Pros [GEOGRAPHIC_DATA][PERSON_NAME] Your caller id phone…" at bounding box center [458, 101] width 149 height 105
paste input "760) 284-8469"
type input "[PHONE_NUMBER]"
paste input "760) 387-0782"
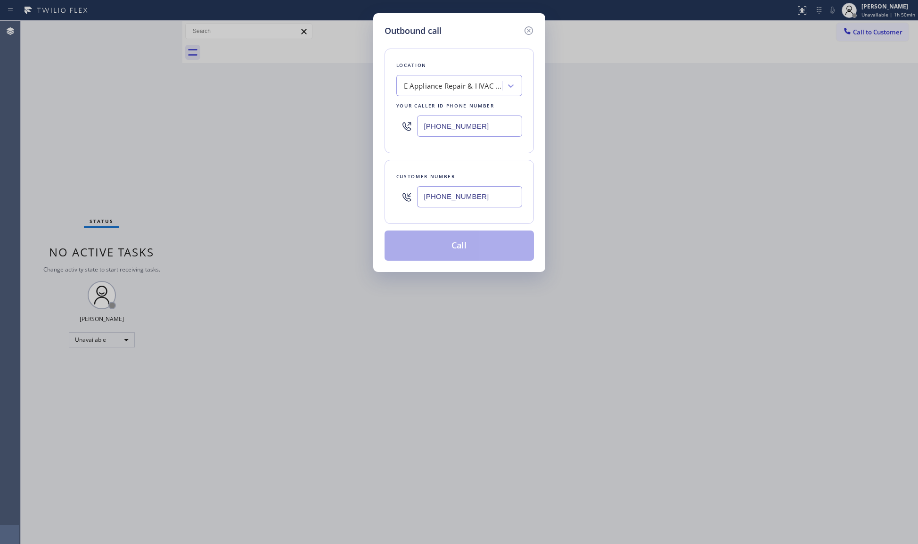
click at [471, 201] on input "[PHONE_NUMBER]" at bounding box center [469, 196] width 105 height 21
type input "[PHONE_NUMBER]"
drag, startPoint x: 464, startPoint y: 217, endPoint x: 461, endPoint y: 242, distance: 24.7
click at [464, 217] on div "Customer number [PHONE_NUMBER]" at bounding box center [458, 192] width 149 height 64
click at [461, 242] on button "Call" at bounding box center [458, 245] width 149 height 30
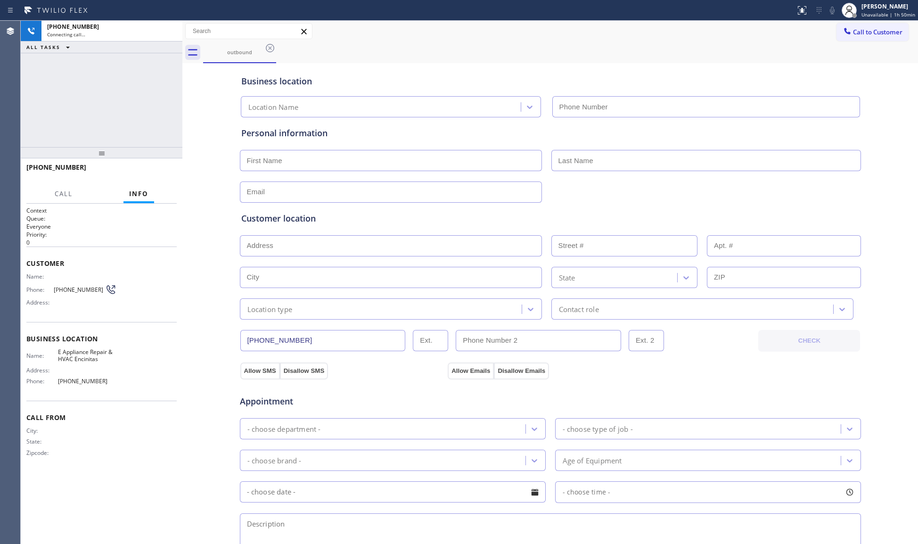
type input "[PHONE_NUMBER]"
click at [159, 168] on span "HANG UP" at bounding box center [154, 171] width 29 height 7
click at [159, 168] on button "HANG UP" at bounding box center [155, 171] width 44 height 13
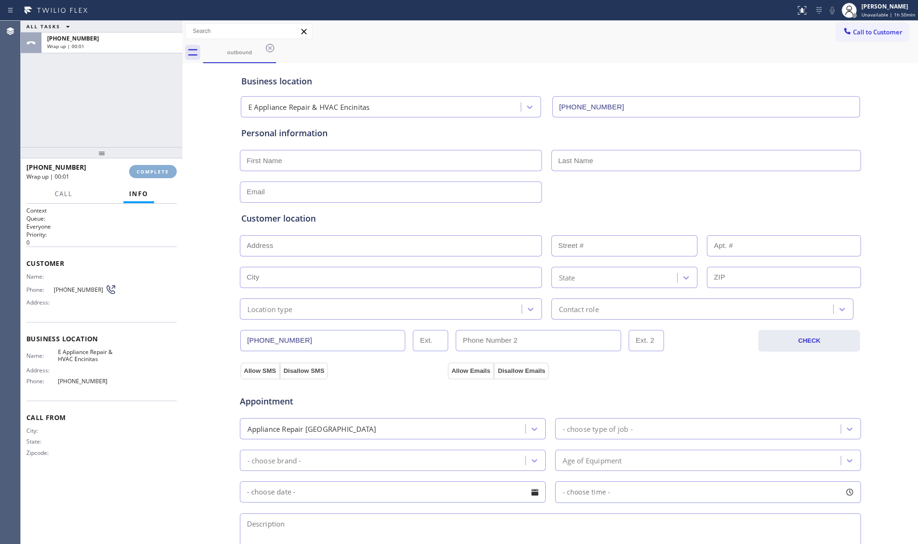
click at [159, 168] on button "COMPLETE" at bounding box center [153, 171] width 48 height 13
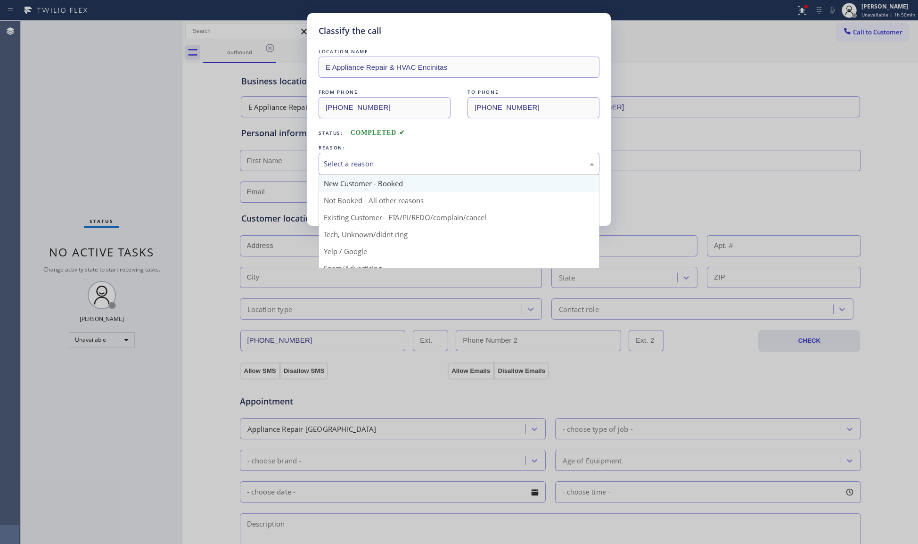
drag, startPoint x: 464, startPoint y: 159, endPoint x: 381, endPoint y: 183, distance: 86.3
click at [458, 161] on div "Select a reason" at bounding box center [459, 163] width 270 height 11
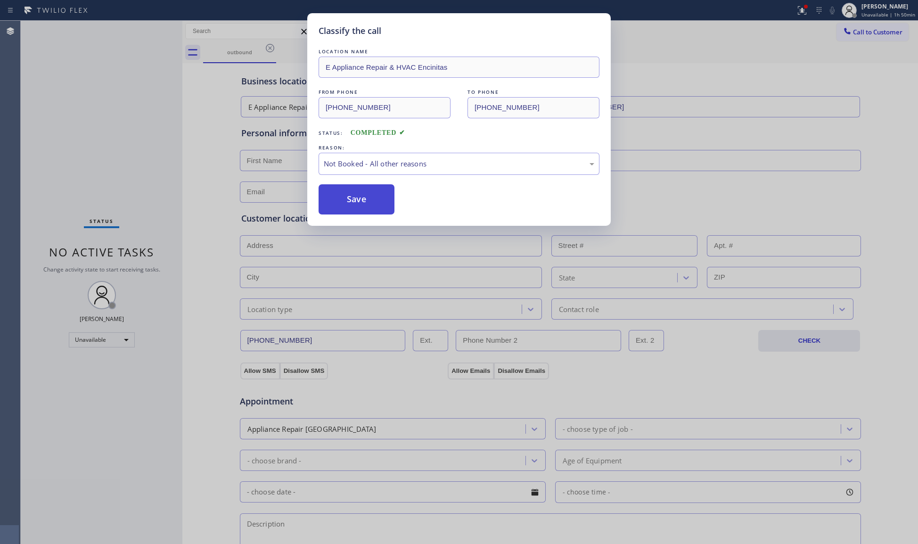
click at [335, 196] on button "Save" at bounding box center [356, 199] width 76 height 30
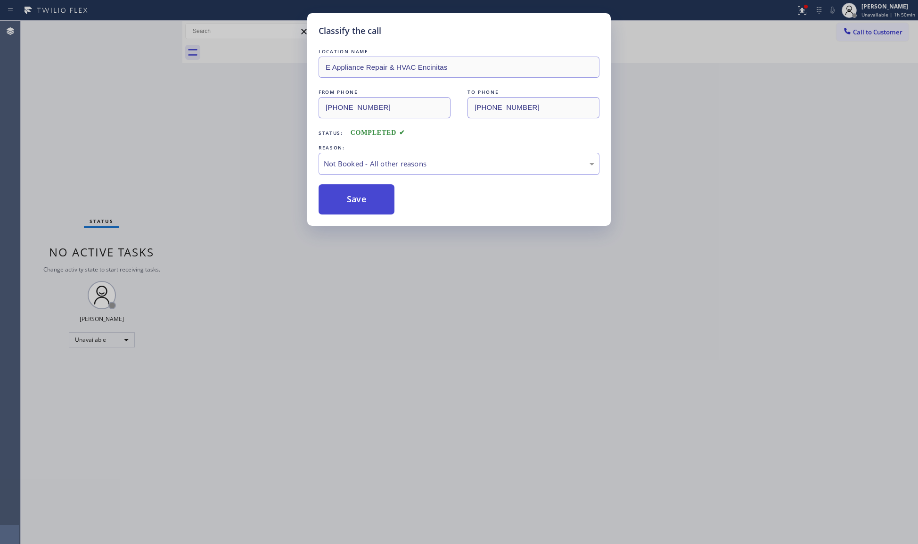
click at [342, 200] on button "Save" at bounding box center [356, 199] width 76 height 30
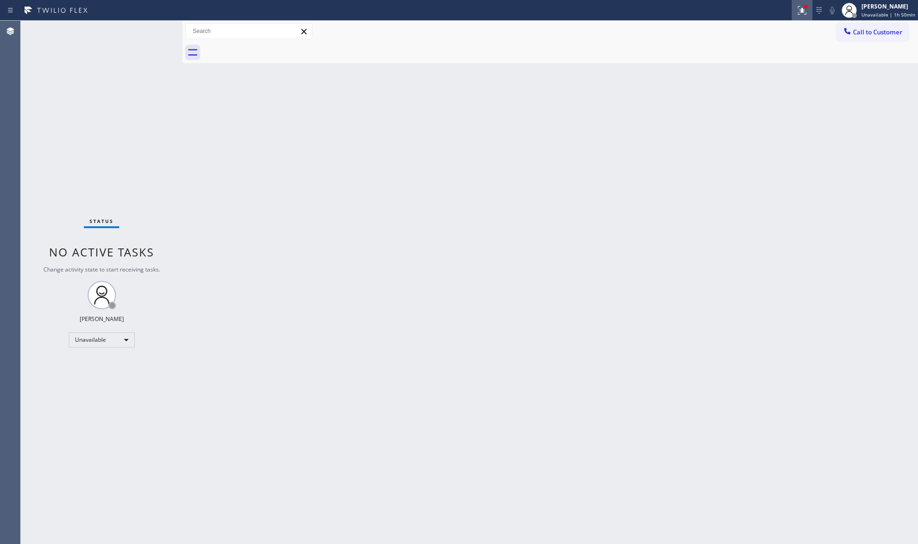
click at [809, 16] on button at bounding box center [801, 10] width 21 height 21
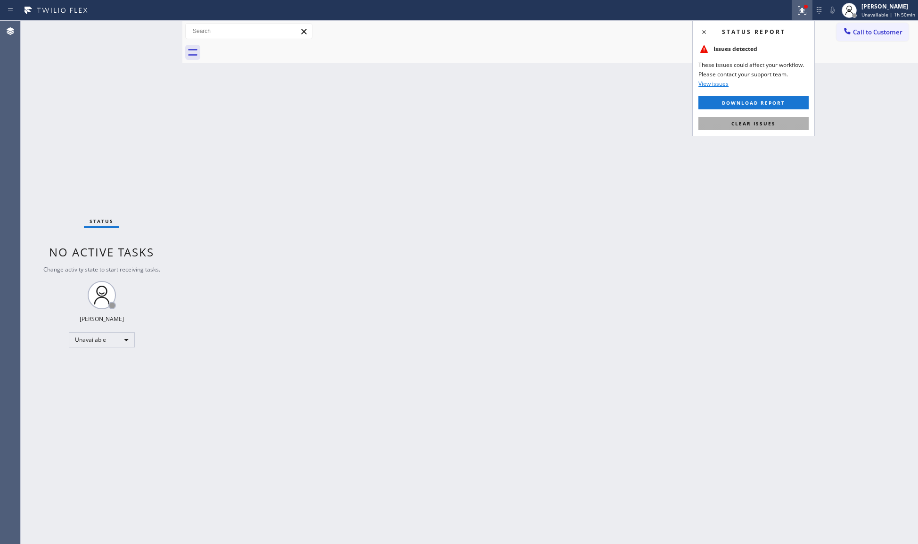
click at [752, 122] on span "Clear issues" at bounding box center [753, 123] width 44 height 7
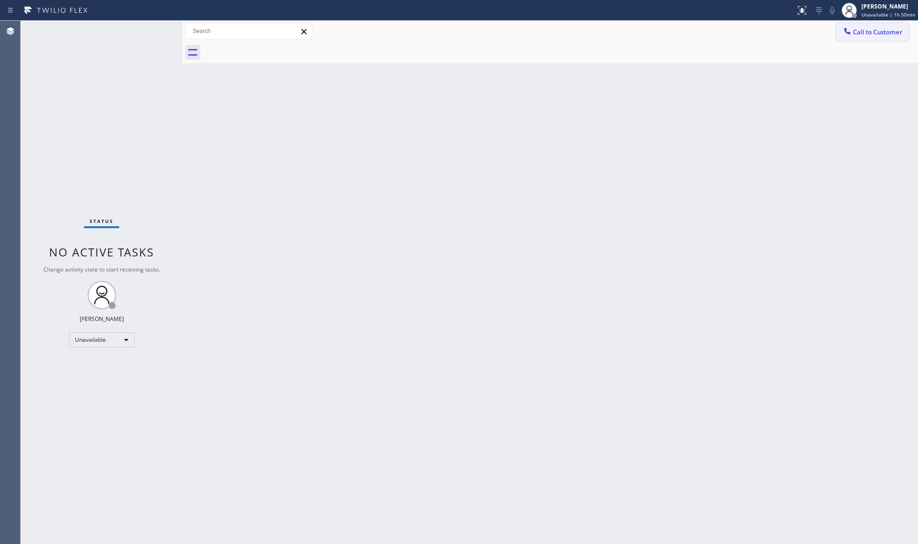
click at [857, 30] on span "Call to Customer" at bounding box center [877, 32] width 49 height 8
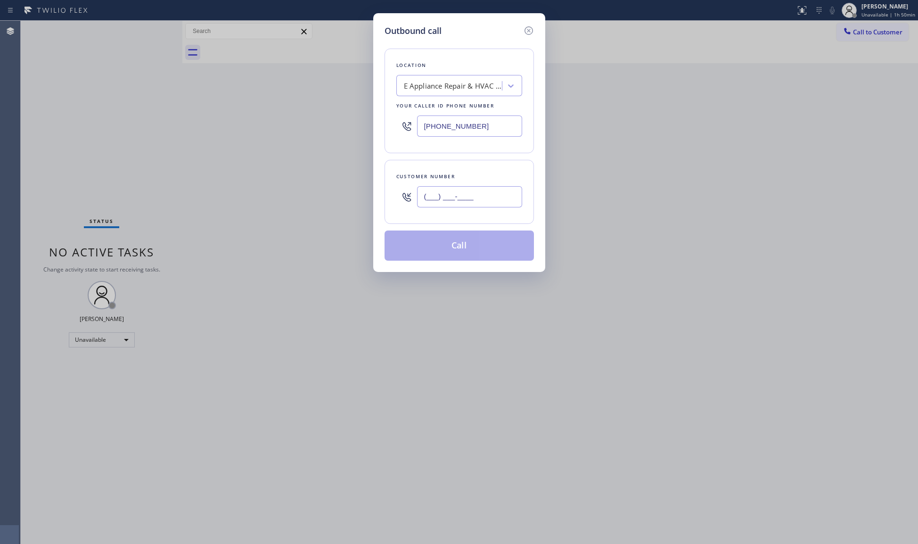
paste input "text"
click at [440, 196] on input "(___) ___-____" at bounding box center [469, 196] width 105 height 21
paste input "text"
type input "(___) ___-____"
click at [455, 94] on div "E Appliance Repair & HVAC Encinitas" at bounding box center [459, 85] width 126 height 21
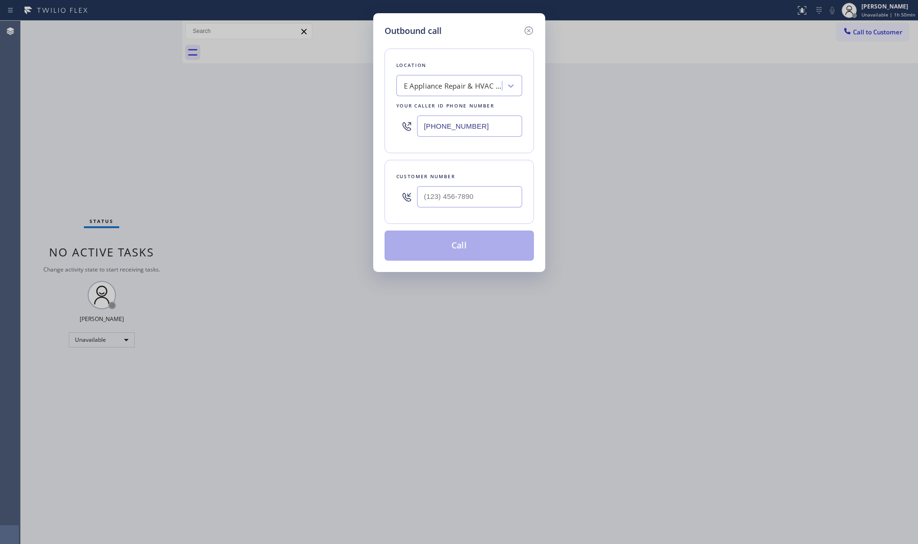
paste input "Imperial HVAC Repair"
type input "Imperial HVAC Repair"
click at [443, 110] on div "Imperial HVAC Repair" at bounding box center [459, 105] width 126 height 17
type input "[PHONE_NUMBER]"
drag, startPoint x: 477, startPoint y: 180, endPoint x: 481, endPoint y: 189, distance: 10.3
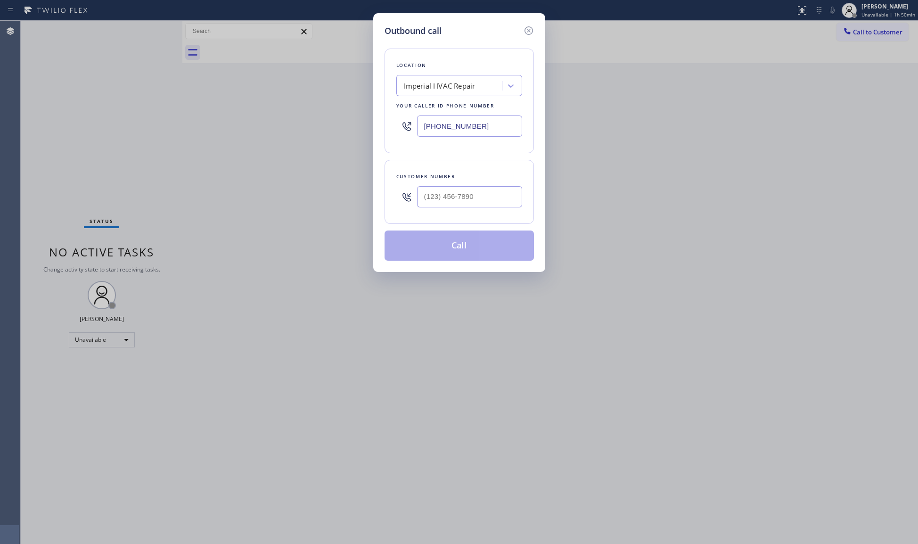
click at [479, 183] on div "Customer number" at bounding box center [458, 192] width 149 height 64
click at [482, 190] on input "(___) ___-____" at bounding box center [469, 196] width 105 height 21
paste input "786) 243-9425"
type input "[PHONE_NUMBER]"
click at [457, 245] on button "Call" at bounding box center [458, 245] width 149 height 30
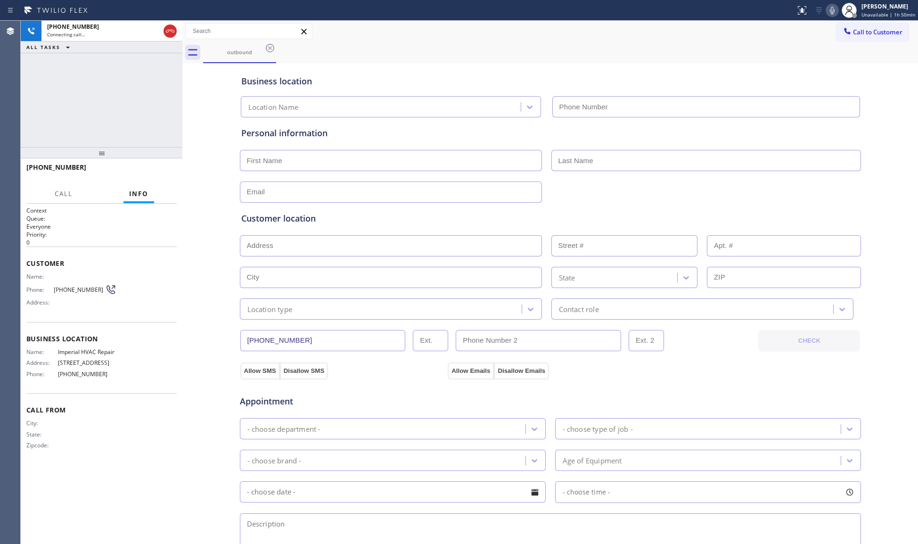
type input "[PHONE_NUMBER]"
drag, startPoint x: 626, startPoint y: 57, endPoint x: 619, endPoint y: 55, distance: 7.3
click at [623, 55] on div "outbound" at bounding box center [560, 52] width 715 height 21
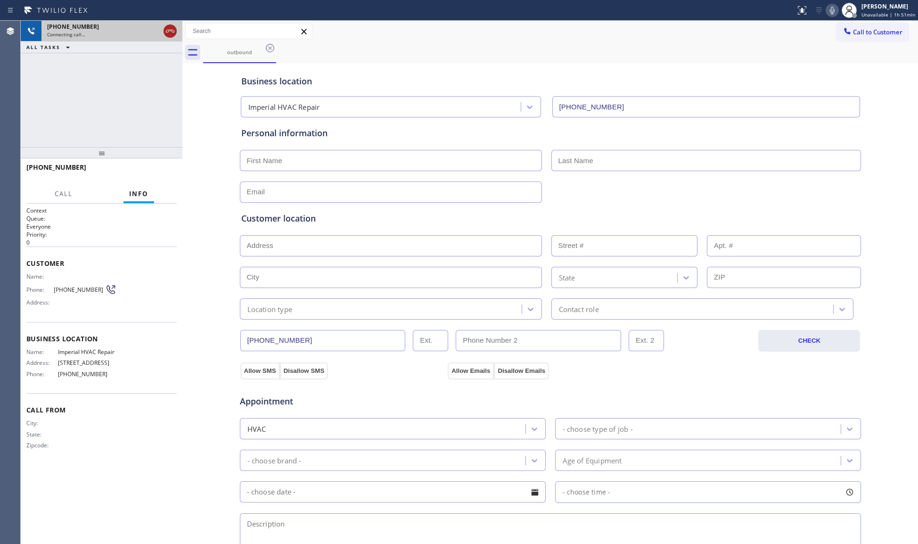
drag, startPoint x: 171, startPoint y: 23, endPoint x: 172, endPoint y: 29, distance: 5.7
click at [171, 25] on div at bounding box center [170, 31] width 17 height 21
click at [172, 29] on icon at bounding box center [169, 30] width 11 height 11
click at [172, 29] on div "[PHONE_NUMBER]" at bounding box center [112, 27] width 130 height 8
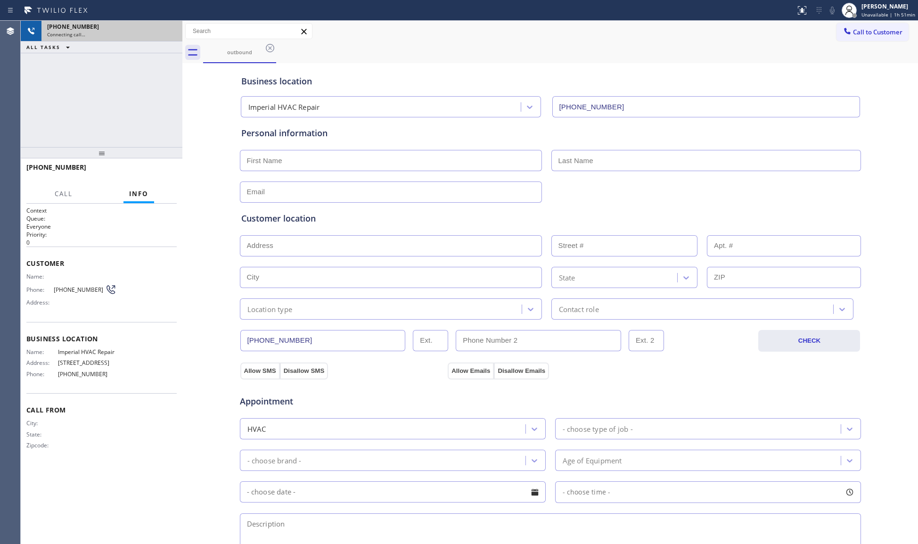
click at [172, 29] on div "[PHONE_NUMBER]" at bounding box center [112, 27] width 130 height 8
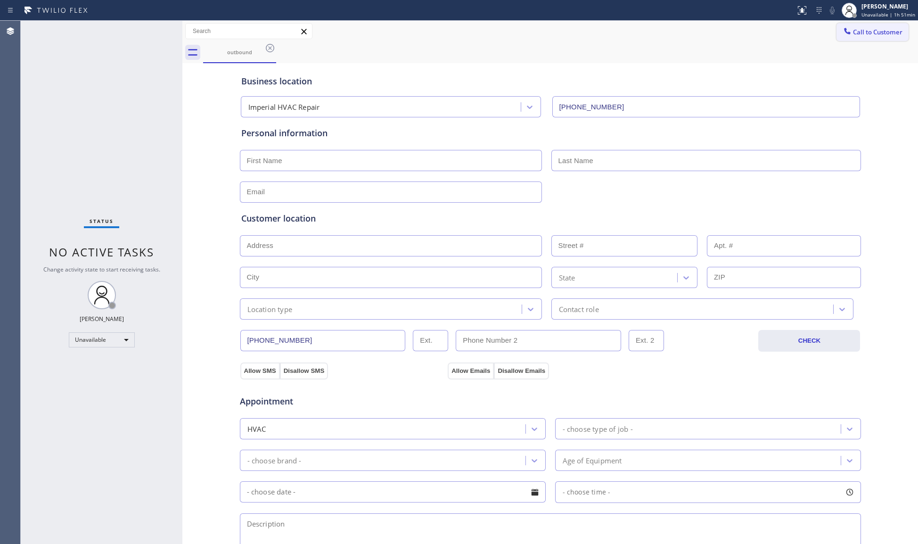
click at [859, 31] on span "Call to Customer" at bounding box center [877, 32] width 49 height 8
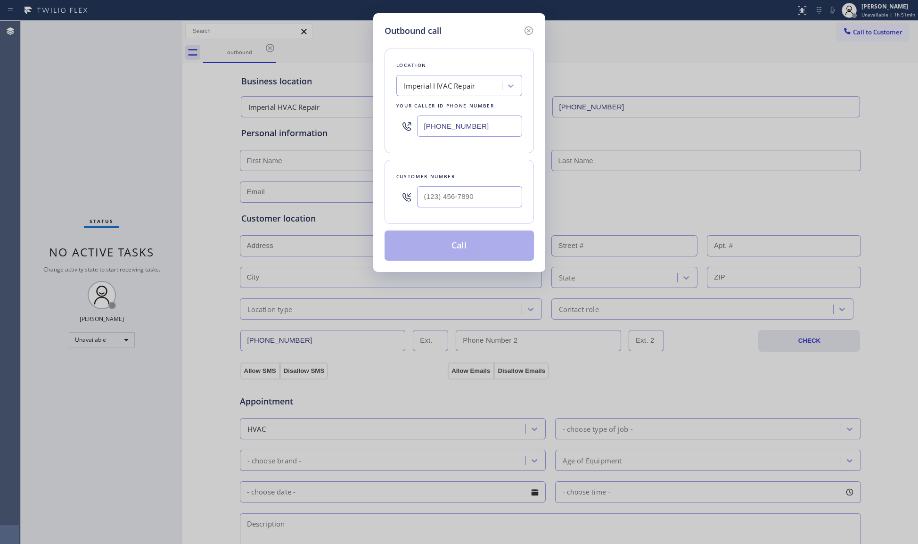
drag, startPoint x: 490, startPoint y: 127, endPoint x: 408, endPoint y: 127, distance: 82.0
click at [408, 127] on div "[PHONE_NUMBER]" at bounding box center [459, 126] width 126 height 31
paste input "562) 273-9026"
type input "[PHONE_NUMBER]"
paste input "646) 408-8283"
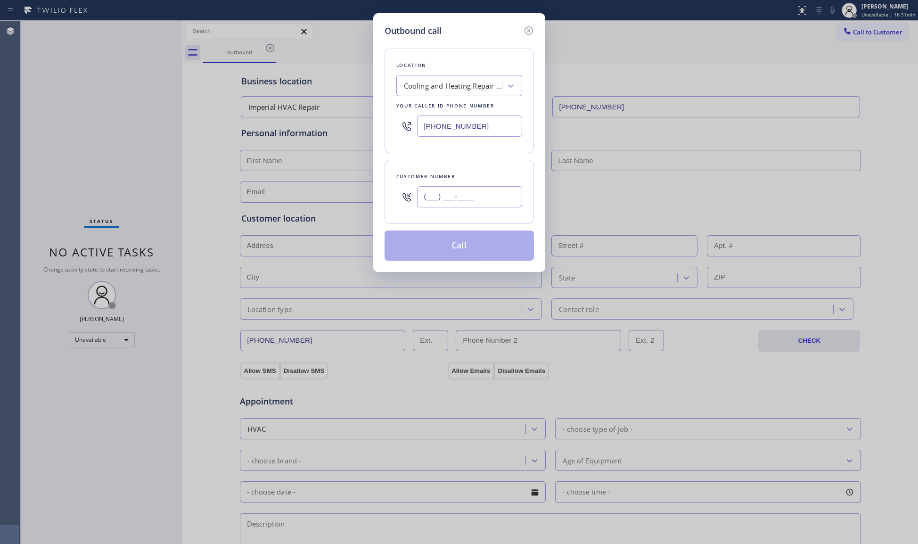
click at [455, 195] on input "(___) ___-____" at bounding box center [469, 196] width 105 height 21
type input "[PHONE_NUMBER]"
click at [470, 240] on button "Call" at bounding box center [458, 245] width 149 height 30
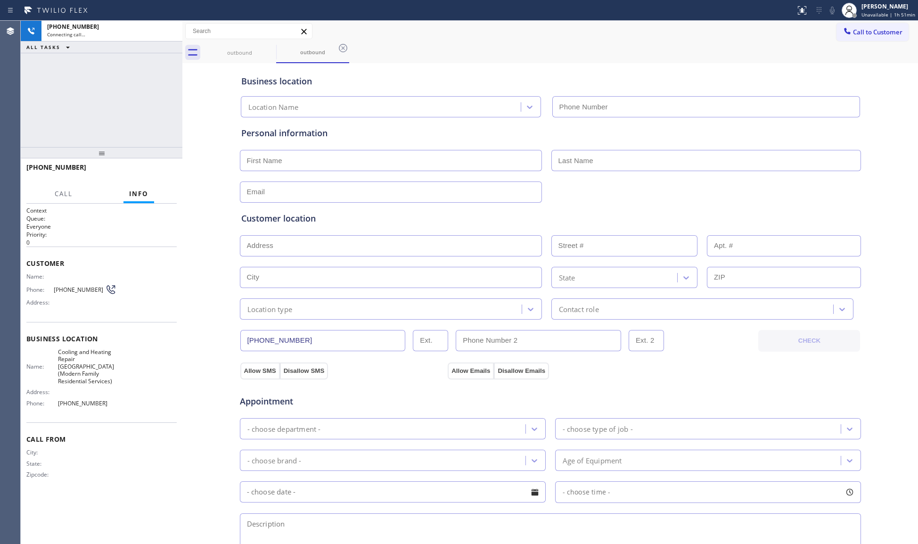
type input "[PHONE_NUMBER]"
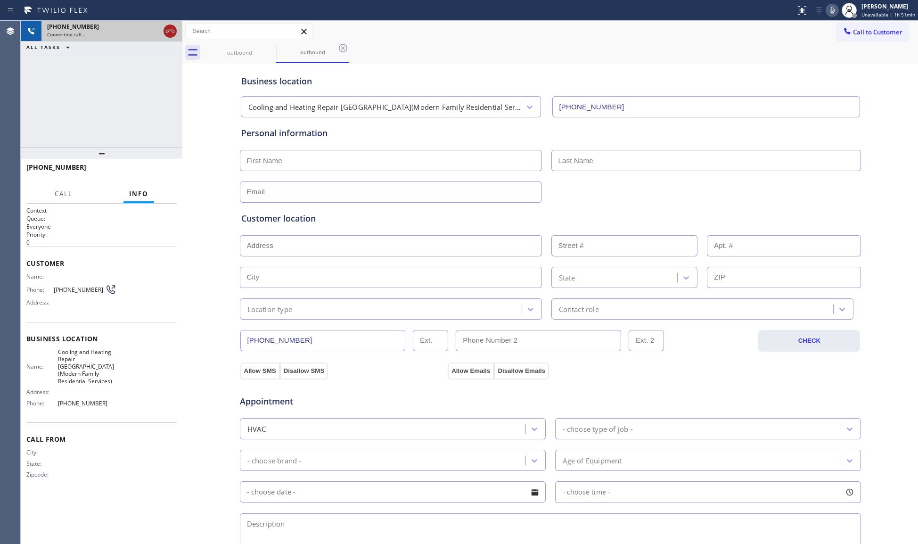
click at [165, 30] on div at bounding box center [170, 31] width 17 height 21
click at [169, 29] on icon at bounding box center [169, 30] width 11 height 11
click at [160, 29] on div "[PHONE_NUMBER]" at bounding box center [103, 27] width 113 height 8
click at [170, 29] on div "[PHONE_NUMBER]" at bounding box center [112, 27] width 130 height 8
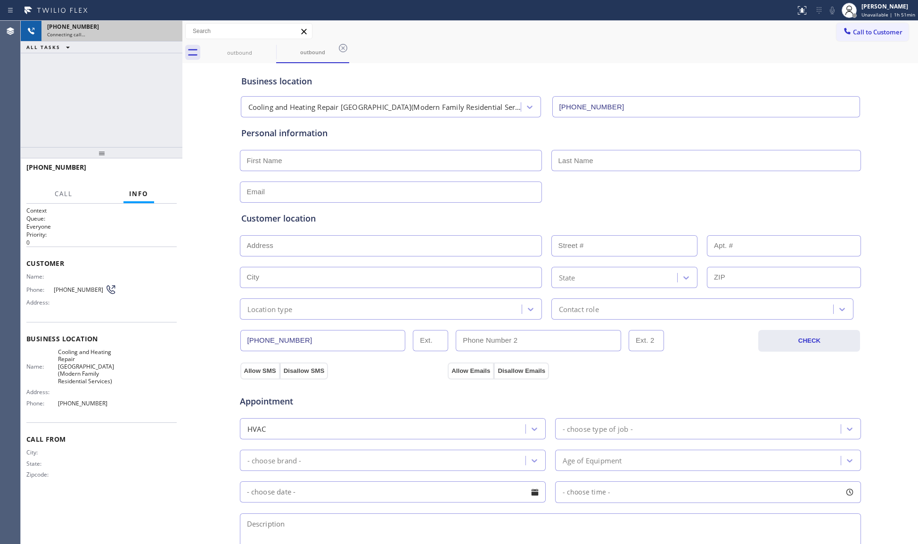
click at [170, 29] on div "[PHONE_NUMBER]" at bounding box center [112, 27] width 130 height 8
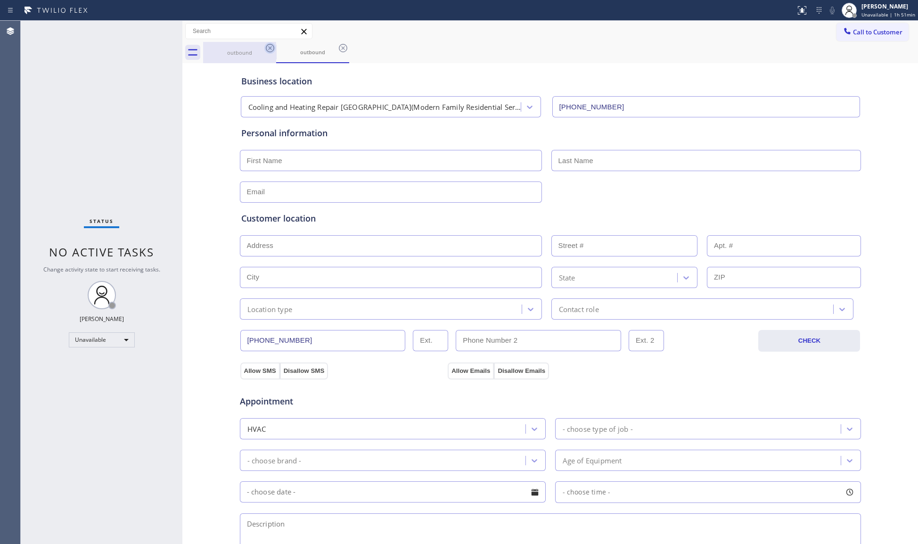
click at [268, 49] on icon at bounding box center [270, 48] width 8 height 8
click at [268, 49] on icon at bounding box center [269, 47] width 11 height 11
click at [337, 49] on icon at bounding box center [342, 47] width 11 height 11
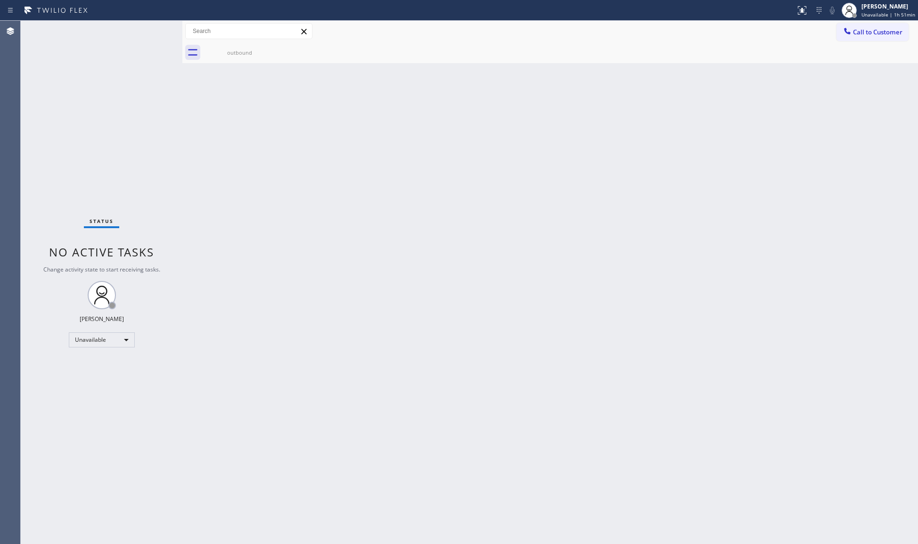
click at [0, 0] on icon at bounding box center [0, 0] width 0 height 0
drag, startPoint x: 242, startPoint y: 49, endPoint x: 354, endPoint y: 66, distance: 113.9
click at [242, 49] on div "outbound" at bounding box center [239, 52] width 71 height 7
click at [852, 32] on div at bounding box center [846, 31] width 11 height 11
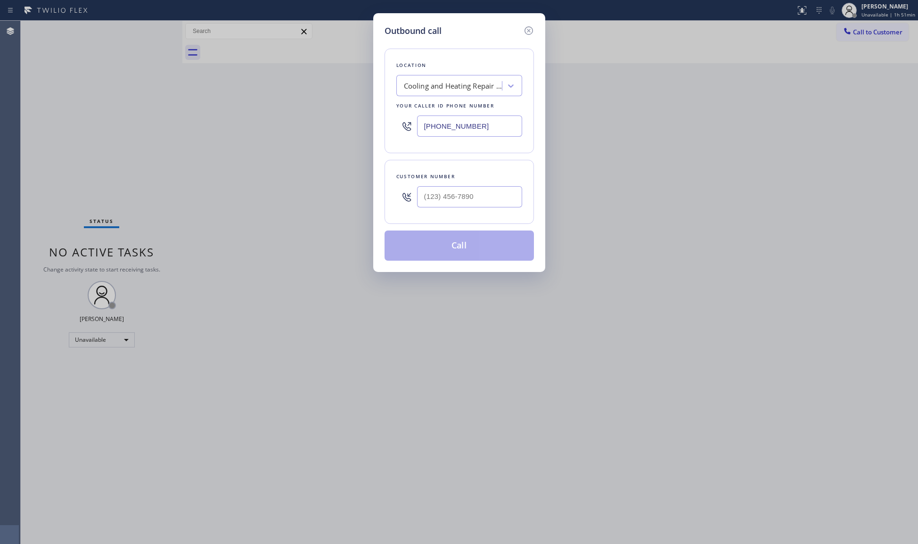
drag, startPoint x: 434, startPoint y: 131, endPoint x: 404, endPoint y: 123, distance: 31.2
click at [415, 130] on div "[PHONE_NUMBER]" at bounding box center [459, 126] width 126 height 31
paste input "310) 361-3811"
type input "[PHONE_NUMBER]"
click at [473, 196] on input "(___) ___-____" at bounding box center [469, 196] width 105 height 21
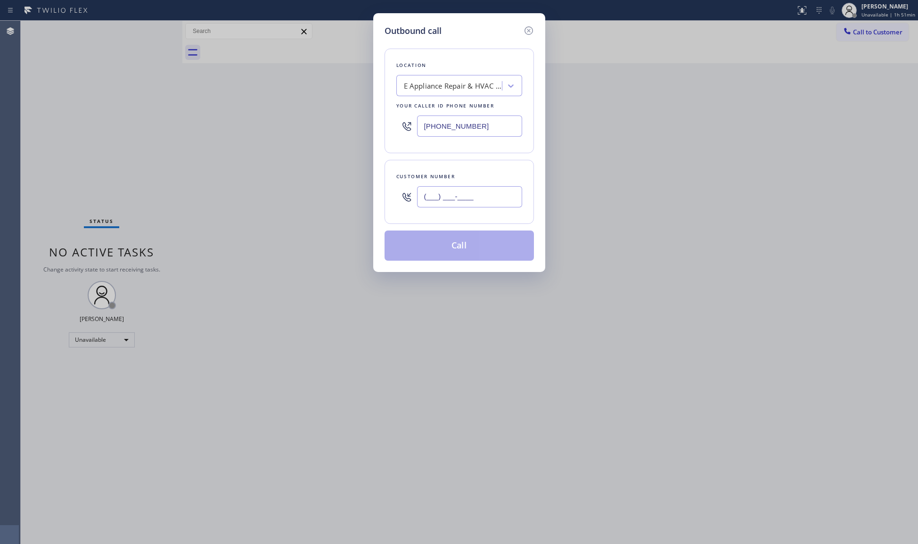
paste input "646) 284-4211"
type input "[PHONE_NUMBER]"
click at [461, 248] on button "Call" at bounding box center [458, 245] width 149 height 30
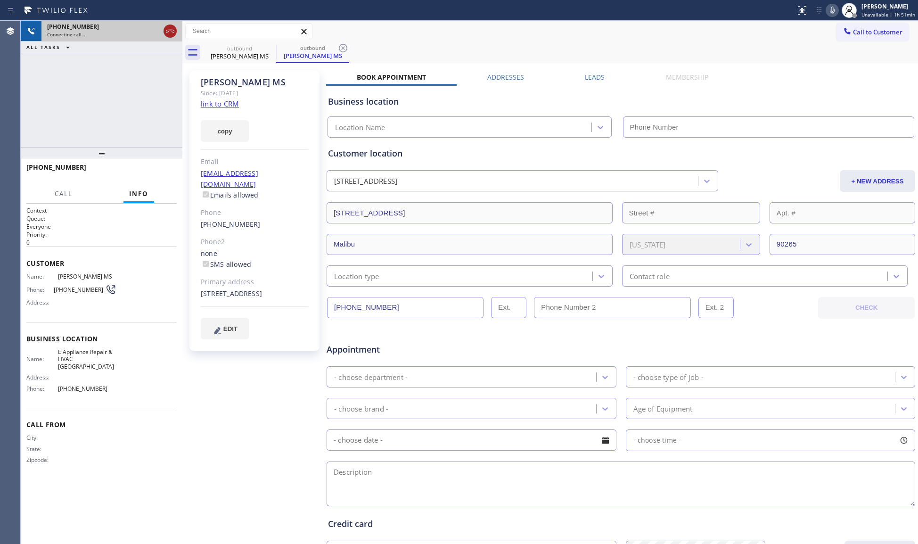
click at [163, 28] on div at bounding box center [170, 31] width 17 height 21
click at [163, 28] on div at bounding box center [169, 30] width 13 height 11
click at [160, 28] on div "[PHONE_NUMBER]" at bounding box center [103, 27] width 113 height 8
click at [163, 28] on div "[PHONE_NUMBER]" at bounding box center [112, 27] width 130 height 8
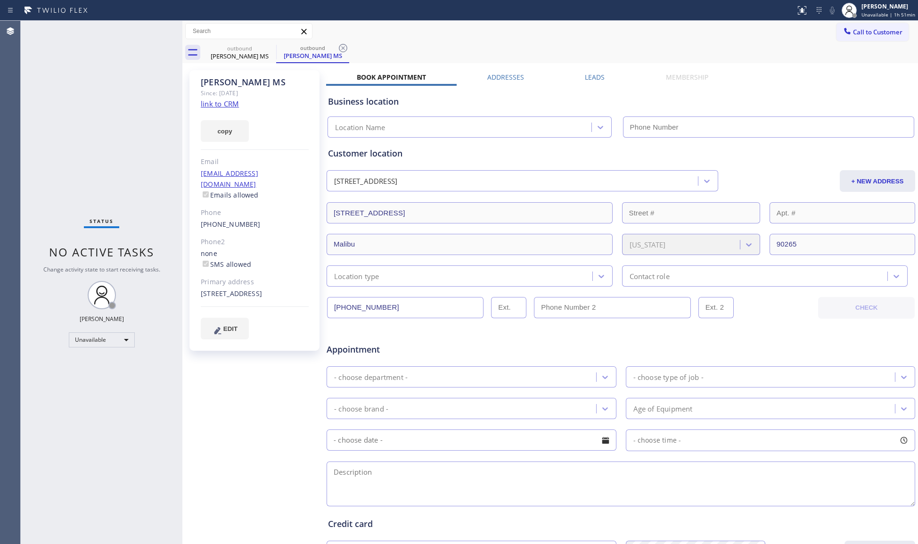
type input "[PHONE_NUMBER]"
click at [0, 0] on icon at bounding box center [0, 0] width 0 height 0
click at [263, 29] on input "text" at bounding box center [249, 31] width 126 height 15
click at [255, 48] on div "outbound" at bounding box center [239, 48] width 71 height 7
click at [277, 48] on div "outbound" at bounding box center [312, 47] width 71 height 7
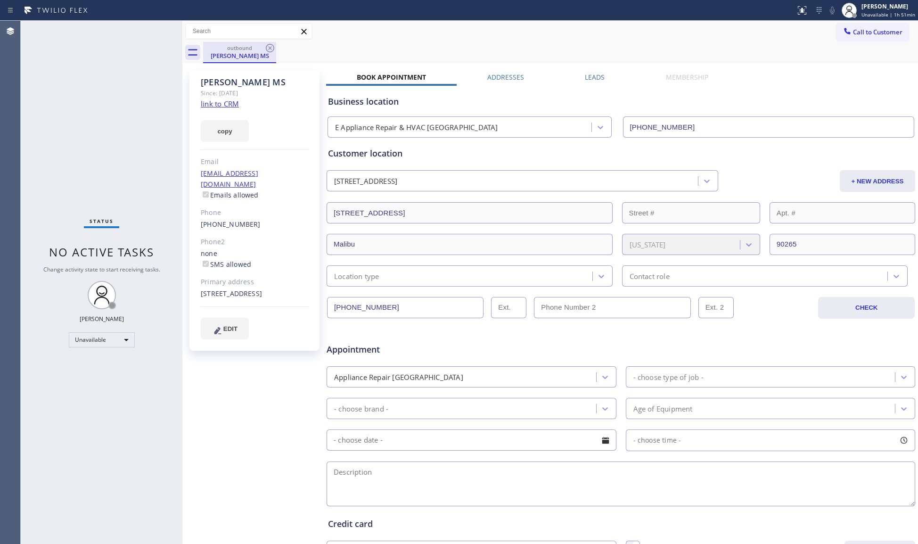
click at [260, 48] on div "outbound" at bounding box center [239, 47] width 71 height 7
click at [268, 46] on icon at bounding box center [269, 47] width 11 height 11
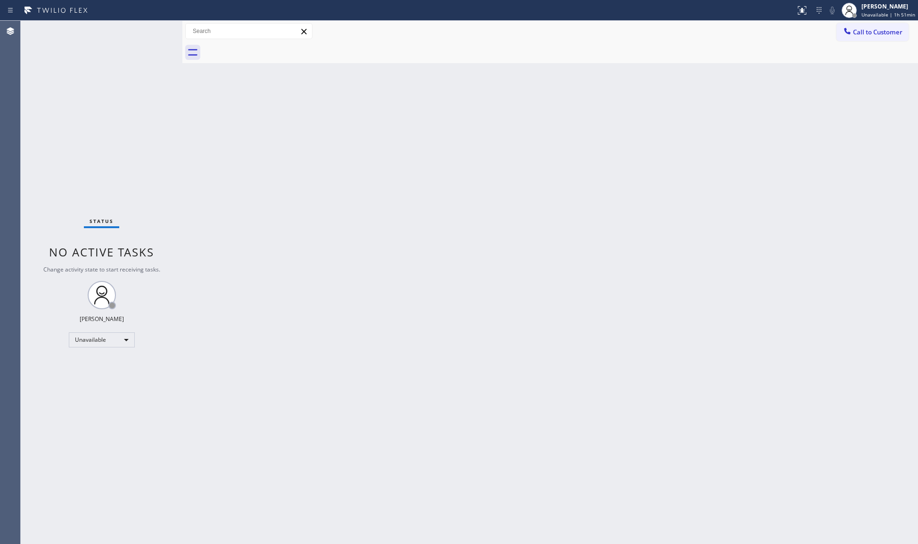
drag, startPoint x: 849, startPoint y: 29, endPoint x: 715, endPoint y: 55, distance: 136.6
click at [849, 30] on icon at bounding box center [846, 30] width 9 height 9
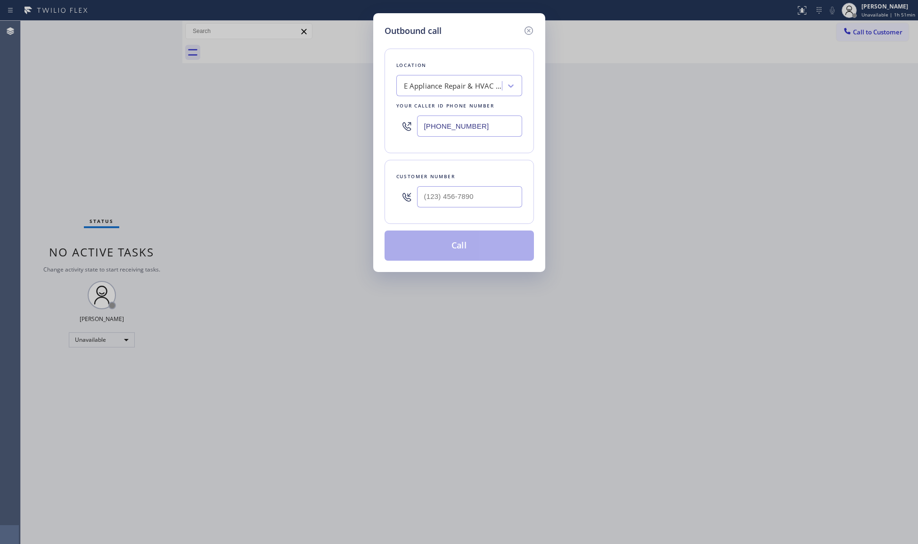
drag, startPoint x: 454, startPoint y: 129, endPoint x: 379, endPoint y: 129, distance: 75.4
click at [379, 129] on div "Outbound call Location E Appliance Repair & HVAC [GEOGRAPHIC_DATA] Your caller …" at bounding box center [459, 142] width 172 height 259
paste input "213) 642-114"
type input "[PHONE_NUMBER]"
paste input "661) 279-8105"
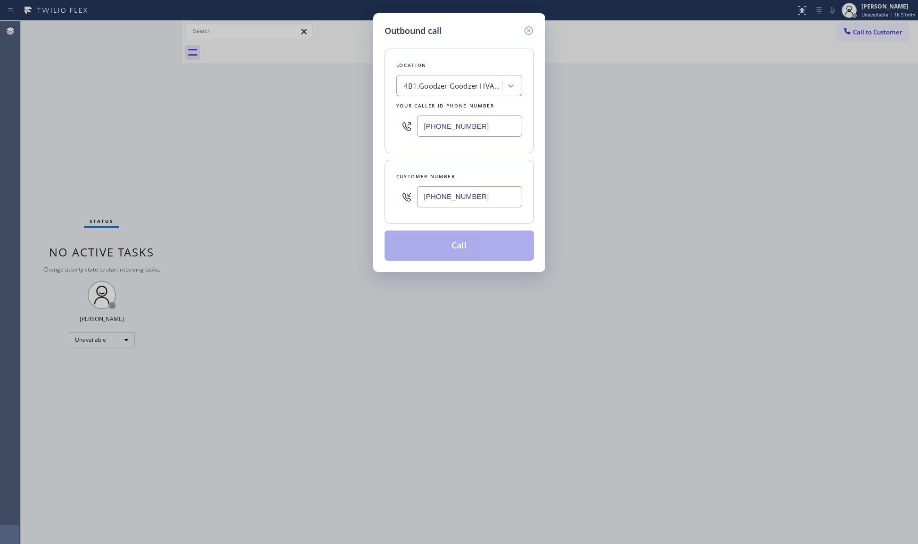
click at [432, 199] on input "[PHONE_NUMBER]" at bounding box center [469, 196] width 105 height 21
type input "[PHONE_NUMBER]"
click at [469, 253] on button "Call" at bounding box center [458, 245] width 149 height 30
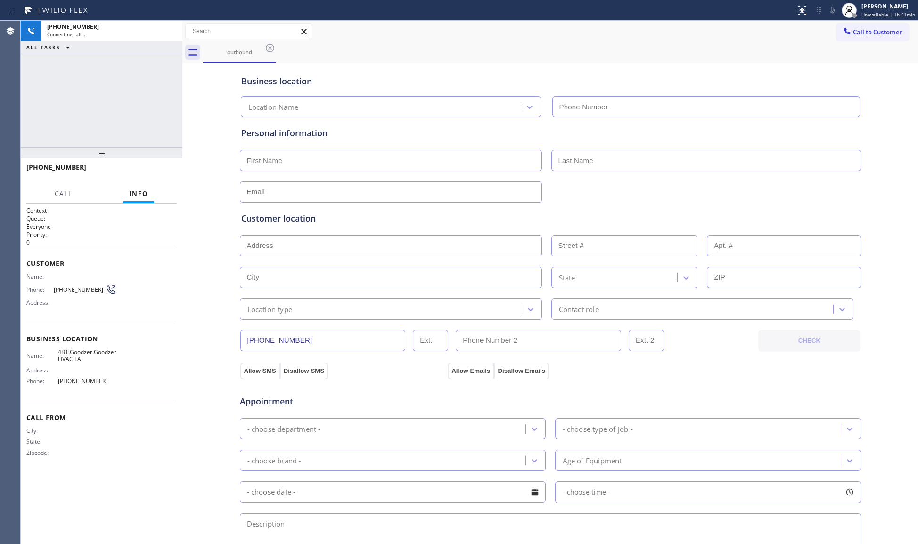
type input "[PHONE_NUMBER]"
click at [577, 88] on div "Business location Goodzer HVAC LA [PHONE_NUMBER]" at bounding box center [550, 91] width 622 height 52
click at [150, 176] on button "HANG UP" at bounding box center [155, 171] width 44 height 13
click at [147, 174] on span "HANG UP" at bounding box center [154, 171] width 29 height 7
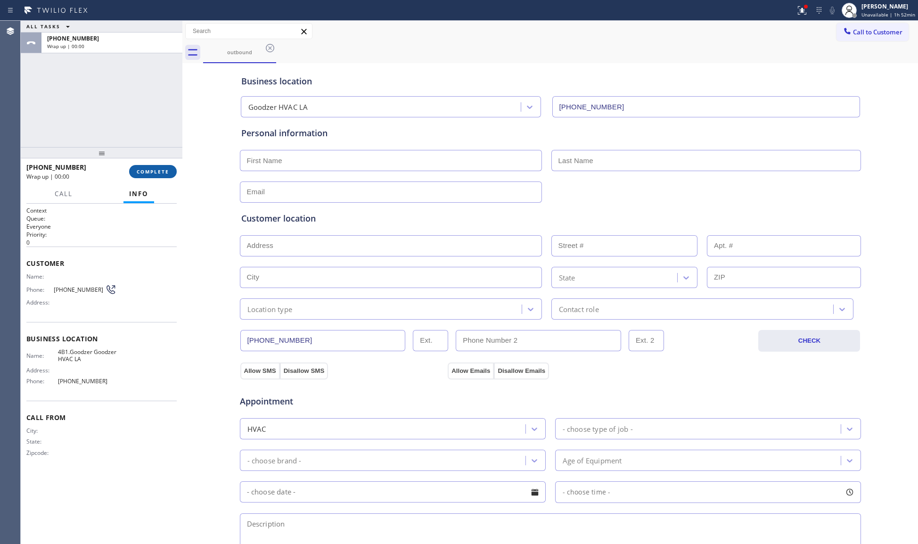
click at [147, 172] on span "COMPLETE" at bounding box center [153, 171] width 33 height 7
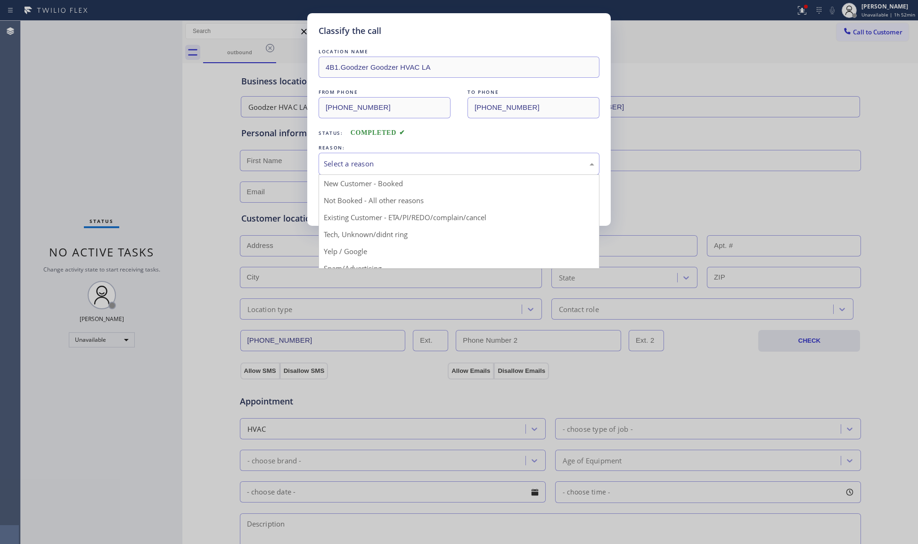
click at [398, 164] on div "Select a reason" at bounding box center [459, 163] width 270 height 11
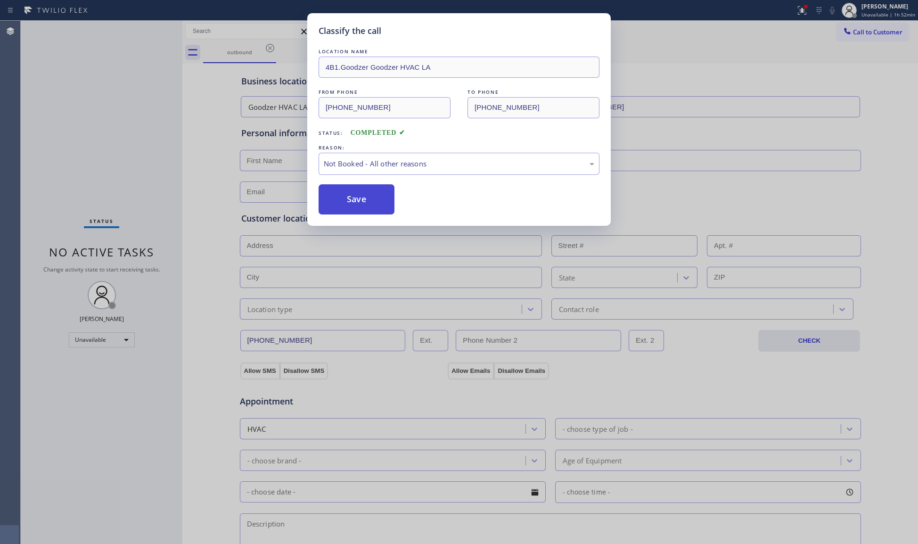
click at [340, 206] on button "Save" at bounding box center [356, 199] width 76 height 30
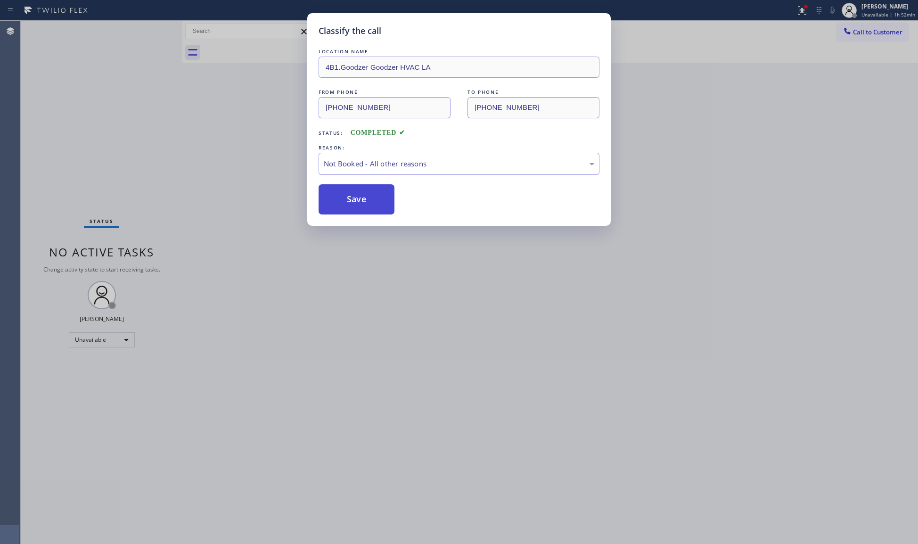
click at [340, 204] on button "Save" at bounding box center [356, 199] width 76 height 30
click at [340, 203] on button "Save" at bounding box center [356, 199] width 76 height 30
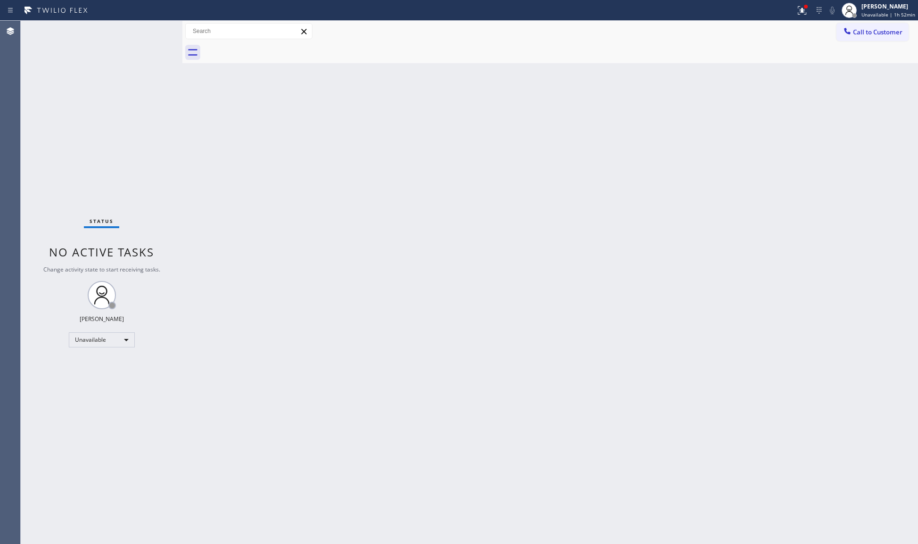
drag, startPoint x: 849, startPoint y: 36, endPoint x: 698, endPoint y: 50, distance: 151.4
click at [839, 35] on button "Call to Customer" at bounding box center [872, 32] width 72 height 18
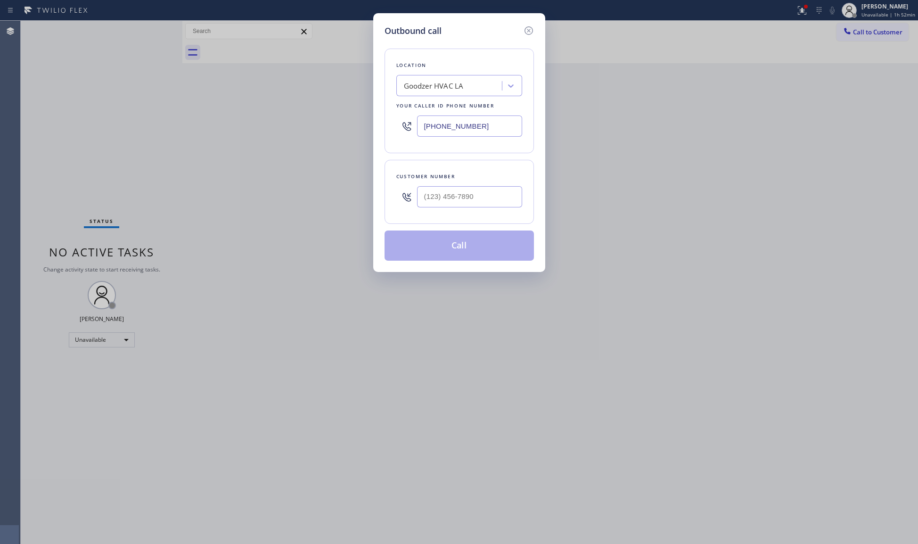
drag, startPoint x: 492, startPoint y: 119, endPoint x: 380, endPoint y: 129, distance: 113.0
click at [375, 132] on div "Outbound call Location Goodzer HVAC LA Your caller id phone number [PHONE_NUMBE…" at bounding box center [459, 142] width 172 height 259
paste input "53) 345-4242"
type input "[PHONE_NUMBER]"
click at [479, 185] on div at bounding box center [469, 196] width 105 height 31
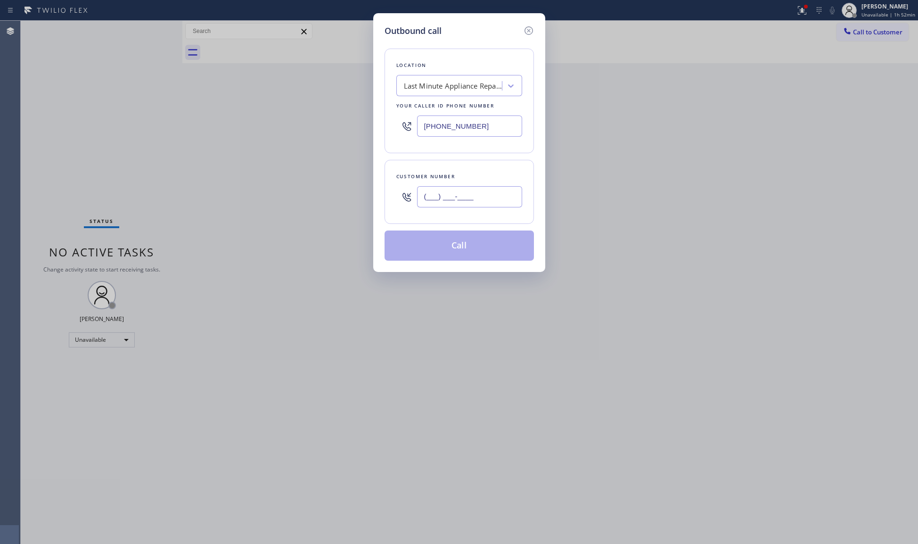
paste input "253) 740-3010"
click at [476, 195] on input "[PHONE_NUMBER]" at bounding box center [469, 196] width 105 height 21
type input "[PHONE_NUMBER]"
drag, startPoint x: 590, startPoint y: 186, endPoint x: 664, endPoint y: 215, distance: 79.7
click at [592, 187] on div "Outbound call Location Last Minute Appliance Repair [GEOGRAPHIC_DATA] Your call…" at bounding box center [459, 272] width 918 height 544
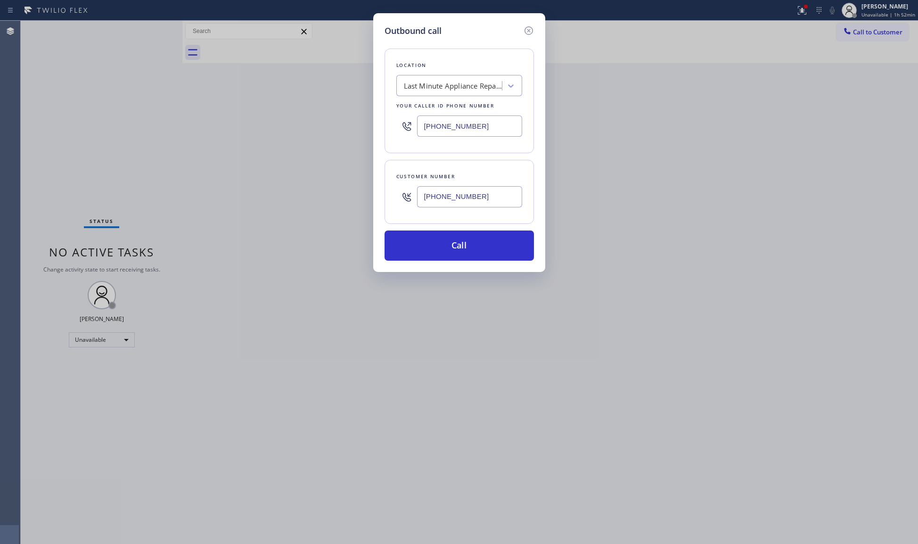
click at [772, 181] on div "Outbound call Location Last Minute Appliance Repair [GEOGRAPHIC_DATA] Your call…" at bounding box center [459, 272] width 918 height 544
click at [455, 238] on button "Call" at bounding box center [458, 245] width 149 height 30
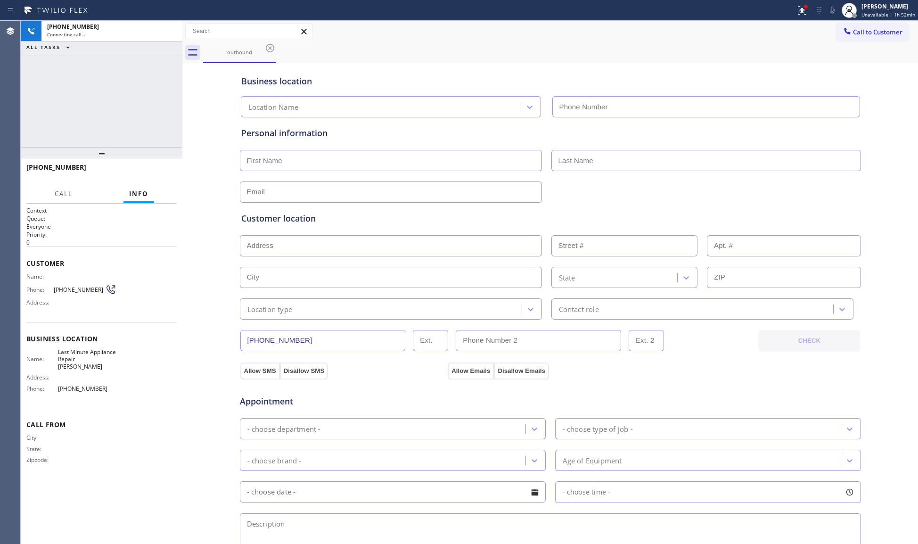
type input "[PHONE_NUMBER]"
click at [153, 89] on div "[PHONE_NUMBER] Connecting call… ALL TASKS ALL TASKS ACTIVE TASKS TASKS IN WRAP …" at bounding box center [102, 84] width 162 height 126
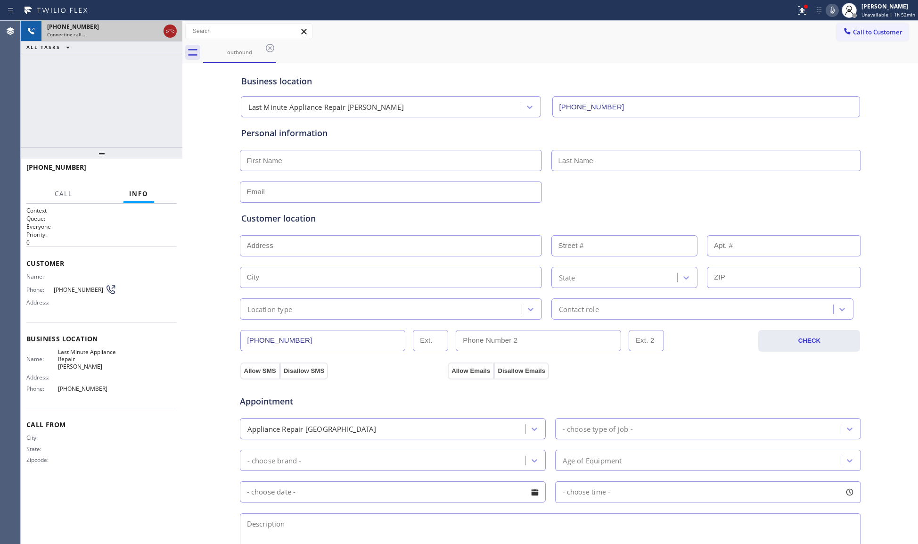
click at [170, 32] on icon at bounding box center [169, 30] width 11 height 11
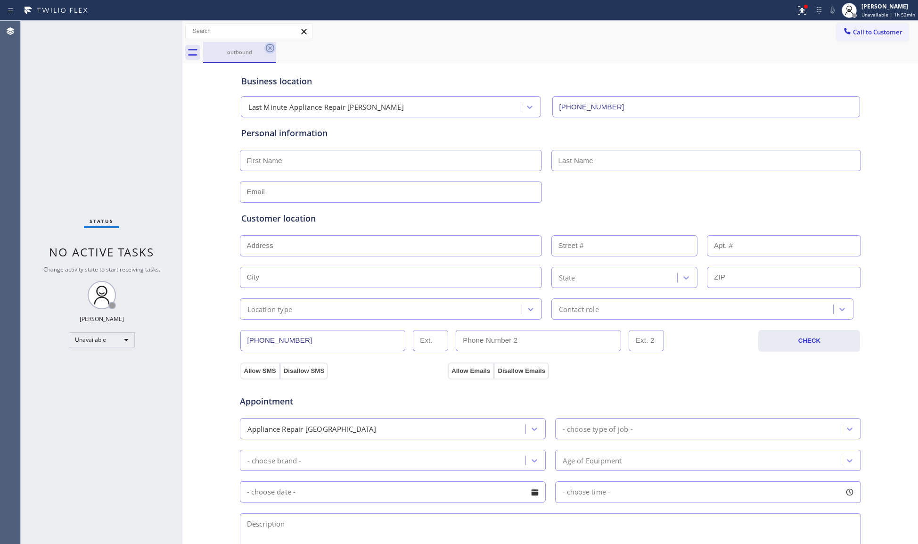
click at [272, 51] on icon at bounding box center [269, 47] width 11 height 11
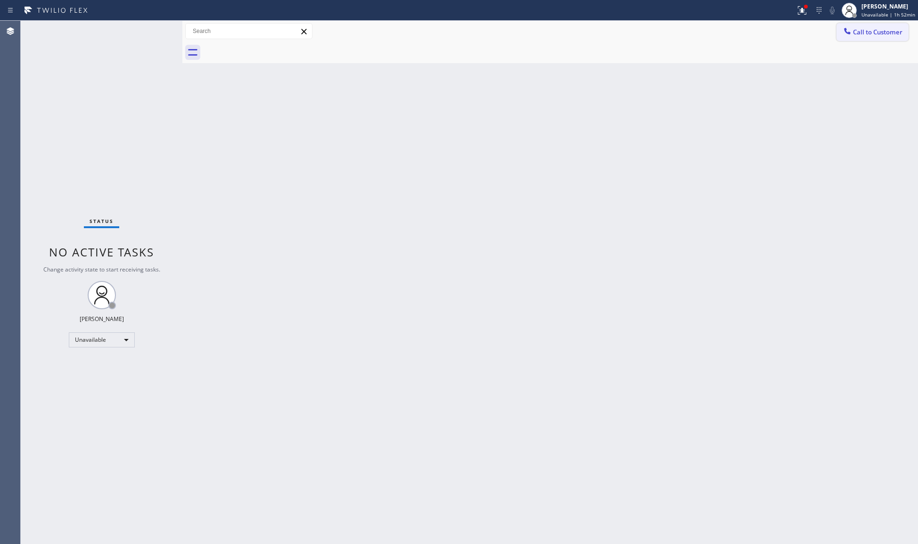
click at [853, 34] on span "Call to Customer" at bounding box center [877, 32] width 49 height 8
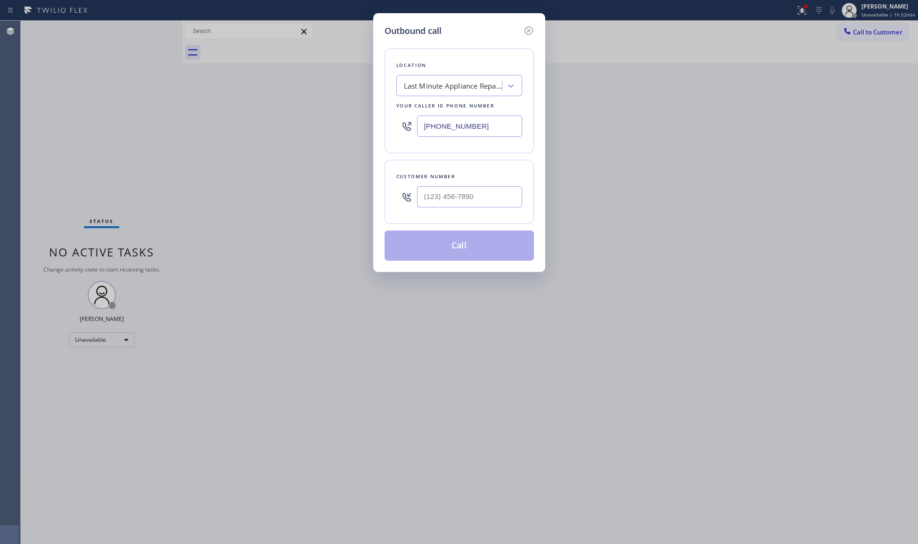
drag, startPoint x: 492, startPoint y: 127, endPoint x: 360, endPoint y: 129, distance: 131.9
click at [360, 129] on div "Outbound call Location Last Minute Appliance Repair [GEOGRAPHIC_DATA] Your call…" at bounding box center [459, 272] width 918 height 544
paste input "text"
type input "[PHONE_NUMBER]"
drag, startPoint x: 510, startPoint y: 200, endPoint x: 501, endPoint y: 201, distance: 8.5
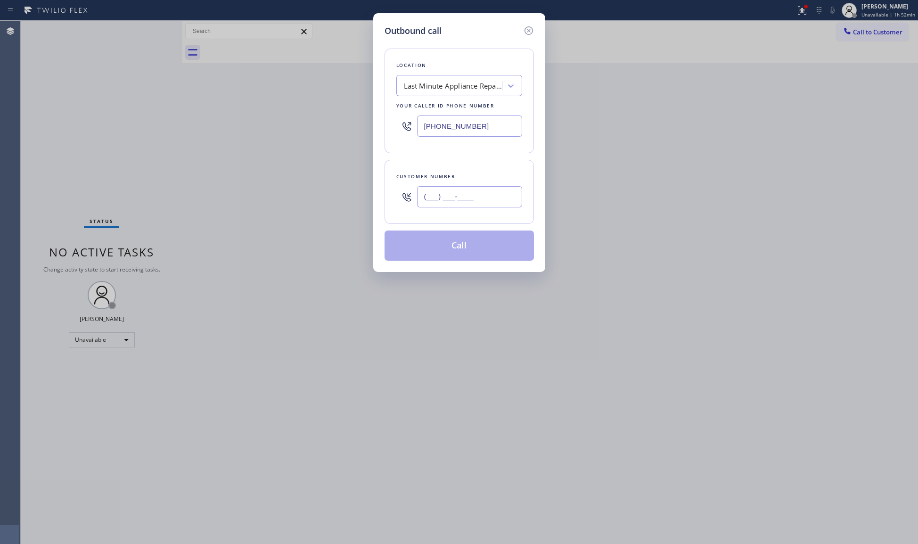
click at [509, 200] on input "(___) ___-____" at bounding box center [469, 196] width 105 height 21
paste input "253) 740-3010"
type input "[PHONE_NUMBER]"
click at [460, 248] on button "Call" at bounding box center [458, 245] width 149 height 30
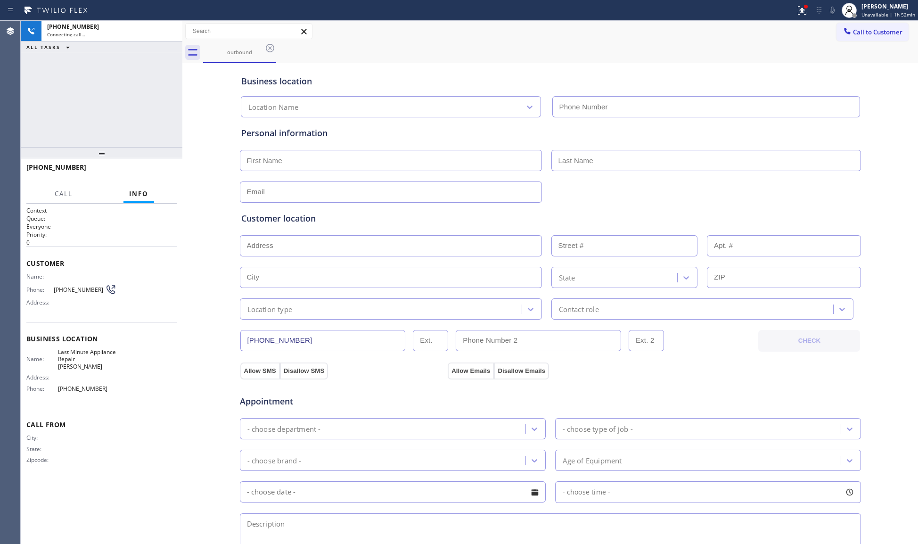
type input "[PHONE_NUMBER]"
drag, startPoint x: 455, startPoint y: 48, endPoint x: 491, endPoint y: 50, distance: 36.3
click at [455, 48] on div "outbound" at bounding box center [560, 52] width 715 height 21
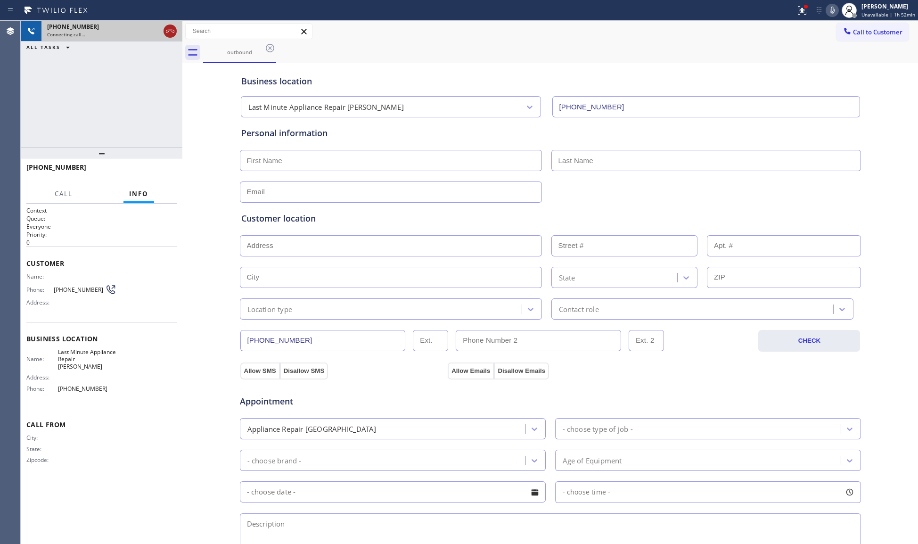
click at [172, 29] on icon at bounding box center [169, 30] width 11 height 11
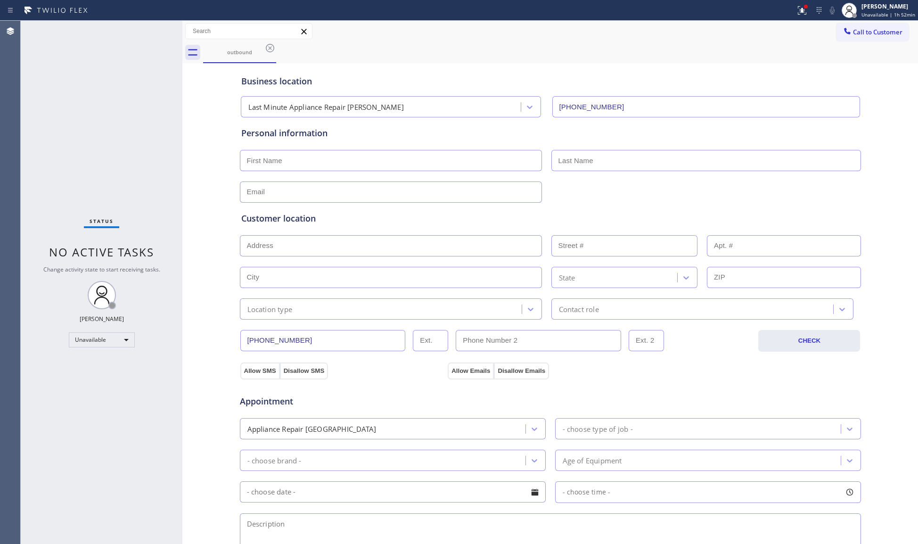
drag, startPoint x: 268, startPoint y: 48, endPoint x: 276, endPoint y: 50, distance: 7.4
click at [271, 49] on icon at bounding box center [269, 47] width 11 height 11
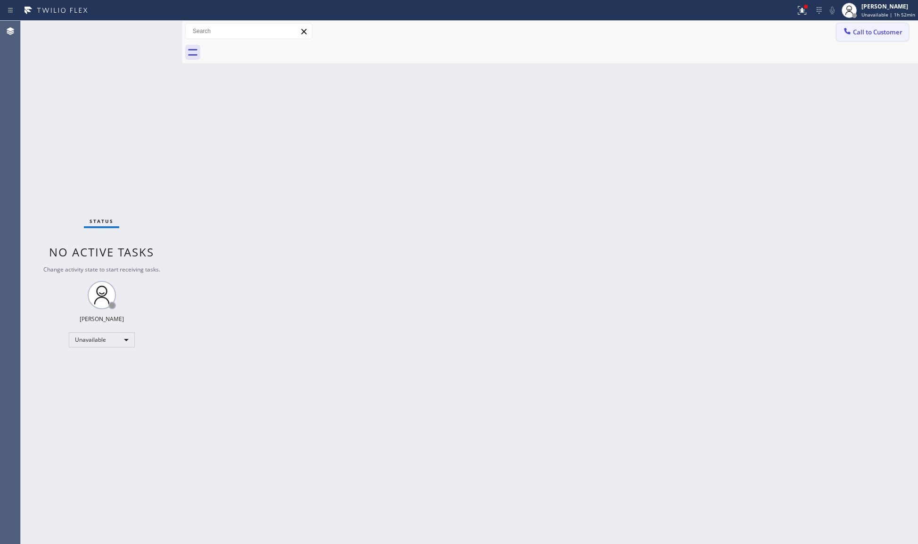
click at [842, 30] on icon at bounding box center [846, 30] width 9 height 9
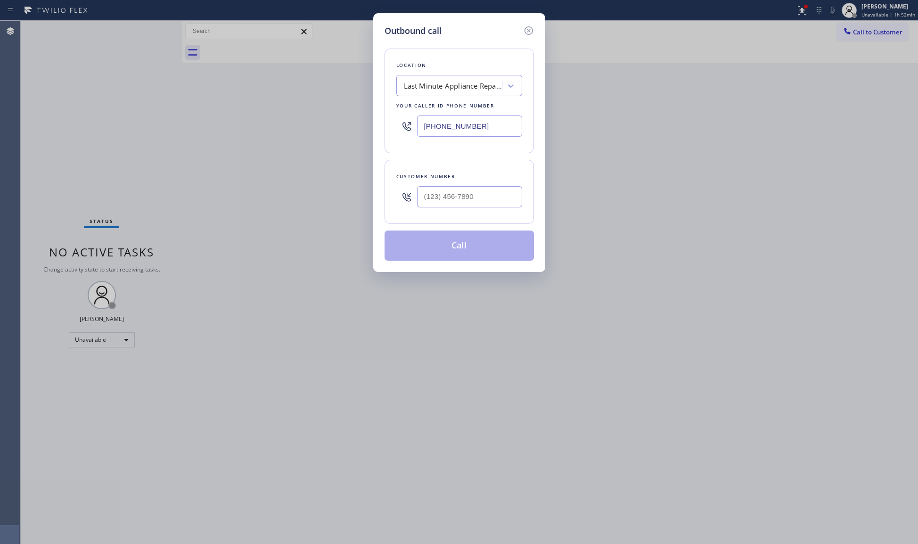
drag, startPoint x: 490, startPoint y: 123, endPoint x: 387, endPoint y: 123, distance: 103.2
click at [369, 125] on div "Outbound call Location Last Minute Appliance Repair [GEOGRAPHIC_DATA] Your call…" at bounding box center [459, 272] width 918 height 544
paste input "855) 662-533"
type input "[PHONE_NUMBER]"
click at [488, 198] on input "(___) ___-____" at bounding box center [469, 196] width 105 height 21
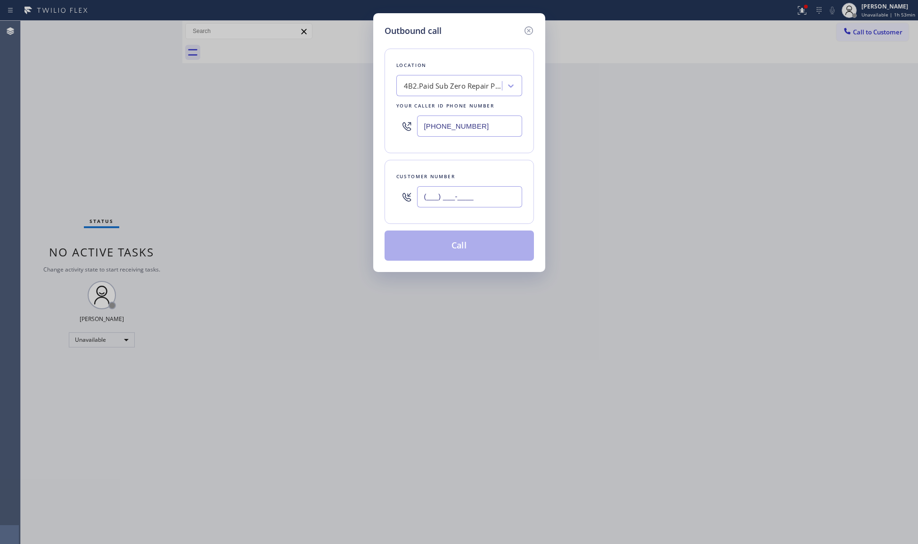
paste input "734) 548-3147"
type input "[PHONE_NUMBER]"
drag, startPoint x: 464, startPoint y: 239, endPoint x: 477, endPoint y: 238, distance: 12.3
click at [464, 240] on button "Call" at bounding box center [458, 245] width 149 height 30
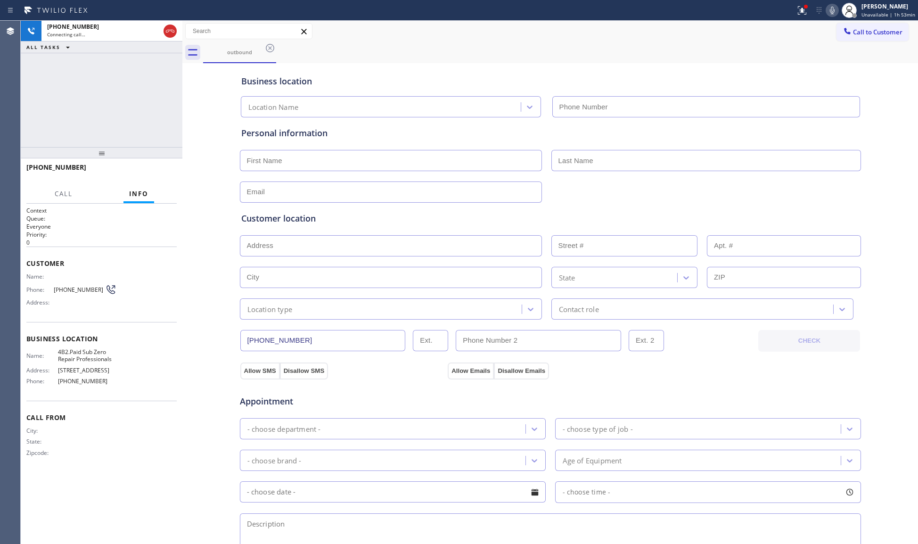
type input "[PHONE_NUMBER]"
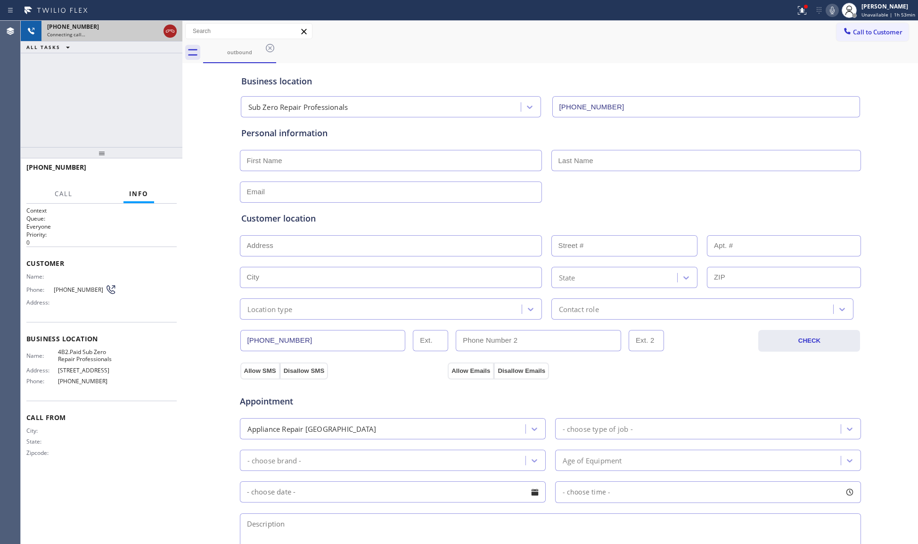
click at [167, 31] on icon at bounding box center [169, 30] width 11 height 11
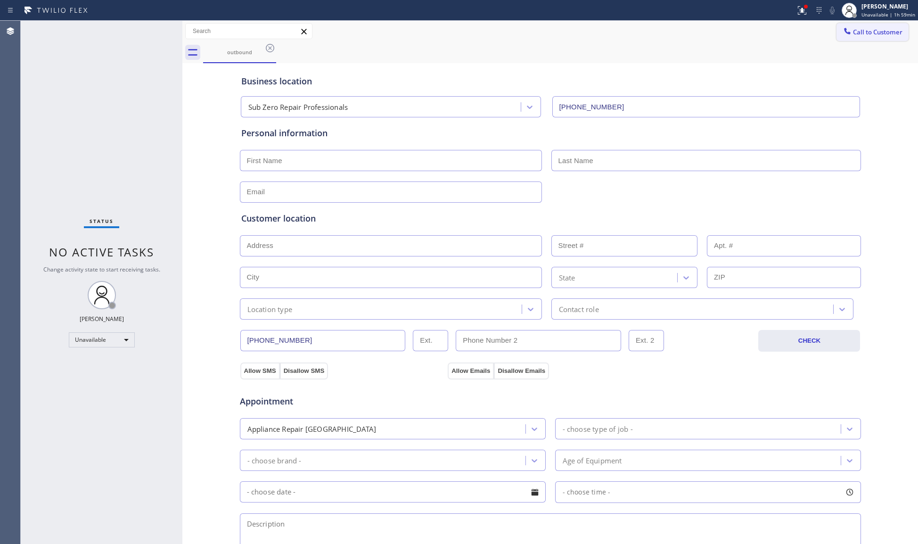
click at [862, 27] on button "Call to Customer" at bounding box center [872, 32] width 72 height 18
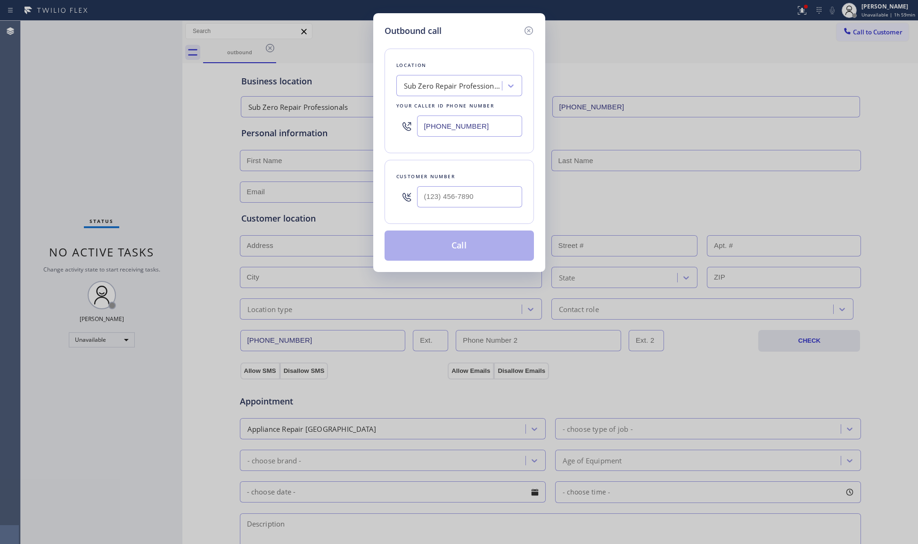
drag, startPoint x: 479, startPoint y: 128, endPoint x: 392, endPoint y: 127, distance: 86.7
click at [395, 128] on div "Location Sub Zero Repair Professionals Your caller id phone number [PHONE_NUMBE…" at bounding box center [458, 101] width 149 height 105
paste input "786) 882-4266"
type input "[PHONE_NUMBER]"
paste input "386) 381-0189"
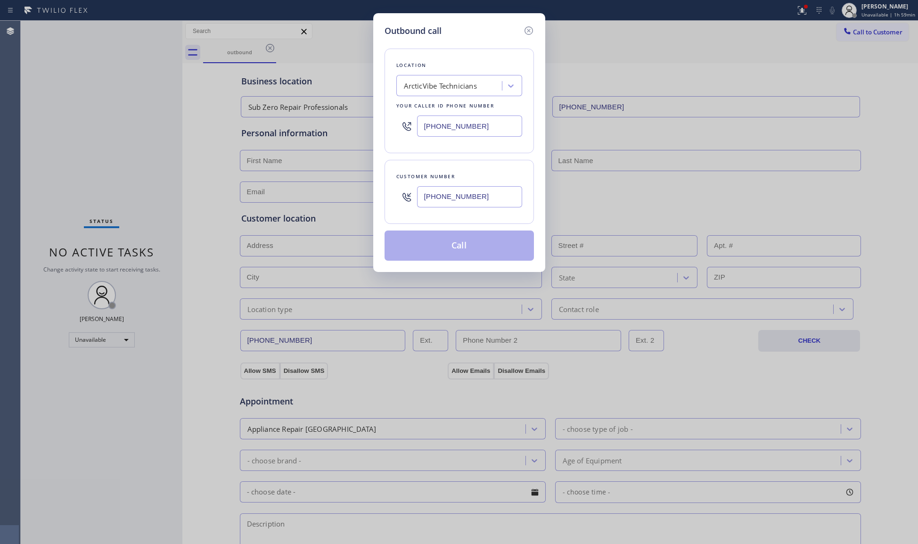
click at [490, 194] on input "[PHONE_NUMBER]" at bounding box center [469, 196] width 105 height 21
type input "[PHONE_NUMBER]"
click at [473, 242] on button "Call" at bounding box center [458, 245] width 149 height 30
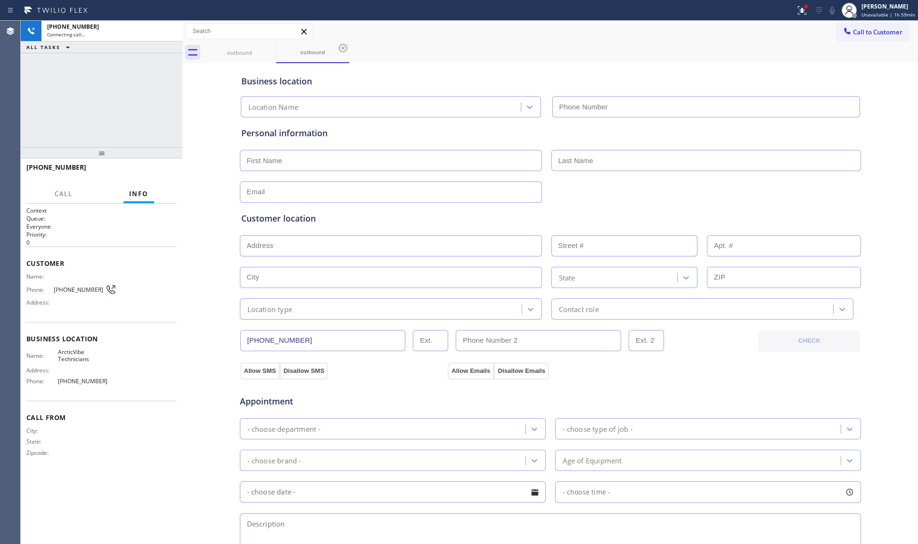
type input "[PHONE_NUMBER]"
click at [586, 70] on div "Business location ArcticVibe Technicians [PHONE_NUMBER]" at bounding box center [550, 91] width 622 height 52
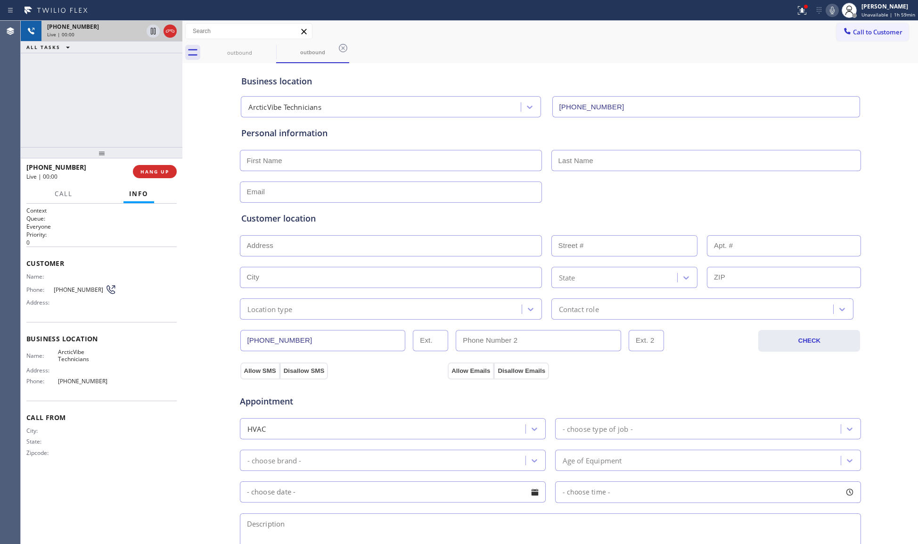
click at [168, 31] on icon at bounding box center [170, 31] width 8 height 3
click at [152, 170] on span "COMPLETE" at bounding box center [153, 171] width 33 height 7
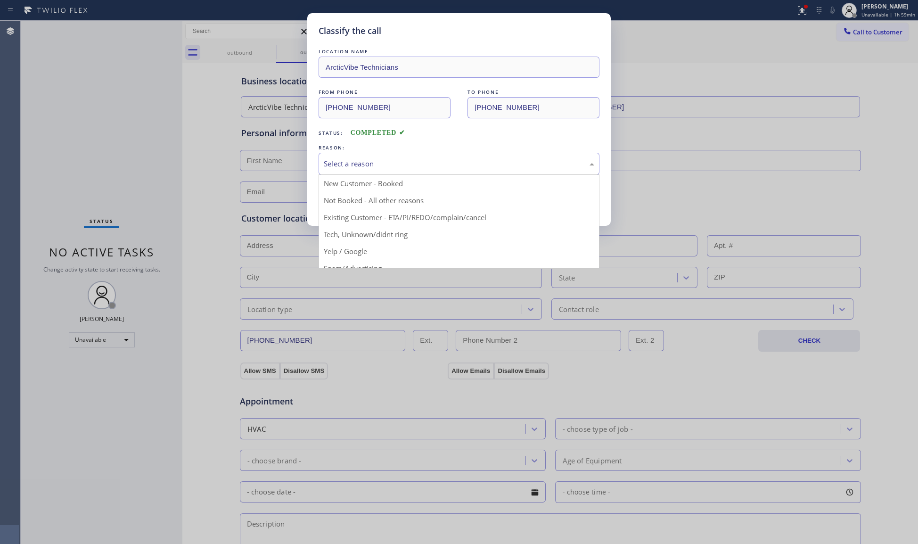
click at [374, 153] on div "Select a reason" at bounding box center [458, 164] width 281 height 22
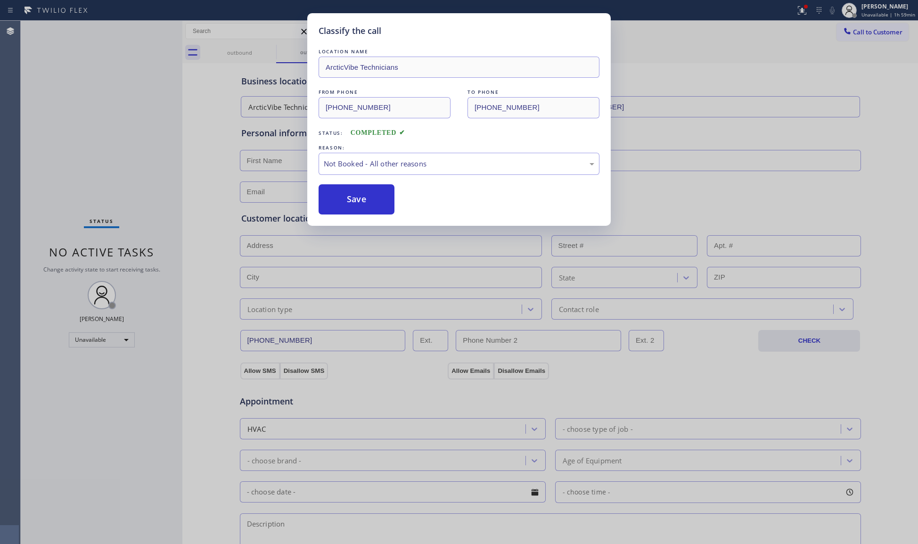
click at [347, 202] on button "Save" at bounding box center [356, 199] width 76 height 30
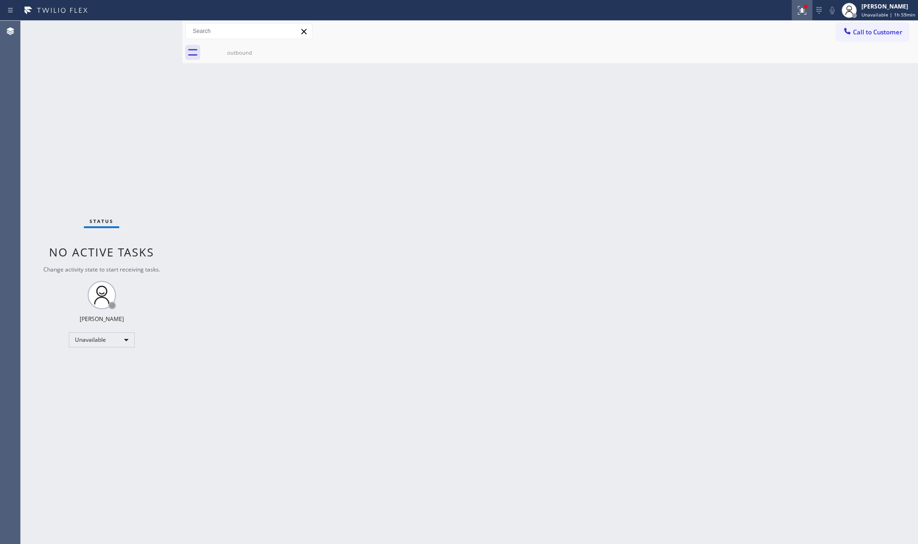
click at [804, 6] on icon at bounding box center [801, 10] width 11 height 11
click at [774, 116] on div "Status report Issues detected These issues could affect your workflow. Please c…" at bounding box center [753, 78] width 122 height 116
click at [777, 116] on div "Status report Issues detected These issues could affect your workflow. Please c…" at bounding box center [753, 78] width 122 height 116
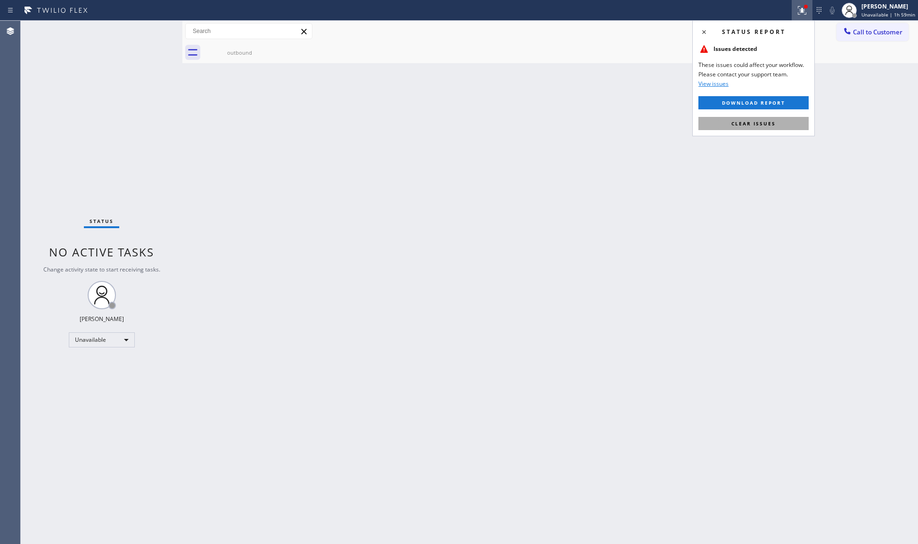
click at [775, 124] on button "Clear issues" at bounding box center [753, 123] width 110 height 13
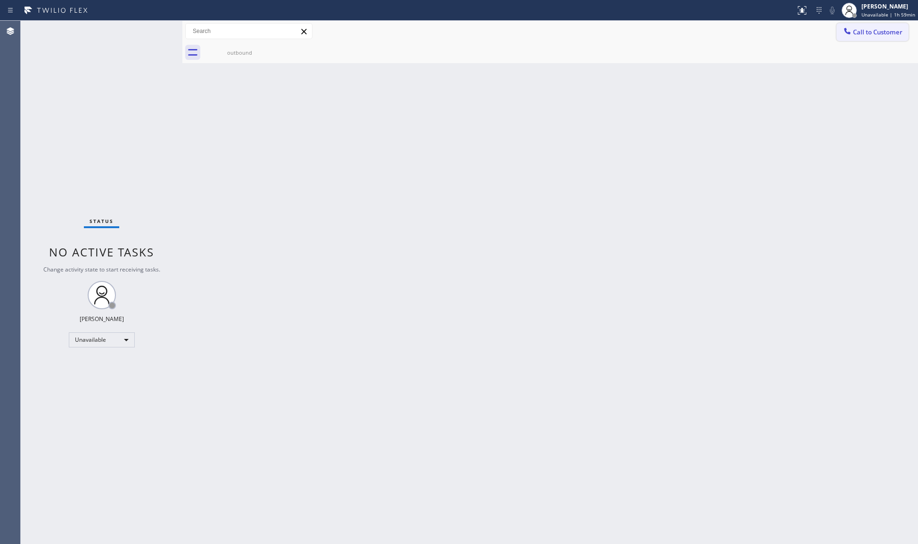
click at [853, 33] on span "Call to Customer" at bounding box center [877, 32] width 49 height 8
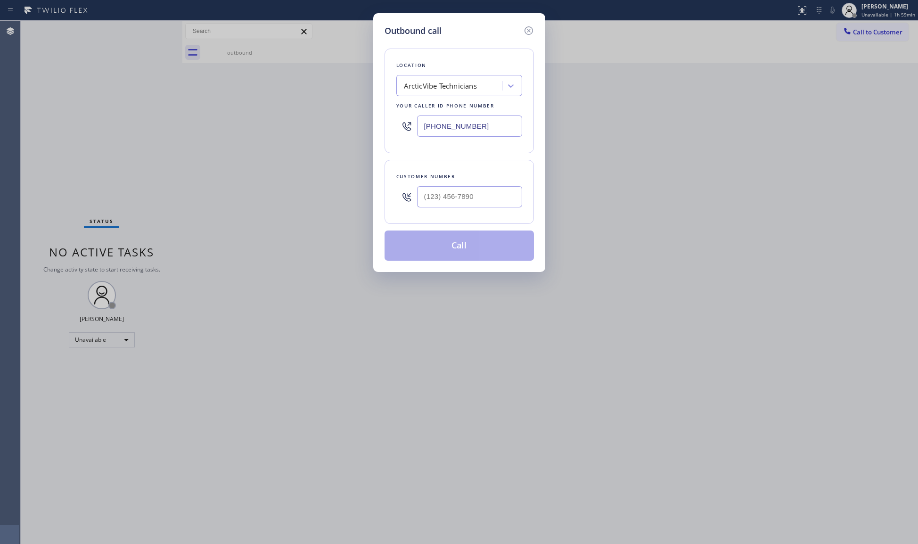
drag, startPoint x: 484, startPoint y: 127, endPoint x: 413, endPoint y: 126, distance: 71.6
click at [413, 126] on div "[PHONE_NUMBER]" at bounding box center [459, 126] width 126 height 31
paste input "818) 714-8127"
type input "[PHONE_NUMBER]"
paste input "646) 263-7481"
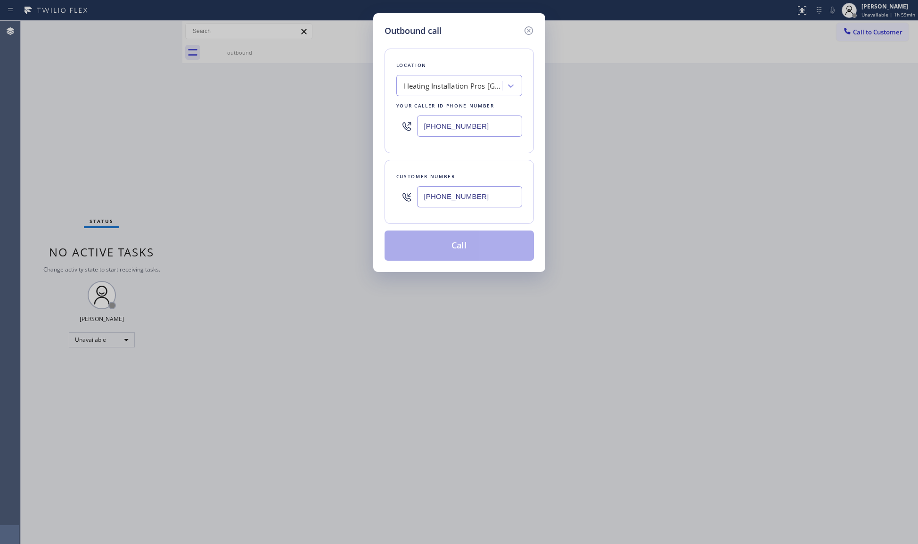
click at [481, 204] on input "[PHONE_NUMBER]" at bounding box center [469, 196] width 105 height 21
type input "[PHONE_NUMBER]"
click at [459, 252] on button "Call" at bounding box center [458, 245] width 149 height 30
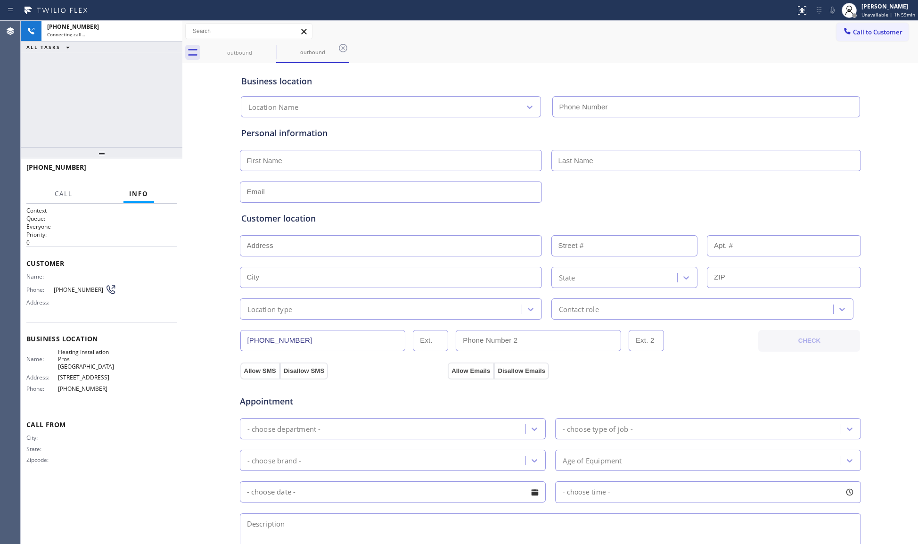
type input "[PHONE_NUMBER]"
drag, startPoint x: 685, startPoint y: 42, endPoint x: 693, endPoint y: 39, distance: 9.1
click at [684, 42] on div "outbound outbound" at bounding box center [560, 52] width 715 height 21
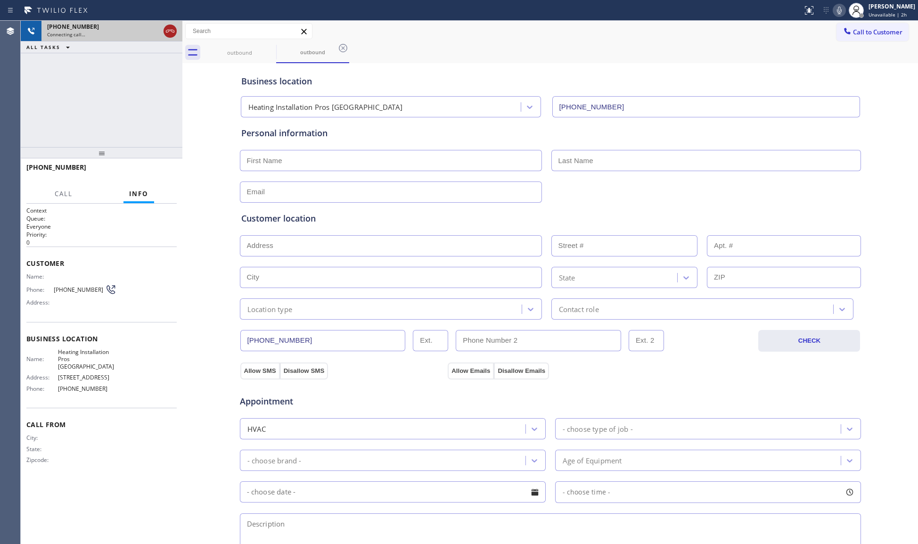
click at [172, 34] on icon at bounding box center [169, 30] width 11 height 11
drag, startPoint x: 237, startPoint y: 43, endPoint x: 245, endPoint y: 46, distance: 8.5
click at [240, 45] on div "outbound" at bounding box center [239, 52] width 71 height 21
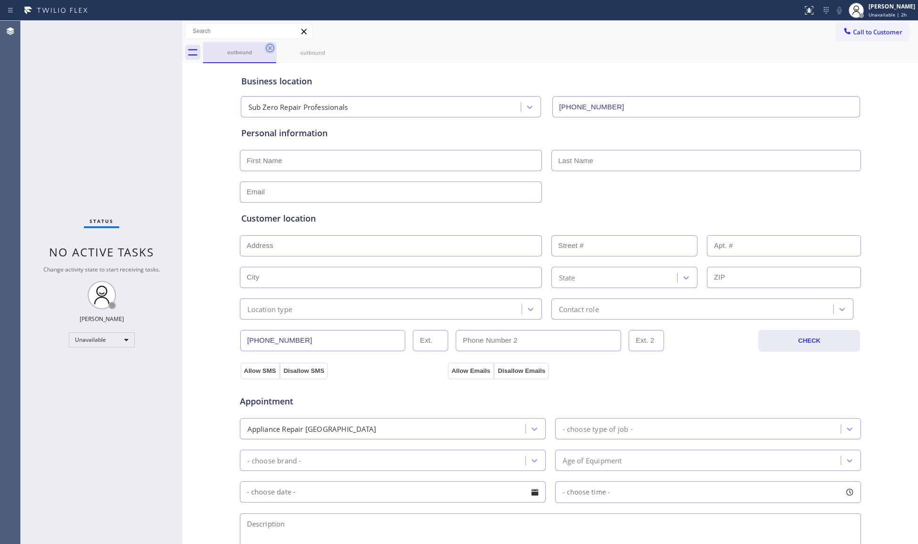
click at [264, 47] on icon at bounding box center [269, 47] width 11 height 11
click at [0, 0] on icon at bounding box center [0, 0] width 0 height 0
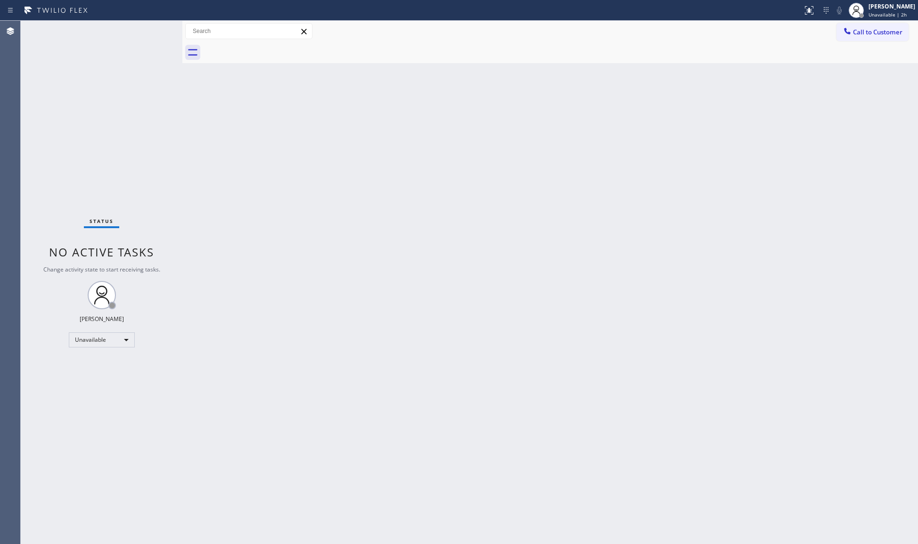
click at [266, 46] on div at bounding box center [560, 52] width 715 height 21
drag, startPoint x: 876, startPoint y: 31, endPoint x: 871, endPoint y: 34, distance: 5.7
click at [876, 31] on span "Call to Customer" at bounding box center [877, 32] width 49 height 8
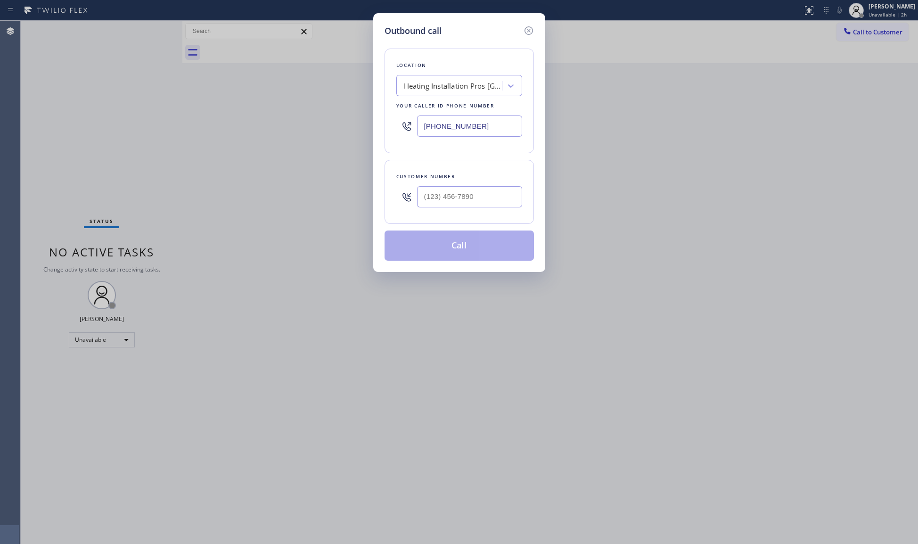
drag, startPoint x: 487, startPoint y: 128, endPoint x: 365, endPoint y: 128, distance: 122.5
click at [365, 128] on div "Outbound call Location Heating Installation Pros Burbank Your caller id phone n…" at bounding box center [459, 272] width 918 height 544
paste input "62) 407-4399"
type input "[PHONE_NUMBER]"
paste input "973) 519-8580"
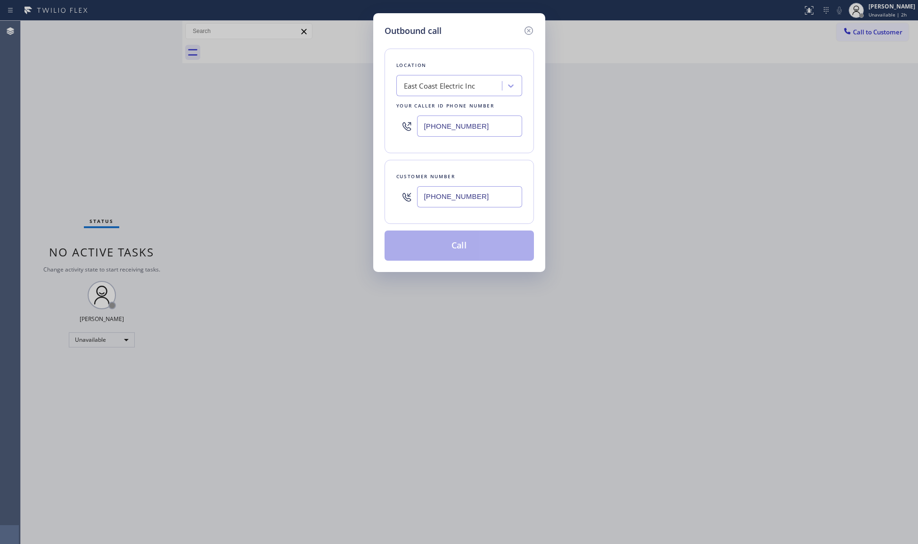
click at [479, 198] on input "[PHONE_NUMBER]" at bounding box center [469, 196] width 105 height 21
type input "[PHONE_NUMBER]"
click at [463, 252] on button "Call" at bounding box center [458, 245] width 149 height 30
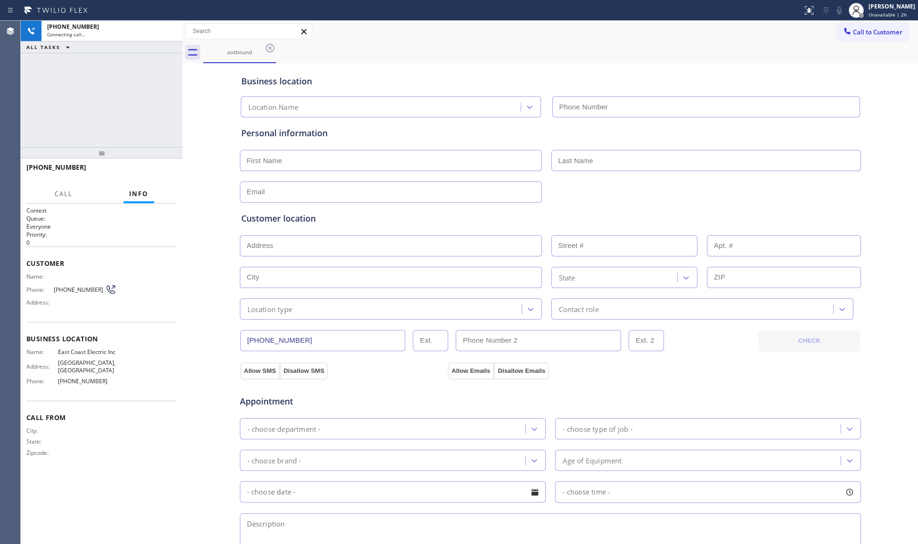
type input "[PHONE_NUMBER]"
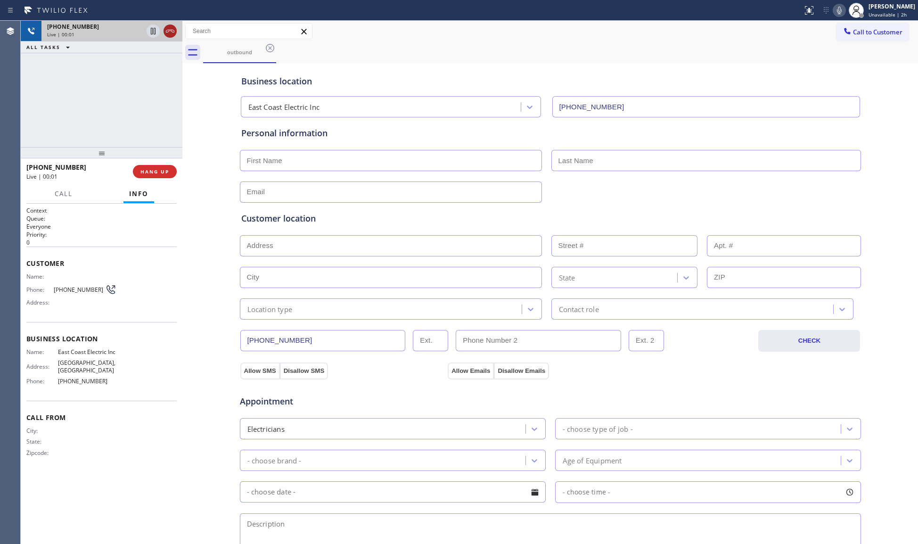
click at [171, 36] on icon at bounding box center [169, 30] width 11 height 11
click at [144, 163] on div "[PHONE_NUMBER] Wrap up | 00:01 COMPLETE" at bounding box center [101, 171] width 150 height 24
click at [147, 172] on span "COMPLETE" at bounding box center [153, 171] width 33 height 7
click at [178, 168] on div "[PHONE_NUMBER] Wrap up | 00:02 COMPLETE" at bounding box center [102, 171] width 162 height 26
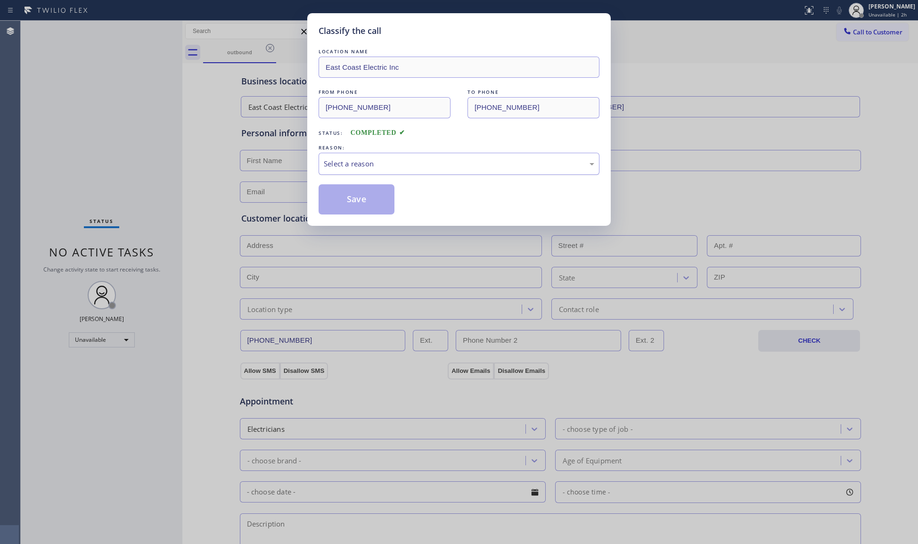
click at [335, 163] on div "Select a reason" at bounding box center [459, 163] width 270 height 11
click at [347, 200] on button "Save" at bounding box center [356, 199] width 76 height 30
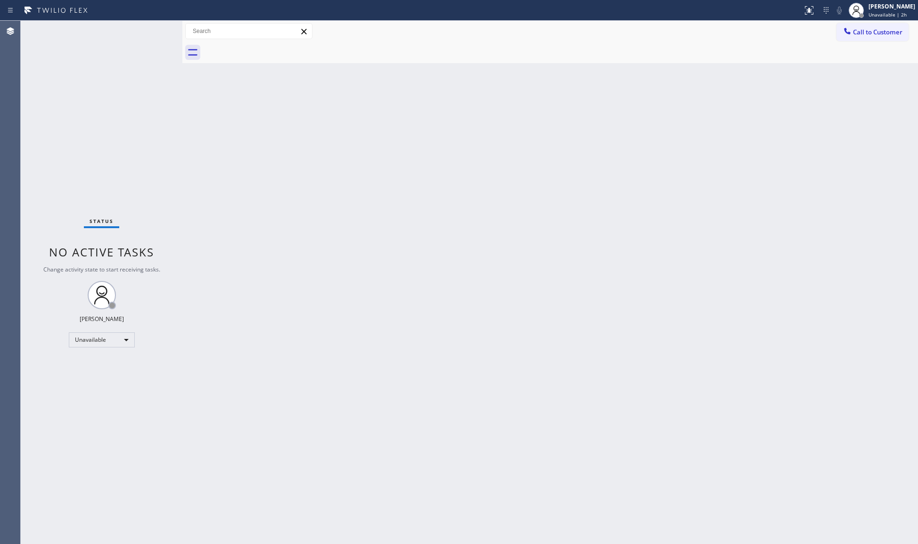
drag, startPoint x: 730, startPoint y: 146, endPoint x: 739, endPoint y: 121, distance: 26.5
click at [735, 138] on div "Back to Dashboard Change Sender ID Customers Technicians Select a contact Outbo…" at bounding box center [549, 282] width 735 height 523
click at [856, 36] on button "Call to Customer" at bounding box center [872, 32] width 72 height 18
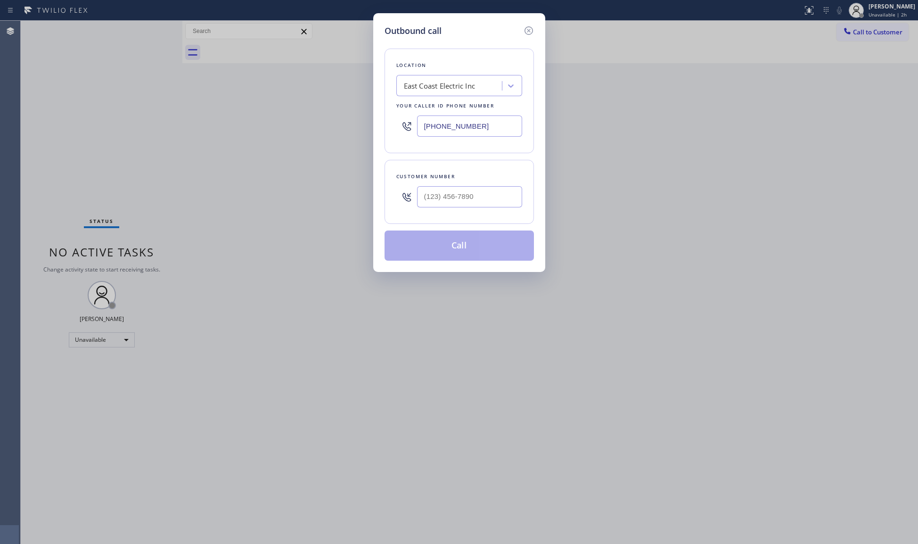
drag, startPoint x: 495, startPoint y: 123, endPoint x: 407, endPoint y: 125, distance: 87.2
click at [407, 125] on div "[PHONE_NUMBER]" at bounding box center [459, 126] width 126 height 31
paste input "657) 888-9747"
type input "[PHONE_NUMBER]"
click at [496, 203] on input "(___) ___-____" at bounding box center [469, 196] width 105 height 21
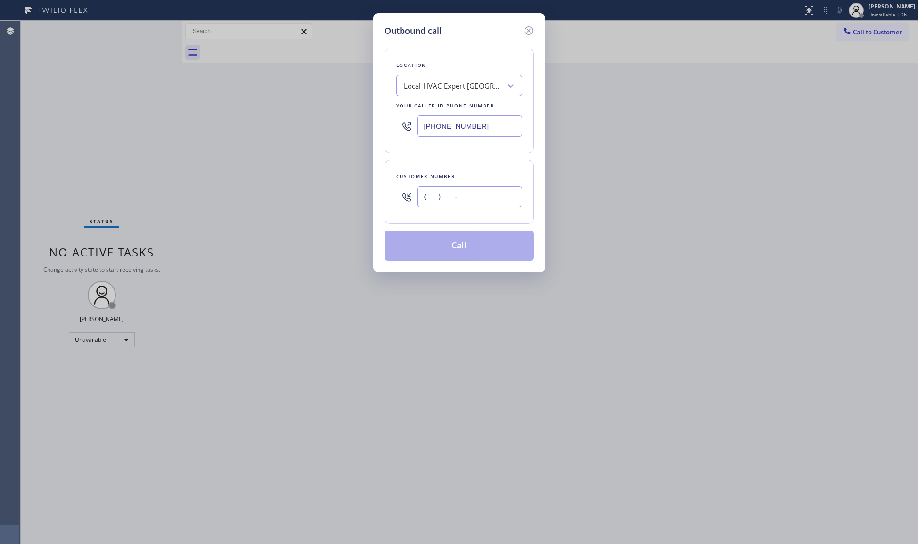
paste input "646) 284-3492"
type input "[PHONE_NUMBER]"
drag, startPoint x: 465, startPoint y: 244, endPoint x: 475, endPoint y: 246, distance: 9.6
click at [465, 245] on button "Call" at bounding box center [458, 245] width 149 height 30
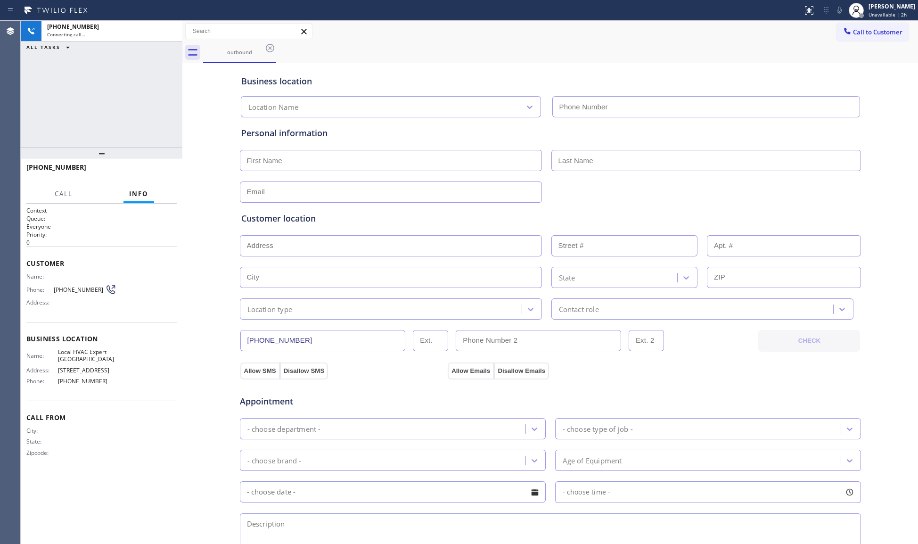
type input "[PHONE_NUMBER]"
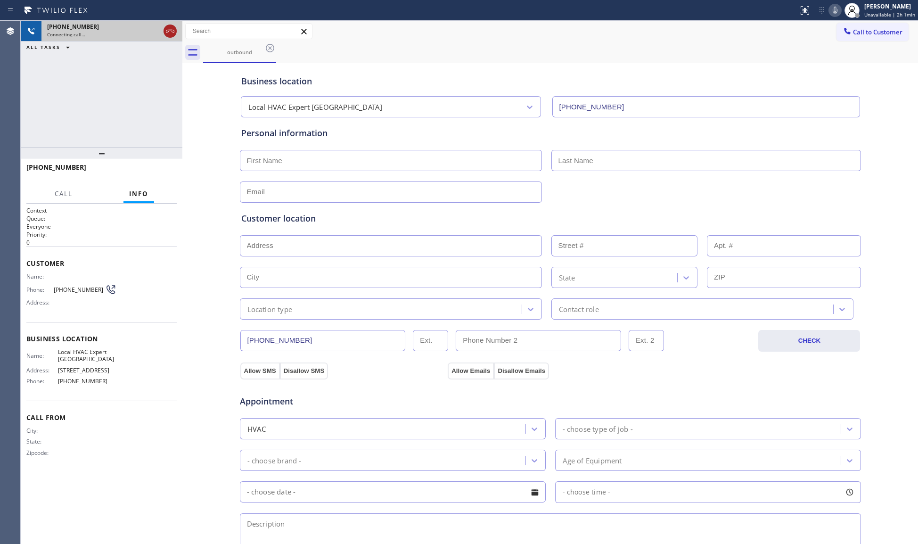
click at [172, 30] on icon at bounding box center [169, 30] width 11 height 11
click at [160, 30] on div "[PHONE_NUMBER]" at bounding box center [103, 27] width 113 height 8
click at [171, 29] on div "[PHONE_NUMBER]" at bounding box center [112, 27] width 130 height 8
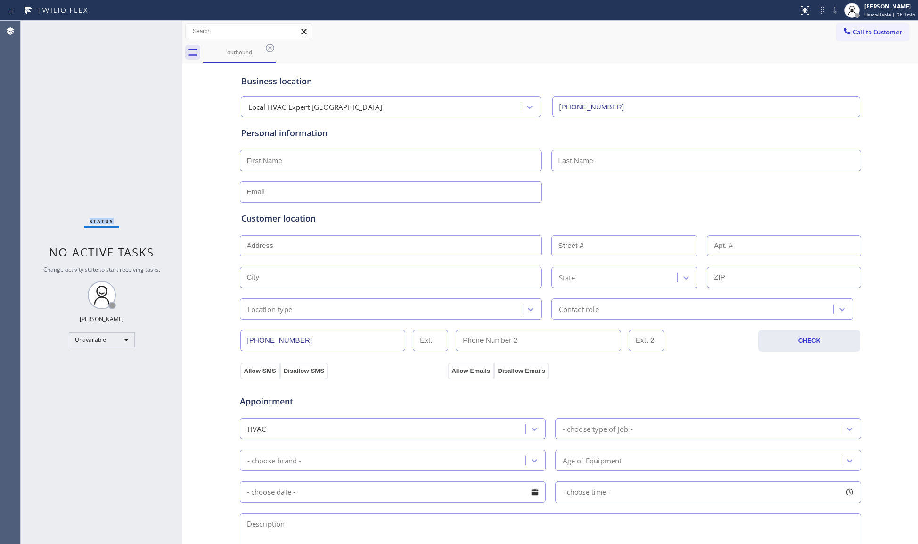
click at [171, 29] on div "Status No active tasks Change activity state to start receiving tasks. [PERSON_…" at bounding box center [102, 282] width 162 height 523
click at [813, 33] on div "Call to Customer Outbound call Location Local HVAC Expert [GEOGRAPHIC_DATA] You…" at bounding box center [549, 31] width 735 height 16
click at [836, 31] on button "Call to Customer" at bounding box center [872, 32] width 72 height 18
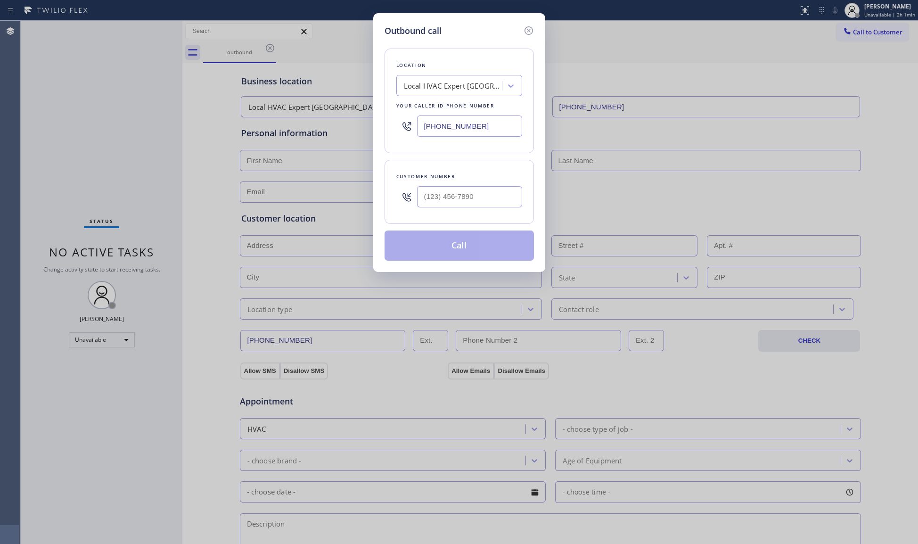
drag, startPoint x: 490, startPoint y: 125, endPoint x: 387, endPoint y: 127, distance: 102.7
click at [377, 127] on div "Outbound call Location Local HVAC Expert [GEOGRAPHIC_DATA] Your caller id phone…" at bounding box center [459, 142] width 172 height 259
paste input "857) 219-2462"
type input "[PHONE_NUMBER]"
click at [498, 194] on input "(___) ___-____" at bounding box center [469, 196] width 105 height 21
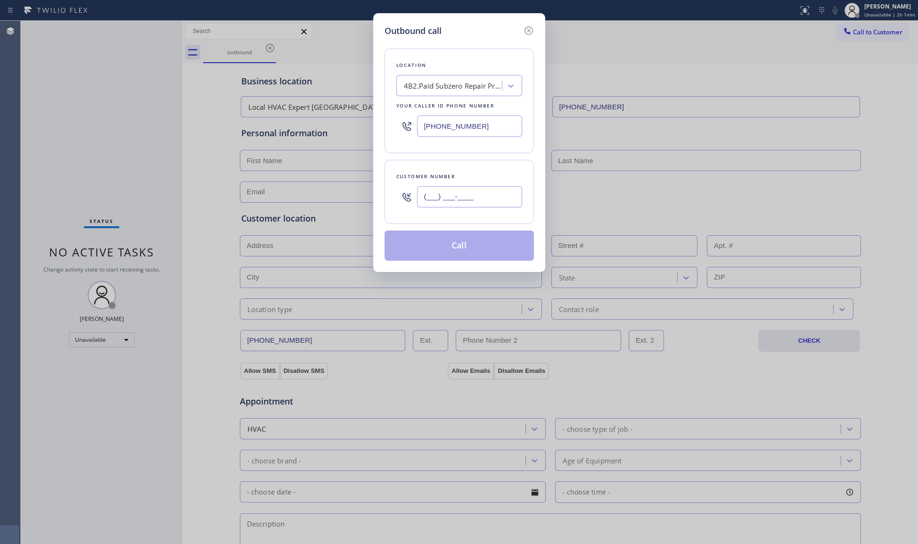
paste input "617) 448-2801"
type input "[PHONE_NUMBER]"
click at [445, 242] on button "Call" at bounding box center [458, 245] width 149 height 30
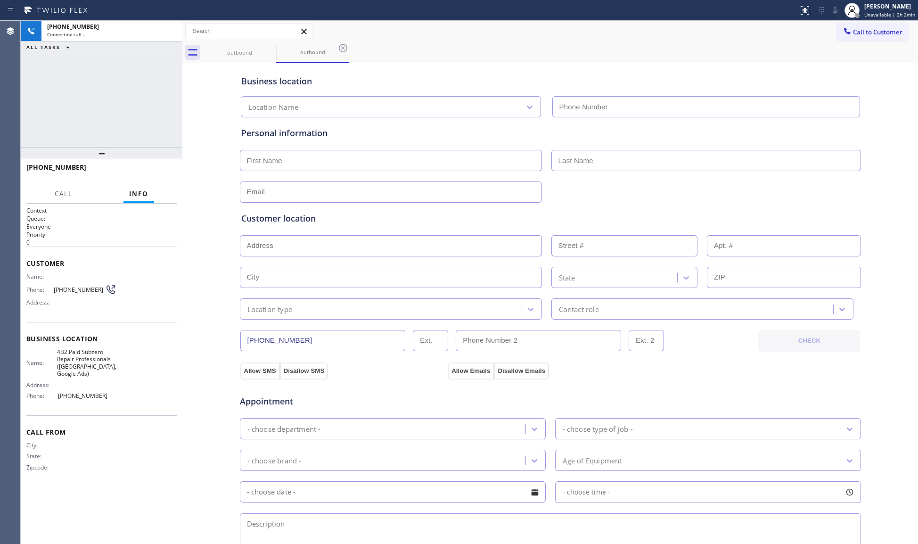
type input "[PHONE_NUMBER]"
click at [760, 78] on div "Business location" at bounding box center [550, 81] width 618 height 13
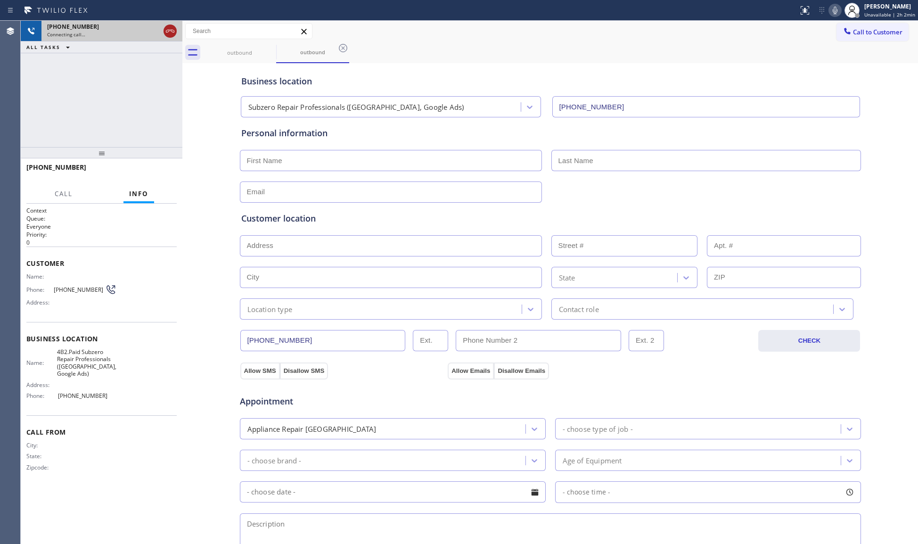
click at [164, 34] on icon at bounding box center [169, 30] width 11 height 11
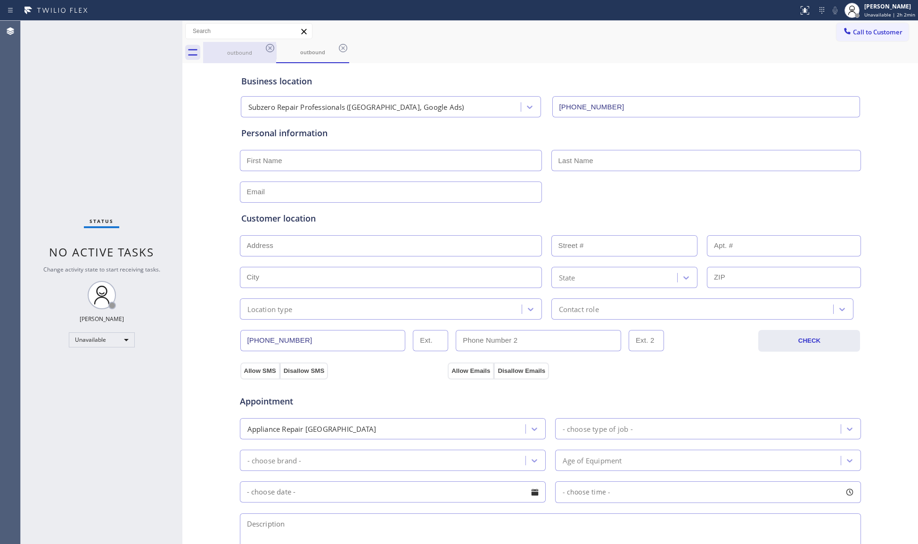
drag, startPoint x: 251, startPoint y: 49, endPoint x: 260, endPoint y: 48, distance: 9.5
click at [253, 49] on div "outbound" at bounding box center [239, 52] width 71 height 7
click at [266, 48] on icon at bounding box center [269, 47] width 11 height 11
click at [268, 48] on icon at bounding box center [269, 47] width 11 height 11
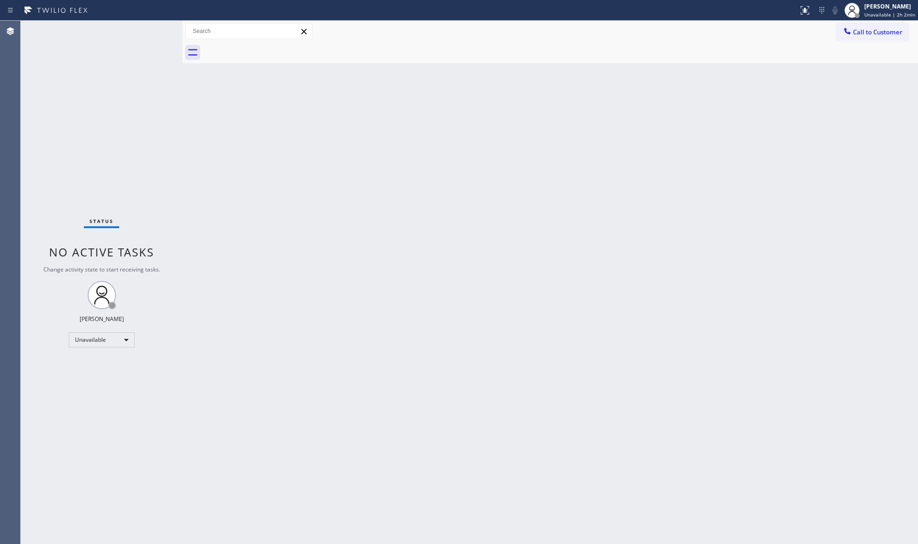
click at [268, 48] on div at bounding box center [560, 52] width 715 height 21
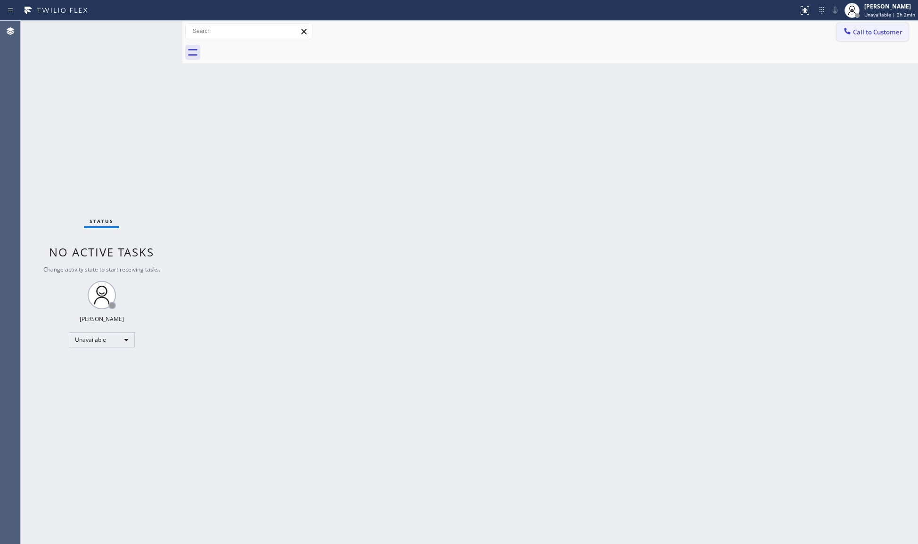
click at [854, 31] on span "Call to Customer" at bounding box center [877, 32] width 49 height 8
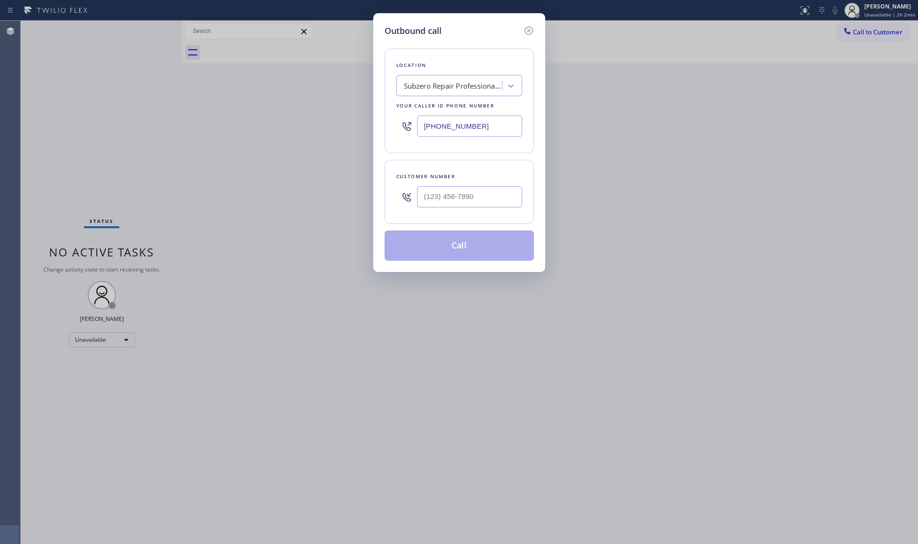
drag, startPoint x: 494, startPoint y: 129, endPoint x: 364, endPoint y: 130, distance: 130.0
click at [364, 131] on div "Outbound call Location Subzero Repair Professionals ([GEOGRAPHIC_DATA], Google …" at bounding box center [459, 272] width 918 height 544
paste input "310) 742-9854"
type input "[PHONE_NUMBER]"
click at [475, 203] on input "(___) ___-____" at bounding box center [469, 196] width 105 height 21
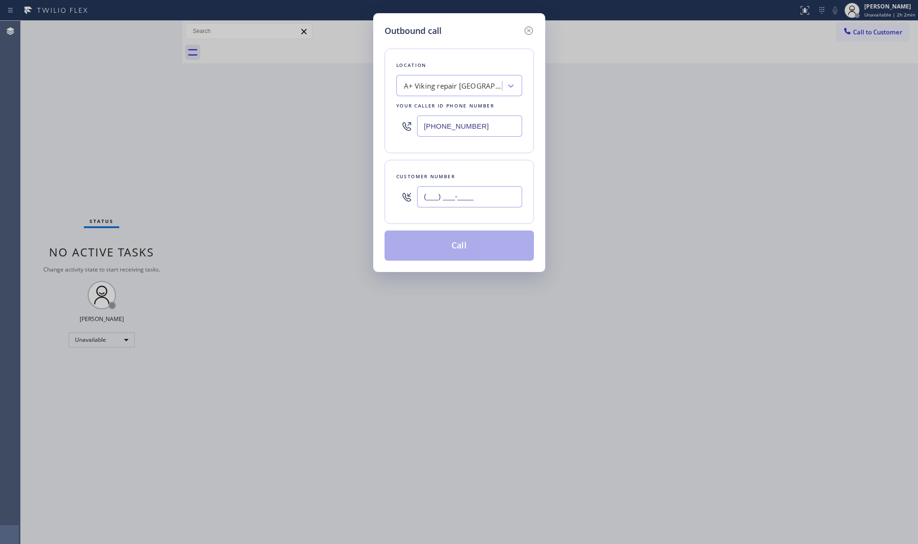
paste input "424) 549-1193"
type input "[PHONE_NUMBER]"
click at [469, 247] on button "Call" at bounding box center [458, 245] width 149 height 30
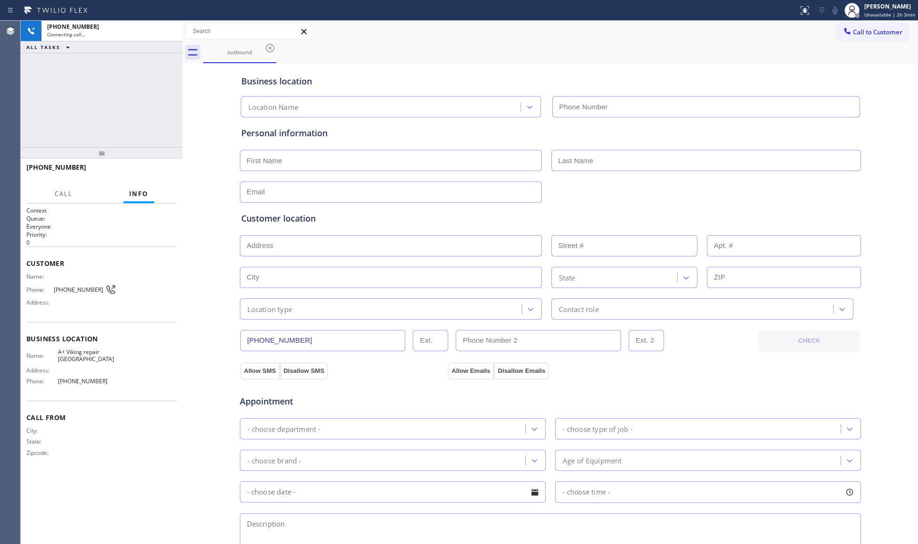
type input "[PHONE_NUMBER]"
click at [447, 70] on div "Business location A+ Viking repair [GEOGRAPHIC_DATA] [PHONE_NUMBER]" at bounding box center [550, 91] width 622 height 52
click at [166, 174] on span "HANG UP" at bounding box center [154, 171] width 29 height 7
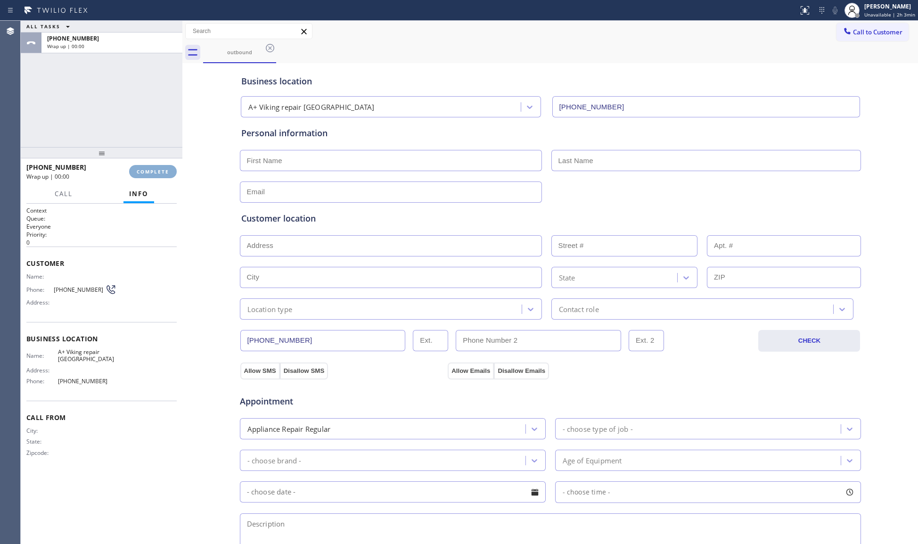
click at [166, 172] on span "COMPLETE" at bounding box center [153, 171] width 33 height 7
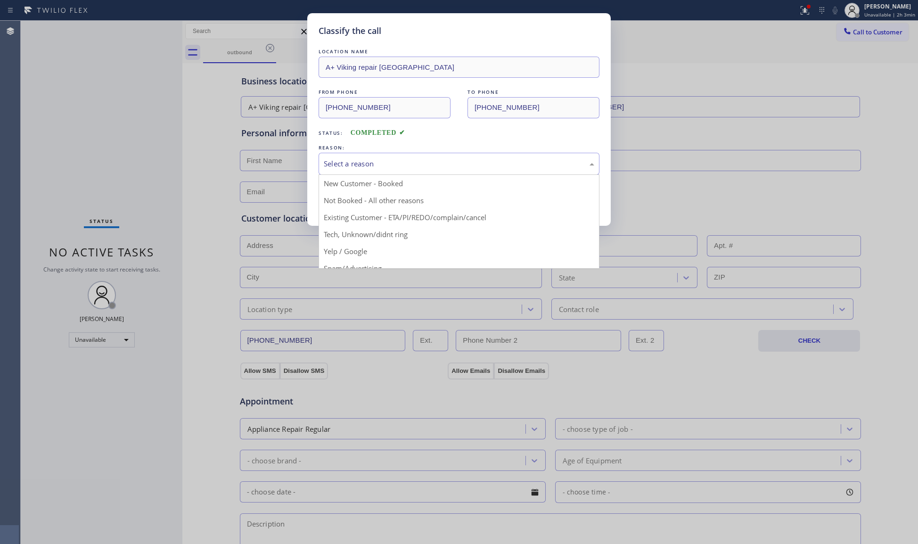
click at [366, 164] on div "Select a reason" at bounding box center [459, 163] width 270 height 11
drag, startPoint x: 357, startPoint y: 200, endPoint x: 362, endPoint y: 202, distance: 6.0
click at [359, 200] on button "Save" at bounding box center [356, 199] width 76 height 30
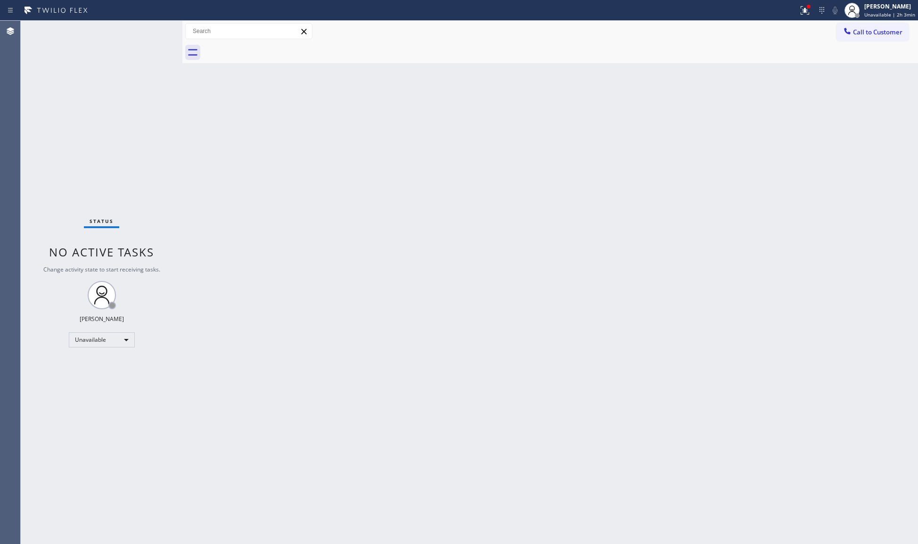
drag, startPoint x: 679, startPoint y: 114, endPoint x: 683, endPoint y: 108, distance: 6.7
click at [681, 110] on div "Back to Dashboard Change Sender ID Customers Technicians Select a contact Outbo…" at bounding box center [549, 282] width 735 height 523
click at [820, 12] on icon at bounding box center [821, 10] width 11 height 11
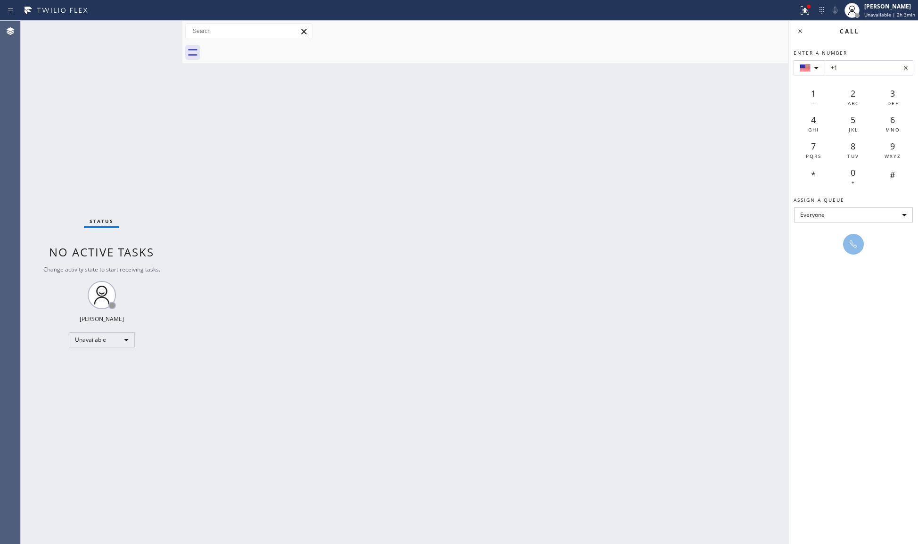
drag, startPoint x: 812, startPoint y: 19, endPoint x: 801, endPoint y: 48, distance: 31.3
click at [813, 22] on div "Status report Issues detected These issues could affect your workflow. Please c…" at bounding box center [459, 272] width 918 height 544
click at [814, 13] on div at bounding box center [804, 10] width 21 height 11
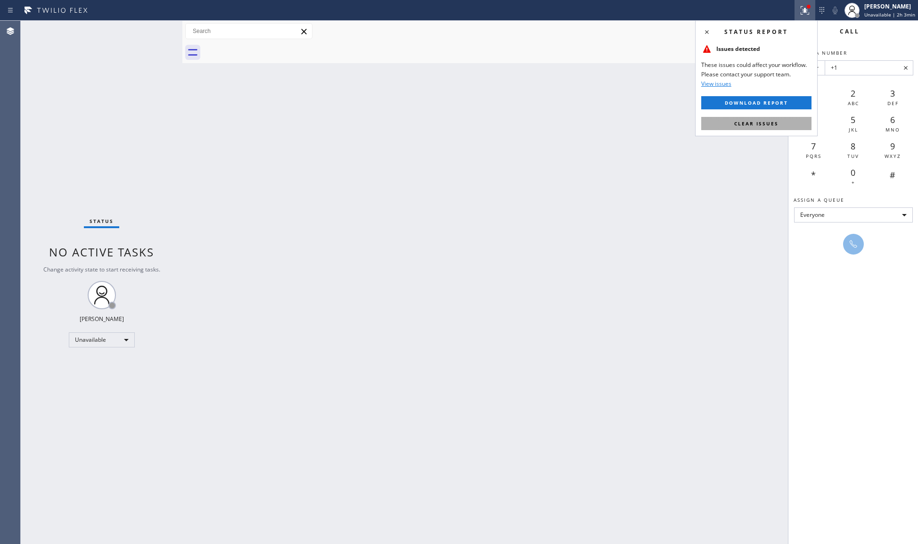
click at [762, 125] on span "Clear issues" at bounding box center [756, 123] width 44 height 7
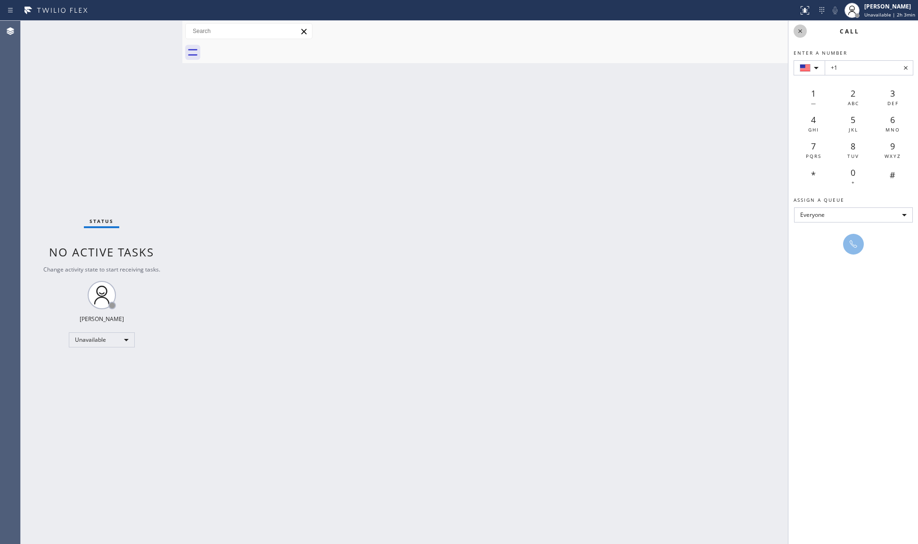
click at [801, 30] on icon at bounding box center [799, 30] width 11 height 11
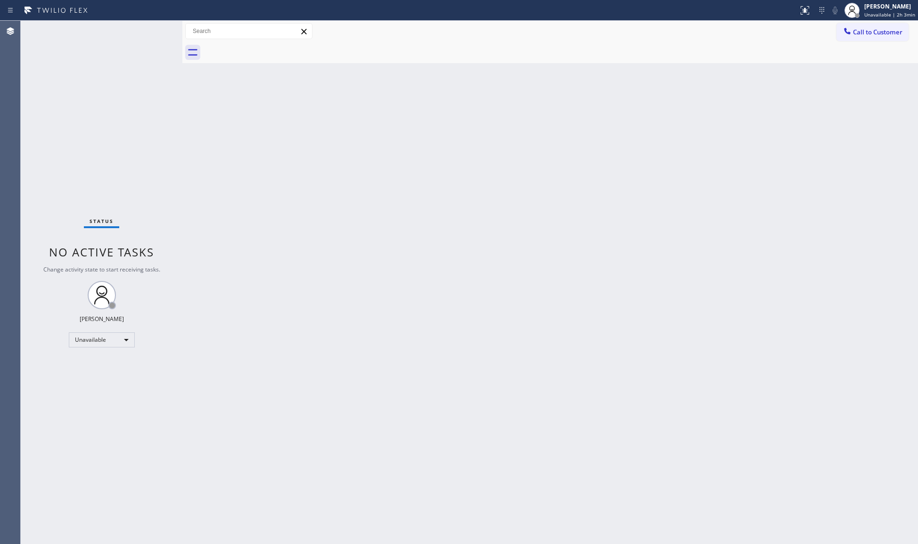
click at [888, 39] on button "Call to Customer" at bounding box center [872, 32] width 72 height 18
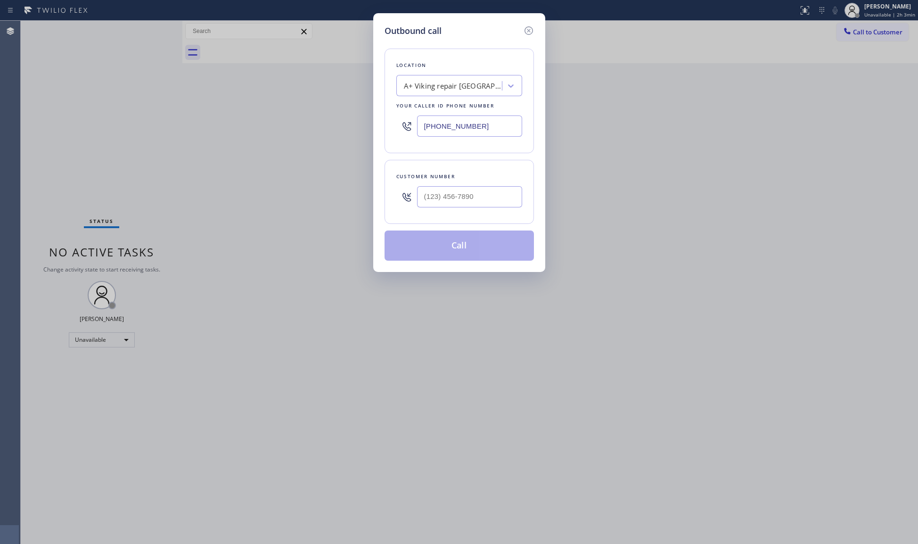
drag, startPoint x: 493, startPoint y: 129, endPoint x: 426, endPoint y: 126, distance: 66.9
click at [426, 126] on input "[PHONE_NUMBER]" at bounding box center [469, 125] width 105 height 21
paste input "858) 201-7791"
type input "[PHONE_NUMBER]"
paste
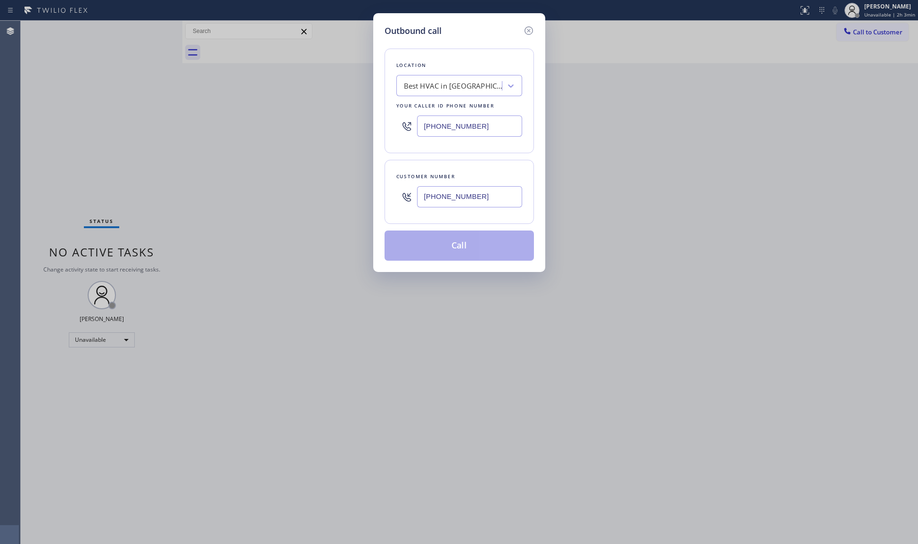
click at [493, 187] on input "[PHONE_NUMBER]" at bounding box center [469, 196] width 105 height 21
type input "[PHONE_NUMBER]"
drag, startPoint x: 455, startPoint y: 242, endPoint x: 471, endPoint y: 238, distance: 16.6
click at [456, 242] on button "Call" at bounding box center [458, 245] width 149 height 30
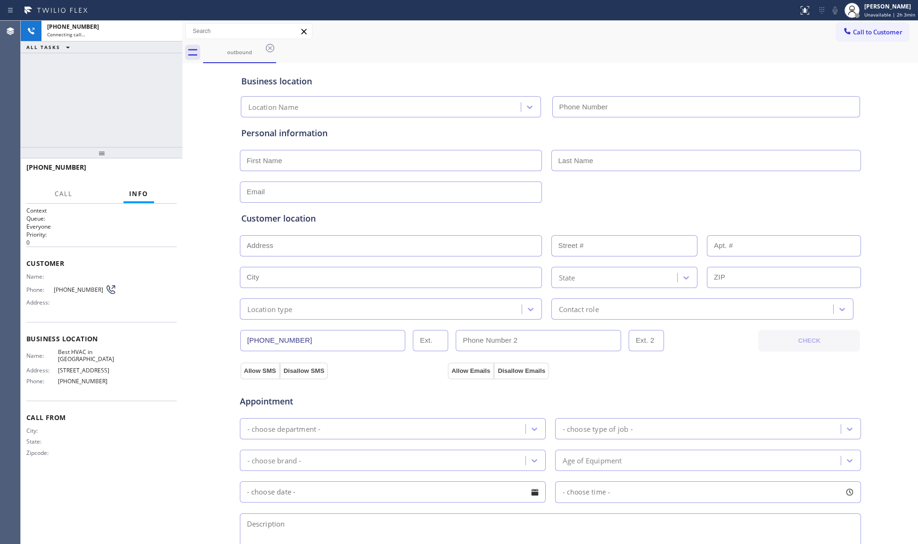
type input "[PHONE_NUMBER]"
drag, startPoint x: 479, startPoint y: 40, endPoint x: 438, endPoint y: 44, distance: 40.8
click at [472, 41] on div "Call to Customer Outbound call Location Best HVAC in [GEOGRAPHIC_DATA] Your cal…" at bounding box center [549, 42] width 735 height 42
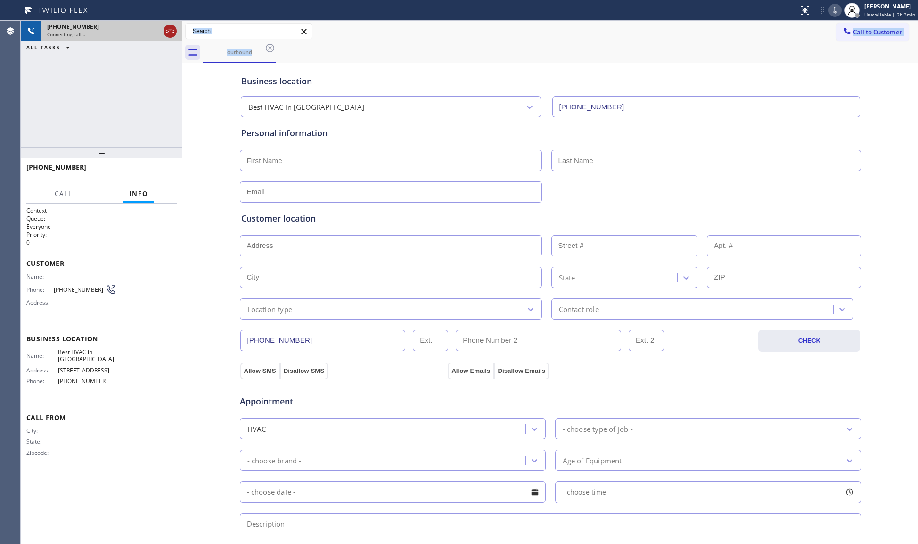
drag, startPoint x: 170, startPoint y: 32, endPoint x: 371, endPoint y: 32, distance: 201.1
click at [171, 32] on icon at bounding box center [169, 30] width 11 height 11
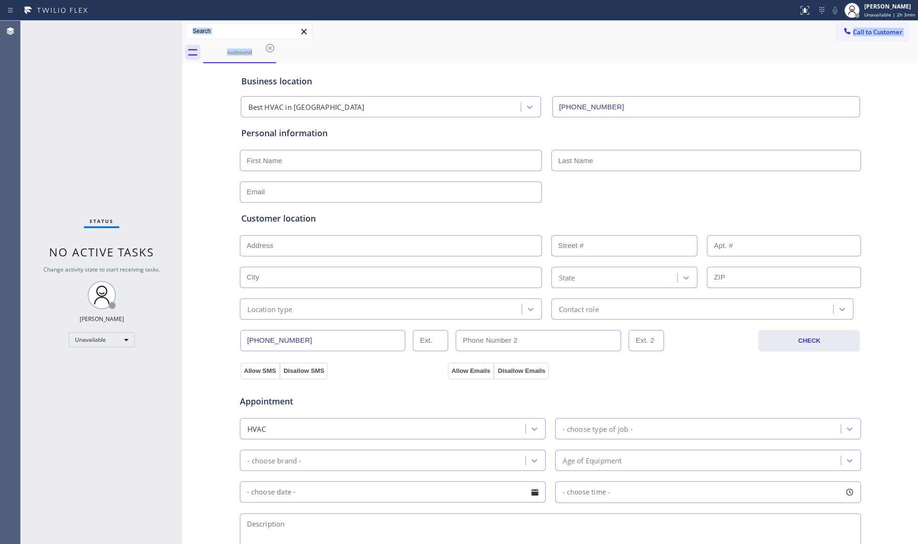
drag, startPoint x: 835, startPoint y: 49, endPoint x: 846, endPoint y: 46, distance: 11.8
click at [835, 49] on div "outbound" at bounding box center [560, 52] width 715 height 21
click at [863, 54] on div "outbound" at bounding box center [560, 52] width 715 height 21
click at [866, 33] on span "Call to Customer" at bounding box center [877, 32] width 49 height 8
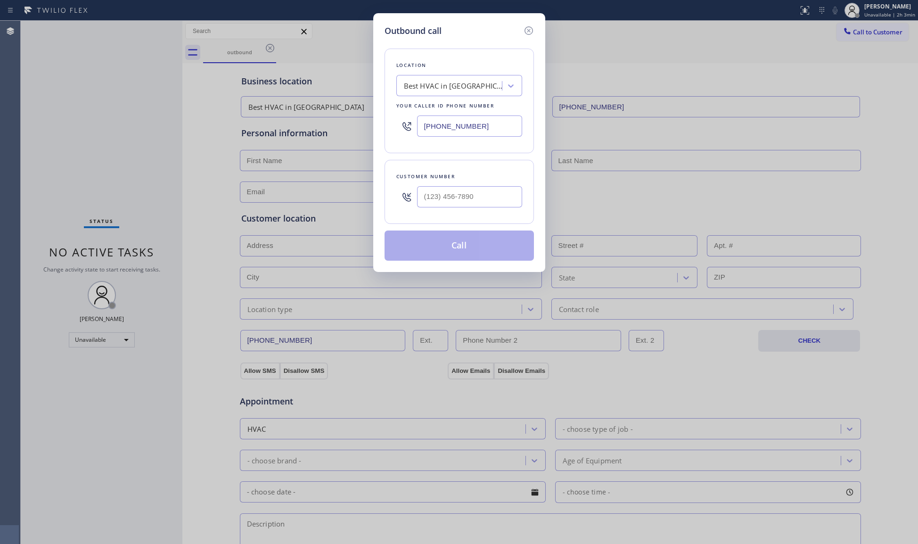
drag, startPoint x: 483, startPoint y: 125, endPoint x: 417, endPoint y: 122, distance: 66.5
click at [417, 123] on input "[PHONE_NUMBER]" at bounding box center [469, 125] width 105 height 21
type input "[PHONE_NUMBER]"
click at [513, 201] on input "(___) ___-____" at bounding box center [469, 196] width 105 height 21
type input "[PHONE_NUMBER]"
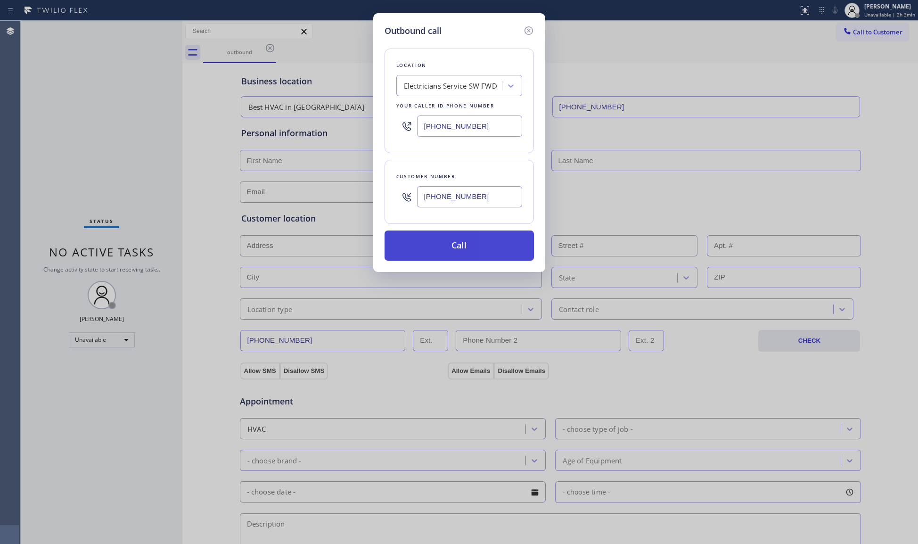
click at [469, 251] on button "Call" at bounding box center [458, 245] width 149 height 30
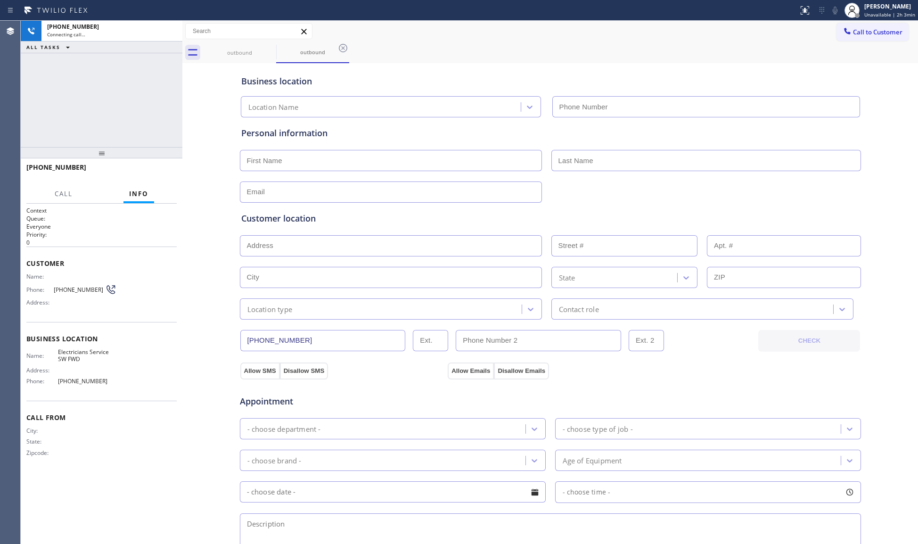
type input "[PHONE_NUMBER]"
click at [582, 17] on div "Status report No issues detected If you experience an issue, please download th…" at bounding box center [459, 10] width 918 height 21
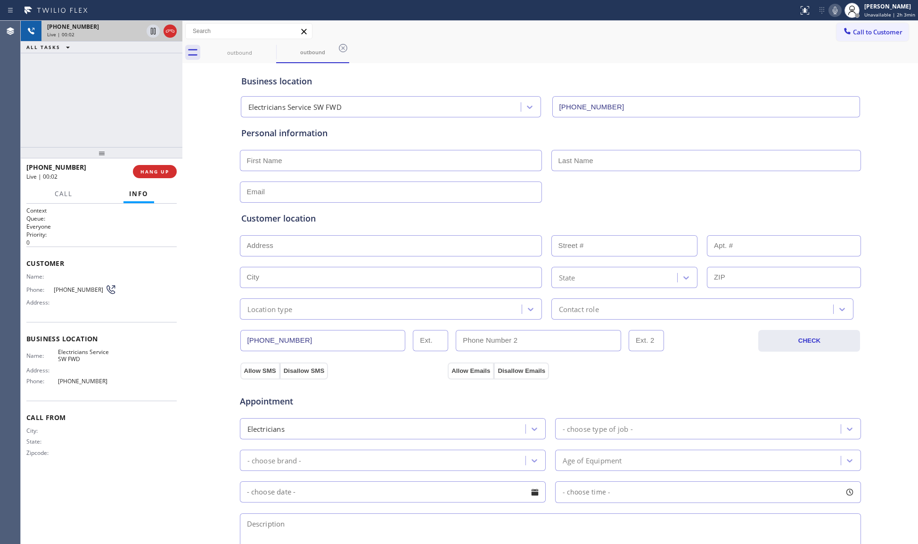
click at [176, 31] on div at bounding box center [169, 30] width 13 height 11
click at [155, 177] on button "HANG UP" at bounding box center [155, 171] width 44 height 13
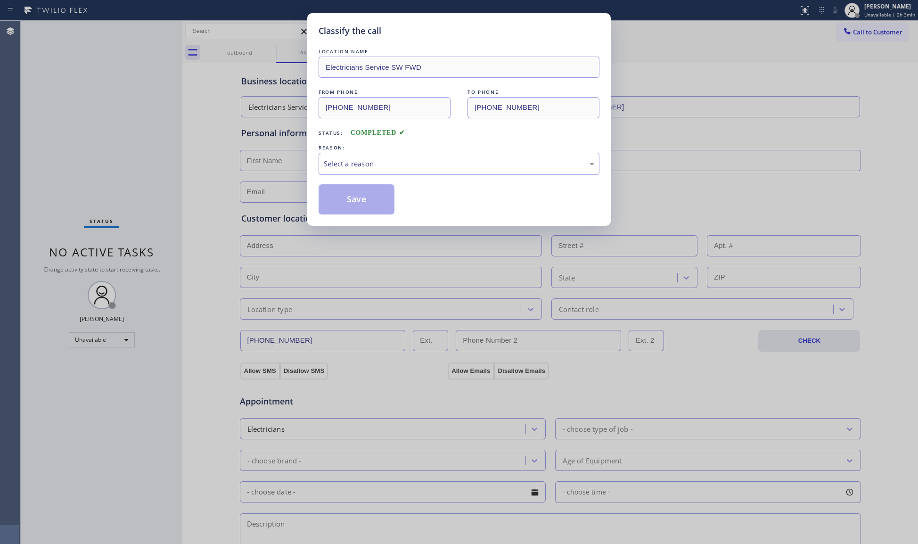
click at [377, 173] on div "Select a reason" at bounding box center [458, 164] width 281 height 22
drag, startPoint x: 340, startPoint y: 204, endPoint x: 348, endPoint y: 200, distance: 8.9
click at [342, 204] on button "Save" at bounding box center [356, 199] width 76 height 30
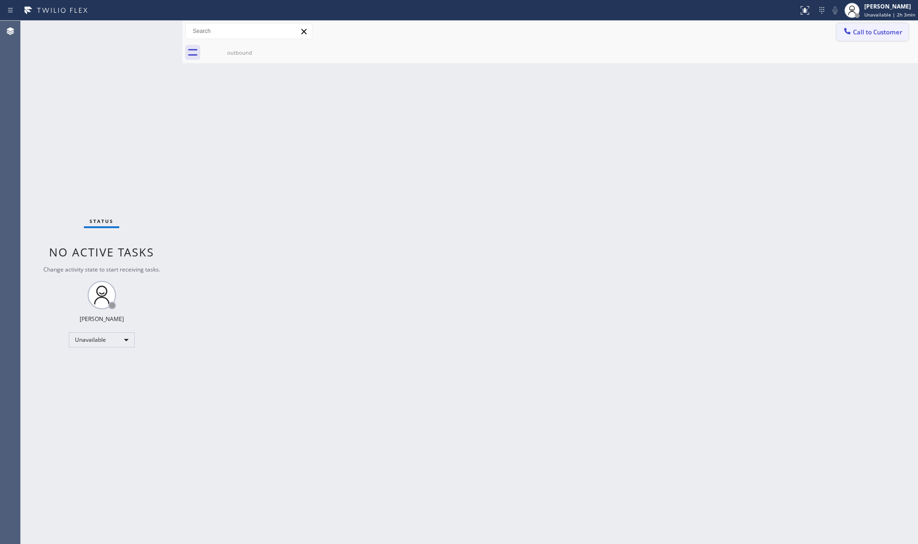
click at [852, 29] on div at bounding box center [846, 31] width 11 height 11
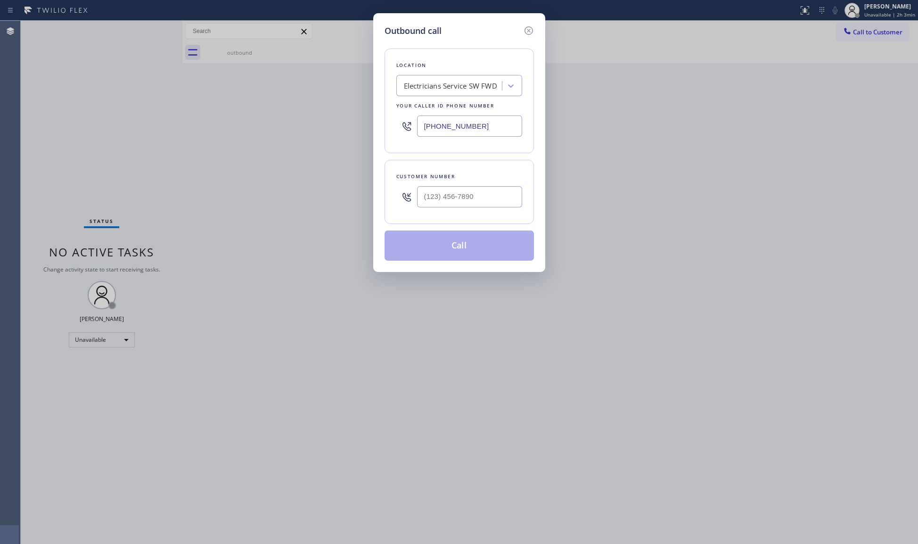
drag, startPoint x: 492, startPoint y: 130, endPoint x: 374, endPoint y: 125, distance: 117.9
click at [374, 125] on div "Outbound call Location Electricians Service SW FWD Your caller id phone number …" at bounding box center [459, 142] width 172 height 259
type input "[PHONE_NUMBER]"
click at [432, 198] on input "[PHONE_NUMBER]" at bounding box center [469, 196] width 105 height 21
type input "[PHONE_NUMBER]"
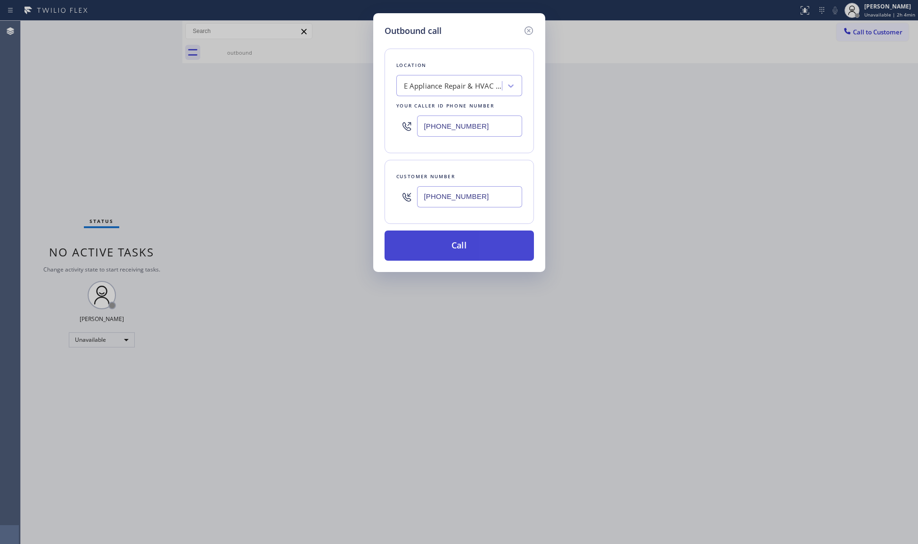
click at [449, 242] on button "Call" at bounding box center [458, 245] width 149 height 30
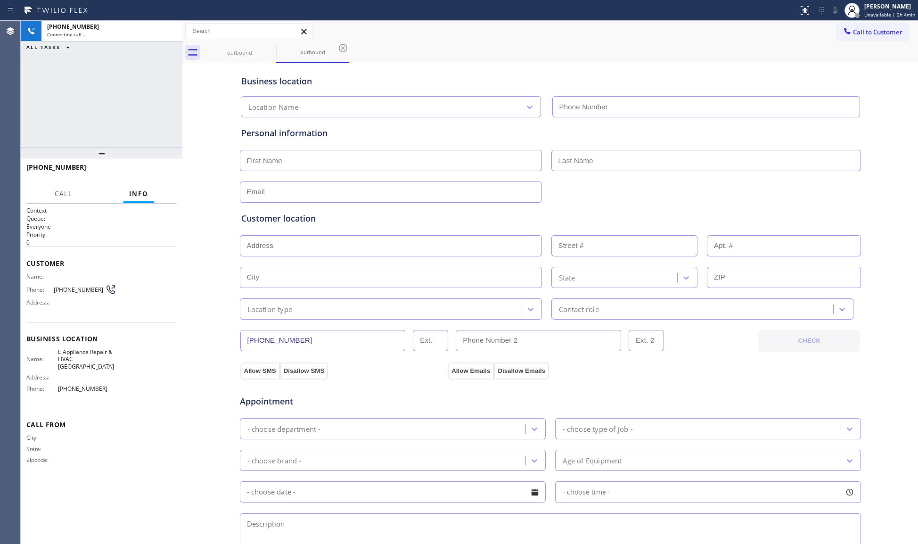
type input "[PHONE_NUMBER]"
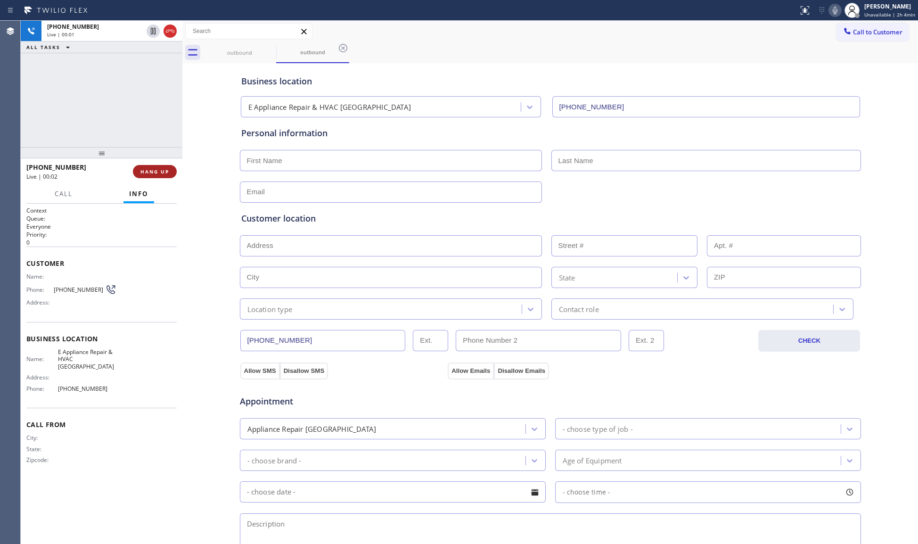
click at [161, 172] on span "HANG UP" at bounding box center [154, 171] width 29 height 7
click at [162, 170] on span "COMPLETE" at bounding box center [153, 171] width 33 height 7
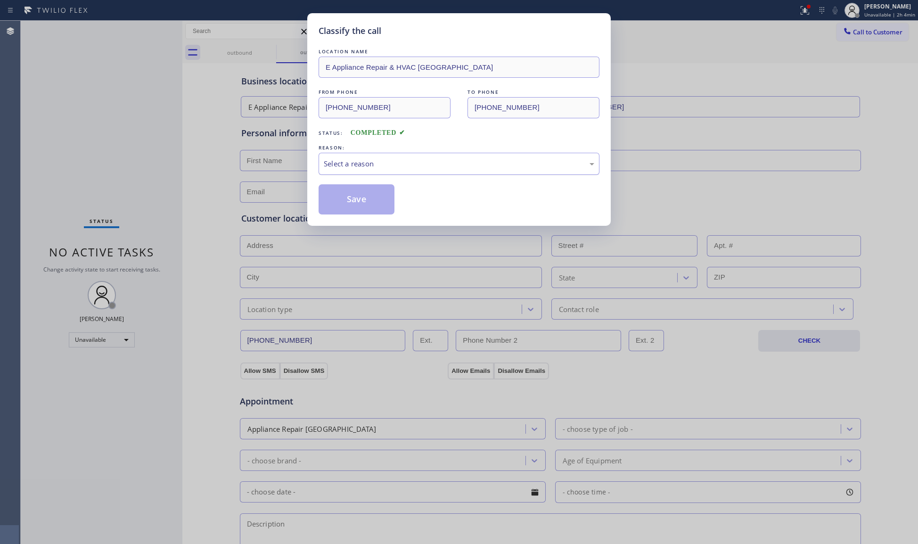
drag, startPoint x: 335, startPoint y: 162, endPoint x: 332, endPoint y: 172, distance: 10.4
click at [334, 166] on div "Select a reason" at bounding box center [459, 163] width 270 height 11
click at [336, 201] on button "Save" at bounding box center [356, 199] width 76 height 30
click at [337, 201] on button "Save" at bounding box center [356, 199] width 76 height 30
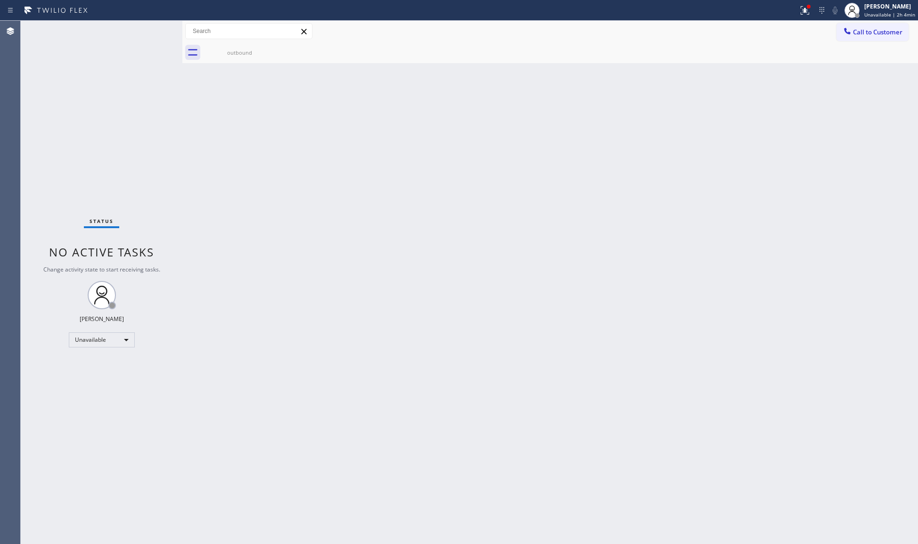
click at [838, 29] on button "Call to Customer" at bounding box center [872, 32] width 72 height 18
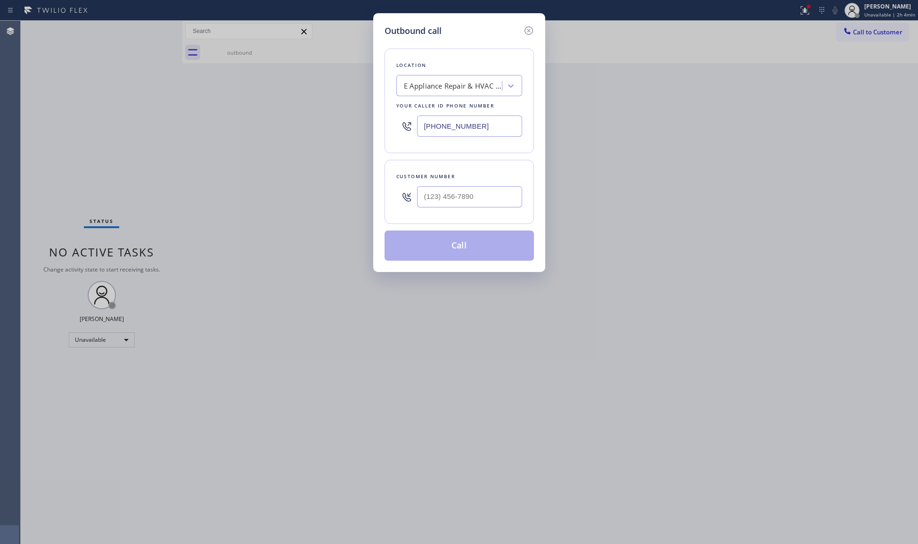
drag, startPoint x: 503, startPoint y: 127, endPoint x: 411, endPoint y: 125, distance: 91.9
click at [411, 125] on div "[PHONE_NUMBER]" at bounding box center [459, 126] width 126 height 31
type input "[PHONE_NUMBER]"
click at [458, 199] on input "[PHONE_NUMBER]" at bounding box center [469, 196] width 105 height 21
type input "[PHONE_NUMBER]"
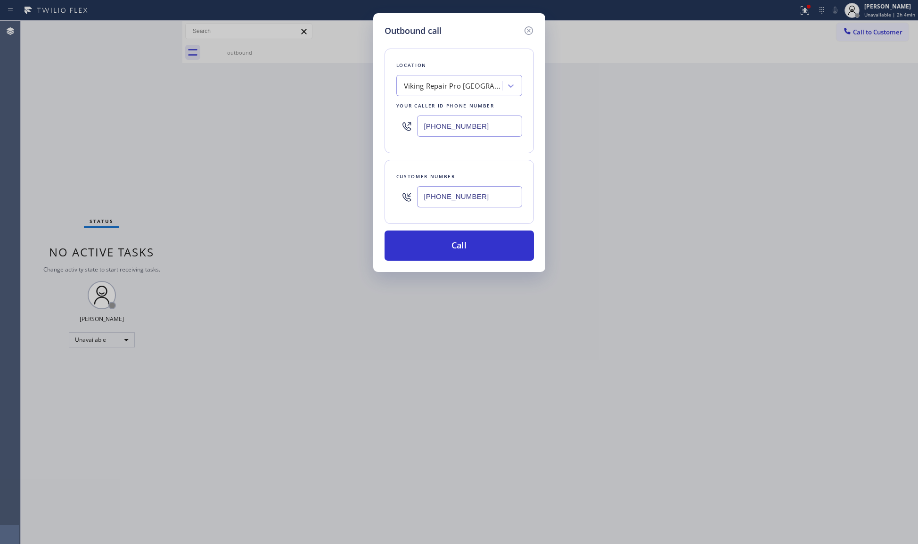
drag, startPoint x: 457, startPoint y: 246, endPoint x: 462, endPoint y: 165, distance: 81.2
click at [462, 165] on div "Customer number [PHONE_NUMBER]" at bounding box center [458, 192] width 149 height 64
click at [464, 239] on button "Call" at bounding box center [458, 245] width 149 height 30
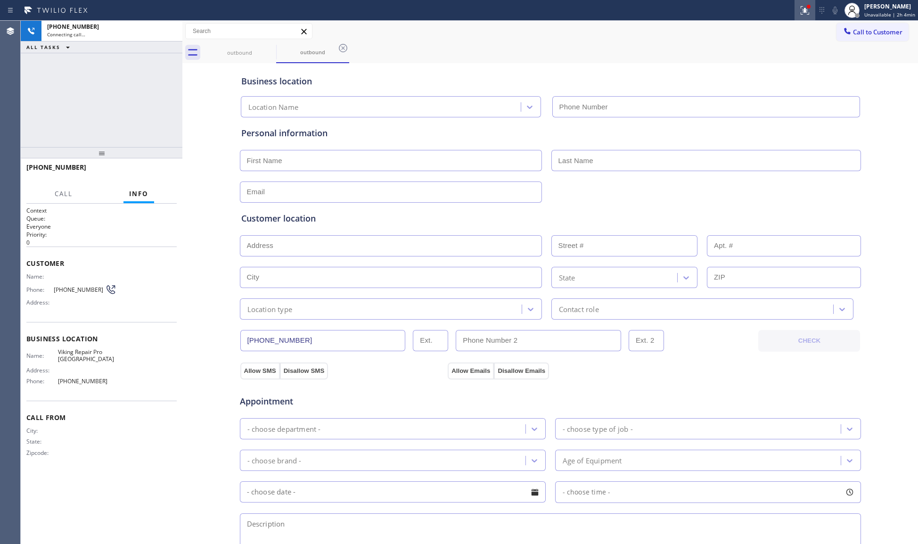
type input "[PHONE_NUMBER]"
click at [809, 16] on button at bounding box center [804, 10] width 21 height 21
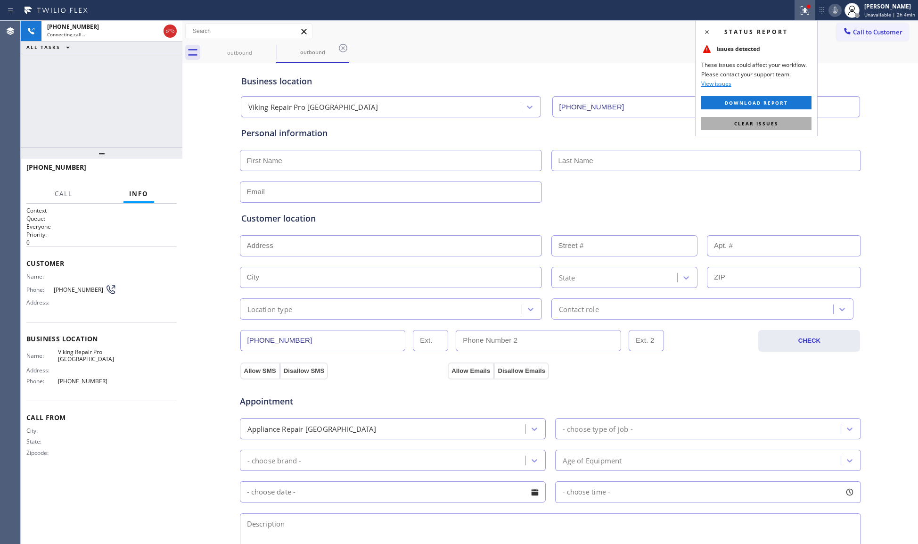
click at [760, 124] on span "Clear issues" at bounding box center [756, 123] width 44 height 7
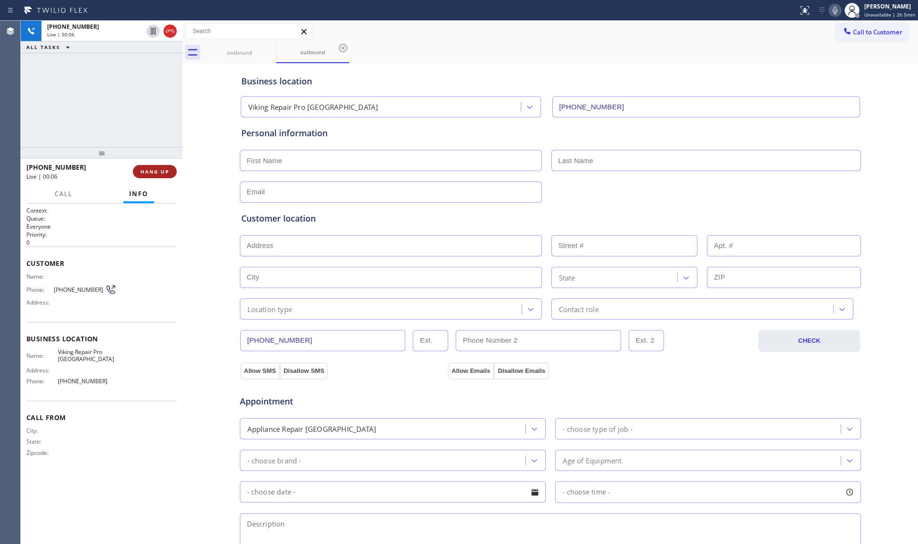
click at [138, 173] on button "HANG UP" at bounding box center [155, 171] width 44 height 13
click at [138, 172] on button "HANG UP" at bounding box center [155, 171] width 44 height 13
click at [140, 171] on span "COMPLETE" at bounding box center [153, 171] width 33 height 7
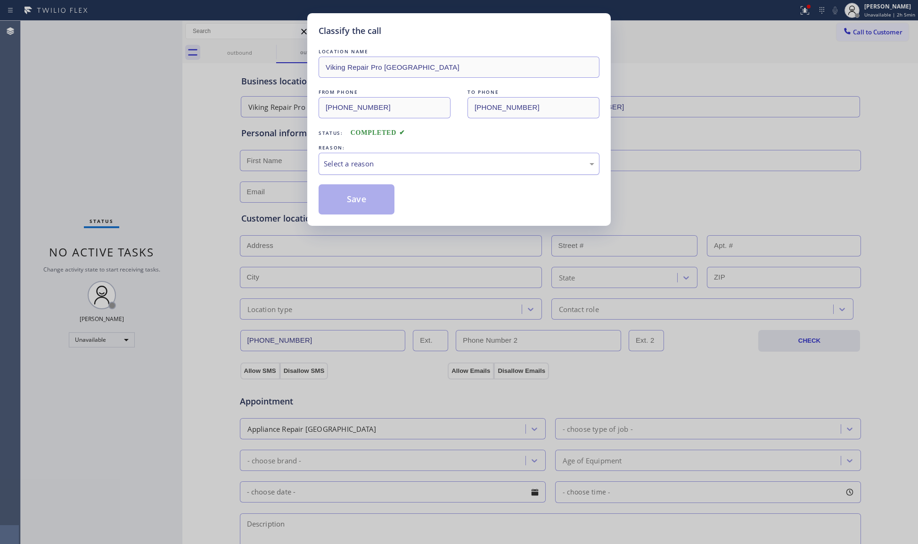
click at [361, 163] on div "Select a reason" at bounding box center [459, 163] width 270 height 11
click at [353, 198] on button "Save" at bounding box center [356, 199] width 76 height 30
click at [354, 198] on button "Save" at bounding box center [356, 199] width 76 height 30
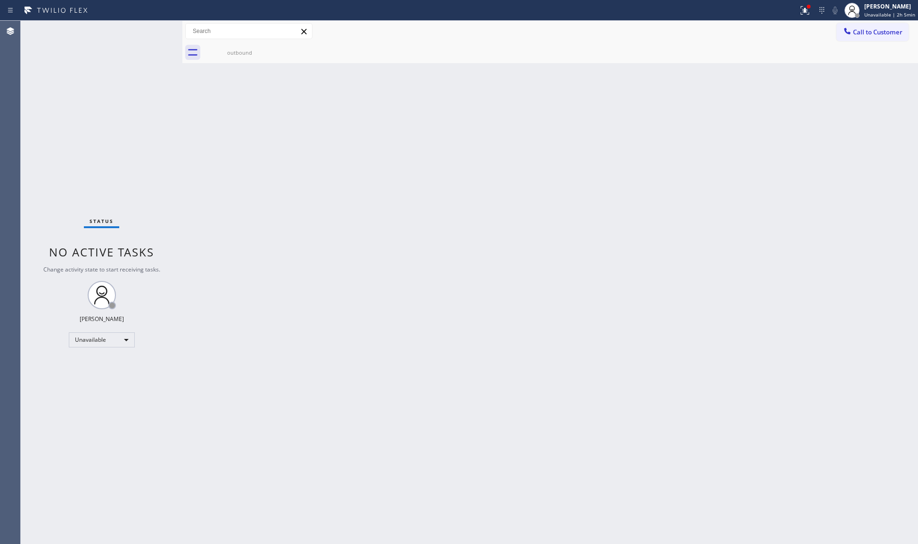
click at [794, 18] on div "Status report Issues detected These issues could affect your workflow. Please c…" at bounding box center [459, 10] width 918 height 21
click at [803, 15] on icon at bounding box center [804, 10] width 11 height 11
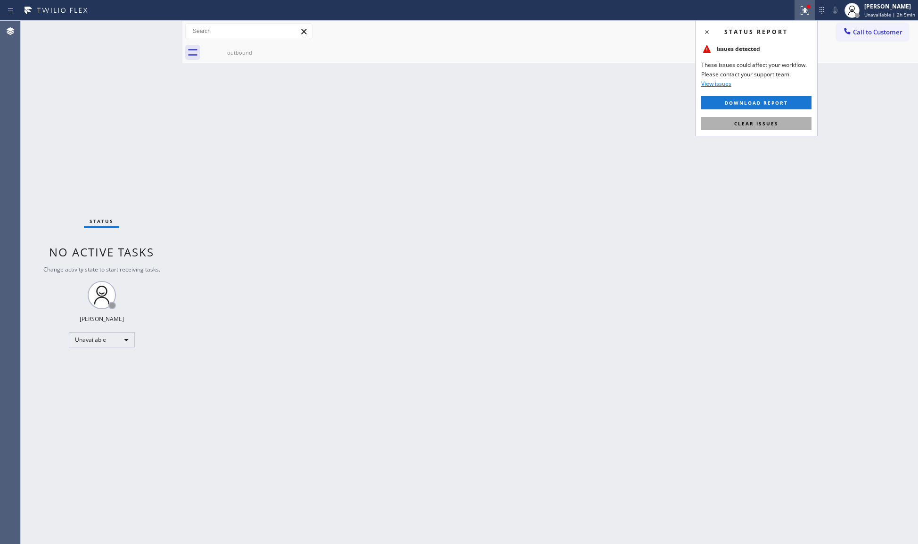
drag, startPoint x: 769, startPoint y: 115, endPoint x: 771, endPoint y: 121, distance: 5.8
click at [769, 117] on div "Status report Issues detected These issues could affect your workflow. Please c…" at bounding box center [756, 78] width 122 height 116
click at [770, 124] on span "Clear issues" at bounding box center [756, 123] width 44 height 7
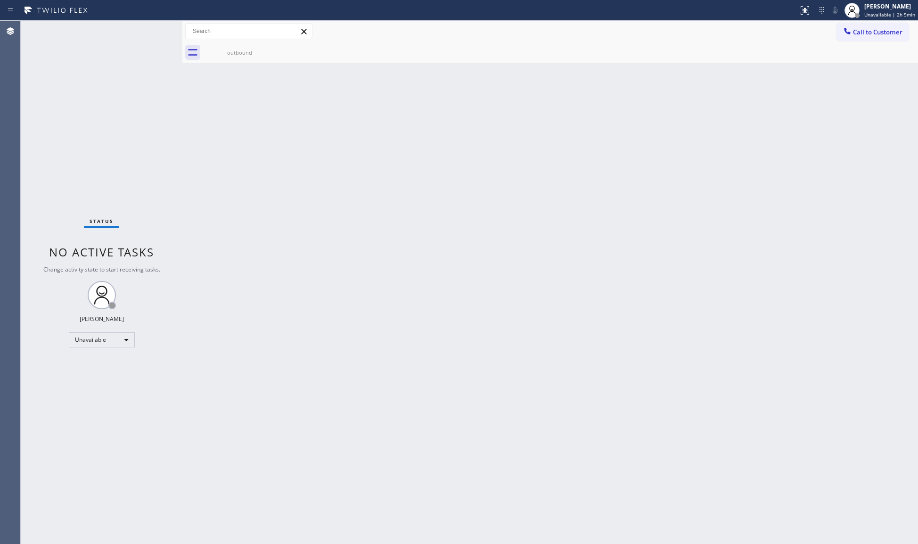
click at [661, 140] on div "Back to Dashboard Change Sender ID Customers Technicians Select a contact Outbo…" at bounding box center [549, 282] width 735 height 523
click at [871, 27] on button "Call to Customer" at bounding box center [872, 32] width 72 height 18
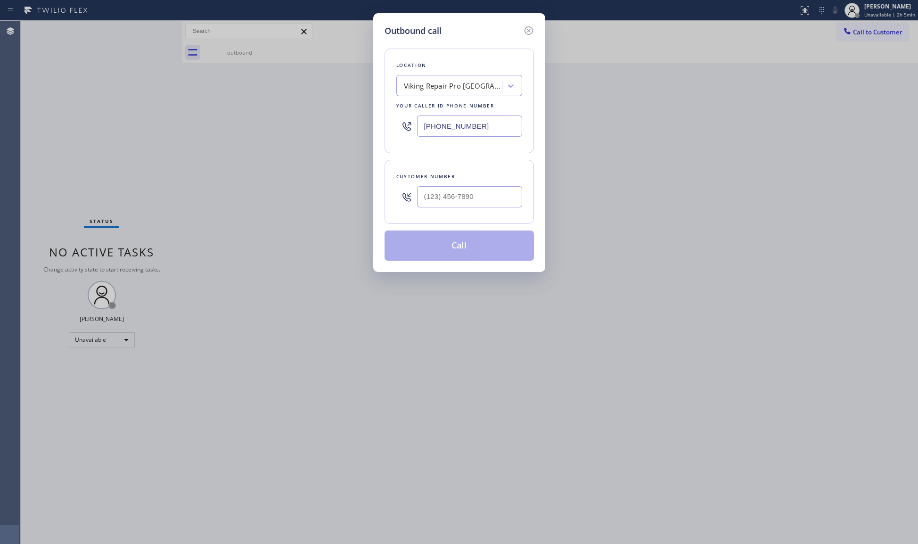
drag, startPoint x: 422, startPoint y: 123, endPoint x: 381, endPoint y: 122, distance: 41.0
click at [382, 122] on div "Outbound call Location Viking Repair Pro [GEOGRAPHIC_DATA] Your caller id phone…" at bounding box center [459, 142] width 172 height 259
type input "[PHONE_NUMBER]"
click at [450, 199] on input "(___) ___-____" at bounding box center [469, 196] width 105 height 21
type input "[PHONE_NUMBER]"
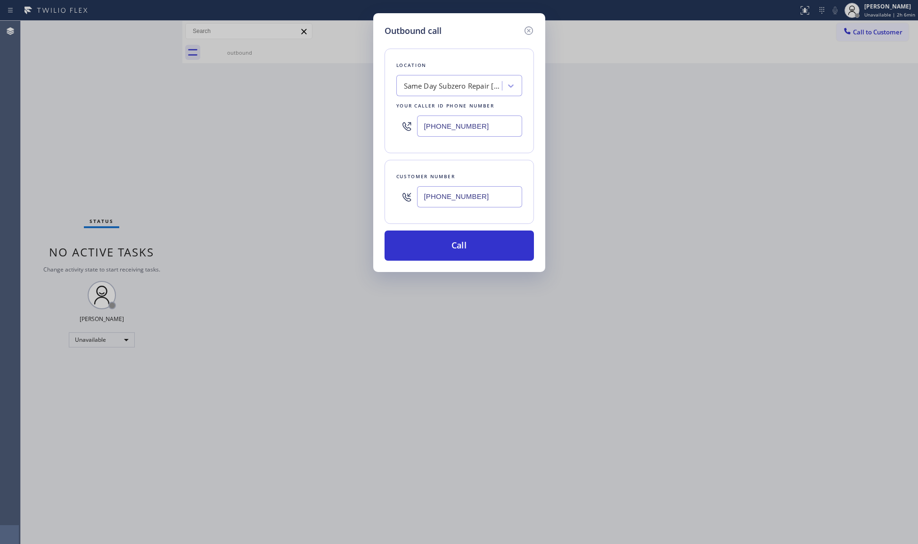
click at [445, 230] on div "Location Same Day Subzero Repair [GEOGRAPHIC_DATA] Your caller id phone number …" at bounding box center [458, 148] width 149 height 223
click at [449, 241] on button "Call" at bounding box center [458, 245] width 149 height 30
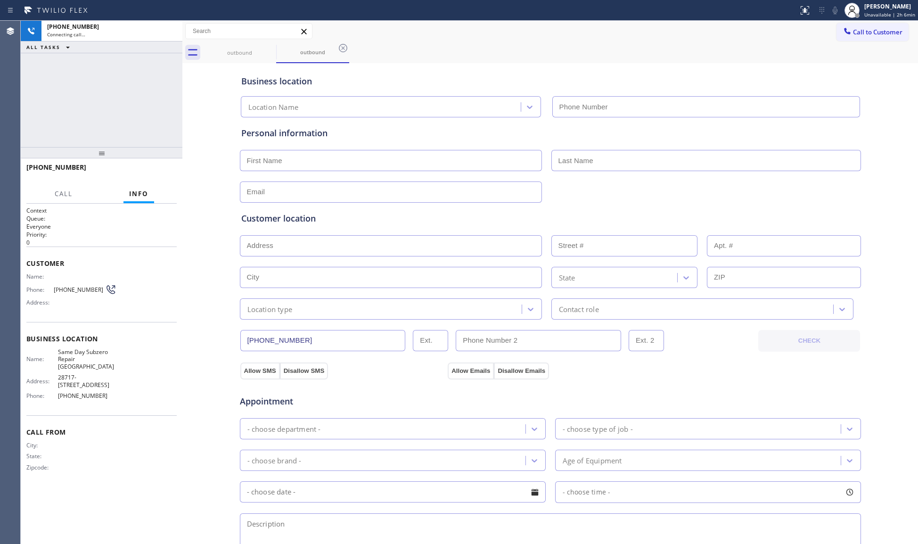
type input "[PHONE_NUMBER]"
drag, startPoint x: 164, startPoint y: 31, endPoint x: 224, endPoint y: 33, distance: 60.3
click at [164, 31] on icon at bounding box center [169, 30] width 11 height 11
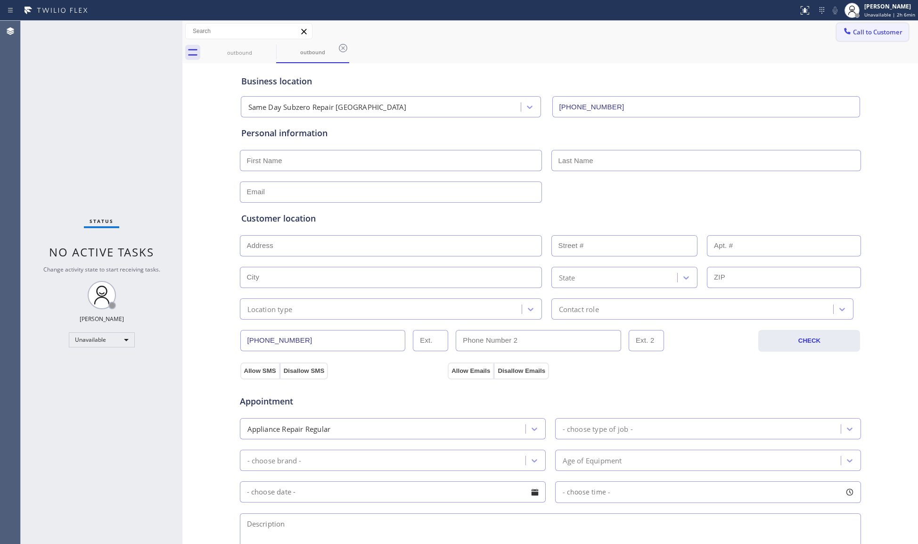
click at [853, 30] on span "Call to Customer" at bounding box center [877, 32] width 49 height 8
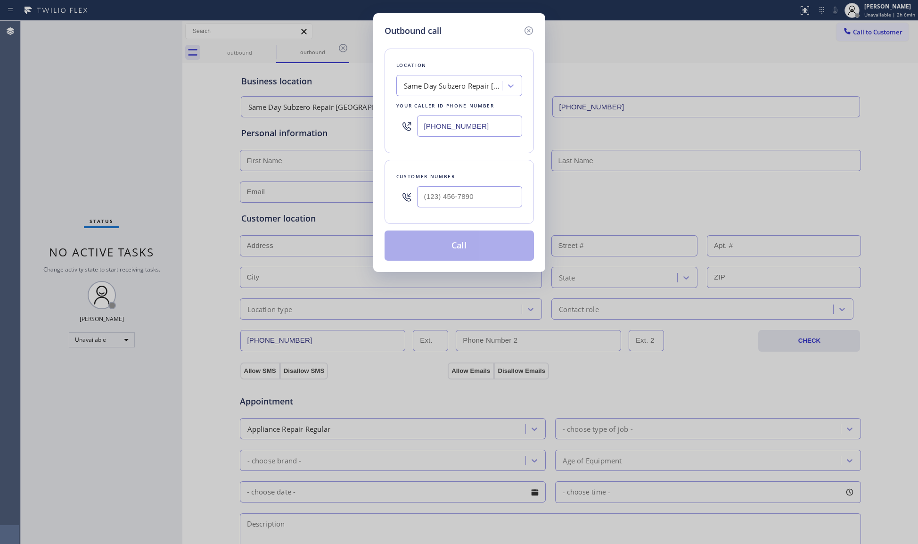
drag, startPoint x: 481, startPoint y: 126, endPoint x: 393, endPoint y: 126, distance: 88.6
click at [393, 126] on div "Location Same Day Subzero Repair [GEOGRAPHIC_DATA] Your caller id phone number …" at bounding box center [458, 101] width 149 height 105
type input "[PHONE_NUMBER]"
click at [443, 195] on input "(___) ___-____" at bounding box center [469, 196] width 105 height 21
drag, startPoint x: 476, startPoint y: 195, endPoint x: 396, endPoint y: 196, distance: 79.6
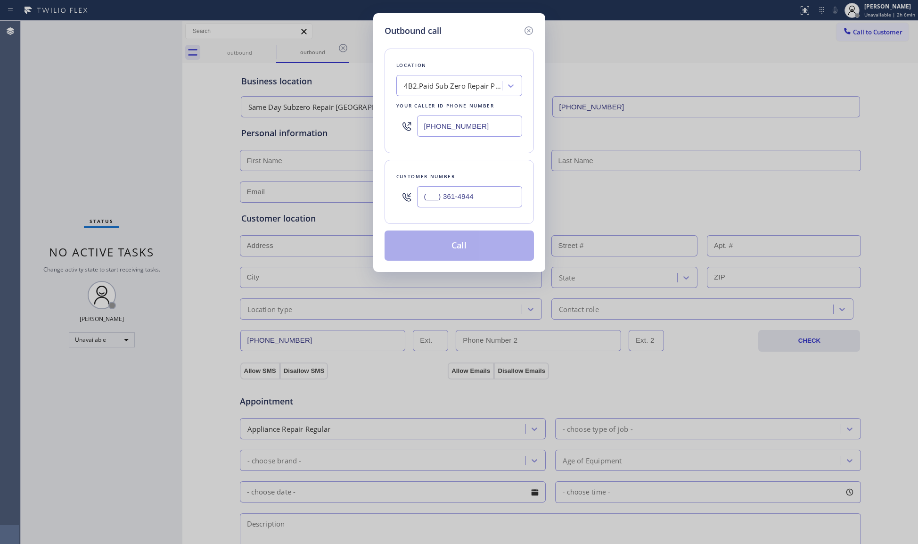
click at [396, 196] on div "(___) 361-4944" at bounding box center [459, 196] width 126 height 31
type input "[PHONE_NUMBER]"
click at [456, 245] on button "Call" at bounding box center [458, 245] width 149 height 30
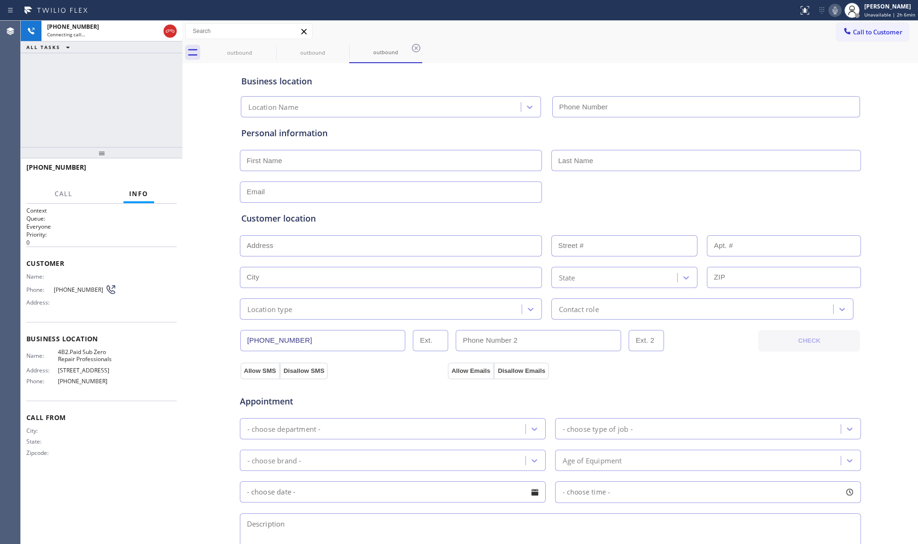
type input "[PHONE_NUMBER]"
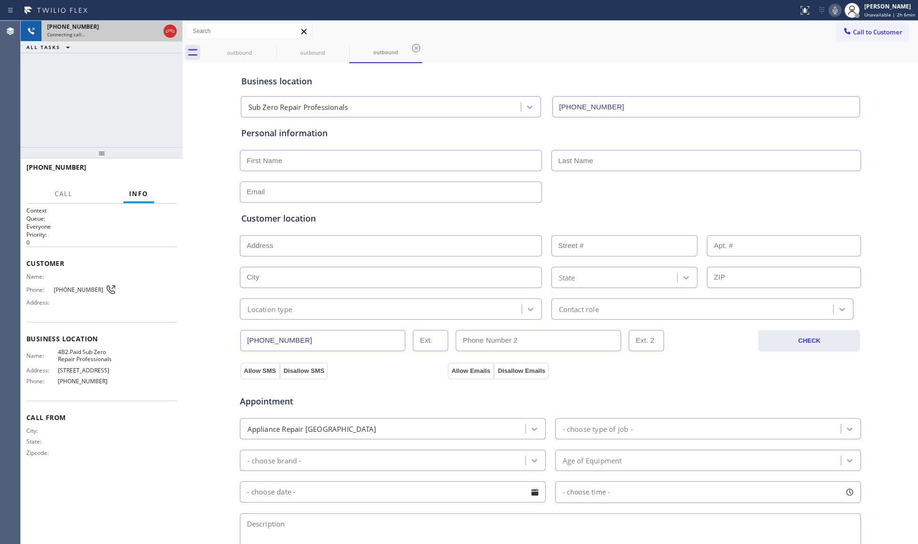
click at [169, 27] on icon at bounding box center [169, 30] width 11 height 11
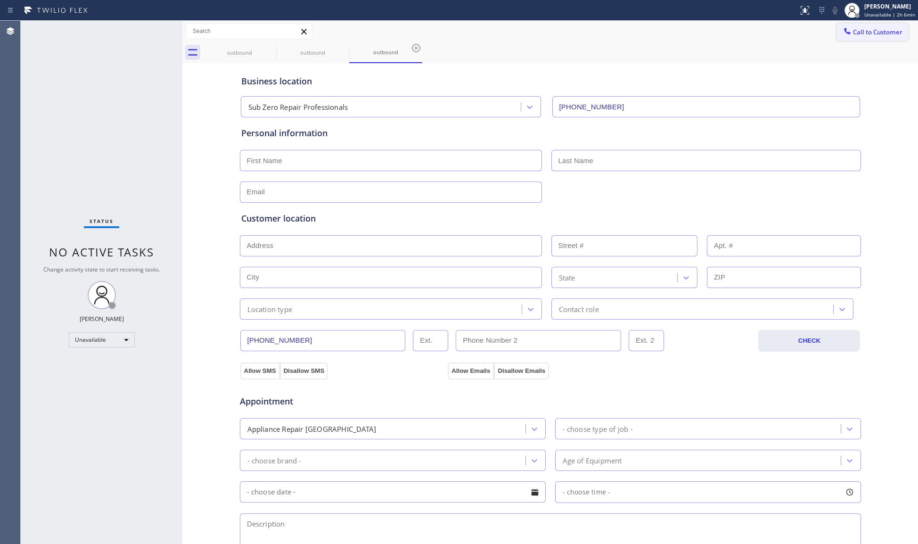
click at [875, 24] on button "Call to Customer" at bounding box center [872, 32] width 72 height 18
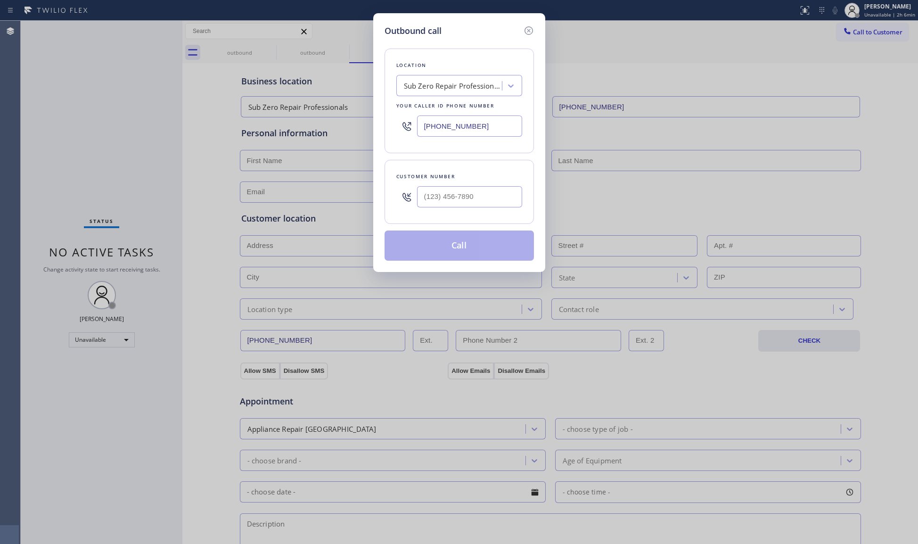
drag, startPoint x: 498, startPoint y: 129, endPoint x: 402, endPoint y: 122, distance: 95.8
click at [406, 125] on div "[PHONE_NUMBER]" at bounding box center [459, 126] width 126 height 31
type input "[PHONE_NUMBER]"
click at [426, 203] on input "(___) ___-____" at bounding box center [469, 196] width 105 height 21
type input "[PHONE_NUMBER]"
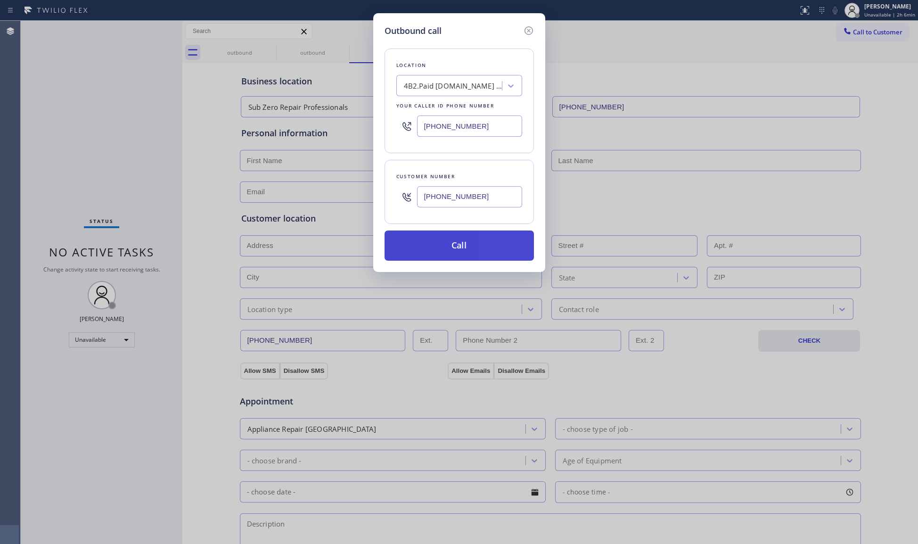
drag, startPoint x: 452, startPoint y: 246, endPoint x: 464, endPoint y: 253, distance: 13.7
click at [453, 246] on button "Call" at bounding box center [458, 245] width 149 height 30
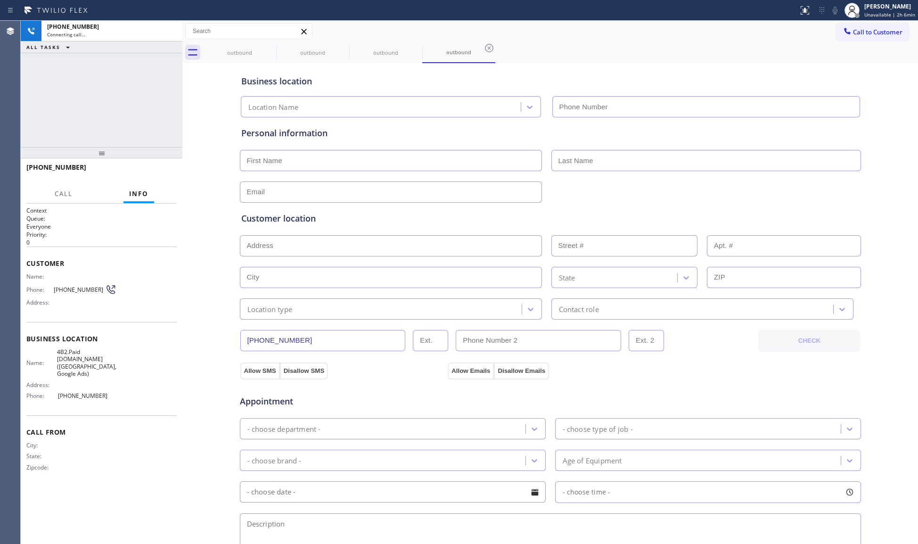
type input "[PHONE_NUMBER]"
click at [611, 63] on div "Business location [DOMAIN_NAME] ([GEOGRAPHIC_DATA], Google Ads) [PHONE_NUMBER]" at bounding box center [550, 90] width 622 height 56
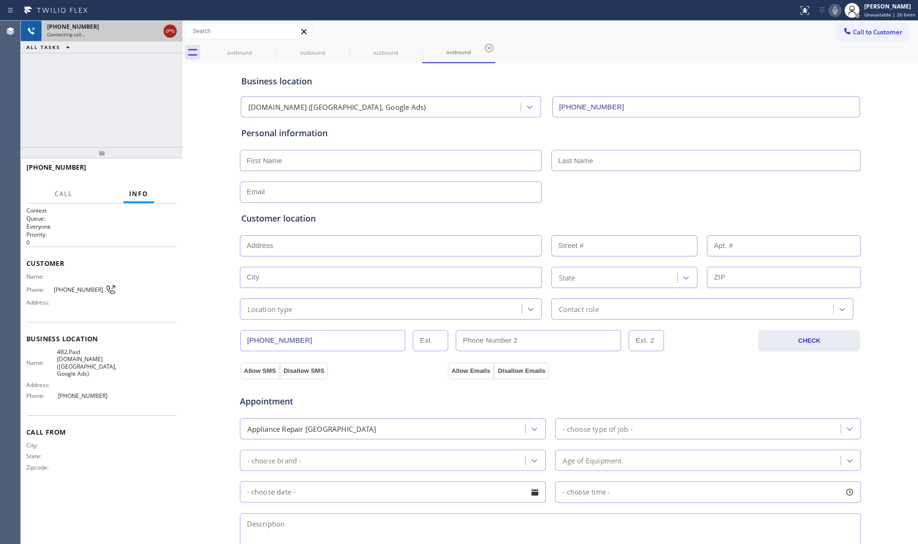
click at [170, 30] on icon at bounding box center [169, 30] width 11 height 11
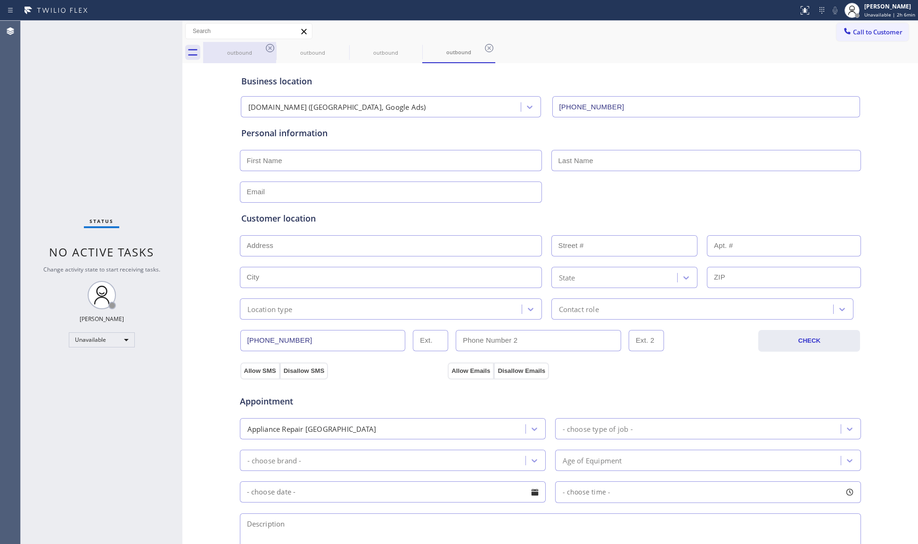
drag, startPoint x: 253, startPoint y: 46, endPoint x: 261, endPoint y: 46, distance: 8.0
click at [254, 46] on div "outbound" at bounding box center [239, 52] width 71 height 21
click at [265, 44] on icon at bounding box center [269, 47] width 11 height 11
click at [266, 44] on icon at bounding box center [269, 47] width 11 height 11
click at [0, 0] on icon at bounding box center [0, 0] width 0 height 0
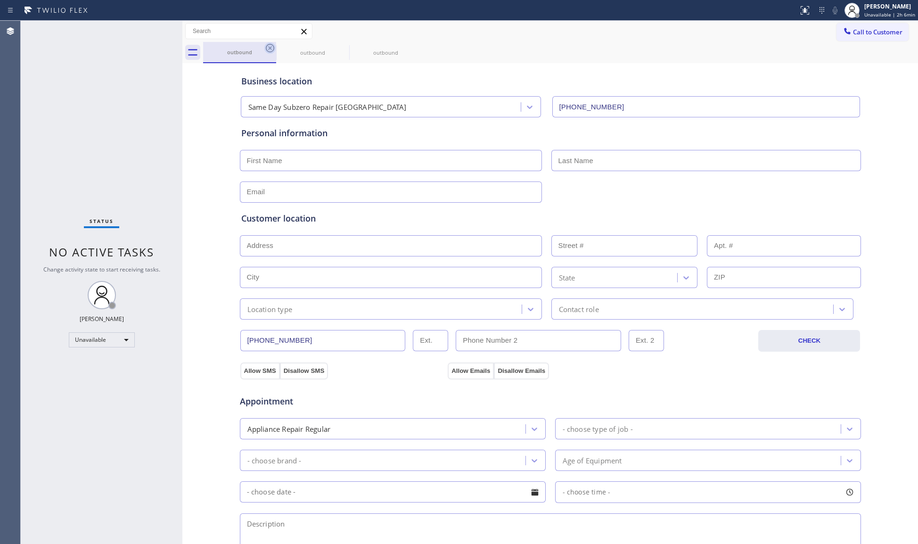
click at [0, 0] on icon at bounding box center [0, 0] width 0 height 0
click at [266, 44] on div "outbound outbound outbound" at bounding box center [560, 52] width 715 height 21
click at [267, 44] on div "outbound outbound outbound" at bounding box center [560, 52] width 715 height 21
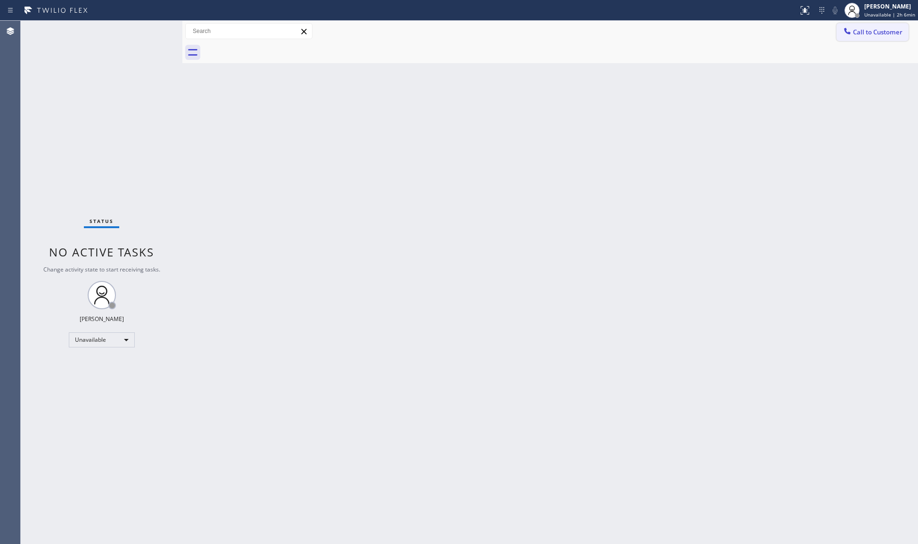
click at [873, 33] on span "Call to Customer" at bounding box center [877, 32] width 49 height 8
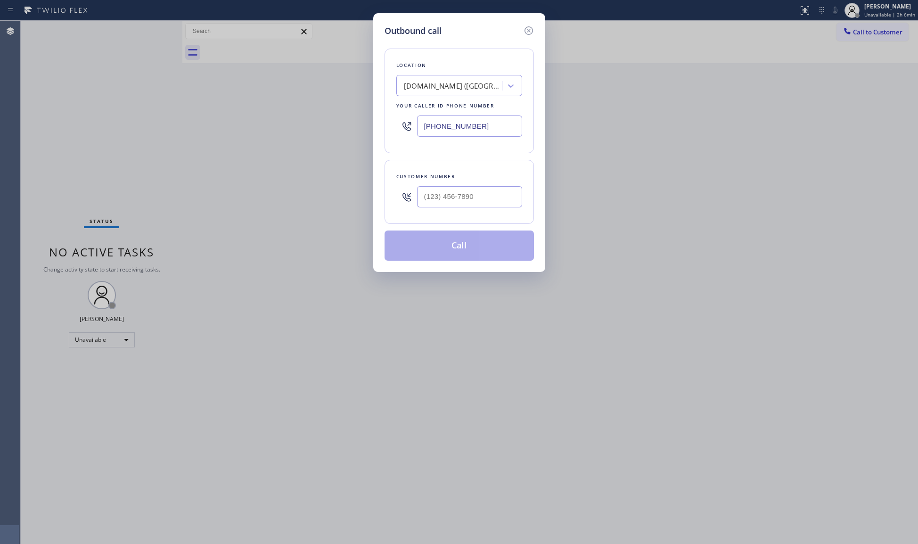
drag, startPoint x: 450, startPoint y: 121, endPoint x: 360, endPoint y: 117, distance: 90.0
click at [360, 117] on div "Outbound call Location [DOMAIN_NAME] ([GEOGRAPHIC_DATA], Google Ads) Your calle…" at bounding box center [459, 272] width 918 height 544
type input "[PHONE_NUMBER]"
click at [487, 195] on input "(___) ___-____" at bounding box center [469, 196] width 105 height 21
type input "[PHONE_NUMBER]"
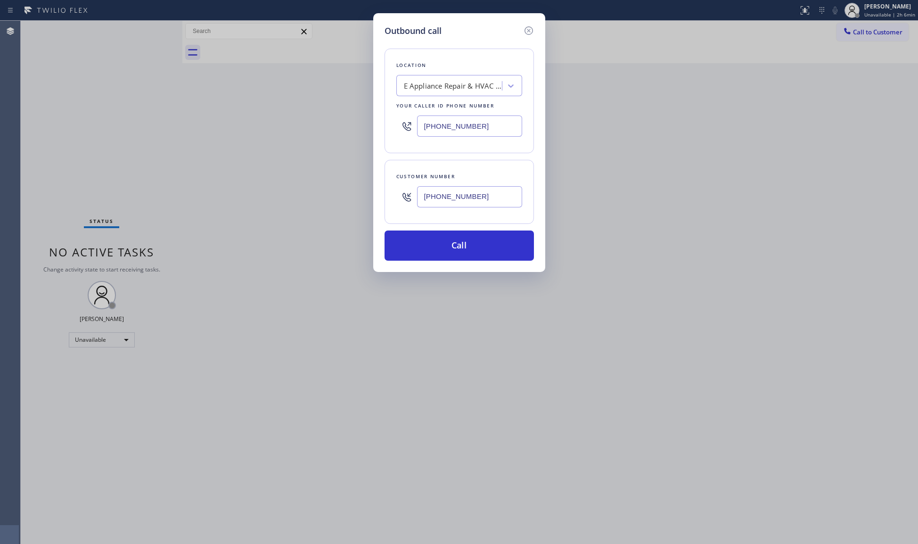
click at [473, 277] on div "Outbound call Location E Appliance Repair & HVAC [GEOGRAPHIC_DATA] Your caller …" at bounding box center [459, 272] width 918 height 544
click at [465, 260] on button "Call" at bounding box center [458, 245] width 149 height 30
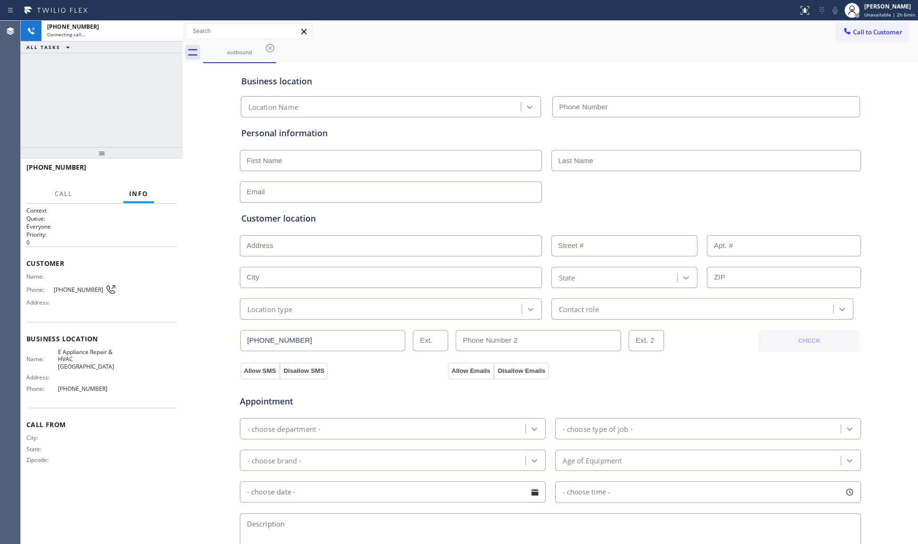
type input "[PHONE_NUMBER]"
click at [659, 19] on div "Status report No issues detected If you experience an issue, please download th…" at bounding box center [459, 10] width 918 height 21
drag, startPoint x: 176, startPoint y: 26, endPoint x: 182, endPoint y: 28, distance: 6.0
click at [178, 26] on div at bounding box center [170, 31] width 17 height 21
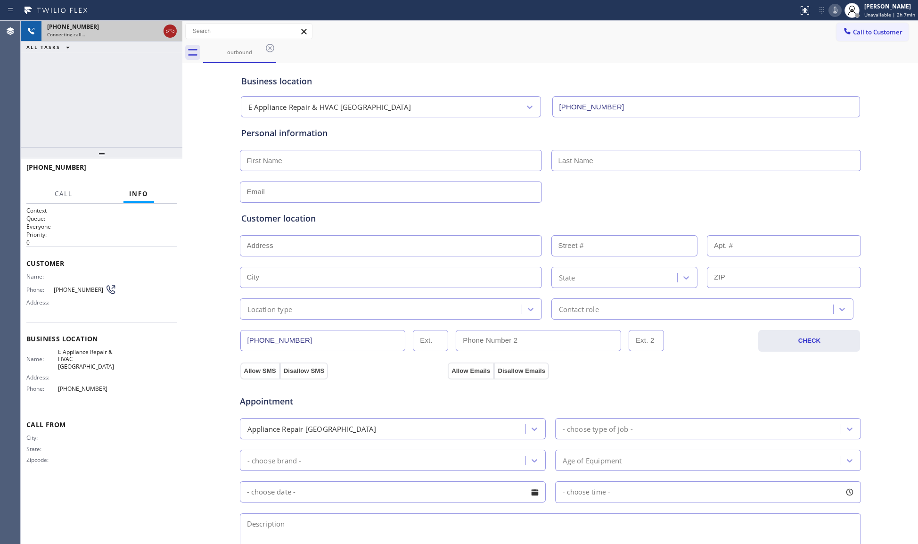
click at [168, 31] on icon at bounding box center [170, 31] width 8 height 3
click at [160, 31] on div "Connecting call…" at bounding box center [103, 34] width 113 height 7
drag, startPoint x: 170, startPoint y: 31, endPoint x: 176, endPoint y: 31, distance: 6.6
click at [171, 31] on div "Connecting call…" at bounding box center [112, 34] width 130 height 7
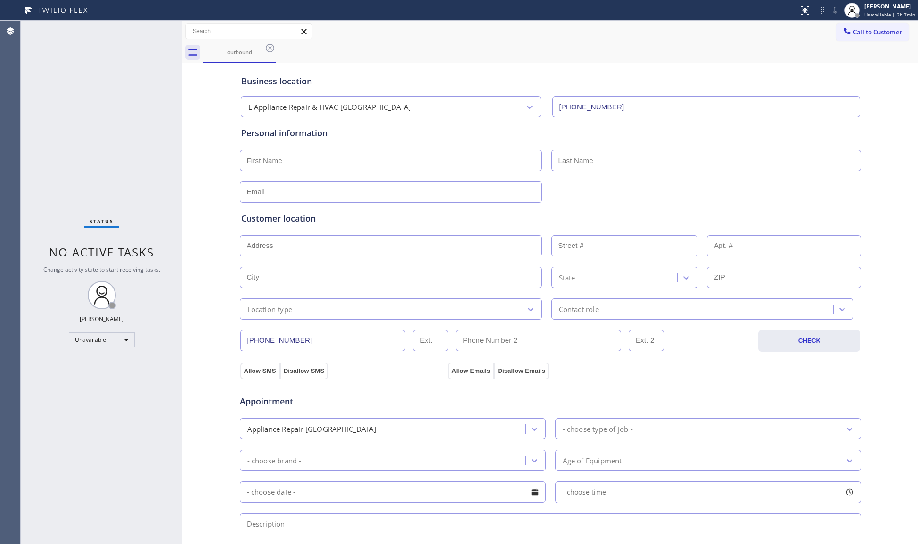
click at [842, 32] on icon at bounding box center [846, 30] width 9 height 9
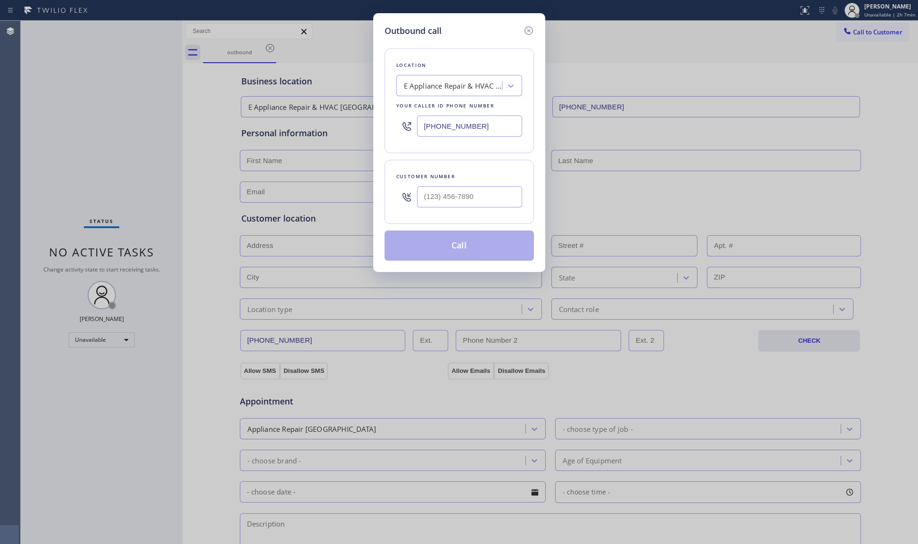
drag, startPoint x: 485, startPoint y: 122, endPoint x: 366, endPoint y: 113, distance: 119.1
click at [361, 119] on div "Outbound call Location E Appliance Repair & HVAC [GEOGRAPHIC_DATA] Your caller …" at bounding box center [459, 272] width 918 height 544
type input "[PHONE_NUMBER]"
drag, startPoint x: 500, startPoint y: 185, endPoint x: 529, endPoint y: 174, distance: 31.3
click at [500, 185] on div at bounding box center [469, 196] width 105 height 31
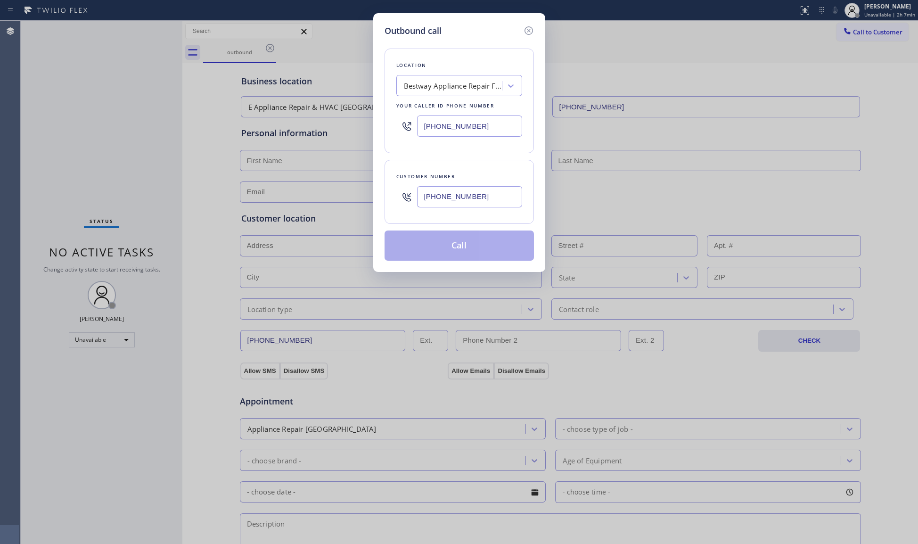
click at [494, 204] on input "[PHONE_NUMBER]" at bounding box center [469, 196] width 105 height 21
type input "[PHONE_NUMBER]"
click at [464, 250] on button "Call" at bounding box center [458, 245] width 149 height 30
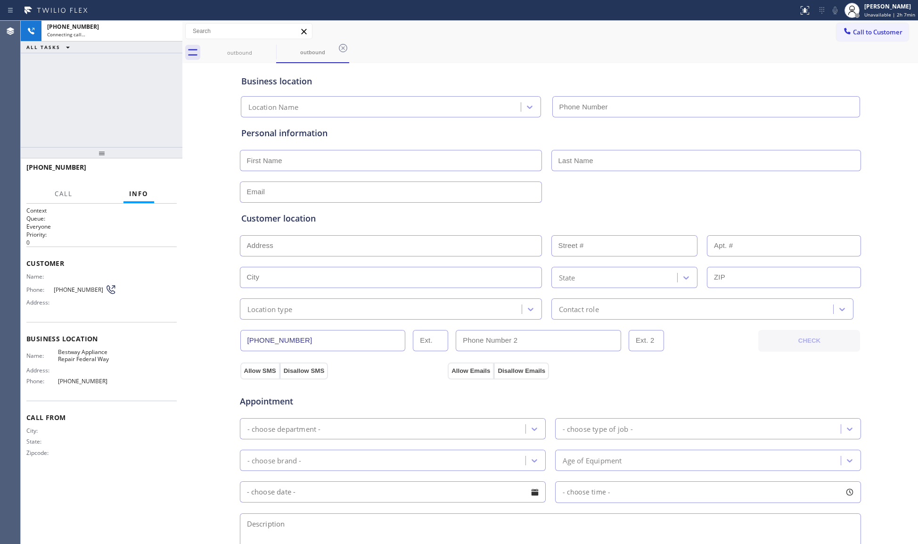
type input "[PHONE_NUMBER]"
drag, startPoint x: 611, startPoint y: 57, endPoint x: 513, endPoint y: 42, distance: 98.7
click at [589, 57] on div "outbound outbound" at bounding box center [560, 52] width 715 height 21
click at [337, 46] on icon at bounding box center [342, 47] width 11 height 11
click at [98, 95] on div "[PHONE_NUMBER] Connecting call… ALL TASKS ALL TASKS ACTIVE TASKS TASKS IN WRAP …" at bounding box center [102, 84] width 162 height 126
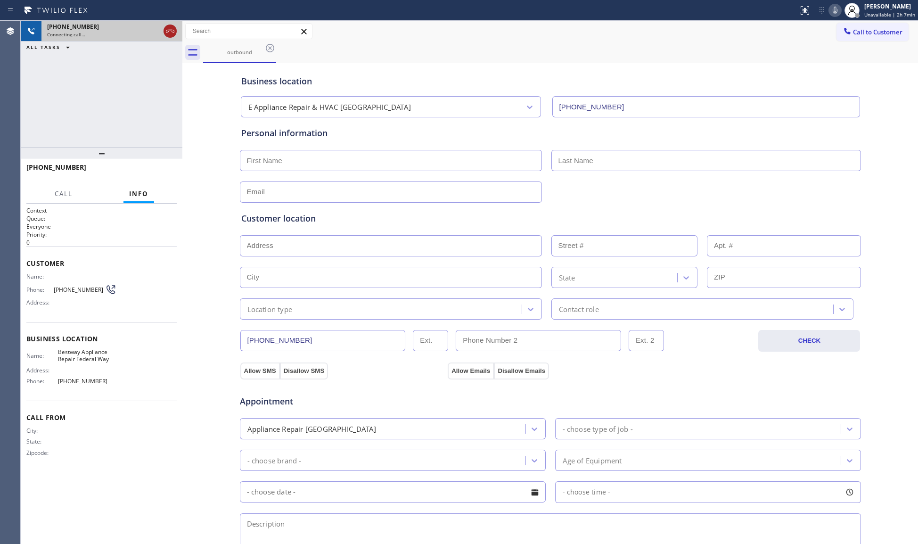
click at [172, 33] on icon at bounding box center [169, 30] width 11 height 11
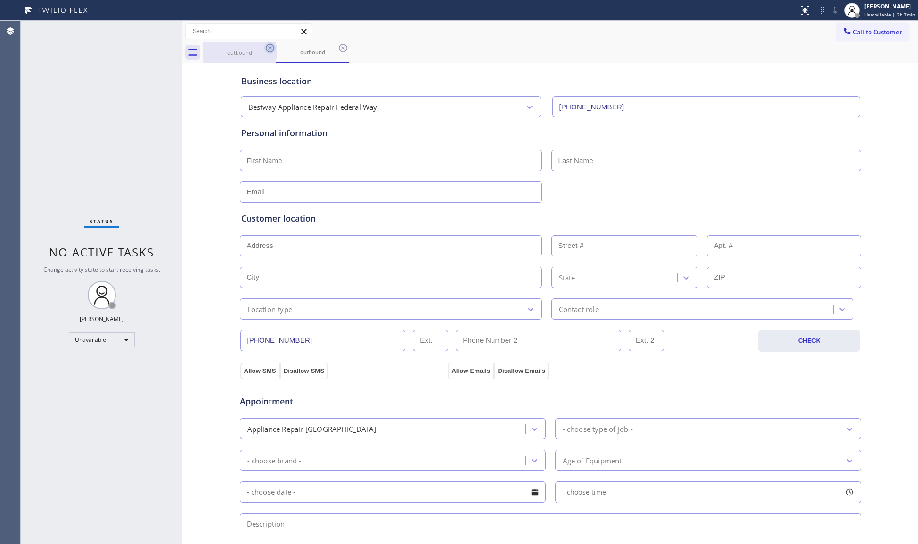
type input "[PHONE_NUMBER]"
click at [264, 46] on icon at bounding box center [269, 47] width 11 height 11
click at [266, 46] on icon at bounding box center [270, 48] width 8 height 8
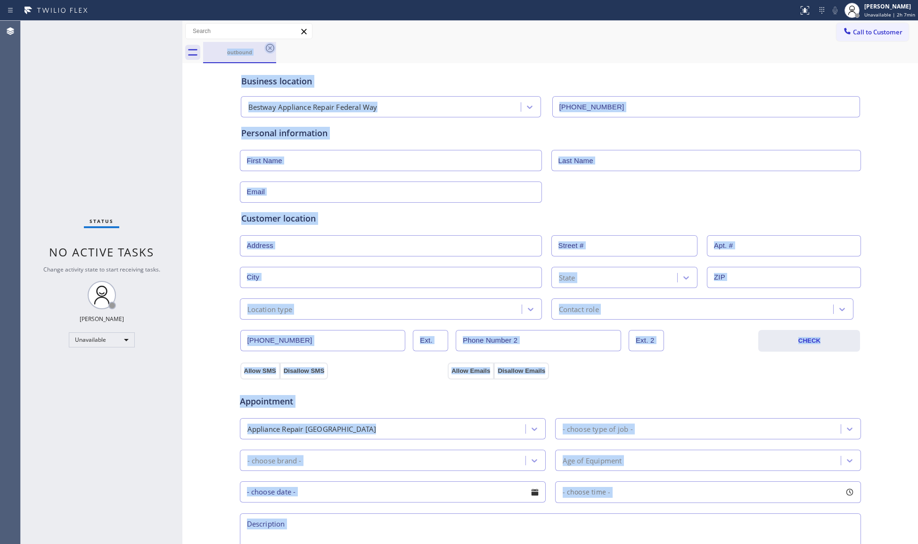
click at [266, 46] on div "outbound" at bounding box center [560, 52] width 715 height 21
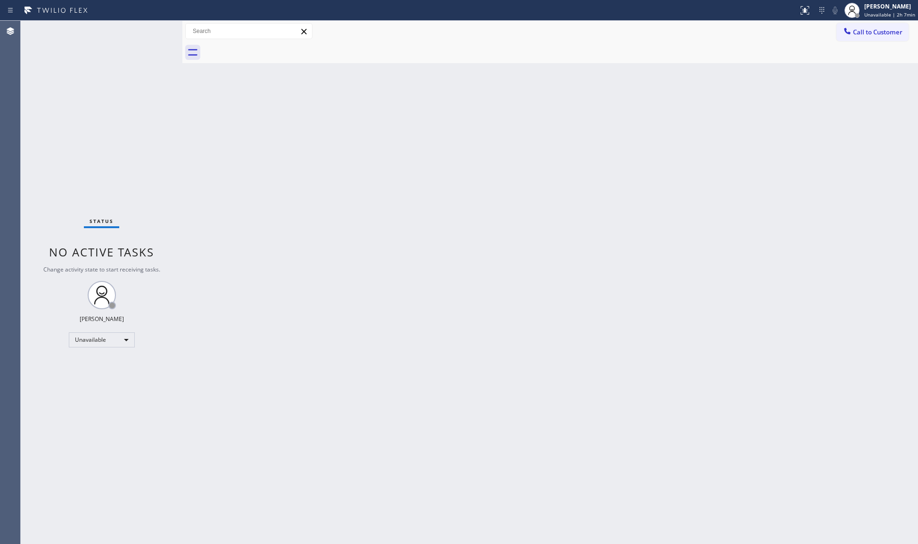
click at [268, 46] on div at bounding box center [560, 52] width 715 height 21
click at [857, 32] on span "Call to Customer" at bounding box center [877, 32] width 49 height 8
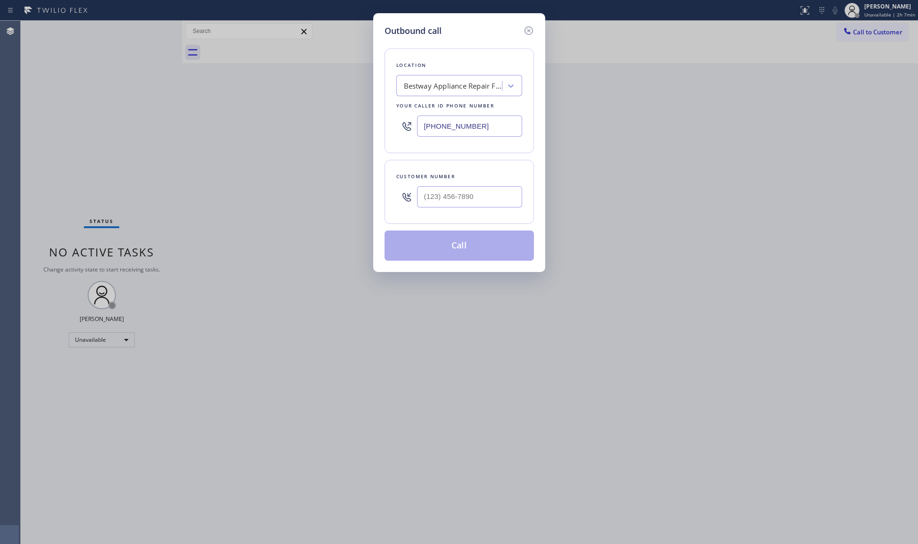
drag, startPoint x: 464, startPoint y: 125, endPoint x: 360, endPoint y: 119, distance: 103.3
click at [368, 123] on div "Outbound call Location Bestway Appliance Repair Federal Way Your caller id phon…" at bounding box center [459, 272] width 918 height 544
type input "[PHONE_NUMBER]"
click at [463, 198] on input "(___) ___-____" at bounding box center [469, 196] width 105 height 21
type input "[PHONE_NUMBER]"
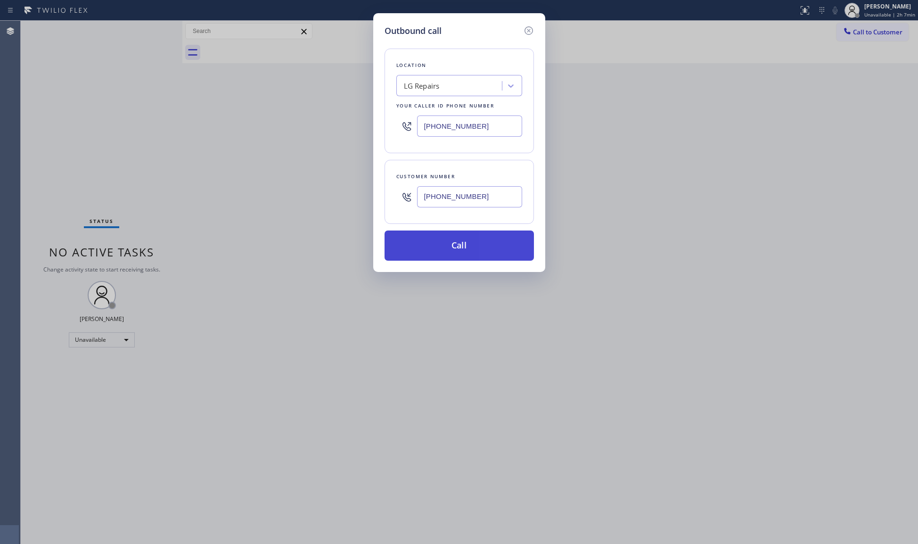
click at [477, 252] on button "Call" at bounding box center [458, 245] width 149 height 30
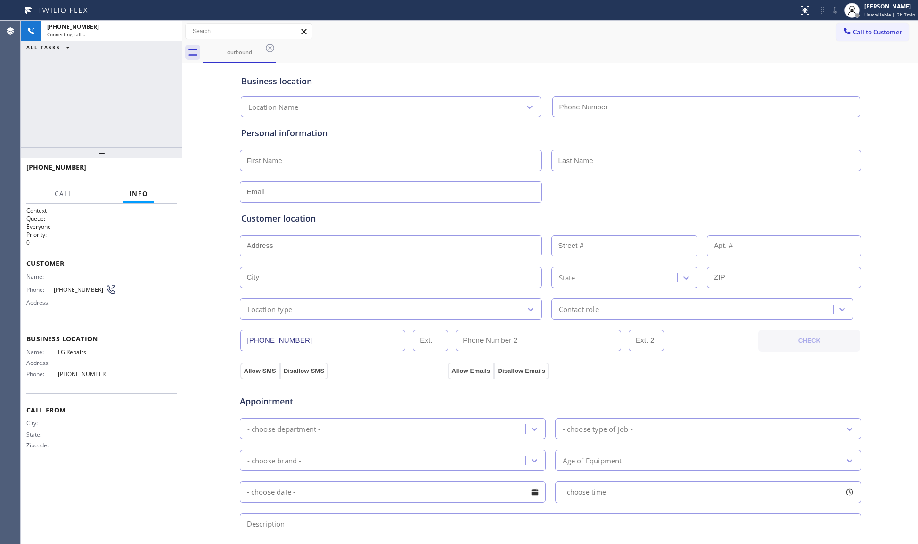
type input "[PHONE_NUMBER]"
click at [485, 42] on div "outbound" at bounding box center [560, 52] width 715 height 21
click at [773, 81] on div "Business location" at bounding box center [550, 81] width 618 height 13
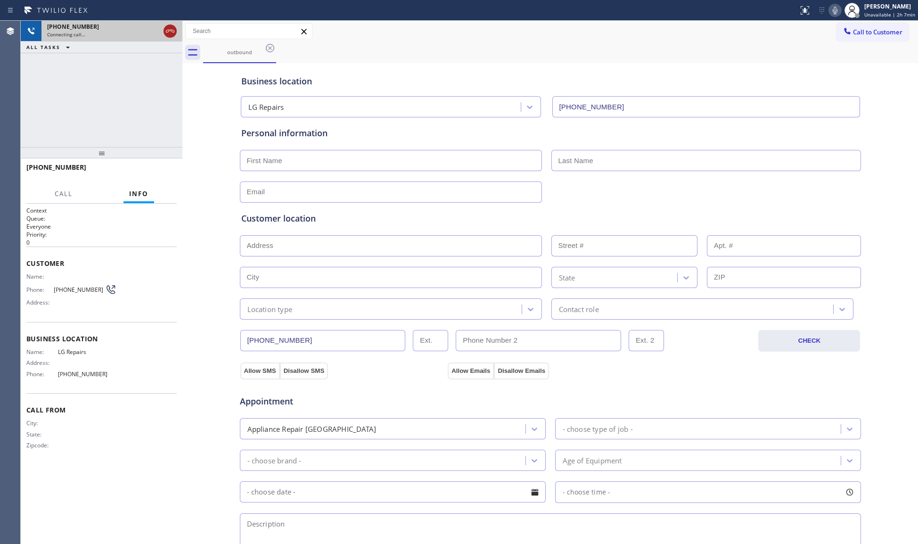
click at [166, 27] on icon at bounding box center [169, 30] width 11 height 11
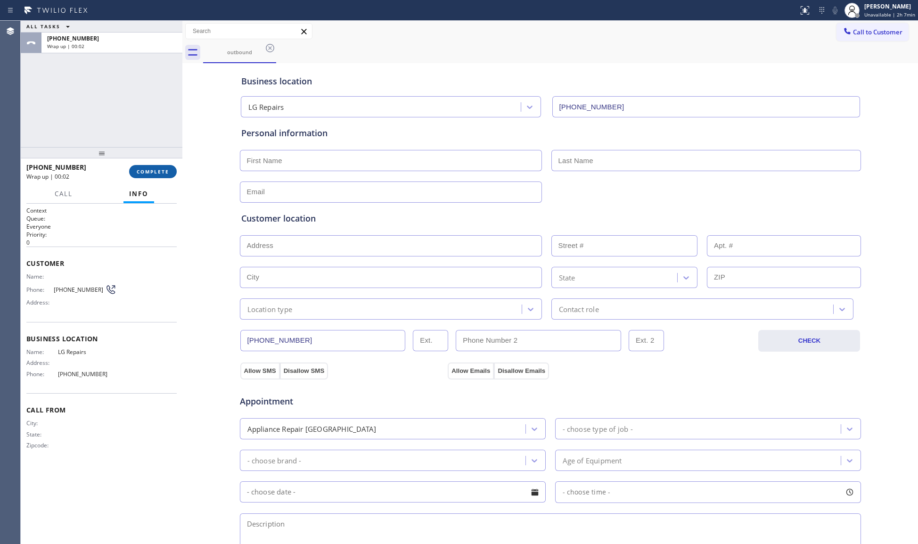
click at [154, 176] on button "COMPLETE" at bounding box center [153, 171] width 48 height 13
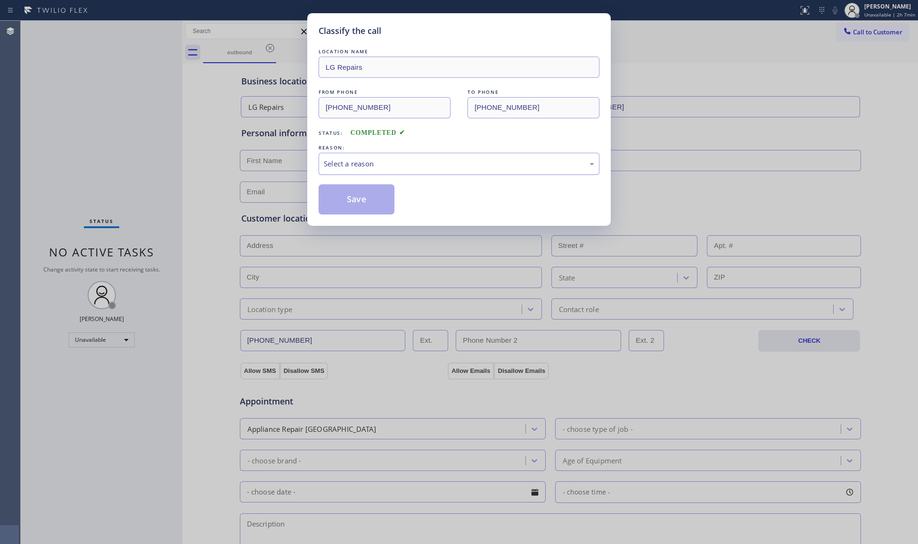
click at [396, 163] on div "Select a reason" at bounding box center [459, 163] width 270 height 11
click at [356, 204] on button "Save" at bounding box center [356, 199] width 76 height 30
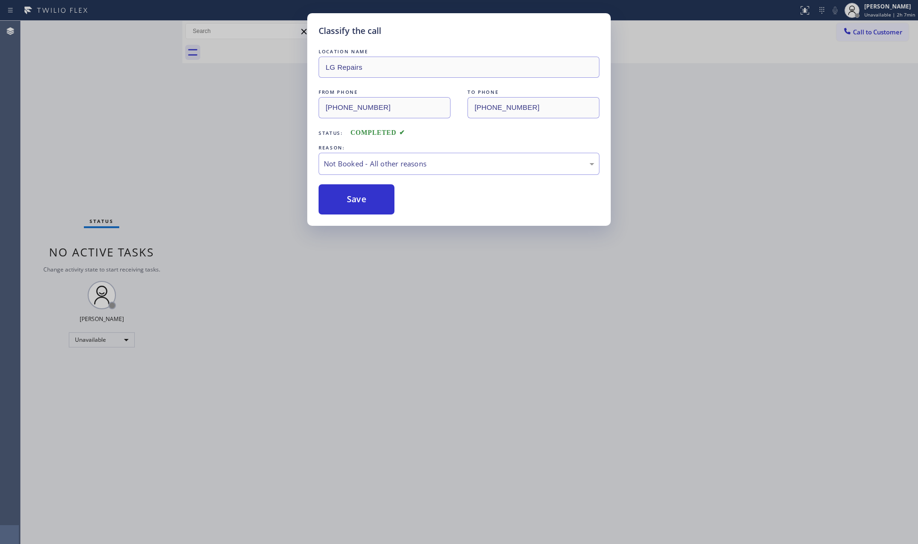
click at [860, 33] on span "Call to Customer" at bounding box center [877, 32] width 49 height 8
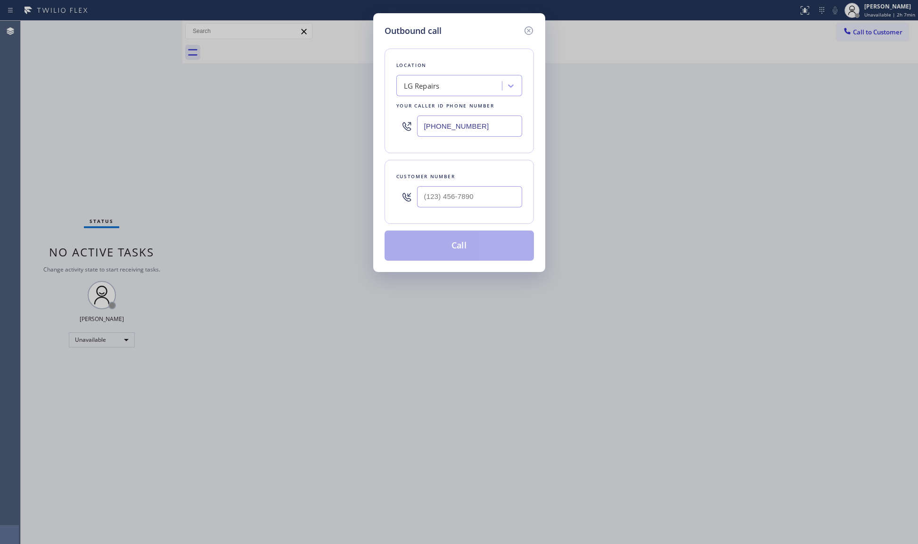
drag, startPoint x: 480, startPoint y: 125, endPoint x: 353, endPoint y: 106, distance: 128.6
click at [304, 107] on div "Outbound call Location LG Repairs Your caller id phone number [PHONE_NUMBER] Cu…" at bounding box center [459, 272] width 918 height 544
type input "[PHONE_NUMBER]"
drag, startPoint x: 641, startPoint y: 117, endPoint x: 609, endPoint y: 132, distance: 35.8
click at [636, 119] on div "Outbound call Location Synergy Home Services [GEOGRAPHIC_DATA] Your caller id p…" at bounding box center [459, 272] width 918 height 544
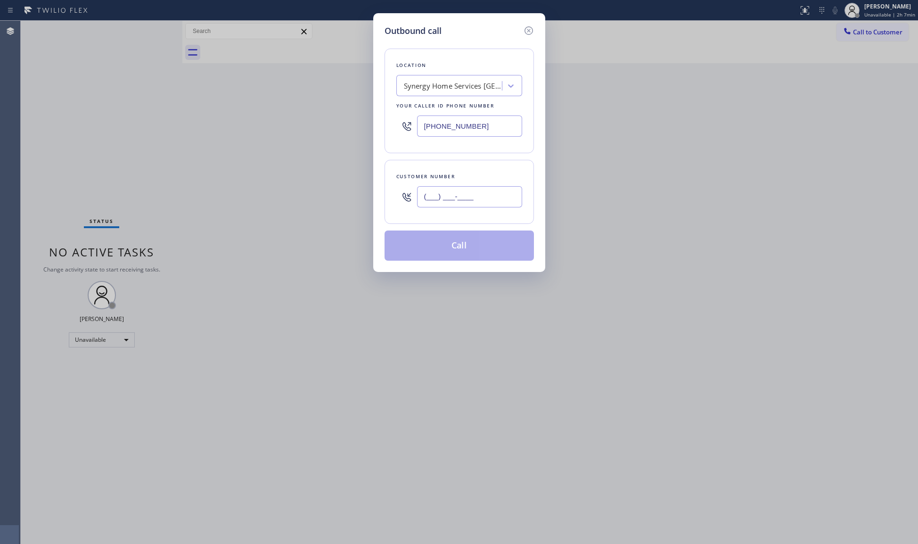
click at [481, 196] on input "(___) ___-____" at bounding box center [469, 196] width 105 height 21
type input "[PHONE_NUMBER]"
click at [455, 245] on button "Call" at bounding box center [458, 245] width 149 height 30
click at [713, 166] on div "Outbound call Location Synergy Home Services [GEOGRAPHIC_DATA] Your caller id p…" at bounding box center [459, 272] width 918 height 544
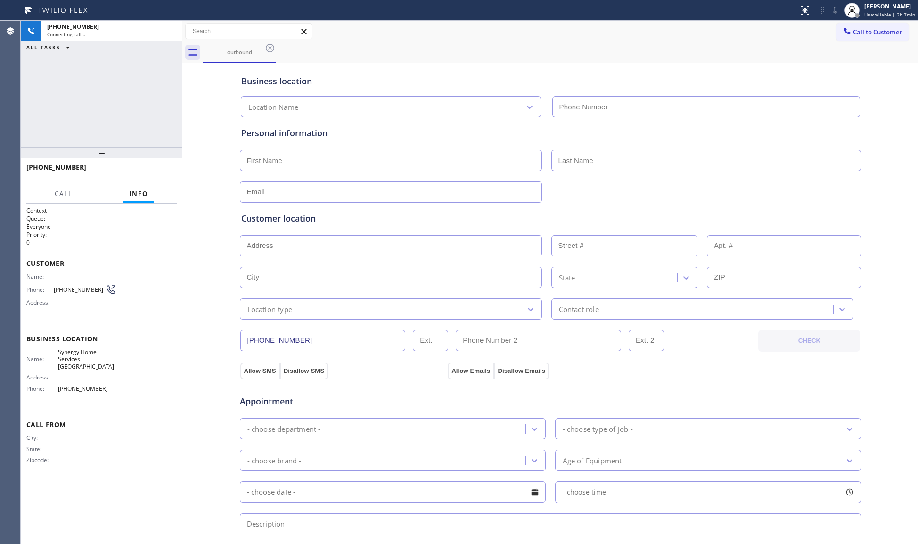
type input "[PHONE_NUMBER]"
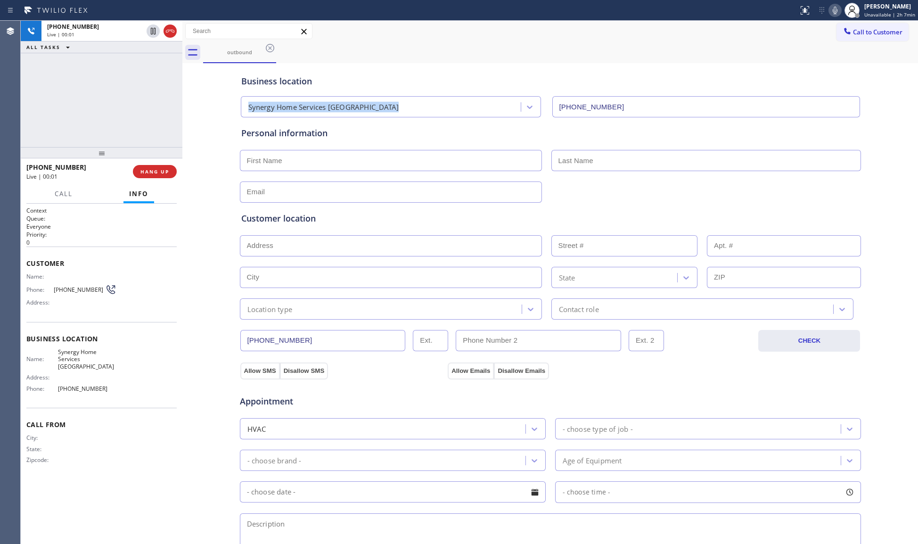
drag, startPoint x: 705, startPoint y: 89, endPoint x: 700, endPoint y: 83, distance: 7.0
click at [702, 86] on div "Business location Synergy Home Services [GEOGRAPHIC_DATA] [PHONE_NUMBER]" at bounding box center [550, 91] width 622 height 52
click at [187, 74] on div "Business location Synergy Home Services [GEOGRAPHIC_DATA] [PHONE_NUMBER] Person…" at bounding box center [550, 386] width 731 height 643
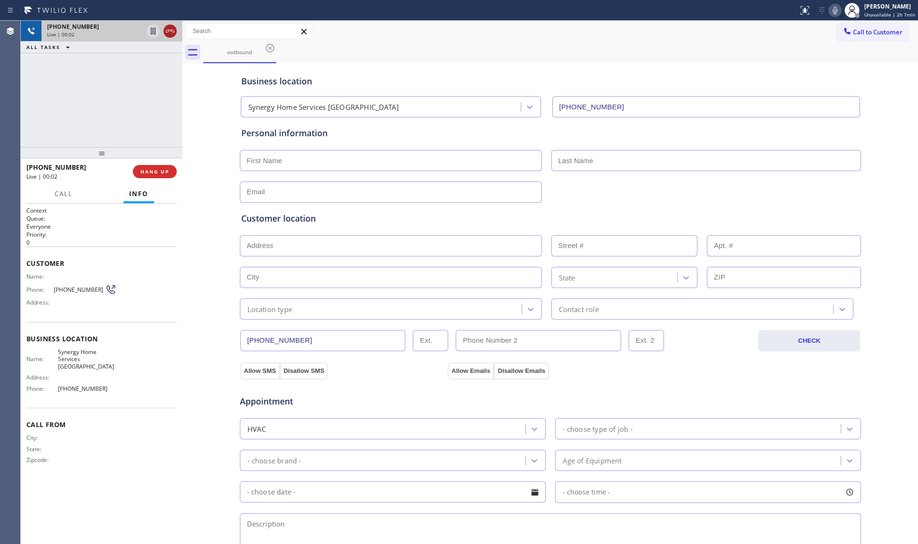
click at [167, 33] on icon at bounding box center [169, 30] width 11 height 11
click at [143, 33] on div "Live | 00:02" at bounding box center [95, 34] width 96 height 7
click at [157, 147] on div at bounding box center [102, 152] width 162 height 11
click at [144, 163] on div "[PHONE_NUMBER] Wrap up | 00:02 COMPLETE" at bounding box center [101, 171] width 150 height 24
click at [147, 167] on button "COMPLETE" at bounding box center [153, 171] width 48 height 13
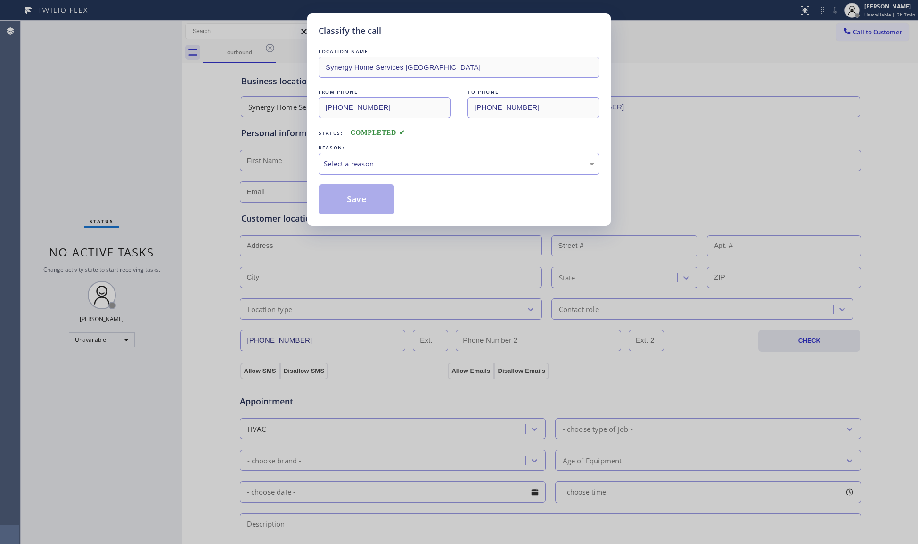
click at [325, 166] on div "Select a reason" at bounding box center [459, 163] width 270 height 11
click at [332, 193] on button "Save" at bounding box center [356, 199] width 76 height 30
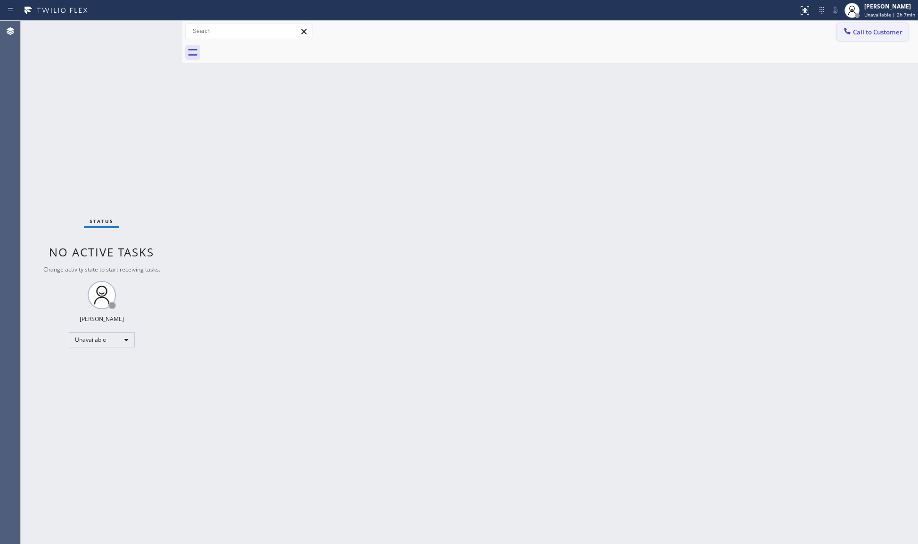
click at [860, 36] on span "Call to Customer" at bounding box center [877, 32] width 49 height 8
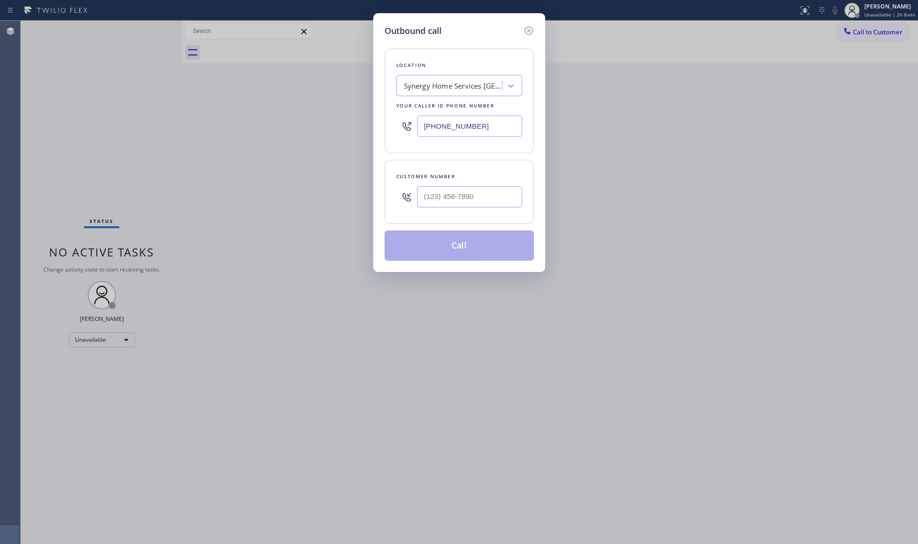
drag, startPoint x: 487, startPoint y: 126, endPoint x: 404, endPoint y: 136, distance: 83.0
click at [404, 137] on div "[PHONE_NUMBER]" at bounding box center [459, 126] width 126 height 31
type input "[PHONE_NUMBER]"
click at [459, 195] on input "[PHONE_NUMBER]" at bounding box center [469, 196] width 105 height 21
type input "[PHONE_NUMBER]"
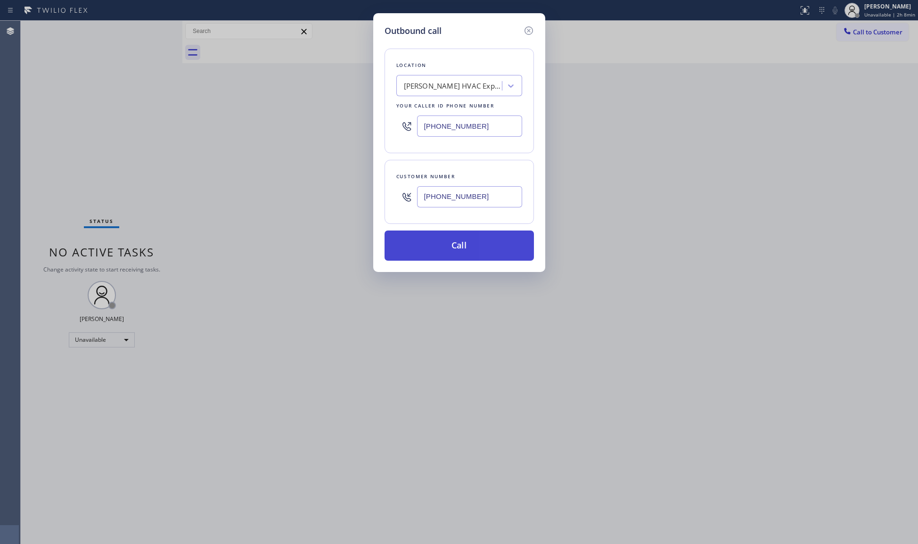
click at [465, 238] on button "Call" at bounding box center [458, 245] width 149 height 30
click at [467, 63] on div "No tabs Call to Customer Outbound call Location Lennox HVAC Experts Your caller…" at bounding box center [549, 42] width 735 height 42
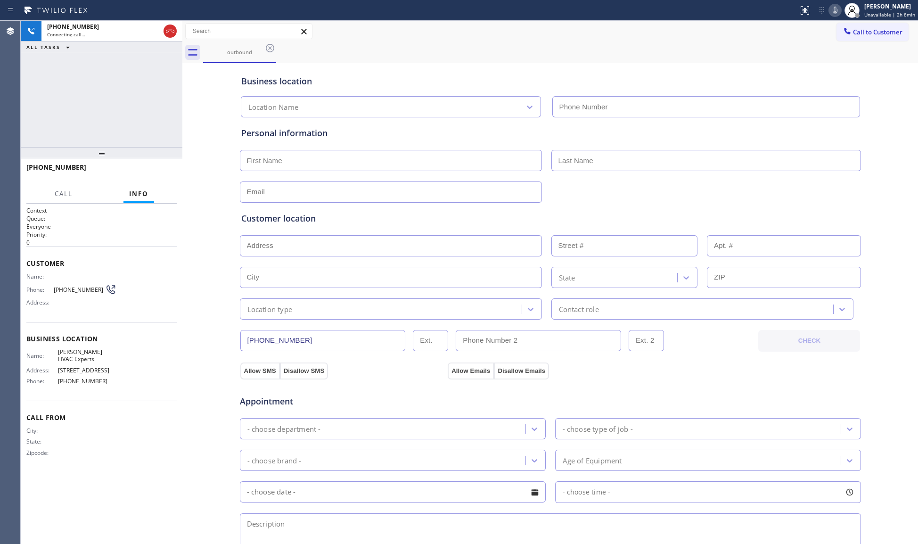
type input "[PHONE_NUMBER]"
click at [153, 173] on span "HANG UP" at bounding box center [154, 171] width 29 height 7
click at [154, 171] on span "HANG UP" at bounding box center [154, 171] width 29 height 7
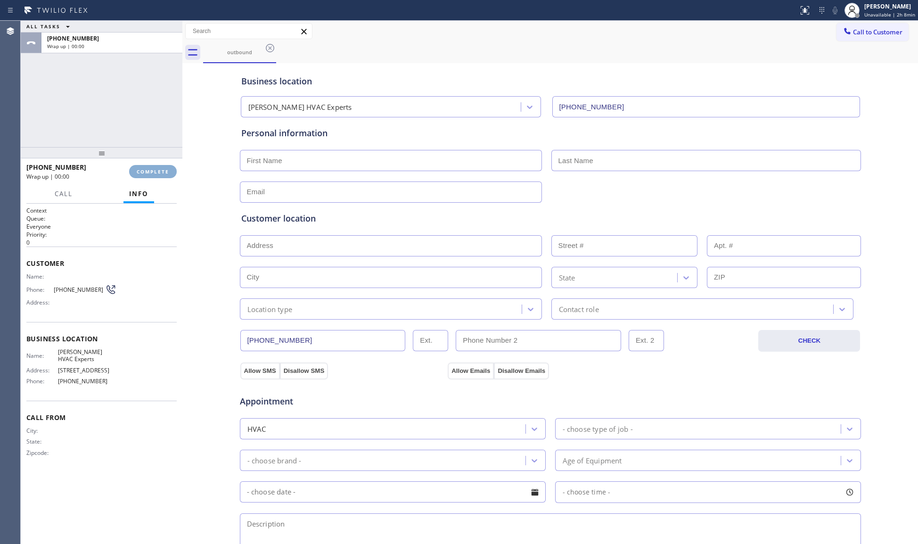
click at [155, 170] on span "COMPLETE" at bounding box center [153, 171] width 33 height 7
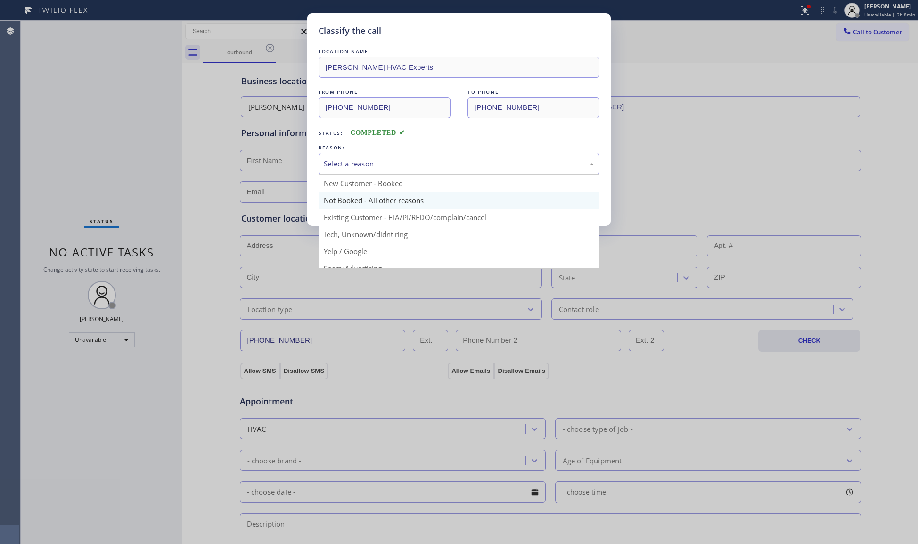
drag, startPoint x: 337, startPoint y: 161, endPoint x: 342, endPoint y: 204, distance: 44.0
click at [340, 172] on div "Select a reason" at bounding box center [458, 164] width 281 height 22
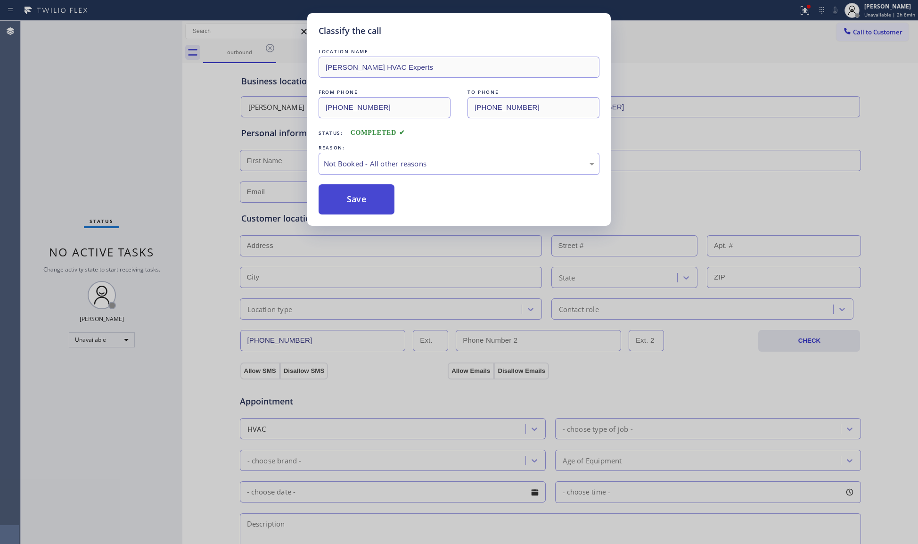
click at [343, 203] on button "Save" at bounding box center [356, 199] width 76 height 30
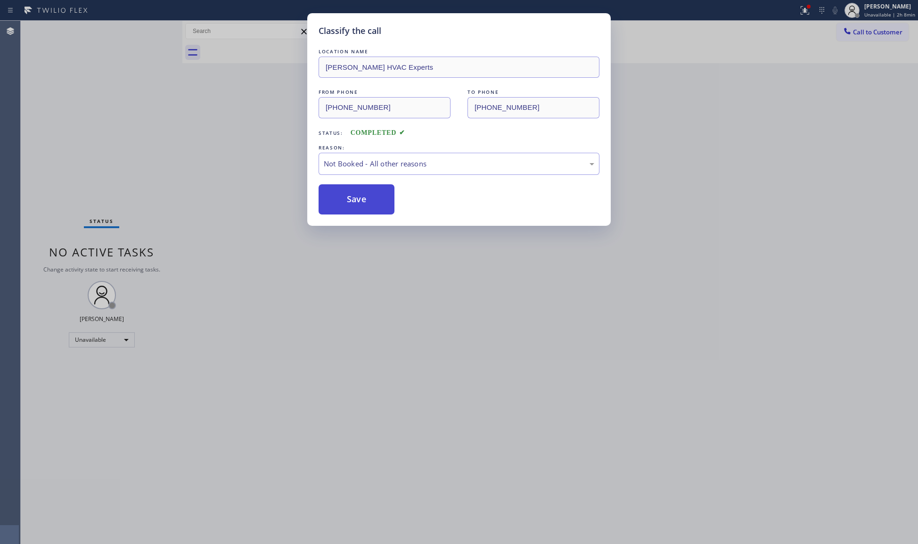
click at [343, 202] on button "Save" at bounding box center [356, 199] width 76 height 30
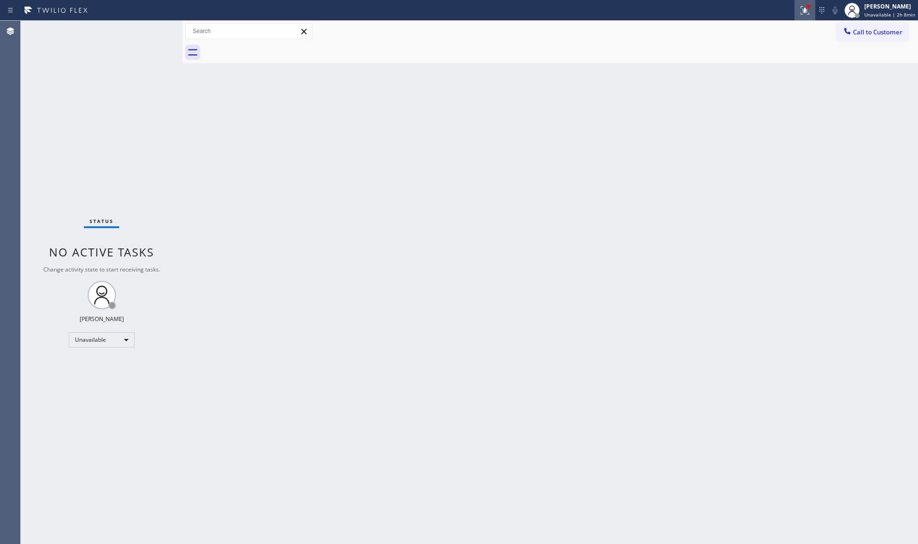
drag, startPoint x: 798, startPoint y: 10, endPoint x: 801, endPoint y: 4, distance: 6.7
click at [797, 7] on div at bounding box center [804, 10] width 21 height 11
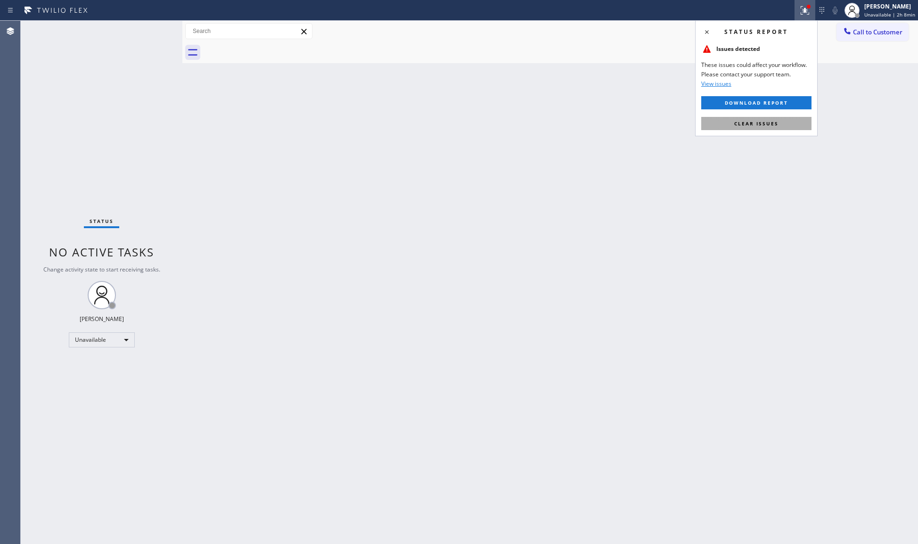
click at [769, 117] on button "Clear issues" at bounding box center [756, 123] width 110 height 13
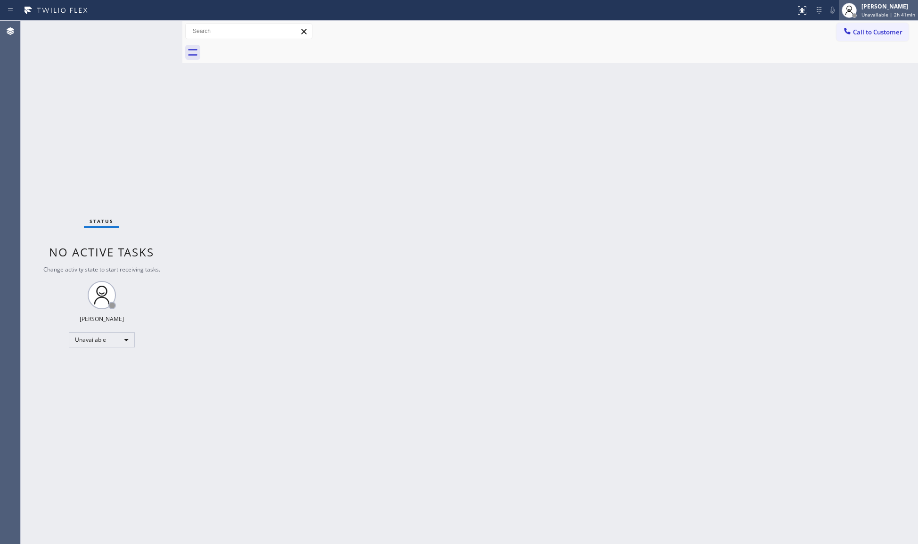
click at [867, 6] on div "[PERSON_NAME]" at bounding box center [888, 6] width 54 height 8
click at [853, 34] on button "Offline" at bounding box center [870, 38] width 94 height 12
click at [870, 11] on span "Unavailable | 2h 41min" at bounding box center [888, 14] width 54 height 7
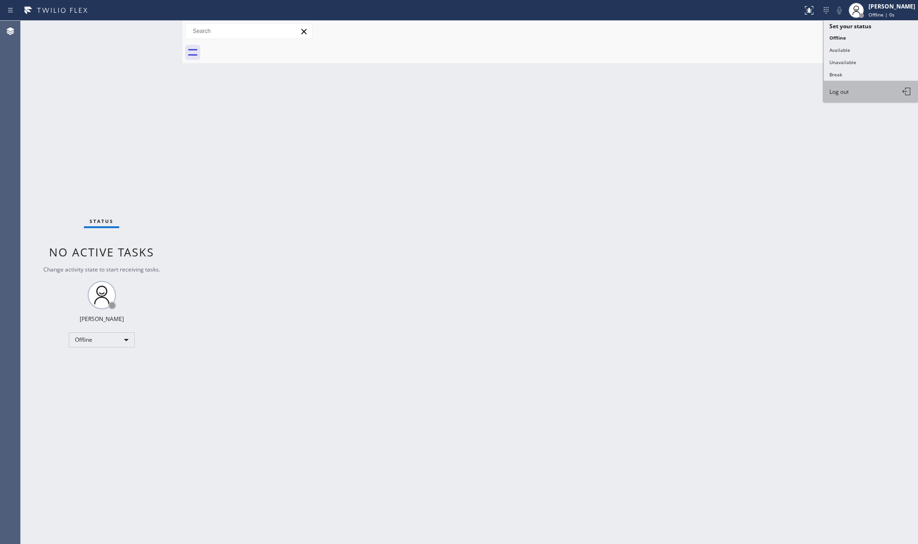
click at [843, 90] on span "Log out" at bounding box center [838, 92] width 19 height 8
